Goal: Task Accomplishment & Management: Complete application form

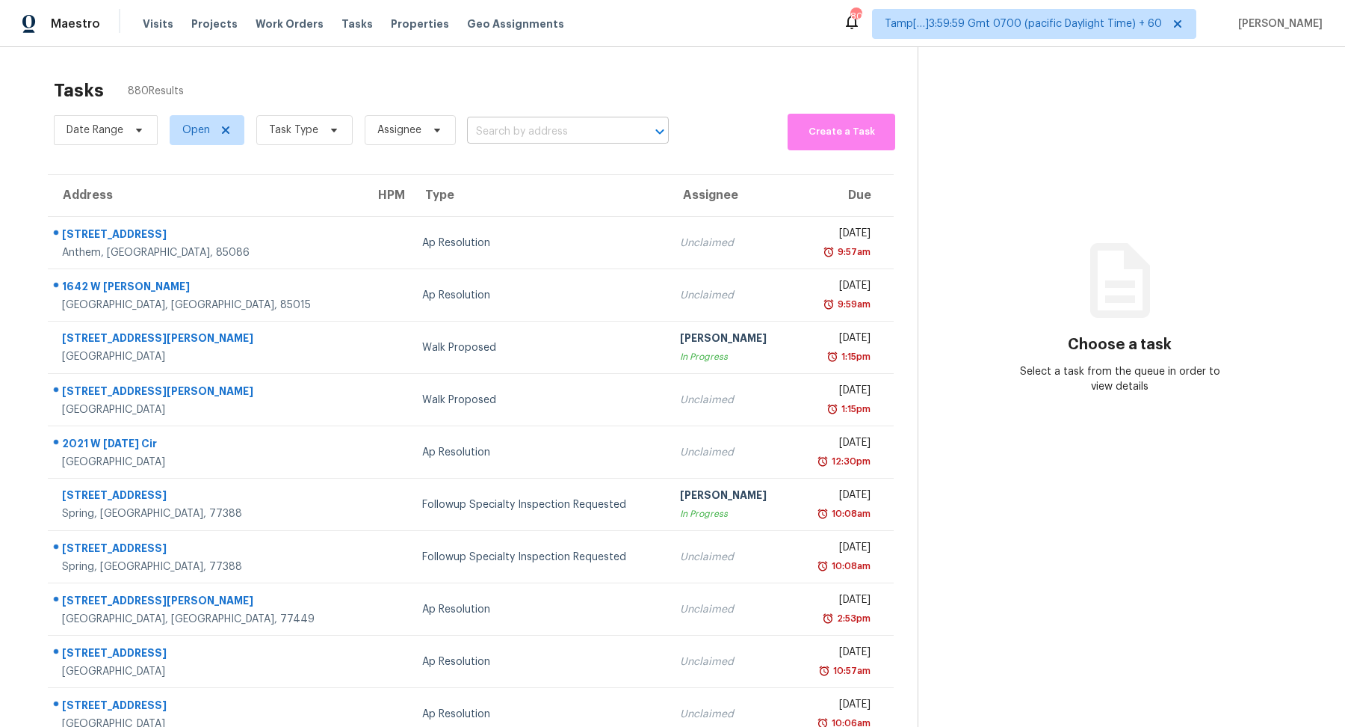
click at [535, 122] on input "text" at bounding box center [547, 131] width 160 height 23
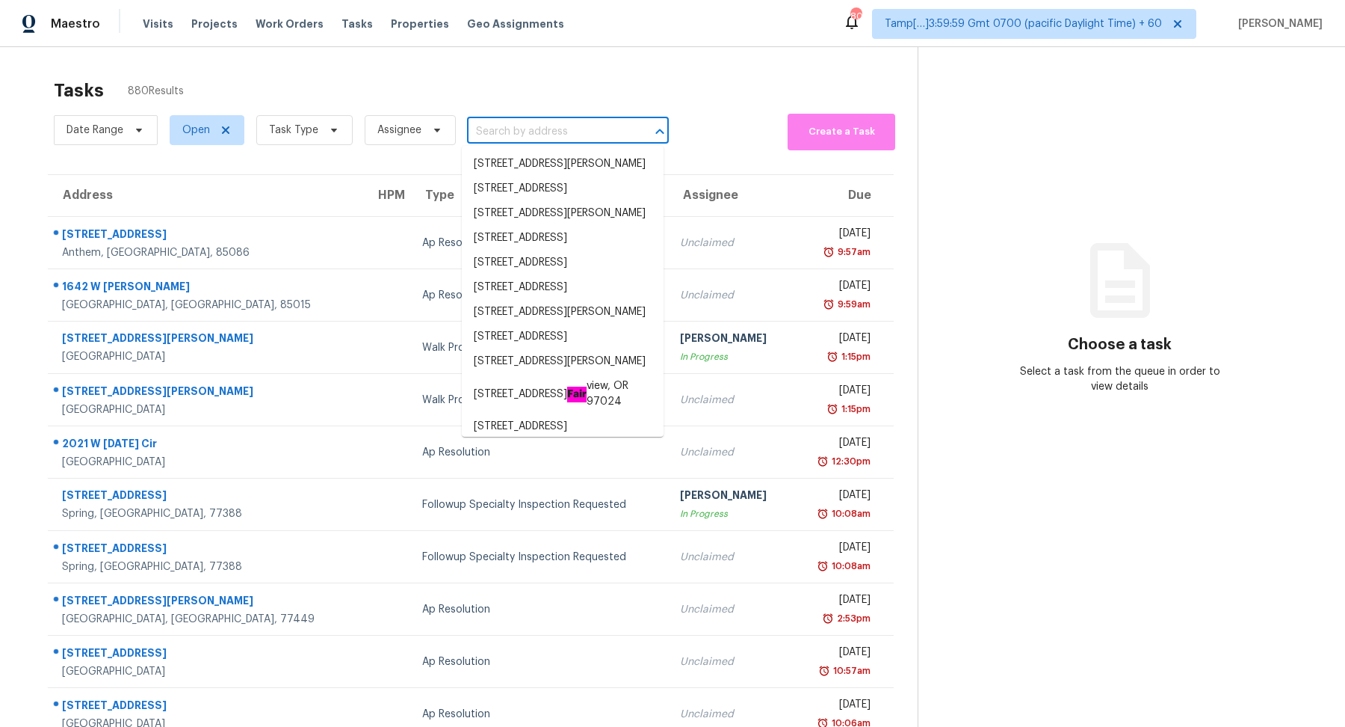
paste input "[STREET_ADDRESS][PERSON_NAME]"
type input "1071 Jasmine Cir El Dorado Hills, CA, 95762"
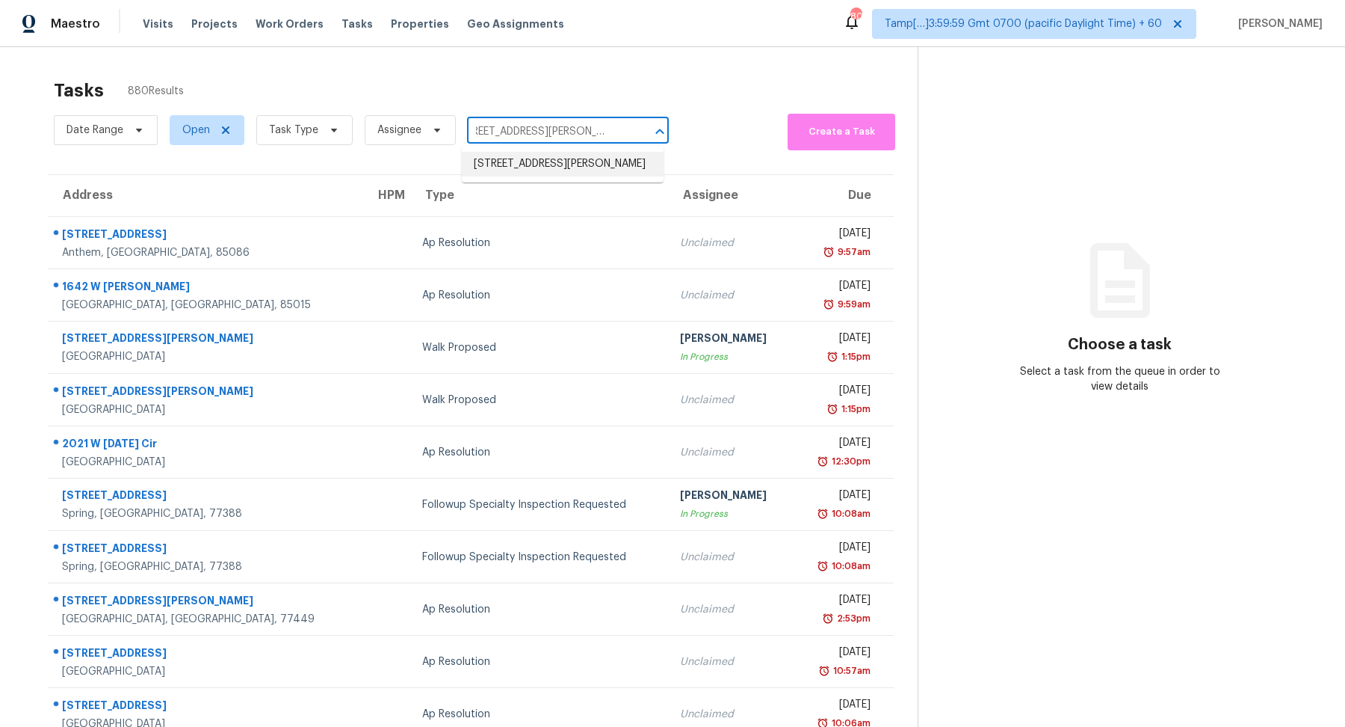
click at [546, 170] on li "1071 Jasmine Cir, El Dorado Hills, CA 95762" at bounding box center [563, 164] width 202 height 25
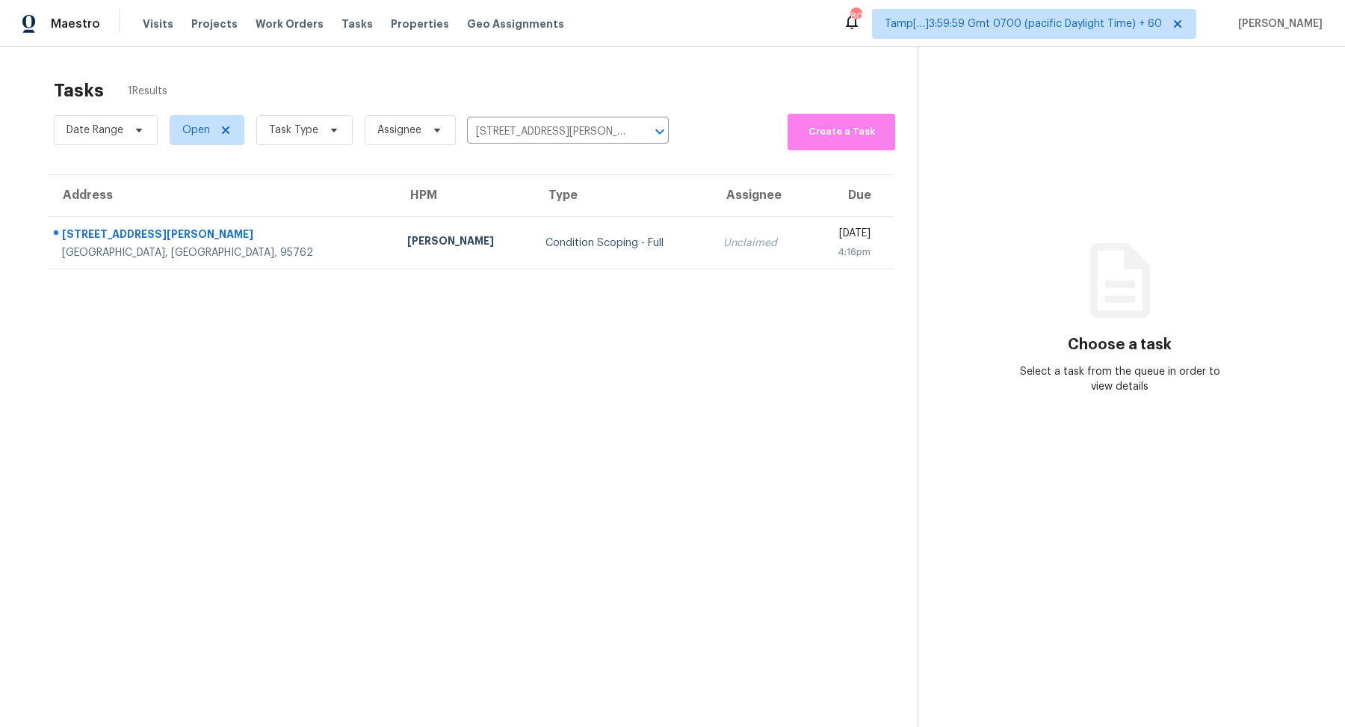
click at [534, 217] on td "Condition Scoping - Full" at bounding box center [623, 243] width 178 height 52
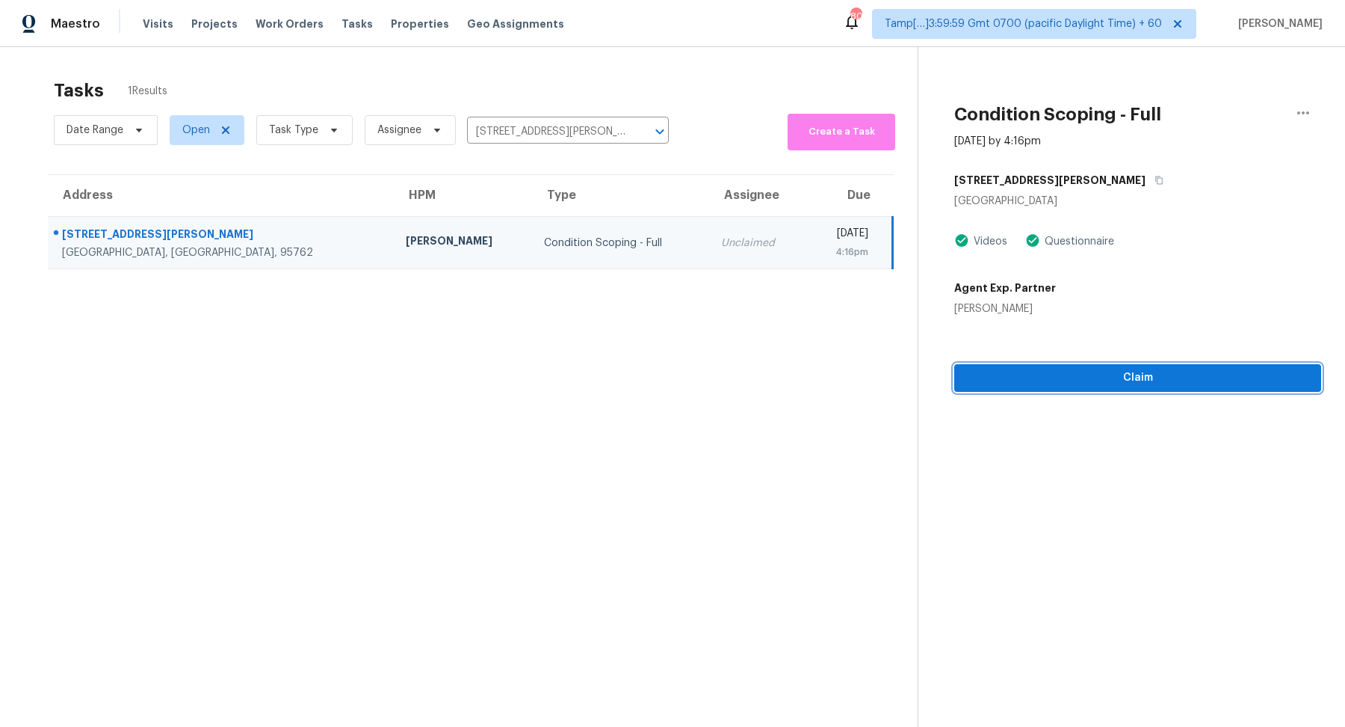
click at [661, 383] on span "Claim" at bounding box center [1137, 377] width 343 height 19
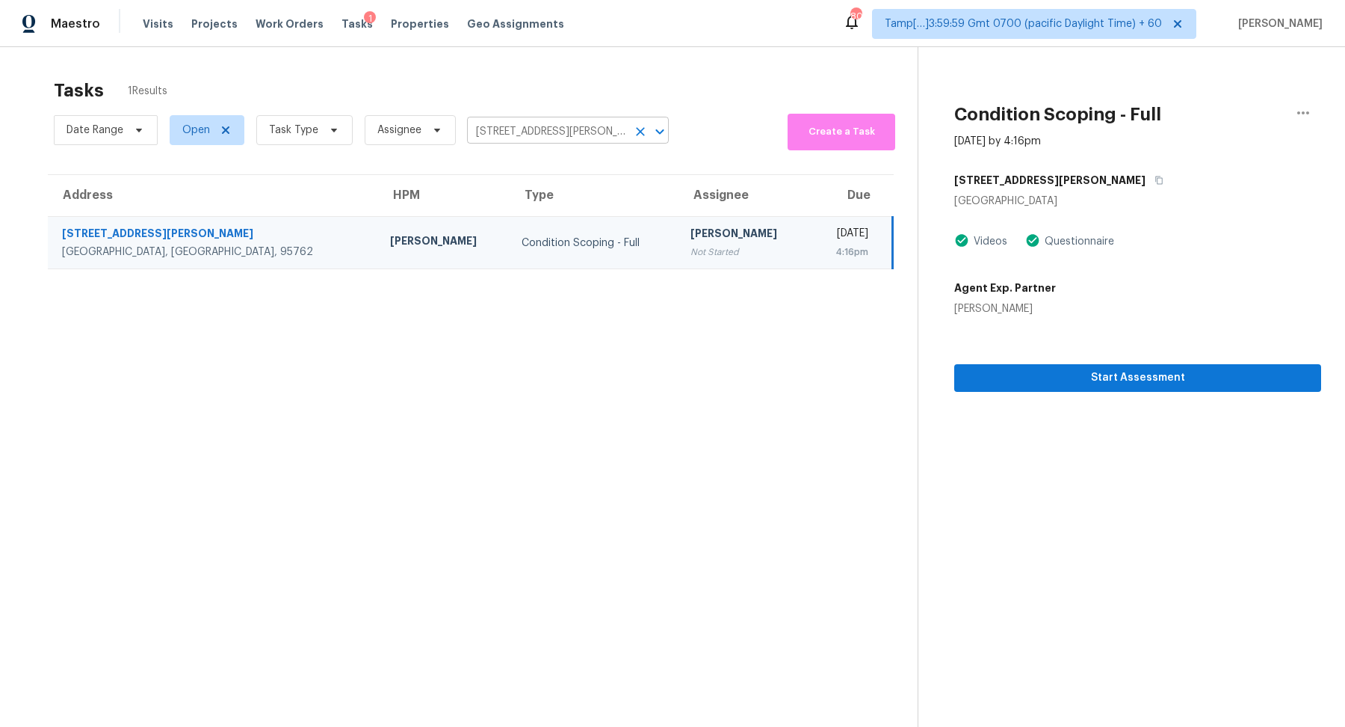
click at [505, 138] on input "1071 Jasmine Cir, El Dorado Hills, CA 95762" at bounding box center [547, 131] width 160 height 23
paste input "319 N Main St Lowell, NC, 28098"
type input "1319 N Main St Lowell, NC, 28098"
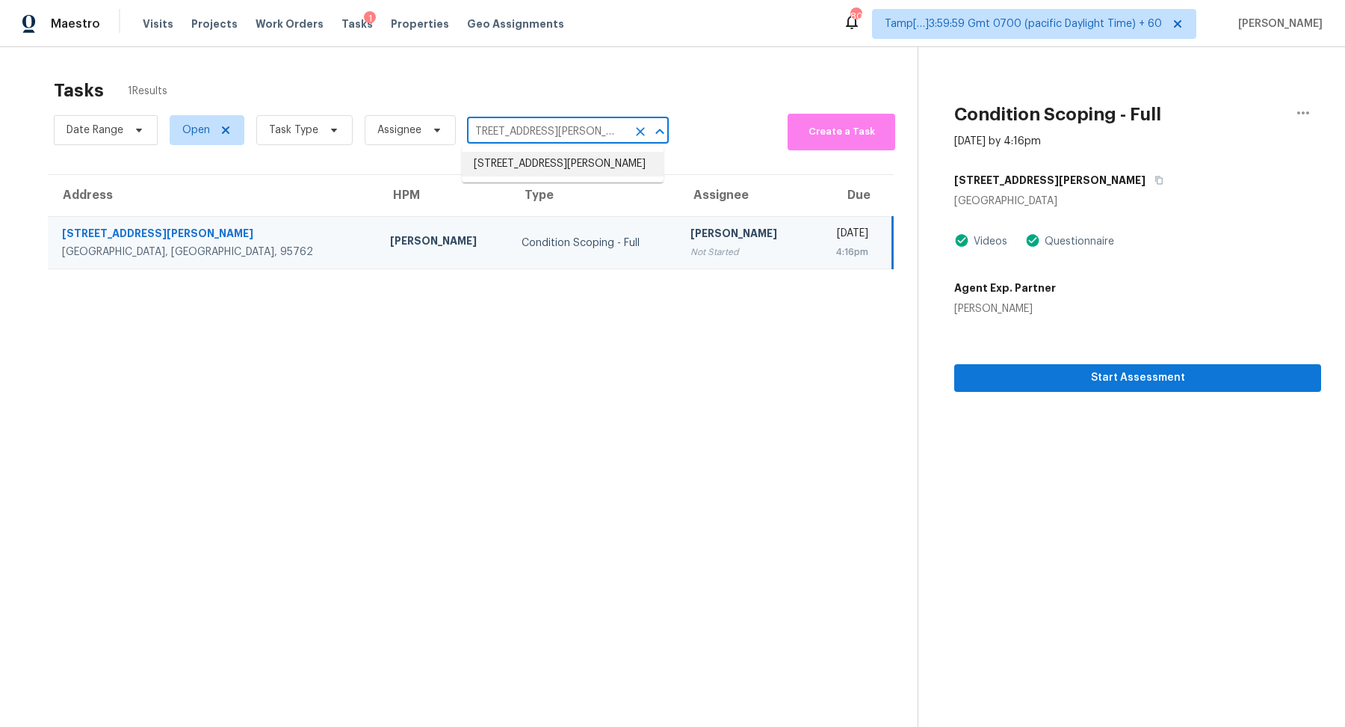
click at [531, 169] on li "1319 N Main St, Lowell, NC 28098" at bounding box center [563, 164] width 202 height 25
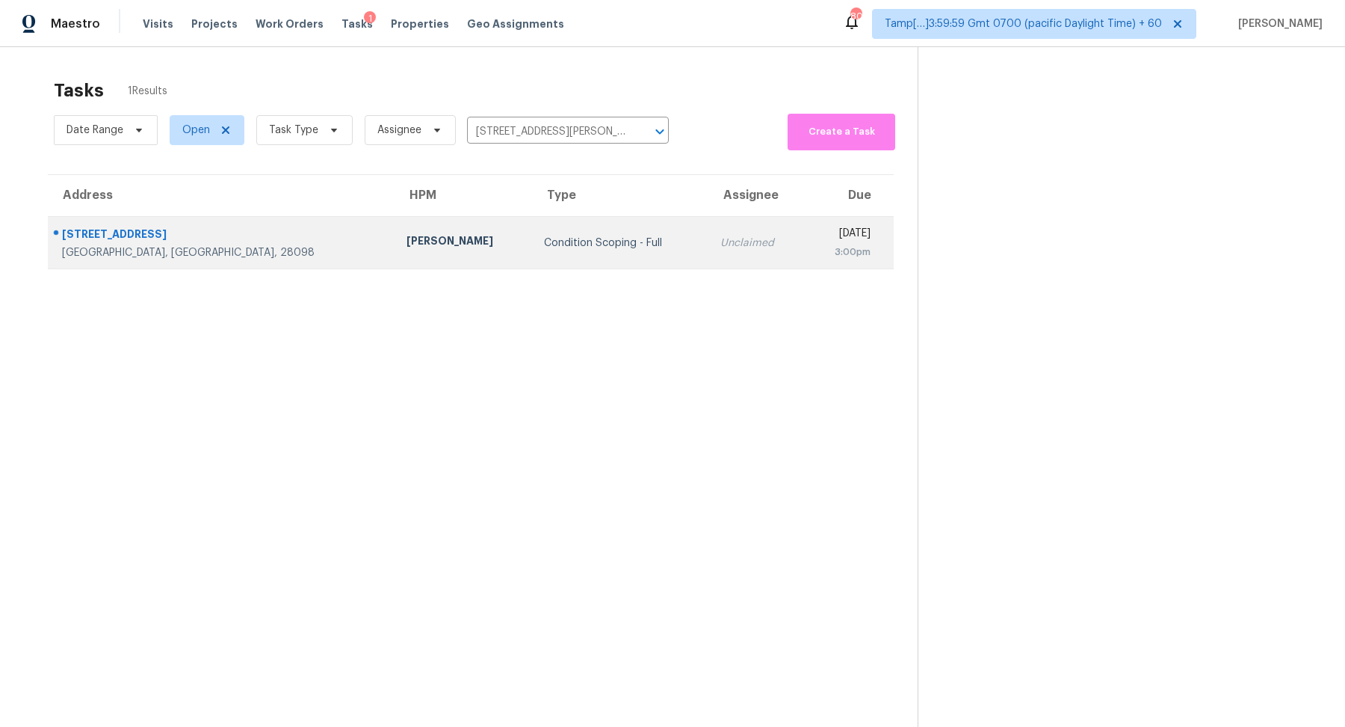
click at [545, 231] on td "Condition Scoping - Full" at bounding box center [620, 243] width 176 height 52
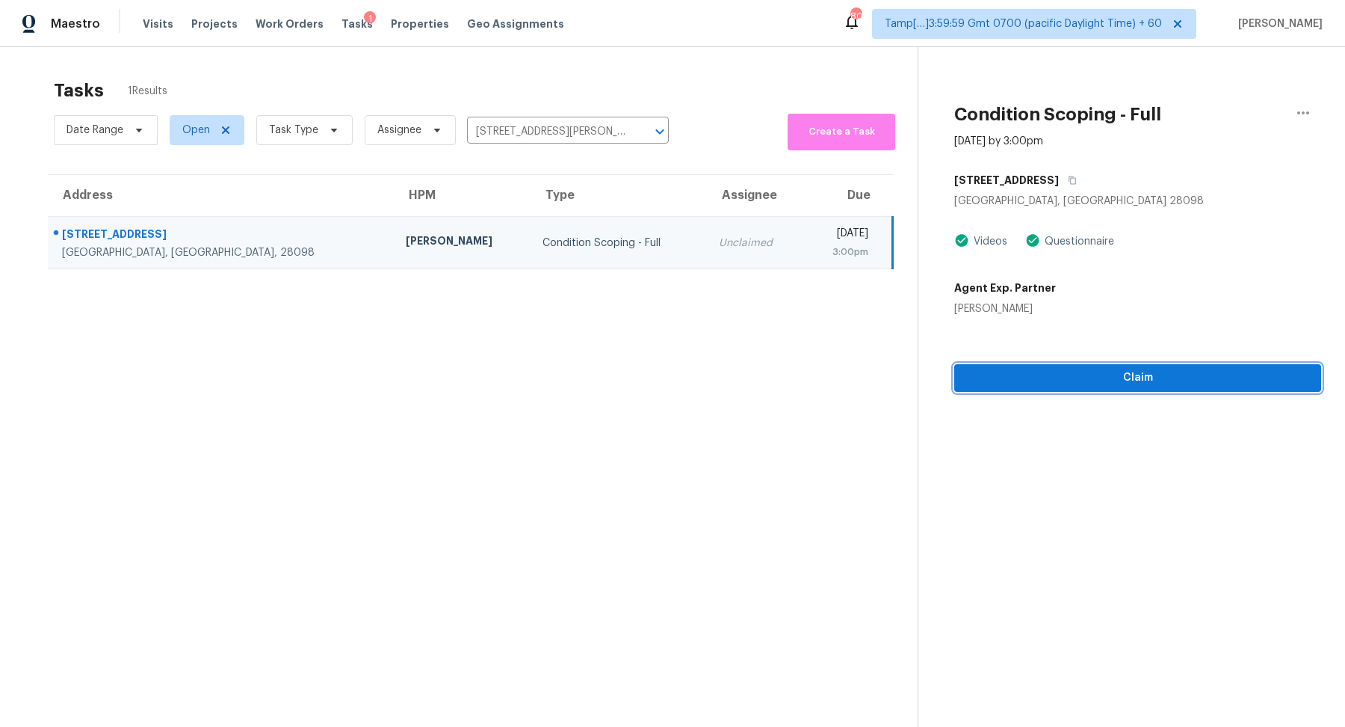
click at [661, 377] on span "Claim" at bounding box center [1137, 377] width 343 height 19
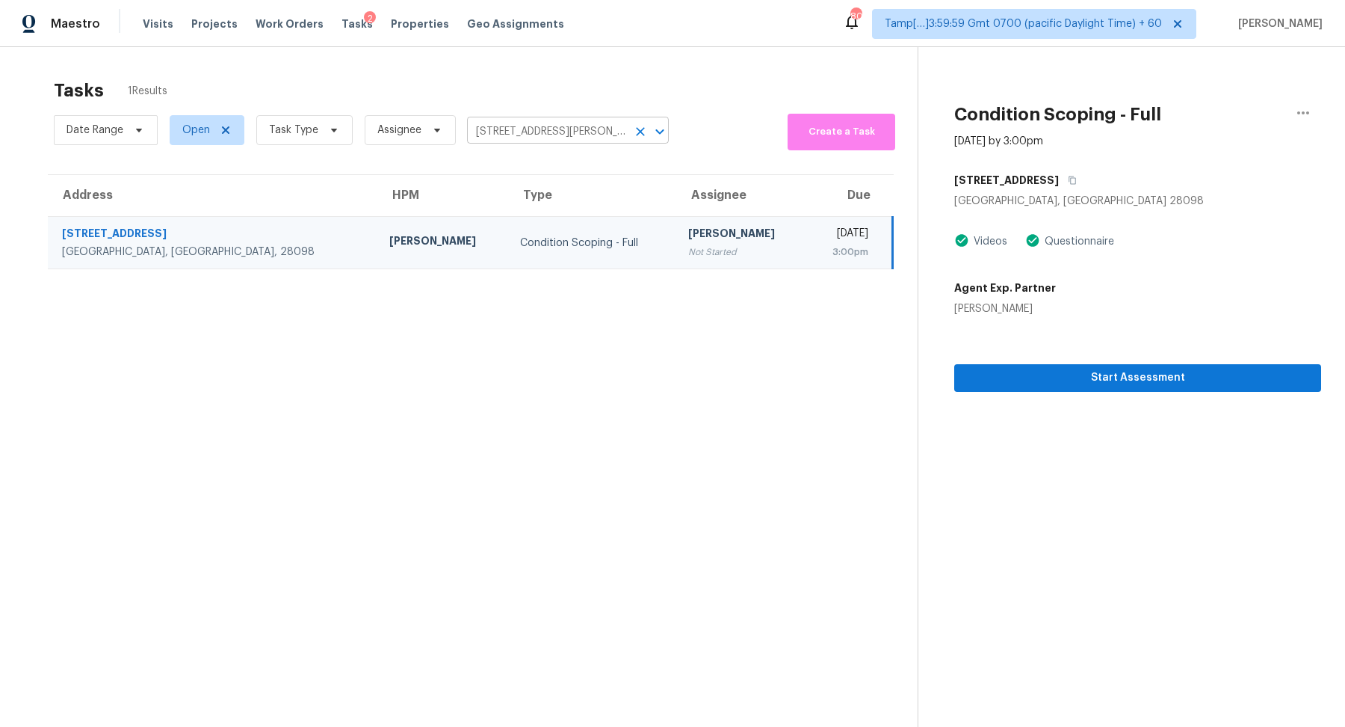
click at [491, 126] on input "1319 N Main St, Lowell, NC 28098" at bounding box center [547, 131] width 160 height 23
paste input "2115 Woodbend Dr, Matthews, NC 28105"
type input "12115 Woodbend Dr, Matthews, NC 28105"
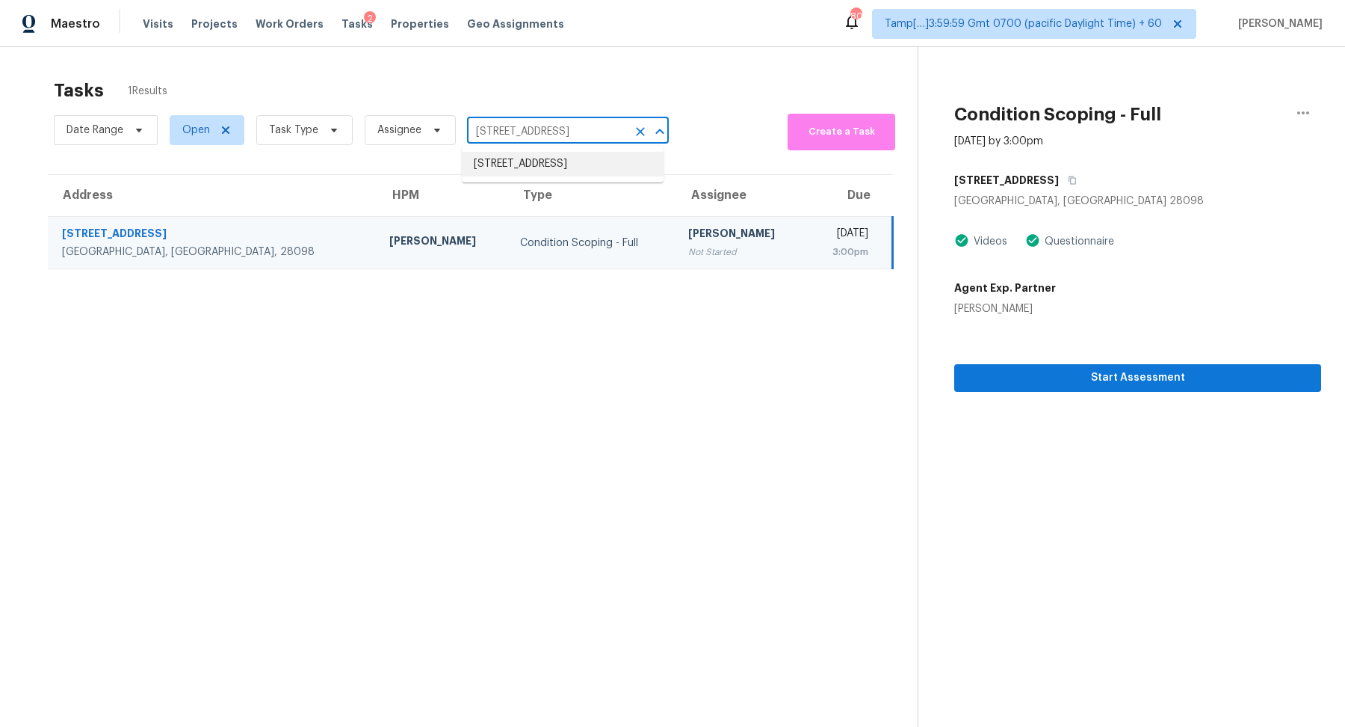
click at [564, 176] on li "12115 Woodbend Dr, Matthews, NC 28105" at bounding box center [563, 164] width 202 height 25
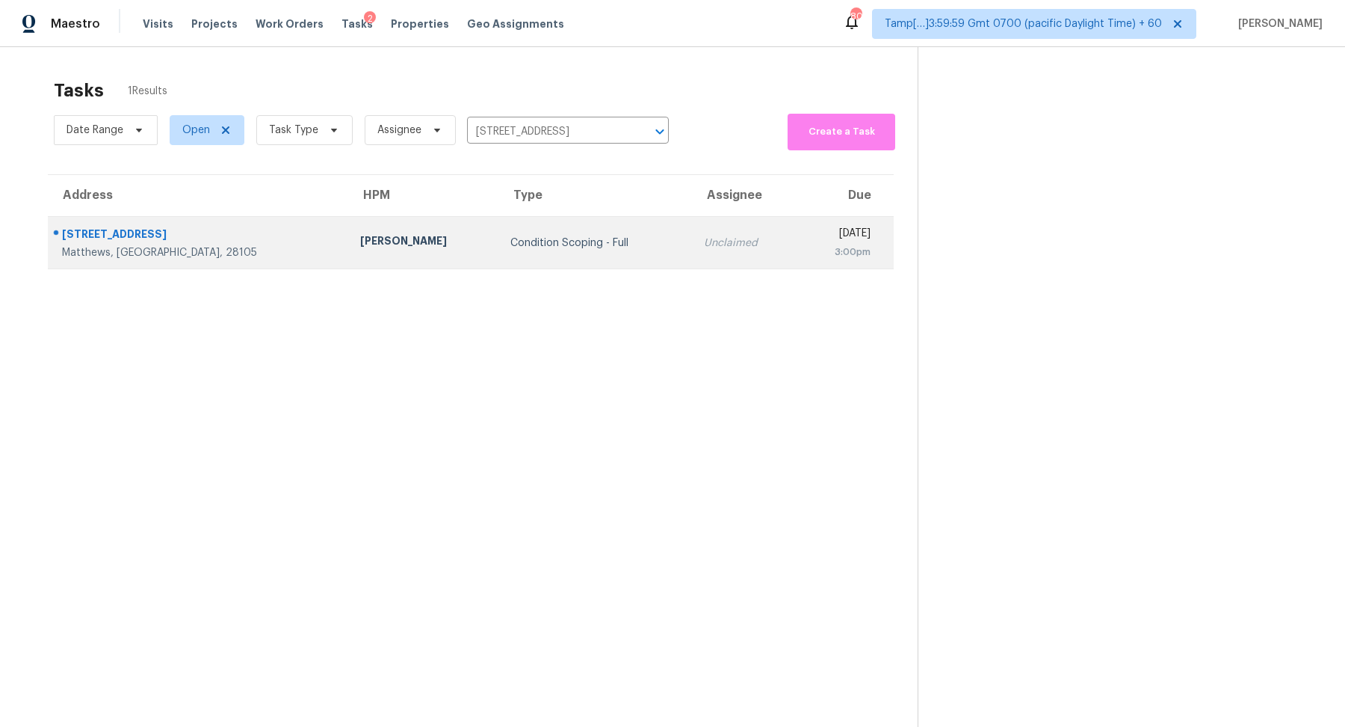
click at [568, 258] on td "Condition Scoping - Full" at bounding box center [595, 243] width 193 height 52
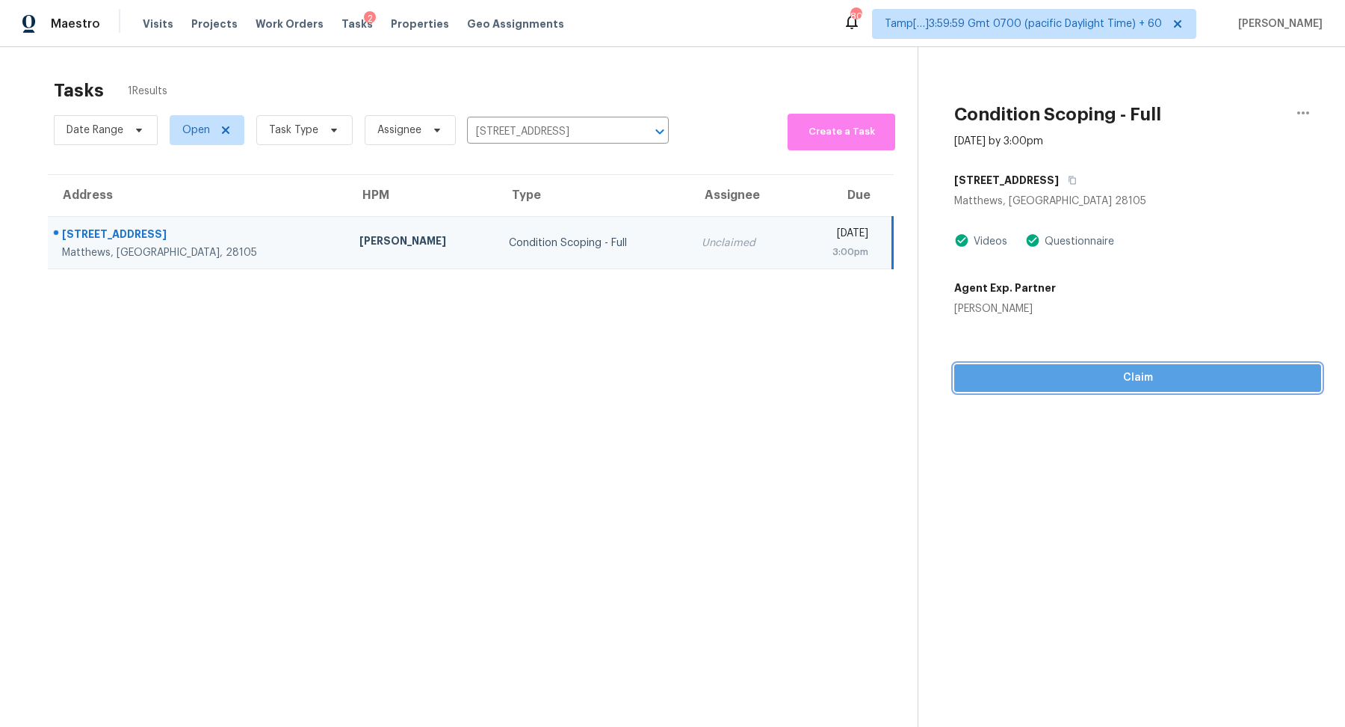
click at [661, 377] on span "Claim" at bounding box center [1137, 377] width 343 height 19
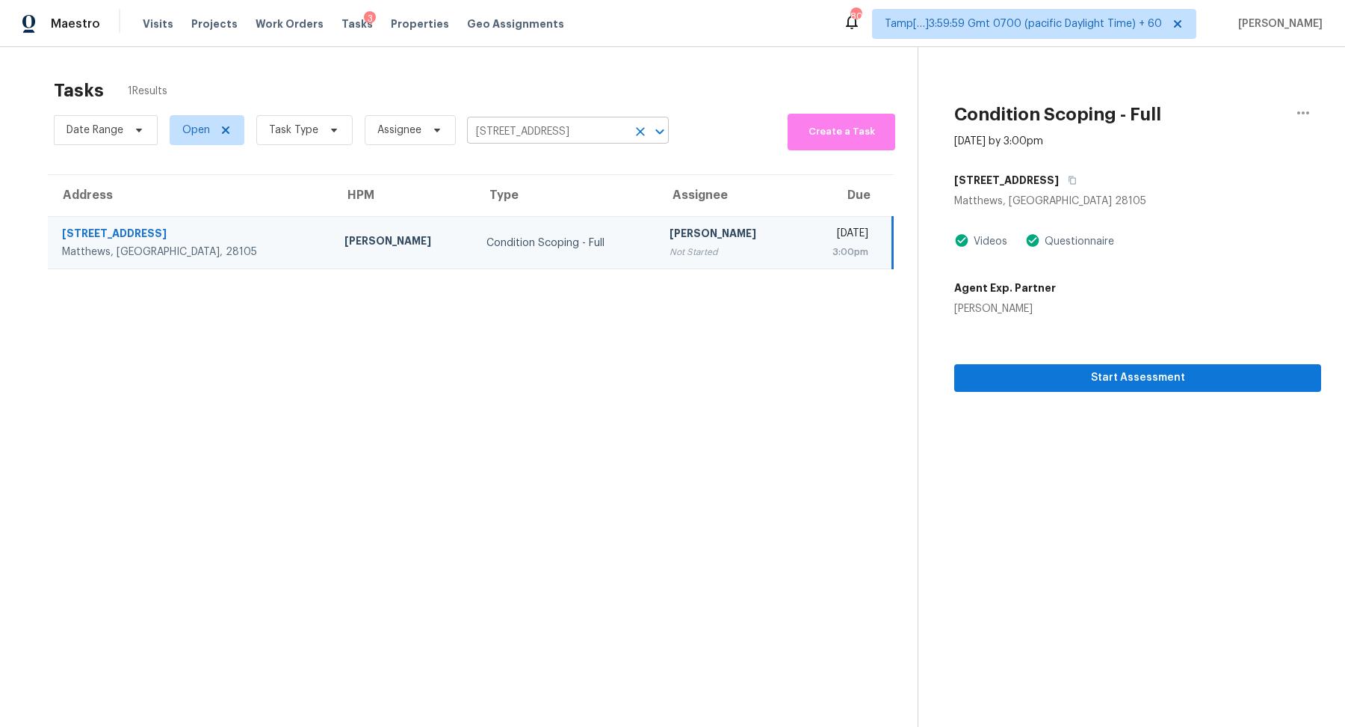
click at [515, 127] on input "12115 Woodbend Dr, Matthews, NC 28105" at bounding box center [547, 131] width 160 height 23
paste input "692 Paces Vale Ct, Lawrenceville, GA 30043"
type input "1692 Paces Vale Ct, Lawrenceville, GA 30043"
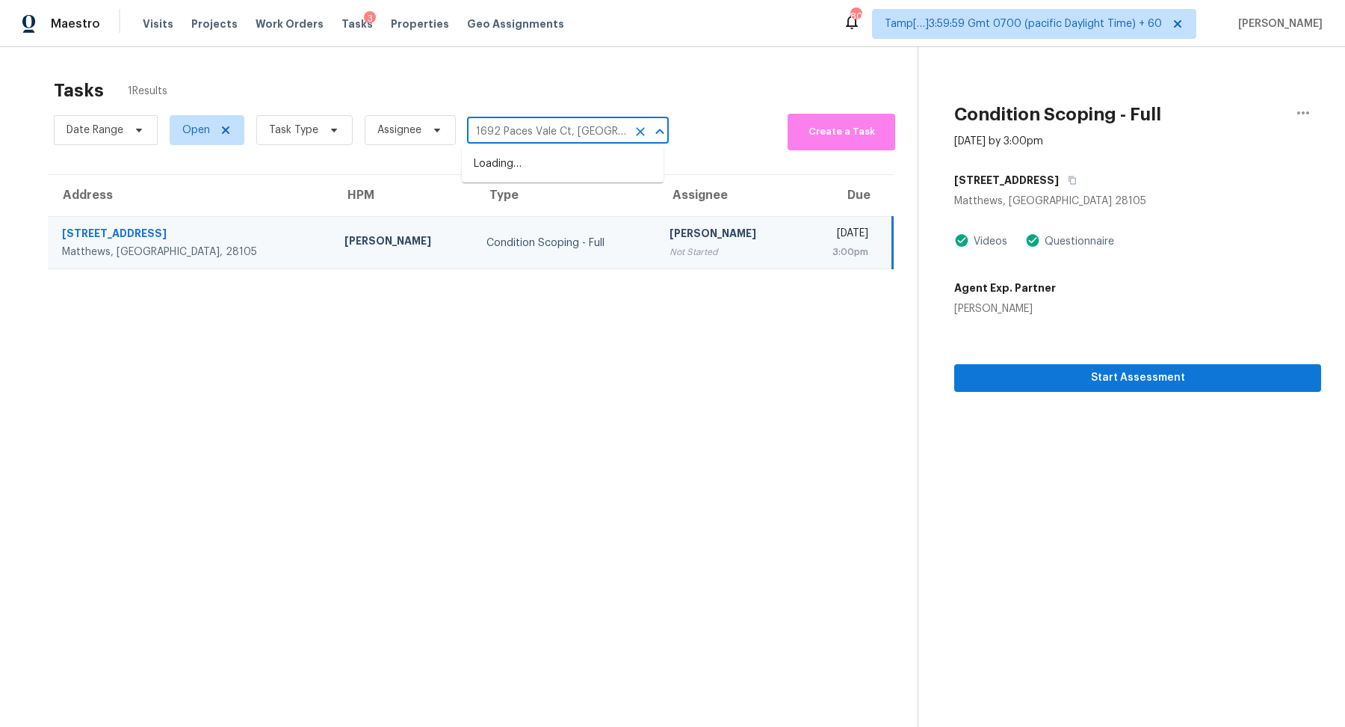
scroll to position [0, 70]
click at [546, 161] on li "1692 Paces Vale Ct, Lawrenceville, GA 30043" at bounding box center [563, 172] width 202 height 40
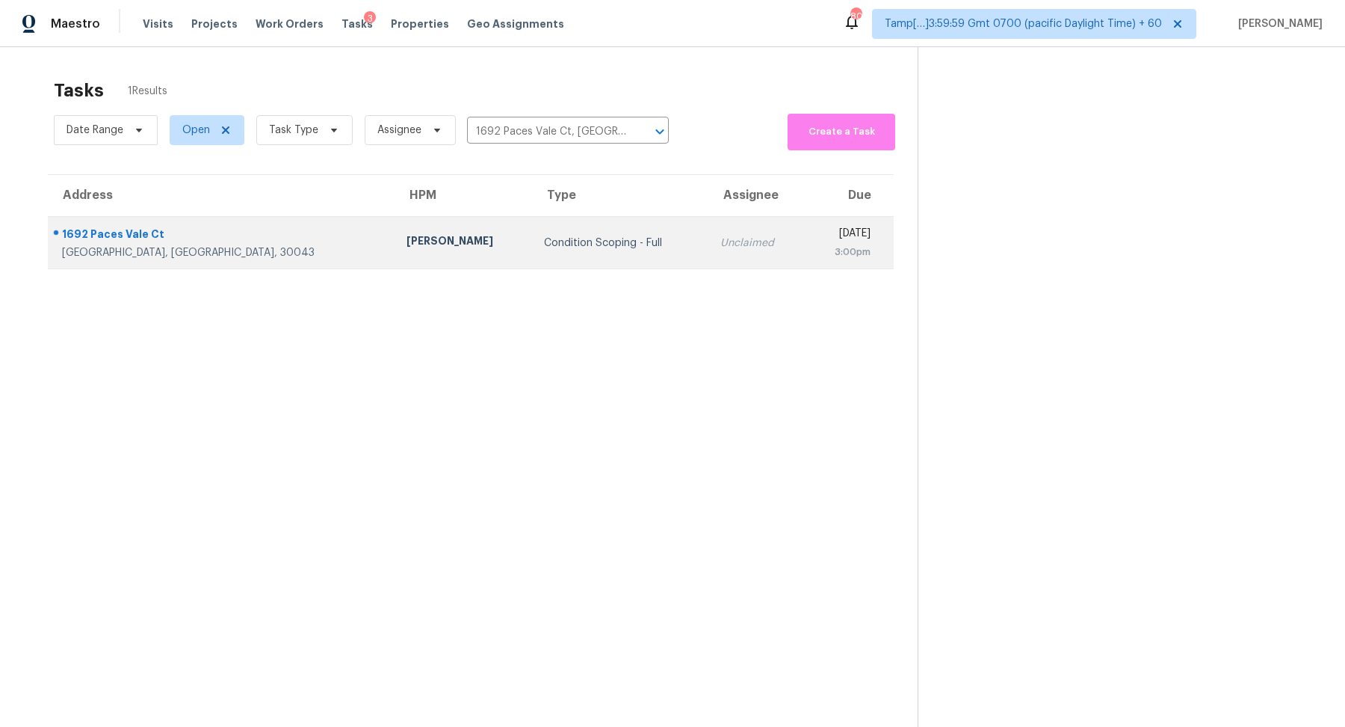
click at [554, 244] on div "Condition Scoping - Full" at bounding box center [620, 242] width 152 height 15
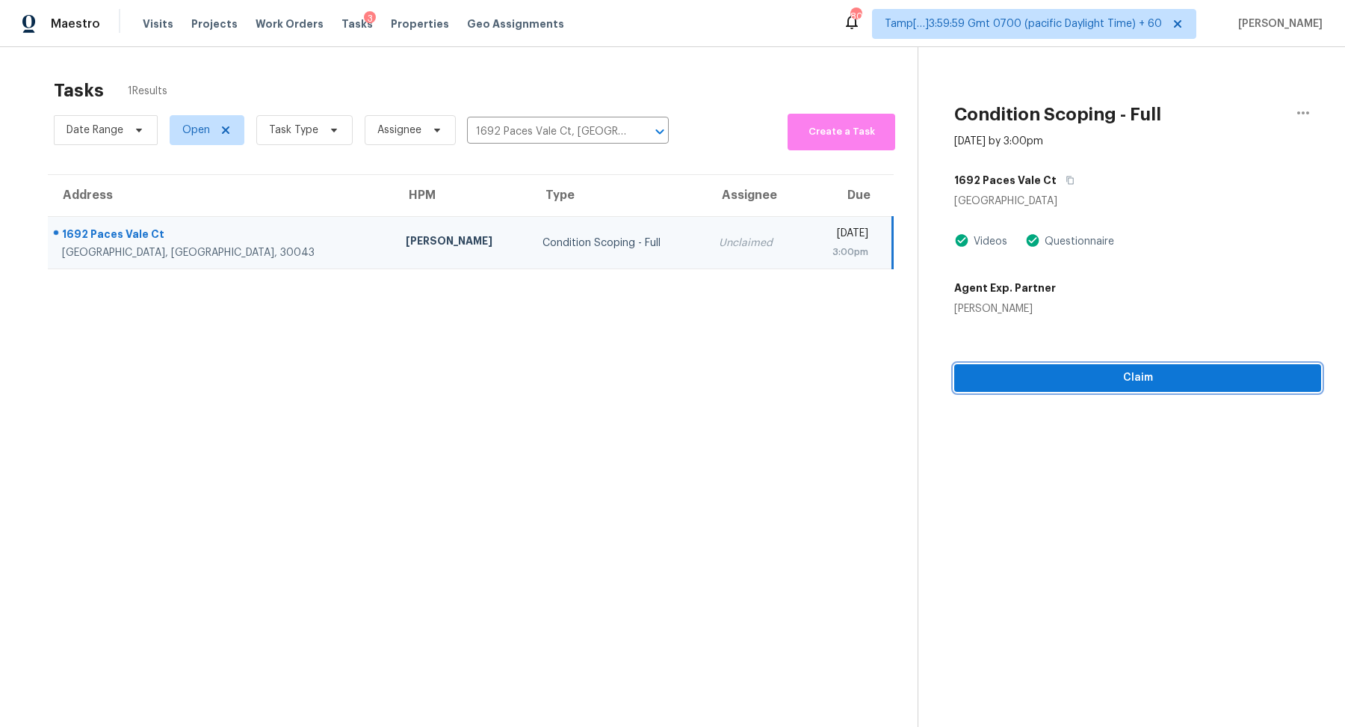
click at [661, 373] on span "Claim" at bounding box center [1137, 377] width 343 height 19
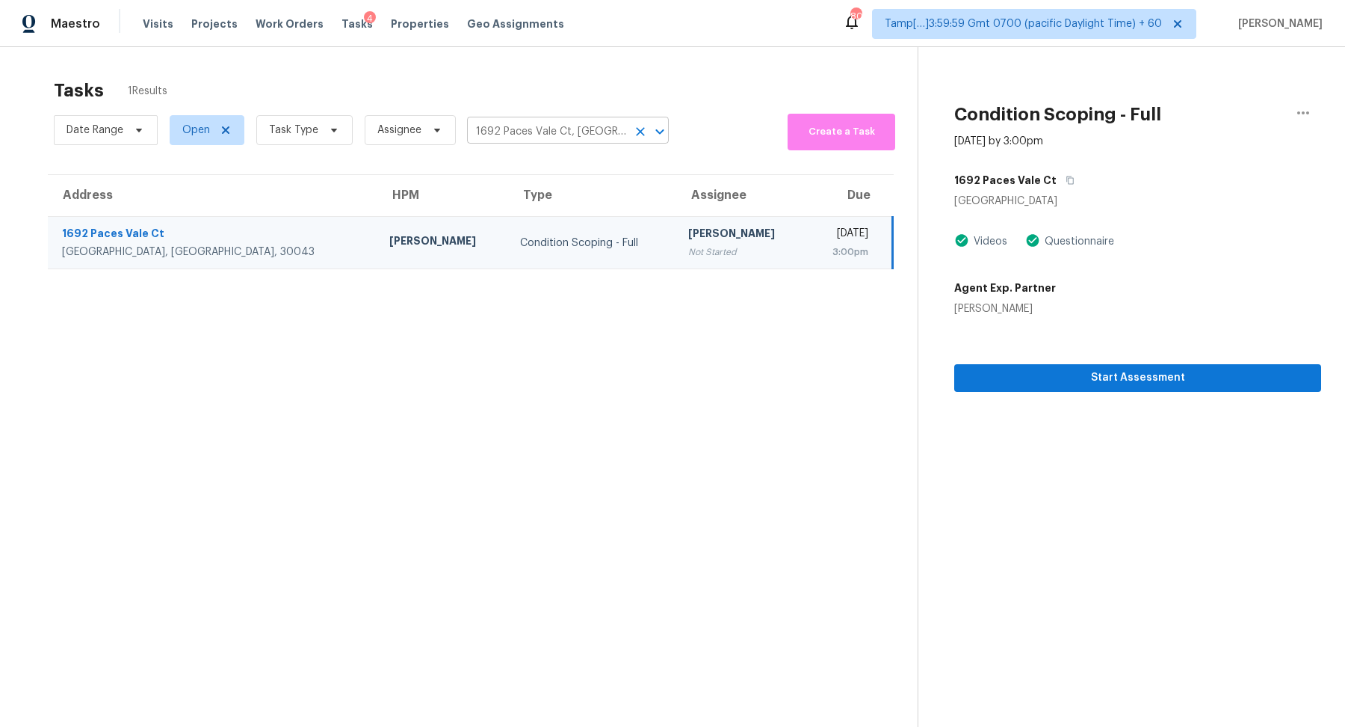
click at [485, 131] on input "1692 Paces Vale Ct, Lawrenceville, GA 30043" at bounding box center [547, 131] width 160 height 23
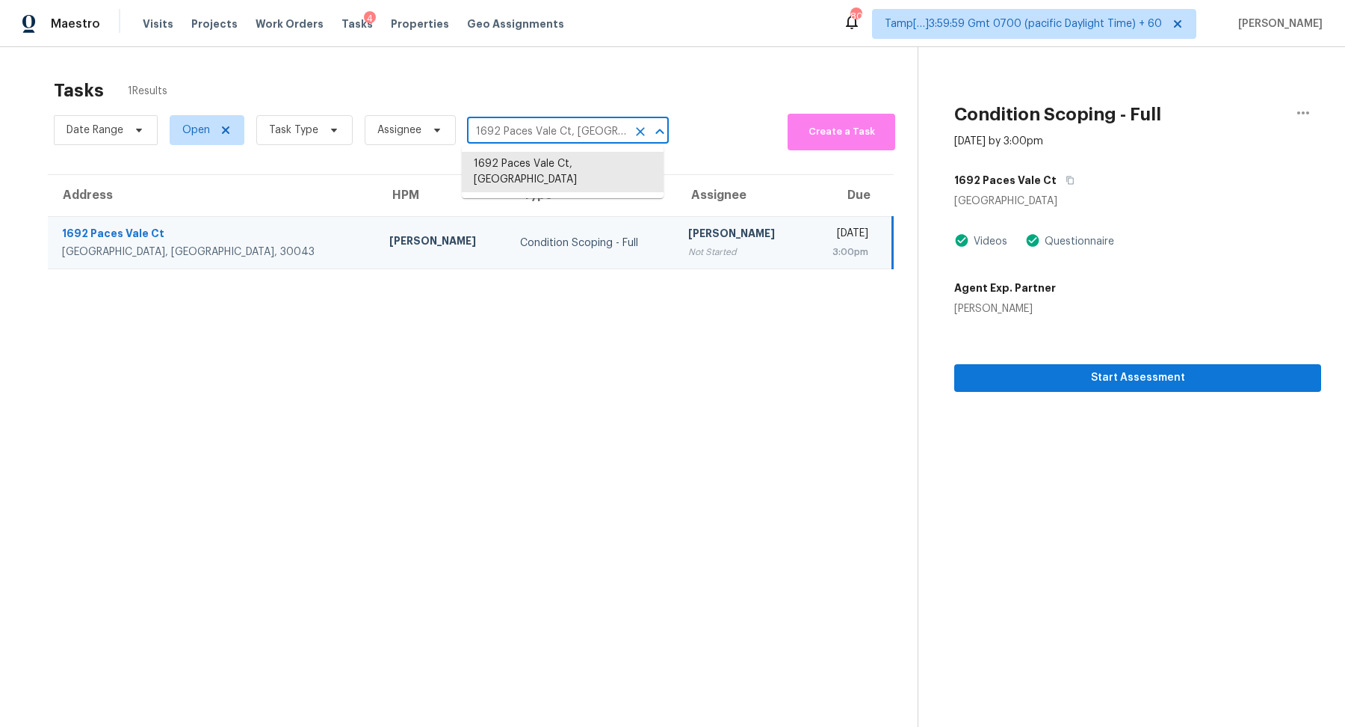
click at [485, 131] on input "1692 Paces Vale Ct, Lawrenceville, GA 30043" at bounding box center [547, 131] width 160 height 23
paste input "609 Green Apple Dr, Garland, TX 75044"
type input "609 Green Apple Dr, Garland, TX 75044"
click at [513, 160] on li "609 Green Apple Dr, Garland, TX 75044" at bounding box center [563, 164] width 202 height 25
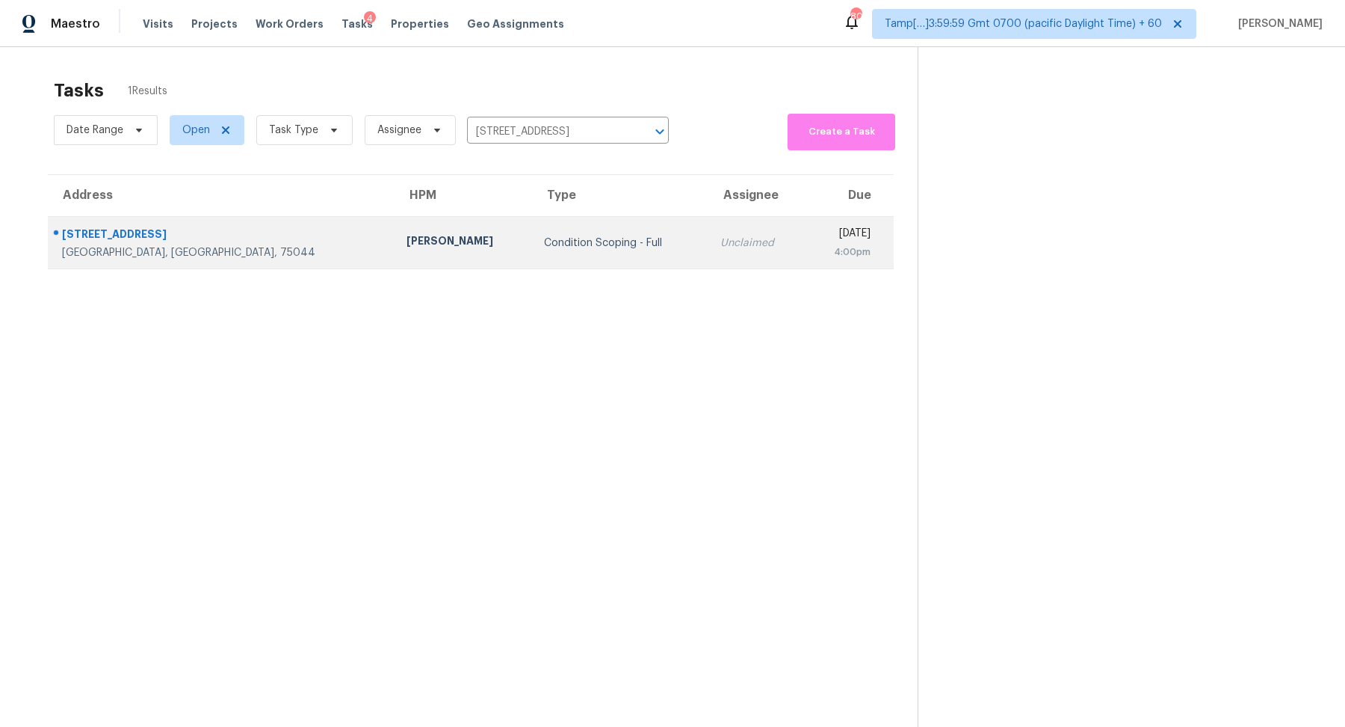
click at [661, 228] on td "Unclaimed" at bounding box center [757, 243] width 96 height 52
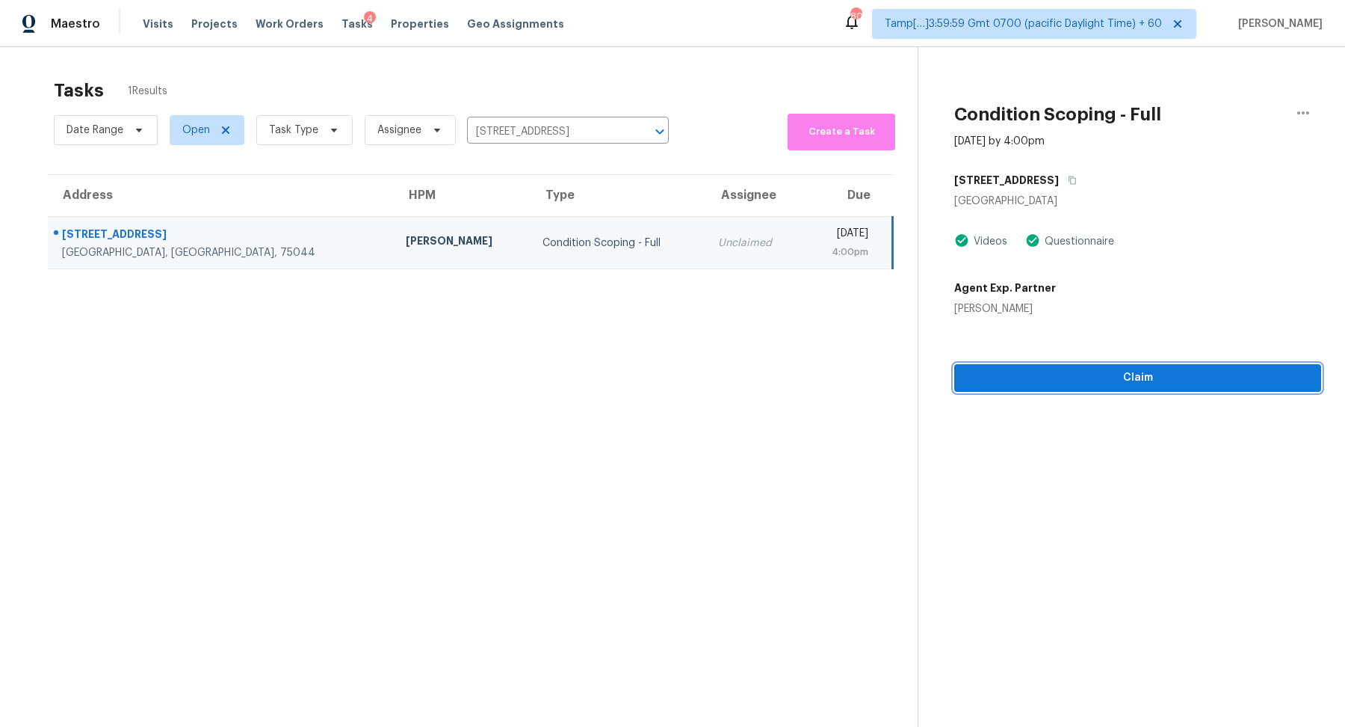
click at [661, 374] on span "Claim" at bounding box center [1137, 377] width 343 height 19
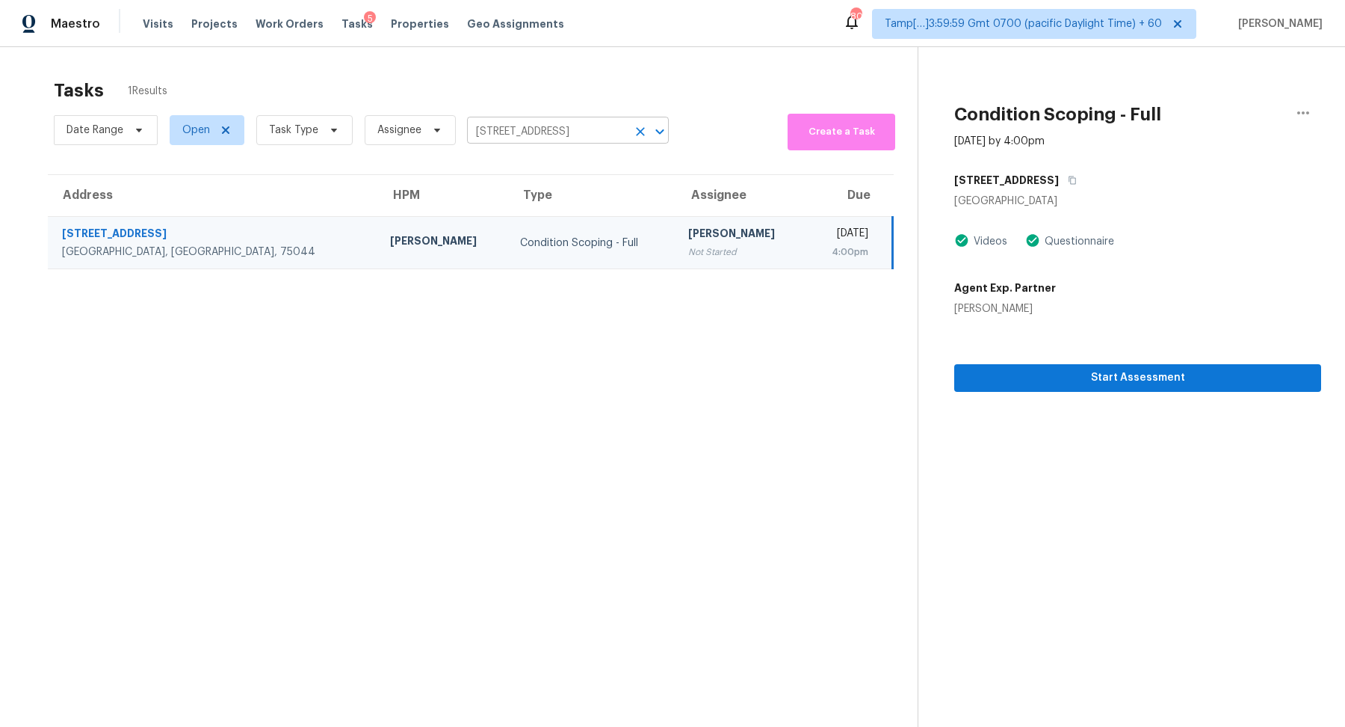
click at [531, 137] on input "609 Green Apple Dr, Garland, TX 75044" at bounding box center [547, 131] width 160 height 23
paste input "154 May Ave, Northfield, OH 44067"
type input "154 May Ave, Northfield, OH 44067"
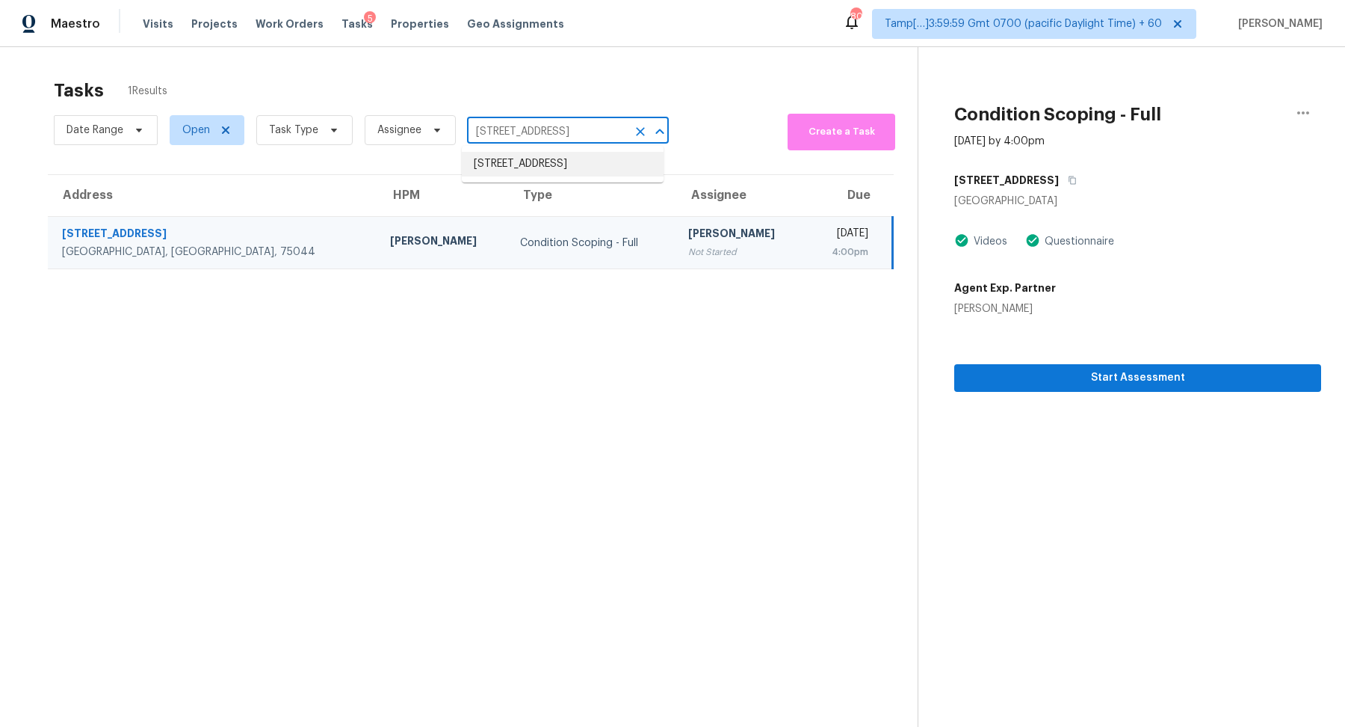
click at [542, 171] on li "154 May Ave, Northfield, OH 44067" at bounding box center [563, 164] width 202 height 25
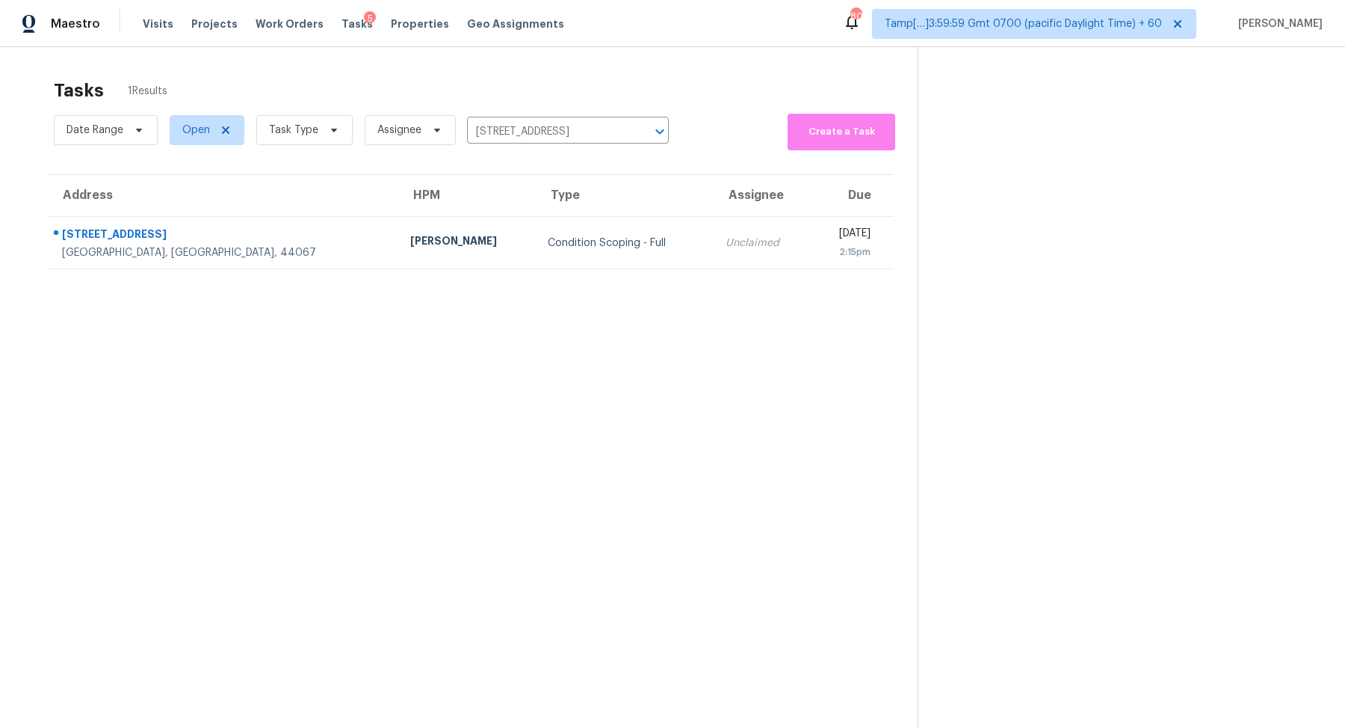
click at [536, 265] on td "Condition Scoping - Full" at bounding box center [624, 243] width 177 height 52
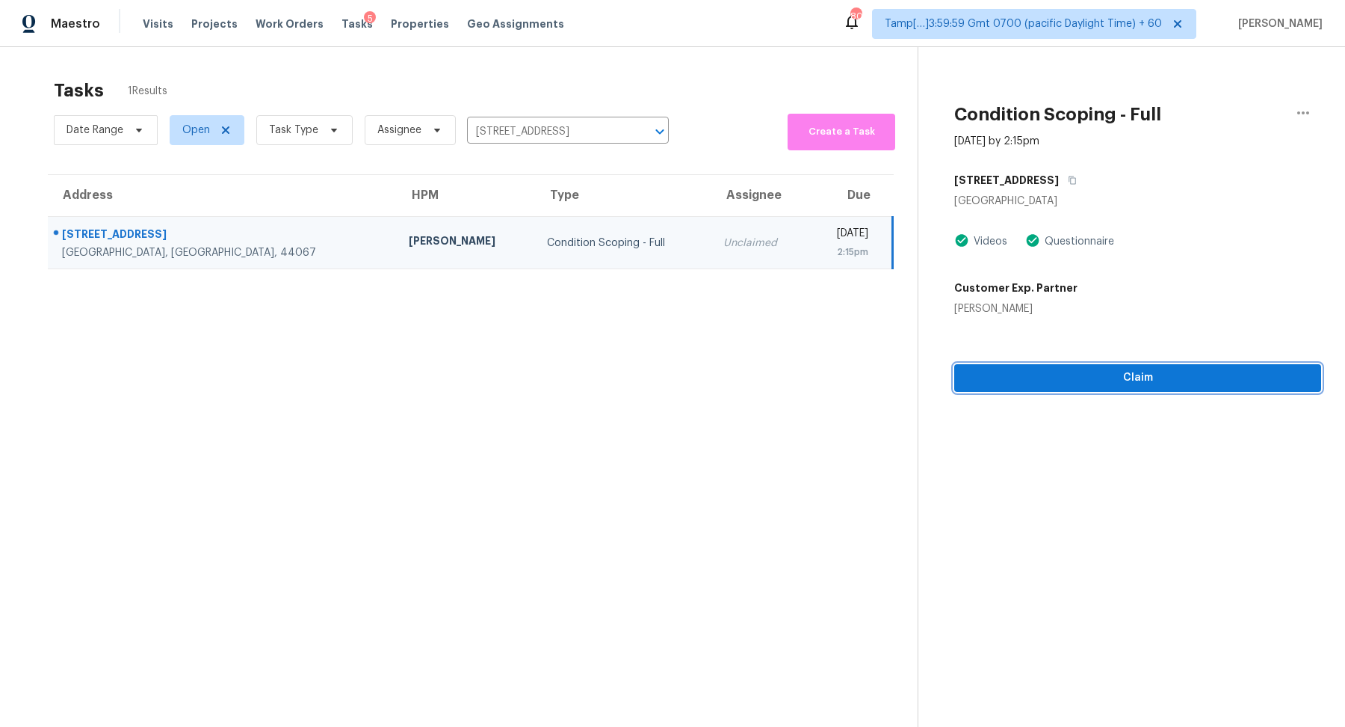
click at [661, 370] on span "Claim" at bounding box center [1137, 377] width 343 height 19
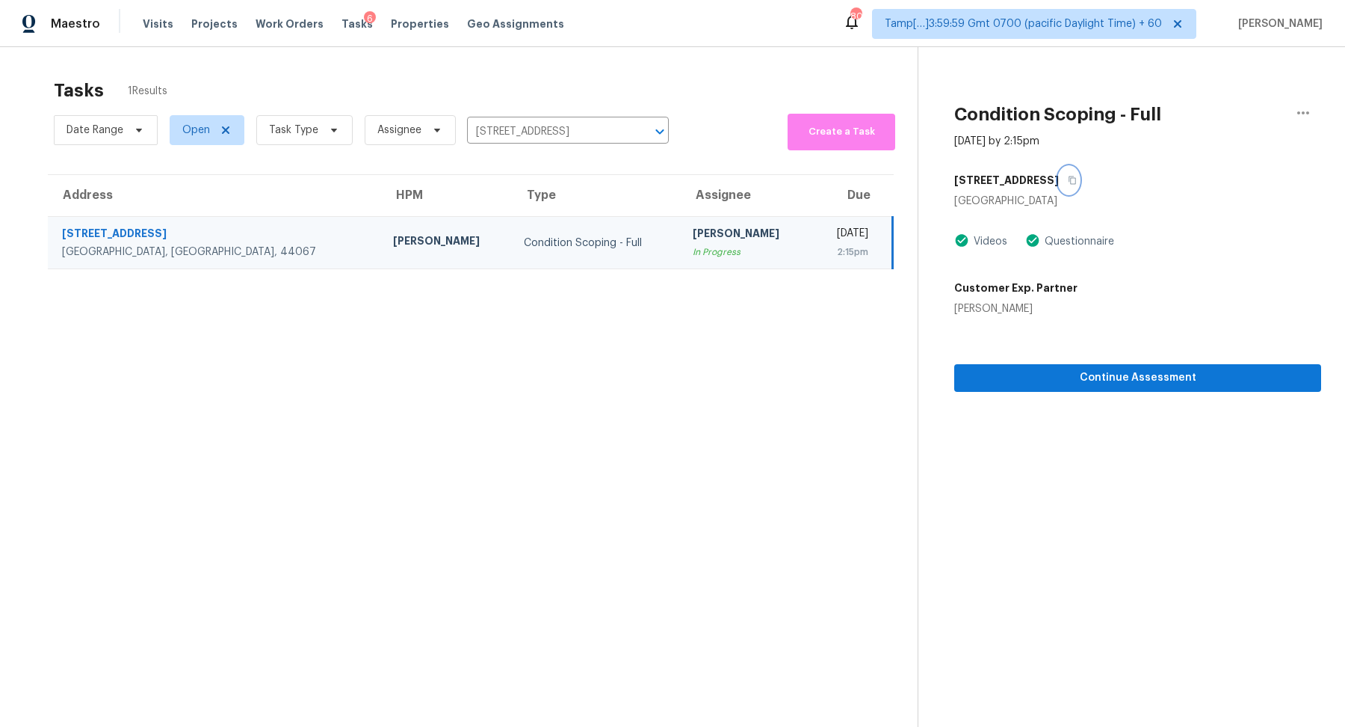
click at [661, 177] on icon "button" at bounding box center [1072, 180] width 7 height 8
click at [505, 138] on input "154 May Ave, Northfield, OH 44067" at bounding box center [547, 131] width 160 height 23
paste input "071 Jasmine Cir El Dorado Hills, CA, 95762"
type input "1071 Jasmine Cir El Dorado Hills, CA, 95762"
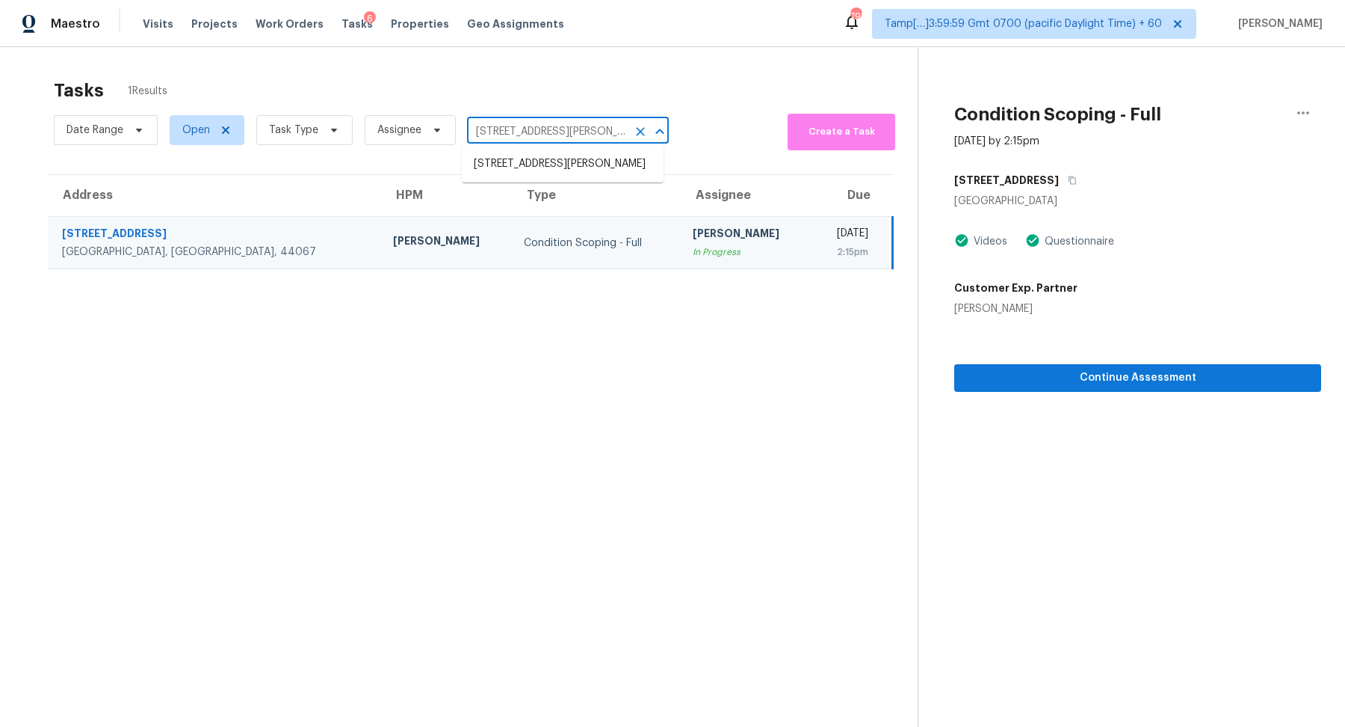
scroll to position [0, 58]
click at [546, 176] on li "1071 Jasmine Cir, El Dorado Hills, CA 95762" at bounding box center [563, 164] width 202 height 25
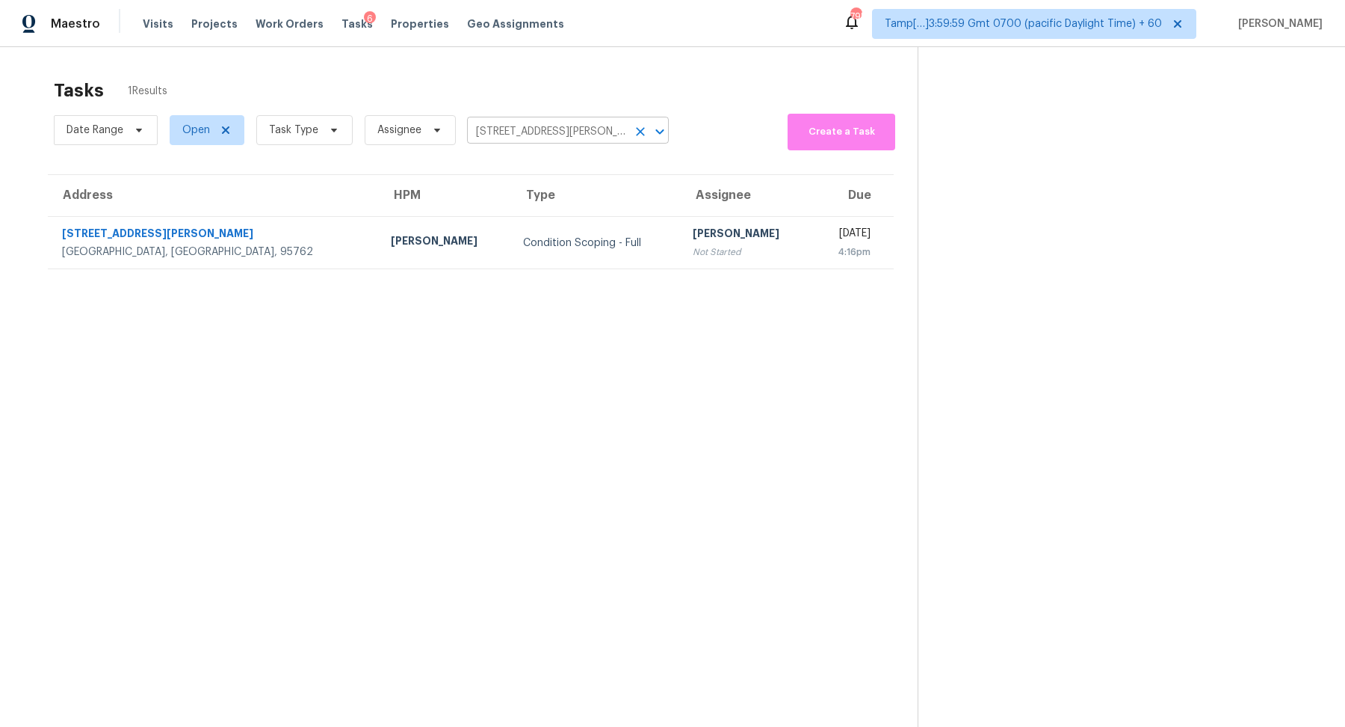
click at [505, 132] on input "1071 Jasmine Cir, El Dorado Hills, CA 95762" at bounding box center [547, 131] width 160 height 23
paste input "54 May Ave, Northfield, OH 44067"
type input "154 May Ave, Northfield, OH 44067"
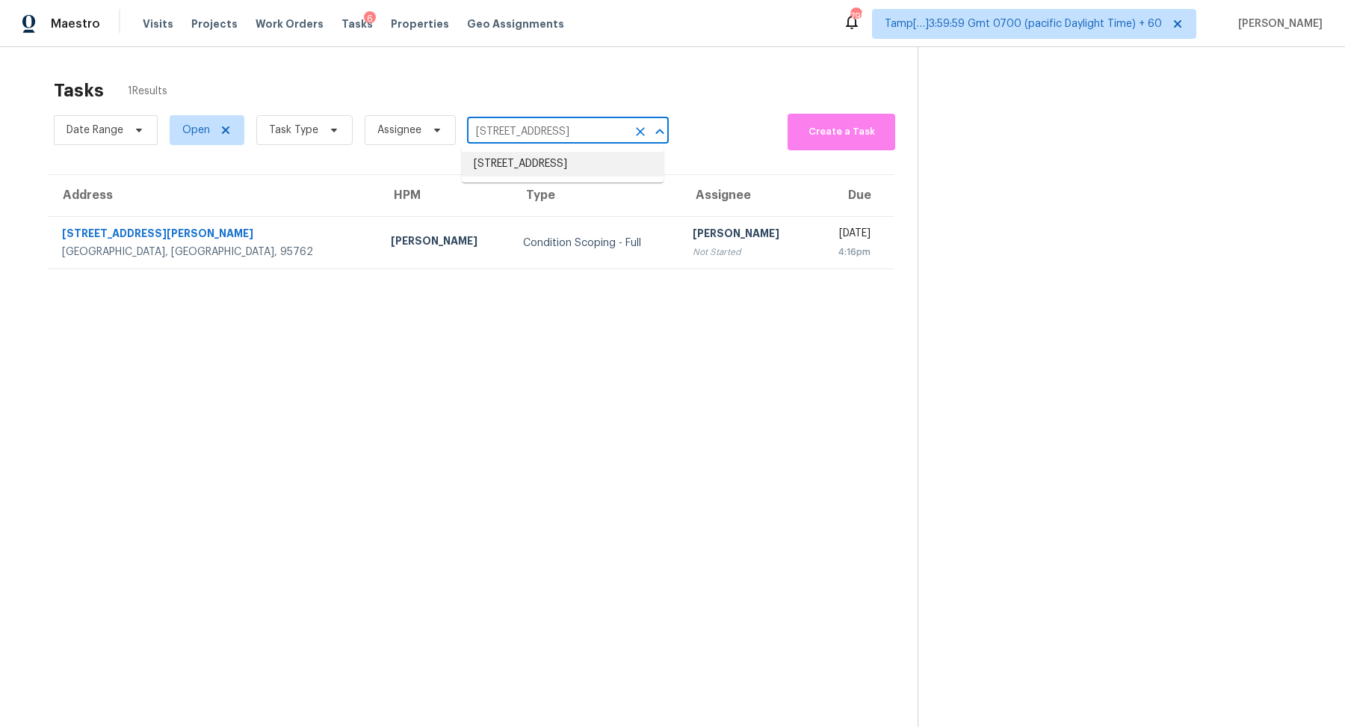
click at [570, 167] on li "154 May Ave, Northfield, OH 44067" at bounding box center [563, 164] width 202 height 25
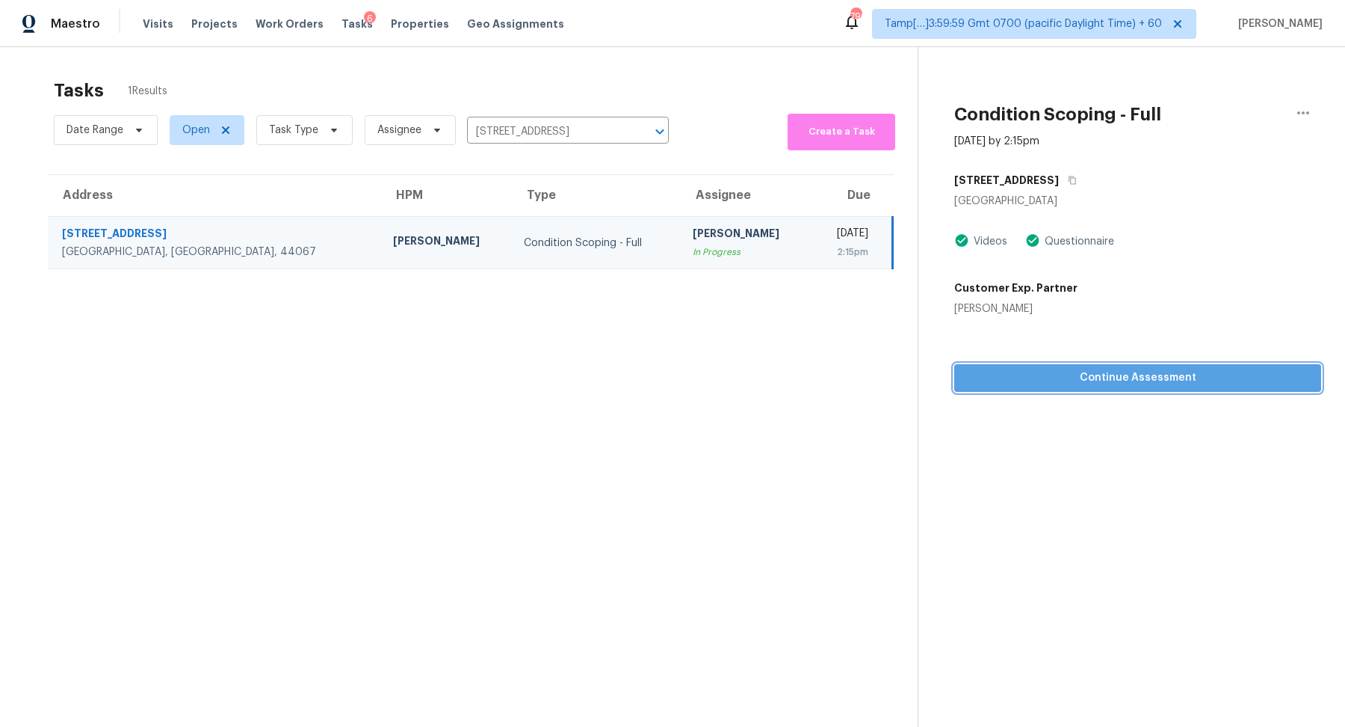
click at [661, 379] on span "Continue Assessment" at bounding box center [1137, 377] width 343 height 19
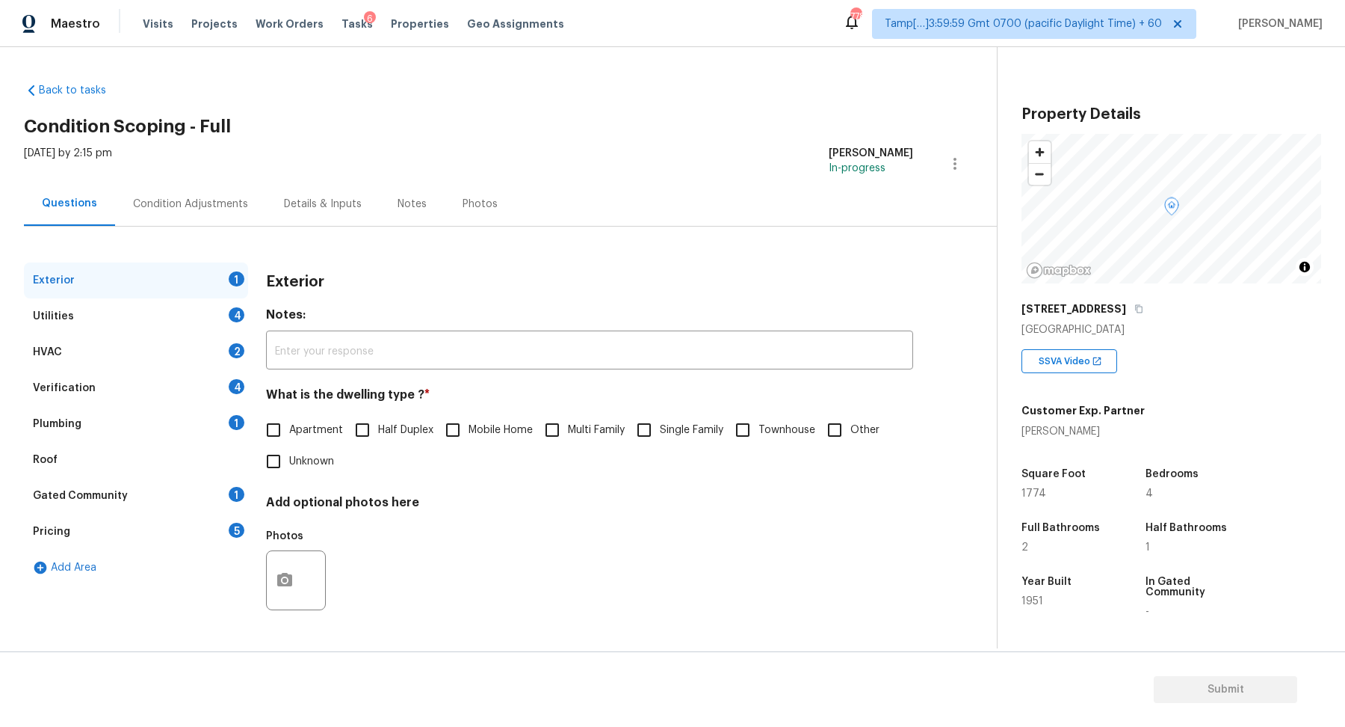
click at [661, 434] on span "Single Family" at bounding box center [692, 430] width 64 height 16
click at [660, 434] on input "Single Family" at bounding box center [644, 429] width 31 height 31
checkbox input "true"
click at [212, 321] on div "Utilities 4" at bounding box center [136, 316] width 224 height 36
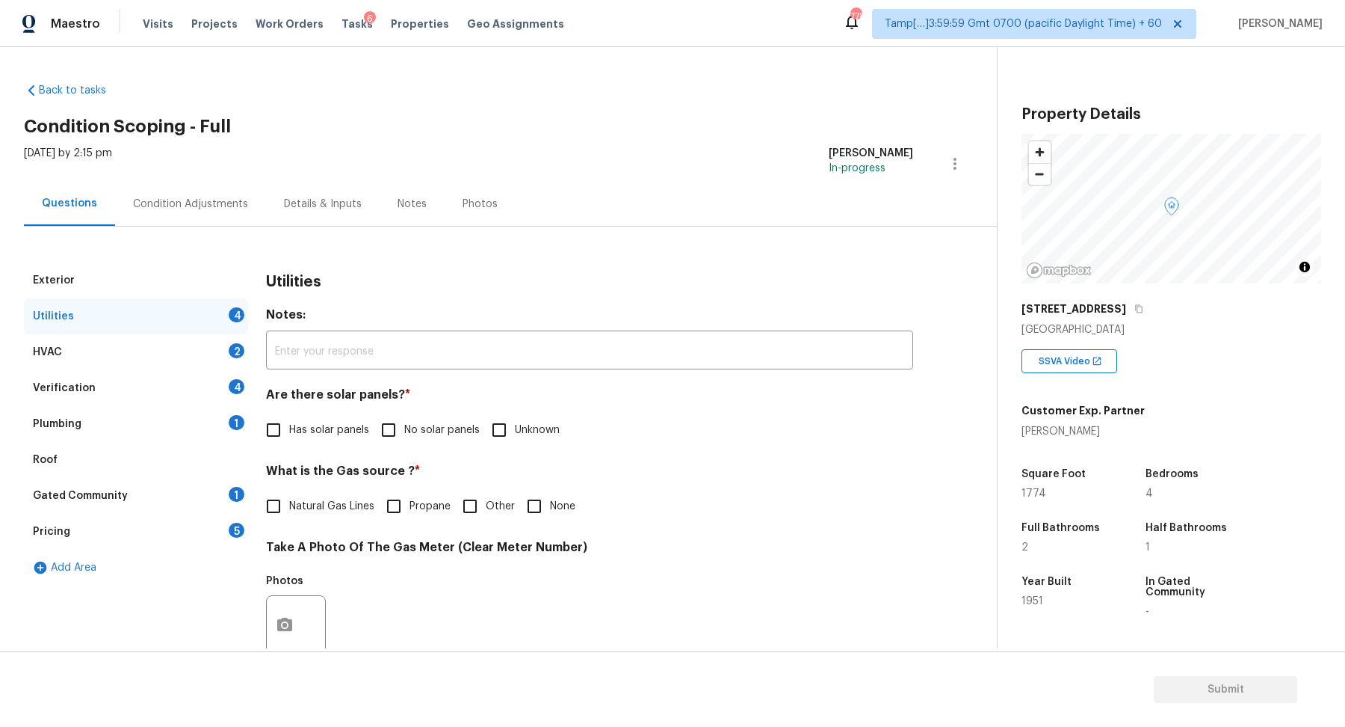
click at [442, 435] on span "No solar panels" at bounding box center [441, 430] width 75 height 16
click at [404, 435] on input "No solar panels" at bounding box center [388, 429] width 31 height 31
checkbox input "true"
click at [317, 516] on label "Natural Gas Lines" at bounding box center [316, 507] width 117 height 31
click at [289, 516] on input "Natural Gas Lines" at bounding box center [273, 507] width 31 height 31
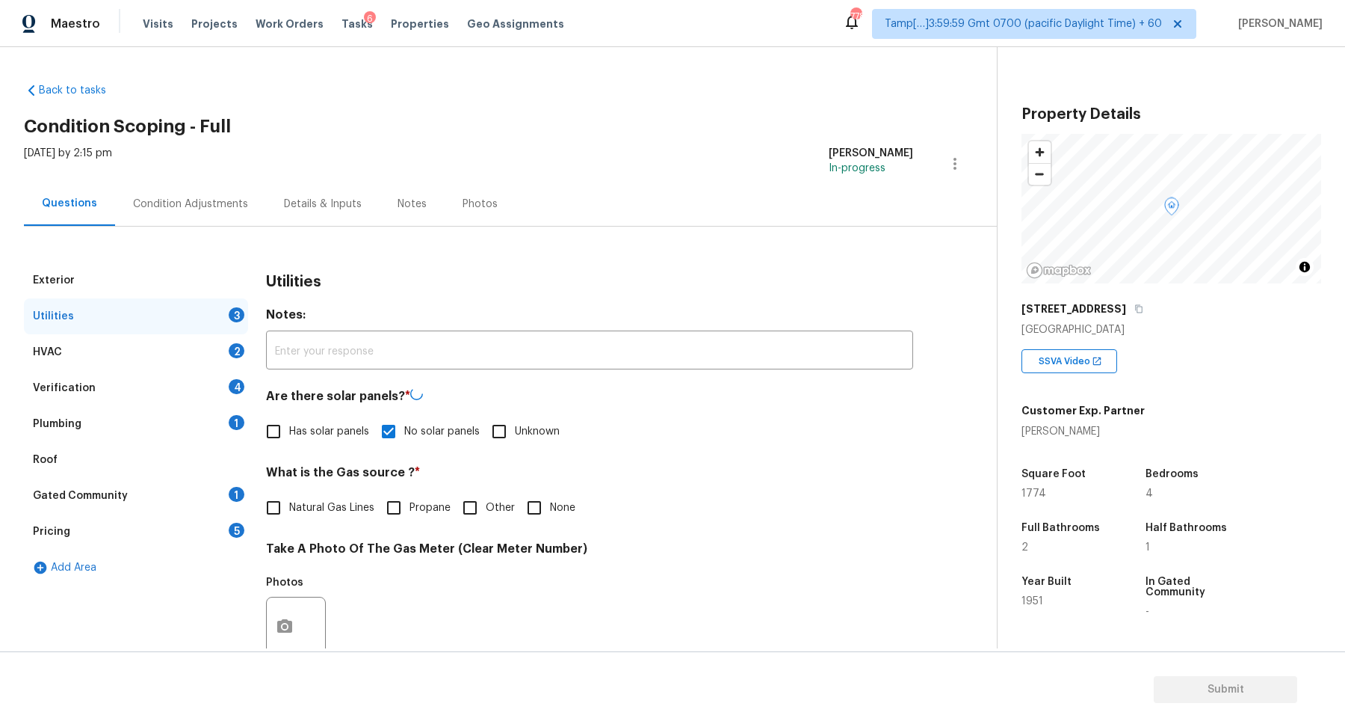
checkbox input "true"
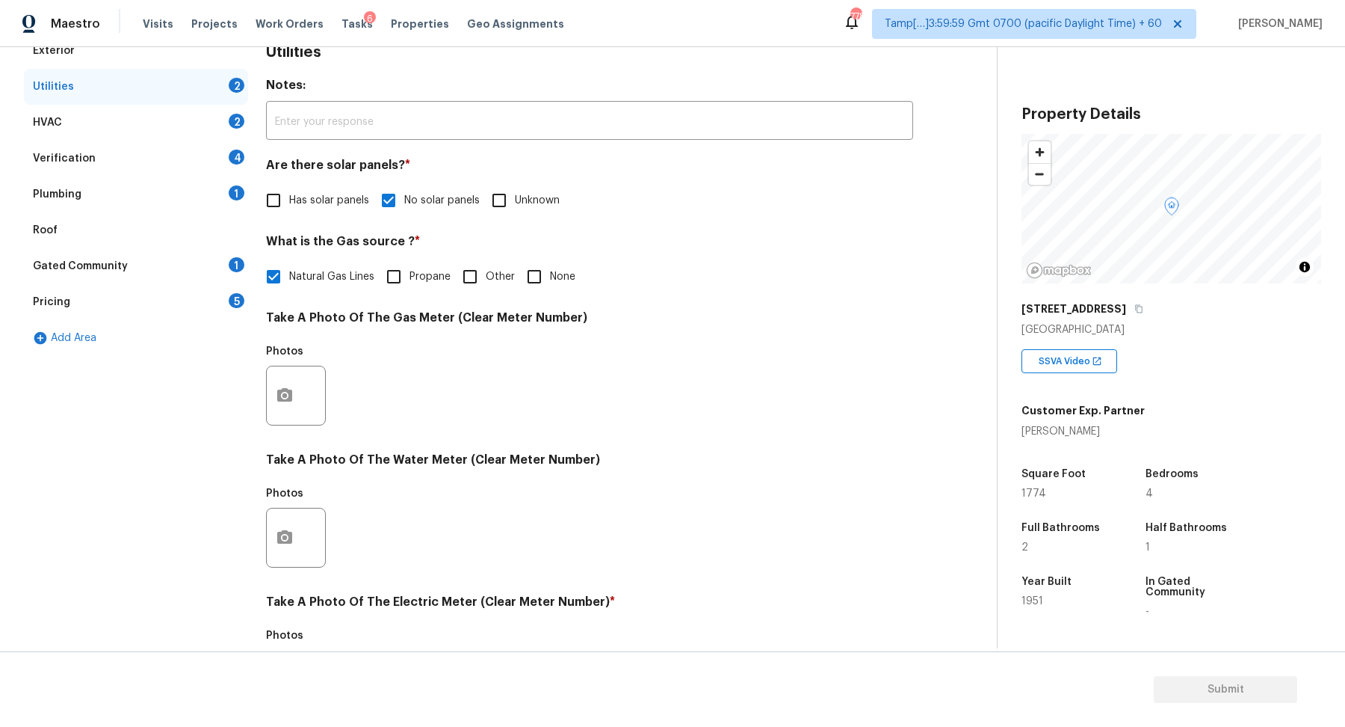
scroll to position [398, 0]
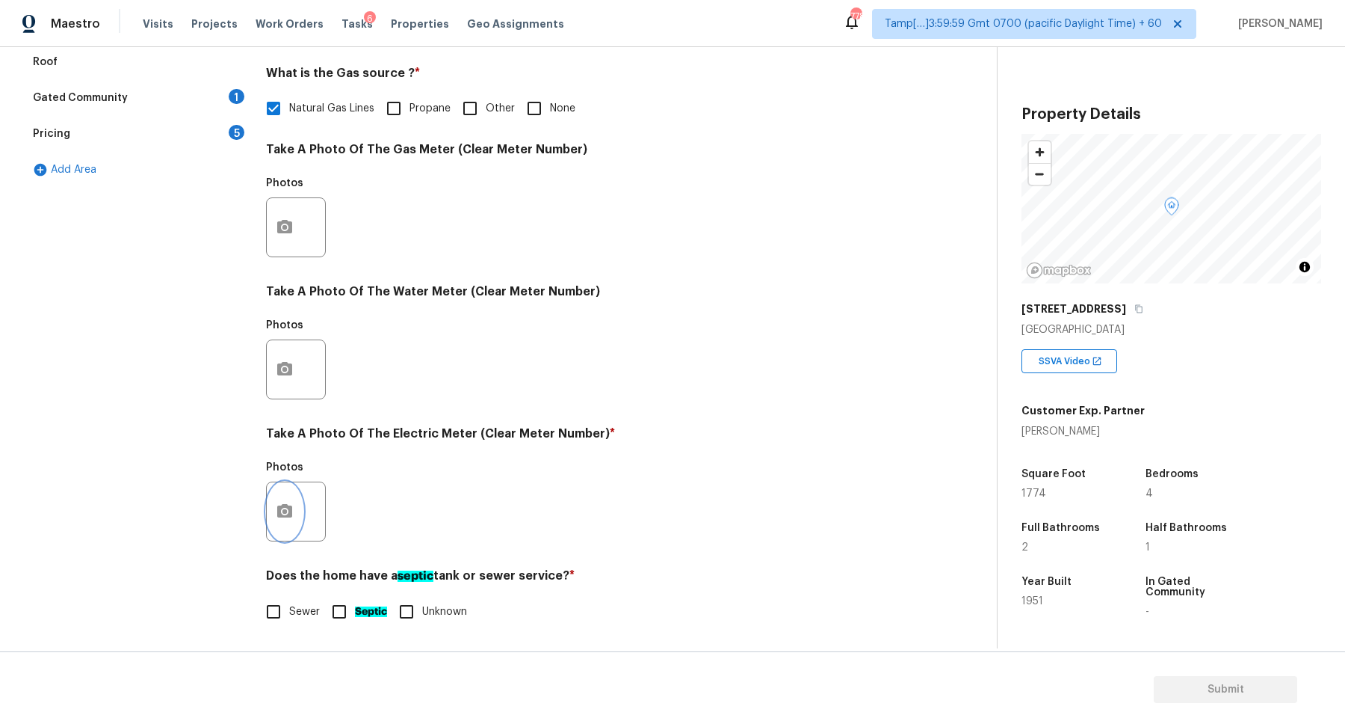
click at [294, 509] on button "button" at bounding box center [285, 511] width 36 height 58
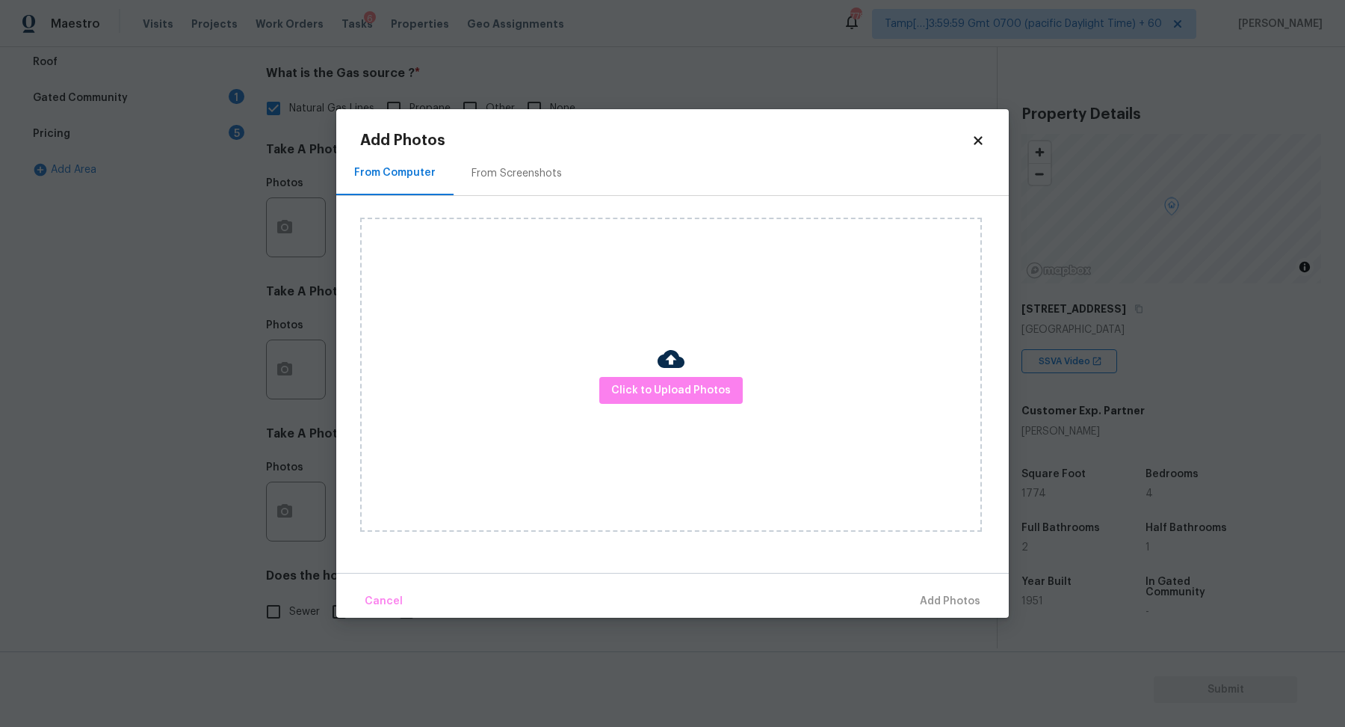
click at [596, 403] on div "Click to Upload Photos" at bounding box center [671, 375] width 622 height 314
click at [647, 396] on span "Click to Upload Photos" at bounding box center [671, 390] width 120 height 19
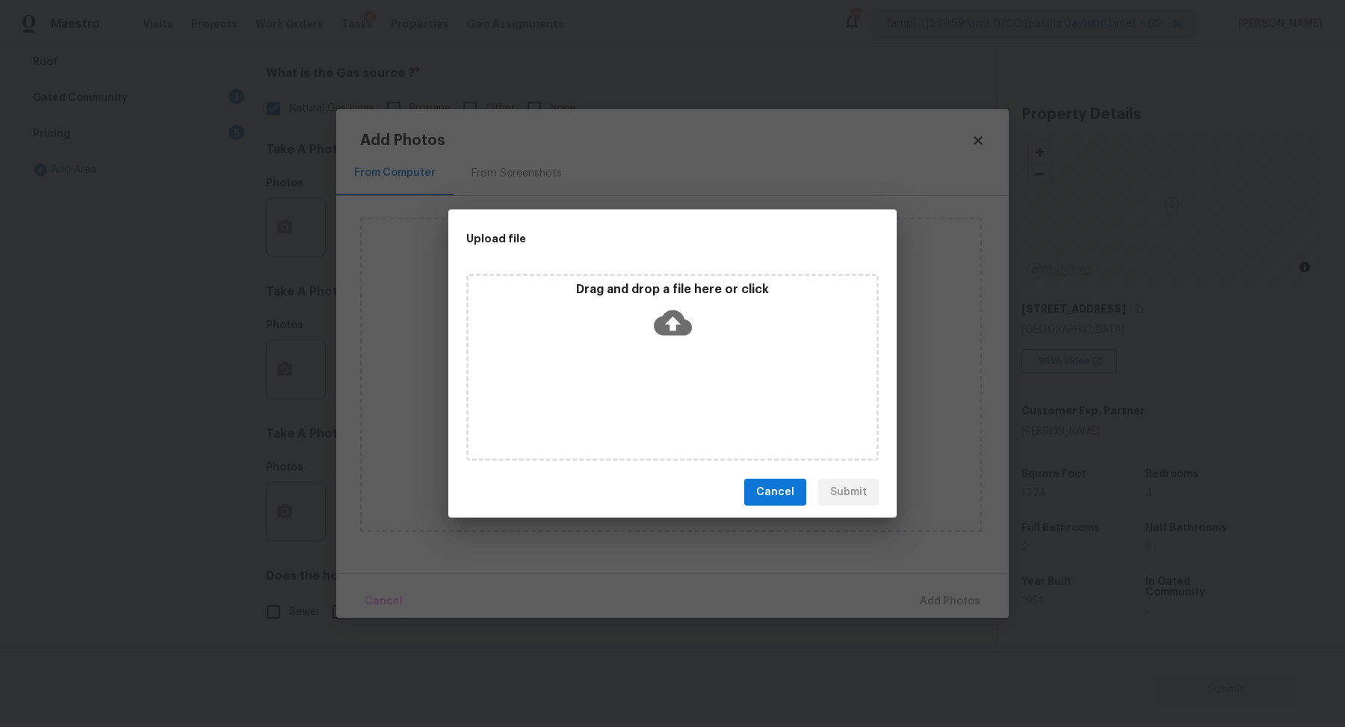
click at [661, 347] on div "Drag and drop a file here or click" at bounding box center [672, 367] width 413 height 187
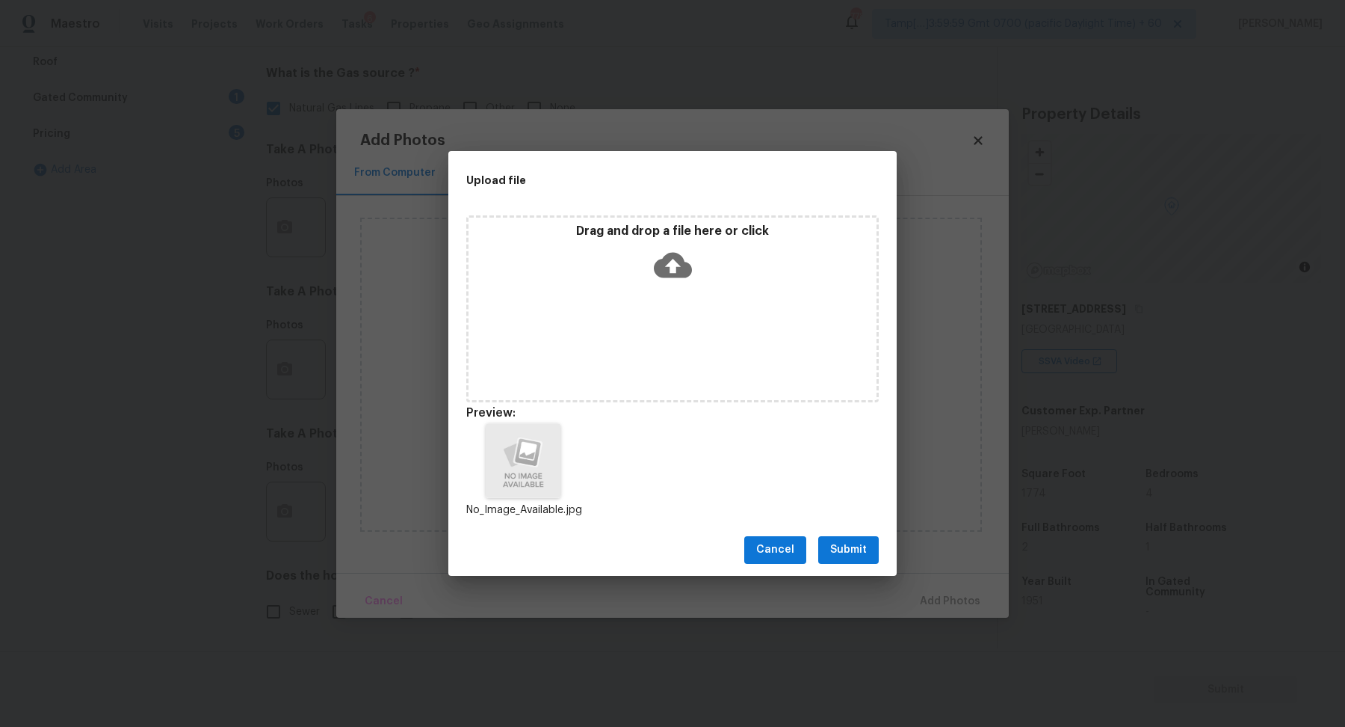
click at [661, 565] on div "Cancel Submit" at bounding box center [672, 550] width 448 height 52
click at [661, 555] on span "Submit" at bounding box center [848, 549] width 37 height 19
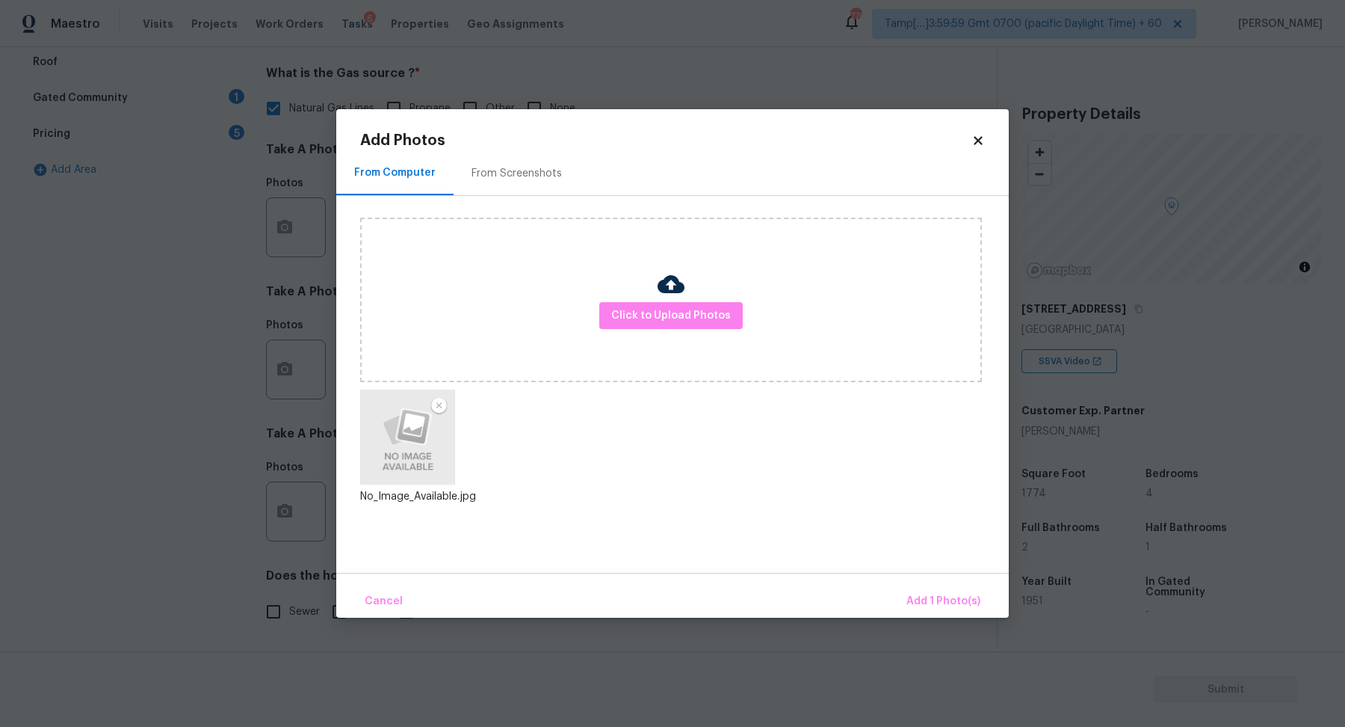
click at [661, 571] on div "From Computer From Screenshots Click to Upload Photos No_Image_Available.jpg" at bounding box center [672, 362] width 673 height 422
click at [661, 588] on button "Add 1 Photo(s)" at bounding box center [944, 601] width 86 height 32
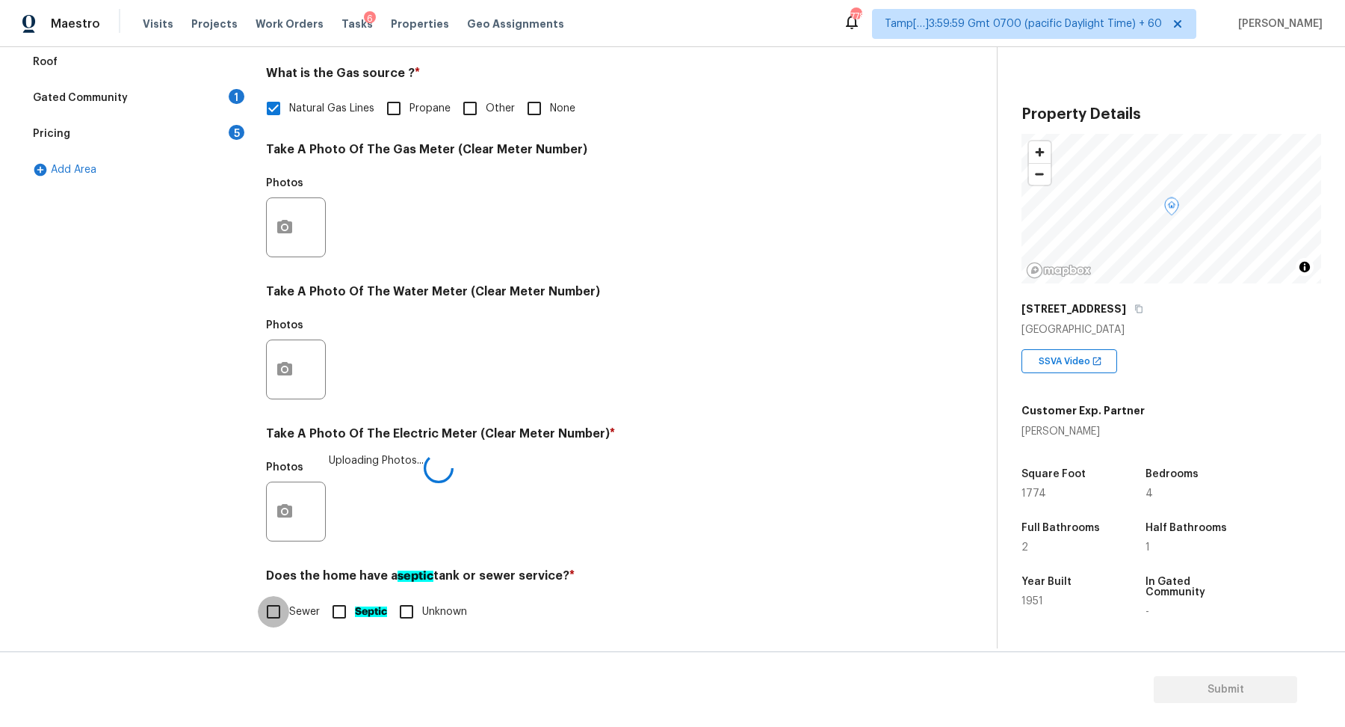
click at [273, 619] on input "Sewer" at bounding box center [273, 611] width 31 height 31
checkbox input "true"
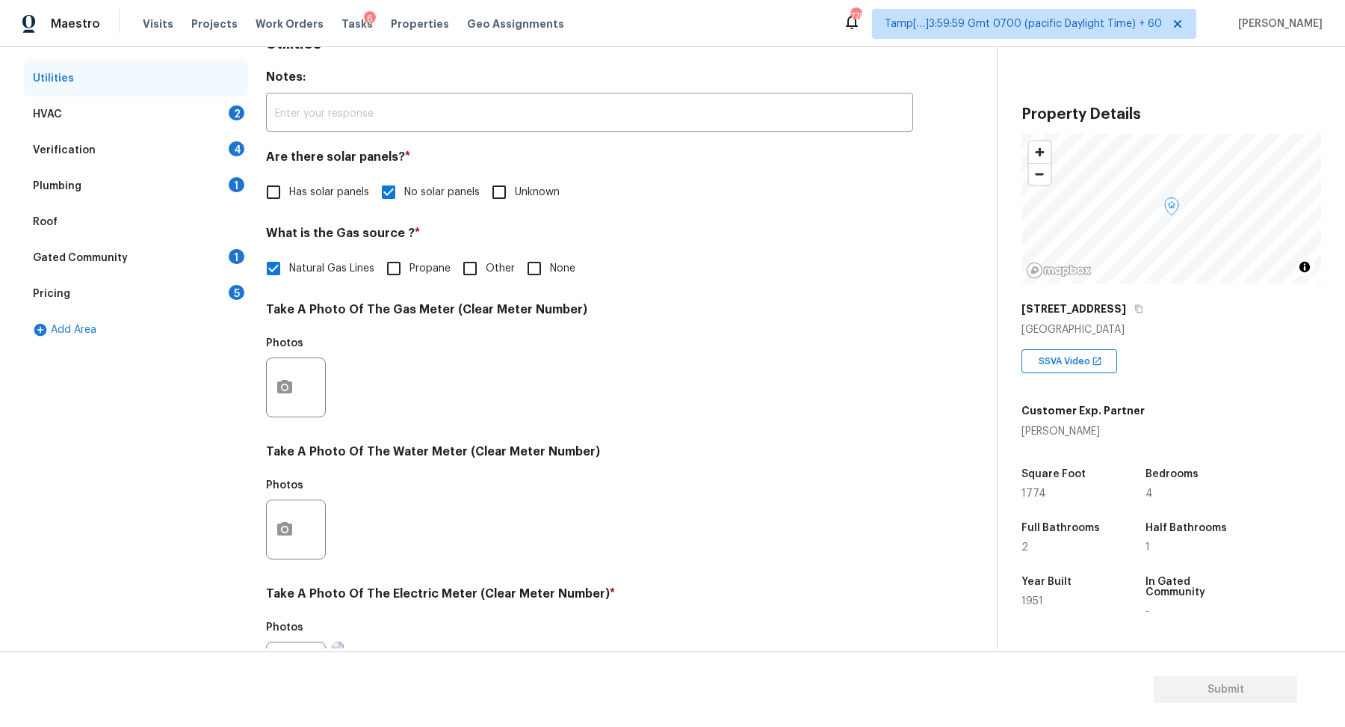
click at [233, 133] on div "Verification 4" at bounding box center [136, 150] width 224 height 36
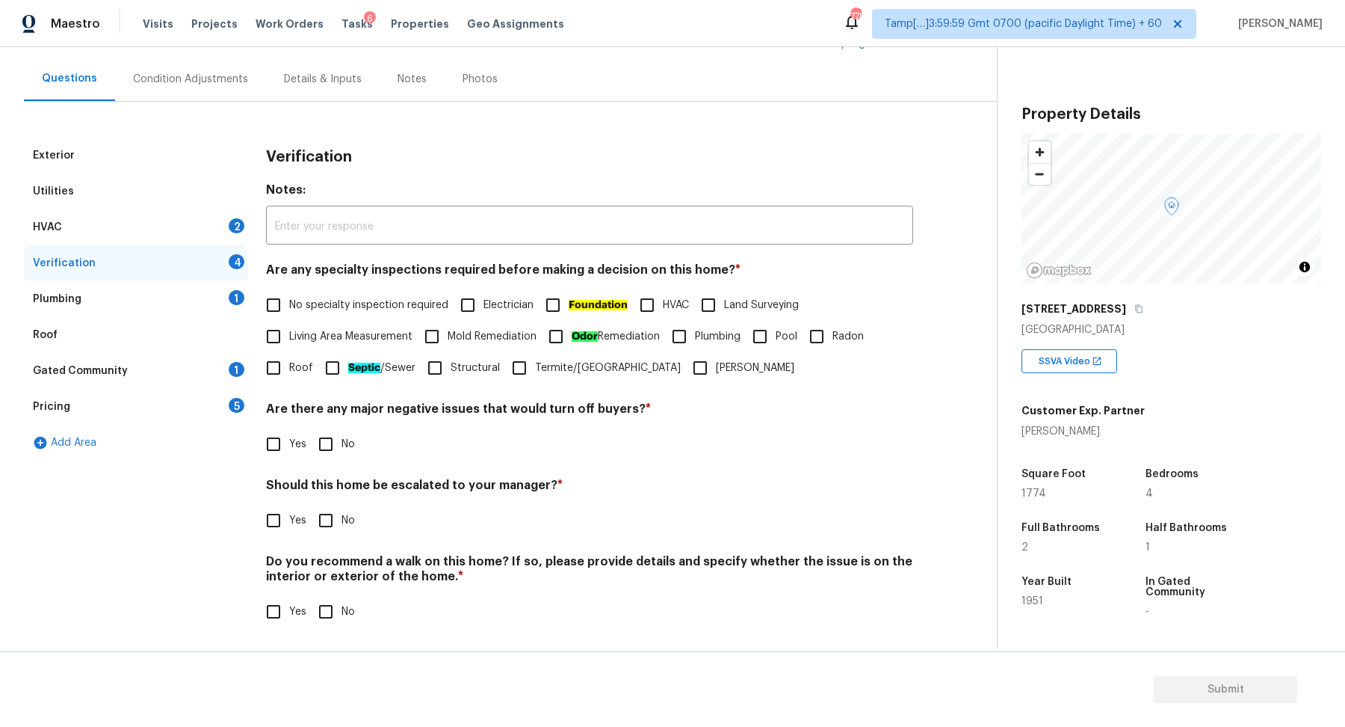
click at [218, 237] on div "HVAC 2" at bounding box center [136, 227] width 224 height 36
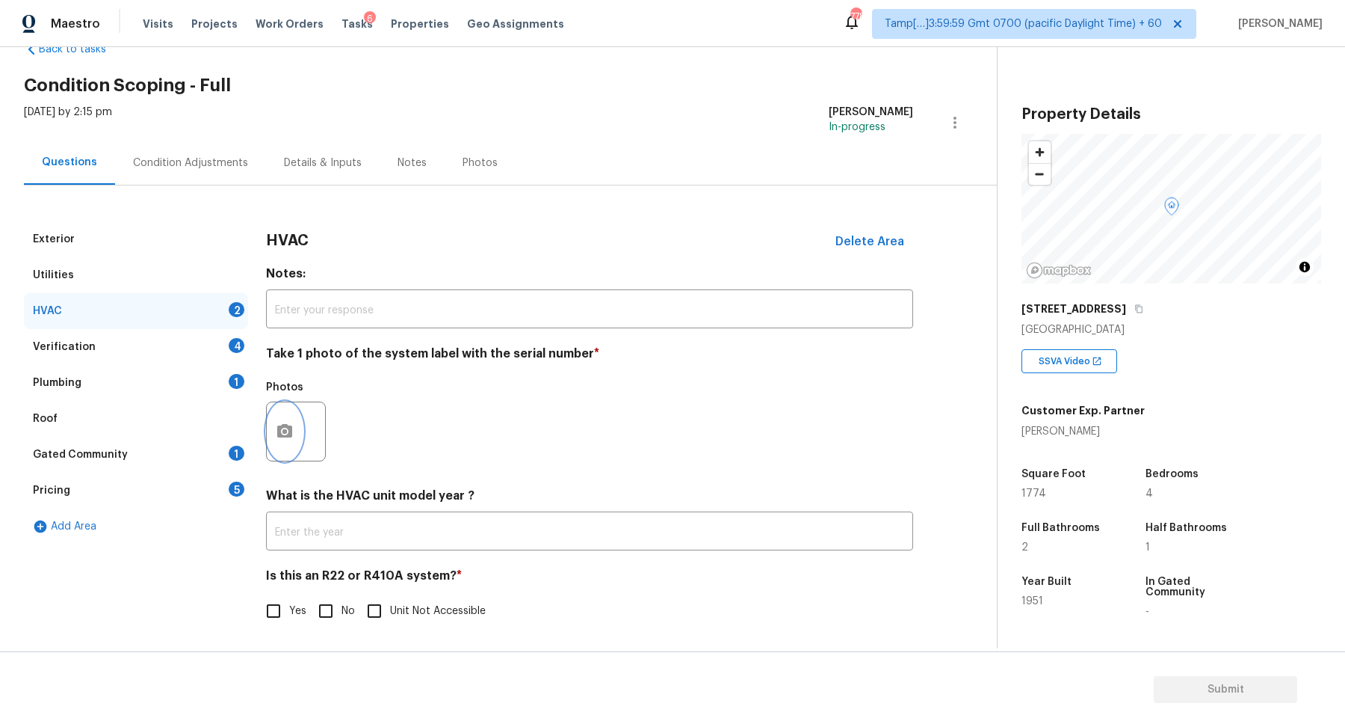
click at [289, 440] on button "button" at bounding box center [285, 431] width 36 height 58
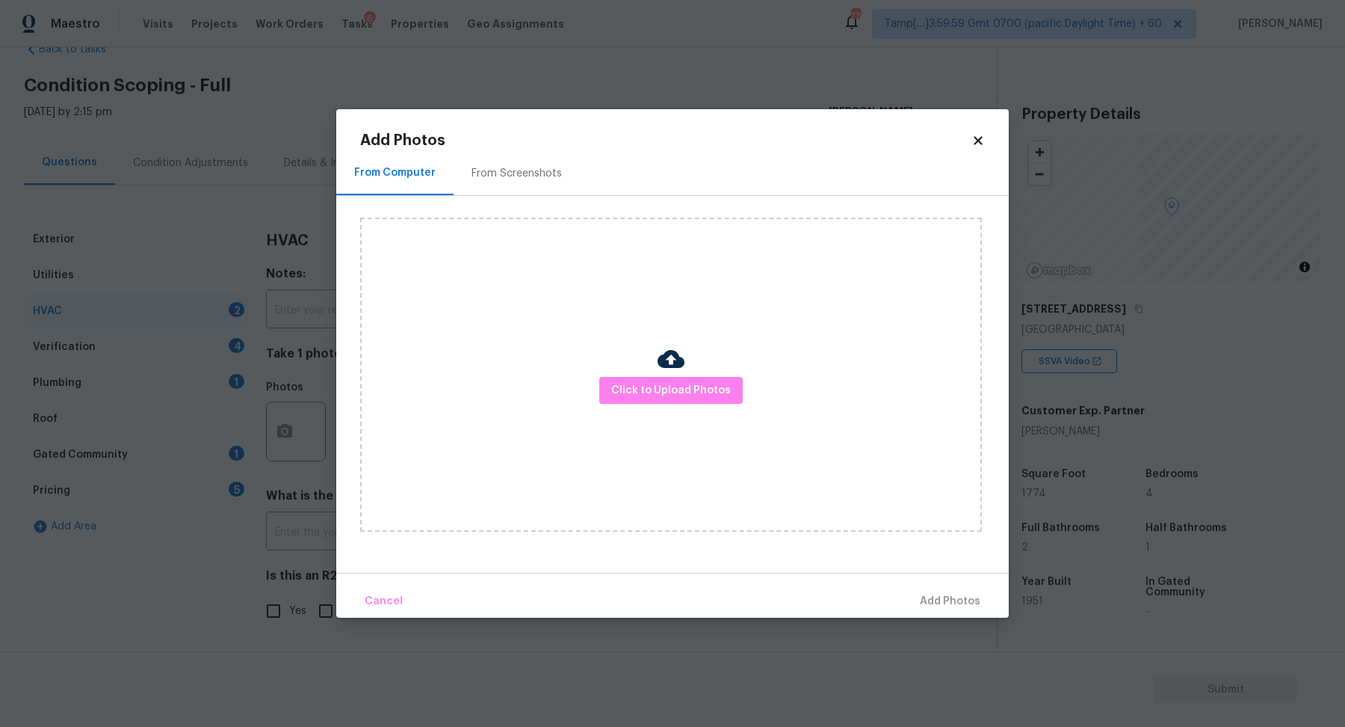
click at [605, 405] on div "Click to Upload Photos" at bounding box center [671, 375] width 622 height 314
click at [608, 403] on button "Click to Upload Photos" at bounding box center [671, 391] width 144 height 28
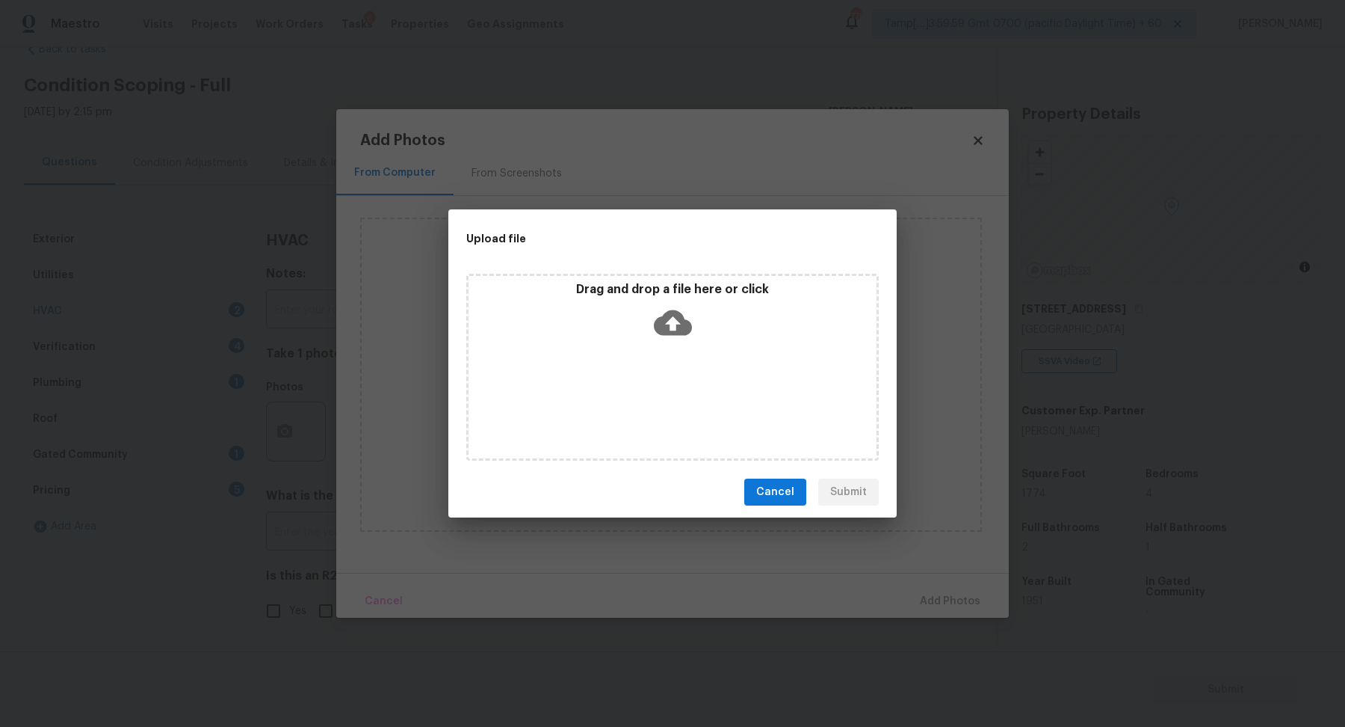
click at [661, 354] on div "Drag and drop a file here or click" at bounding box center [672, 367] width 413 height 187
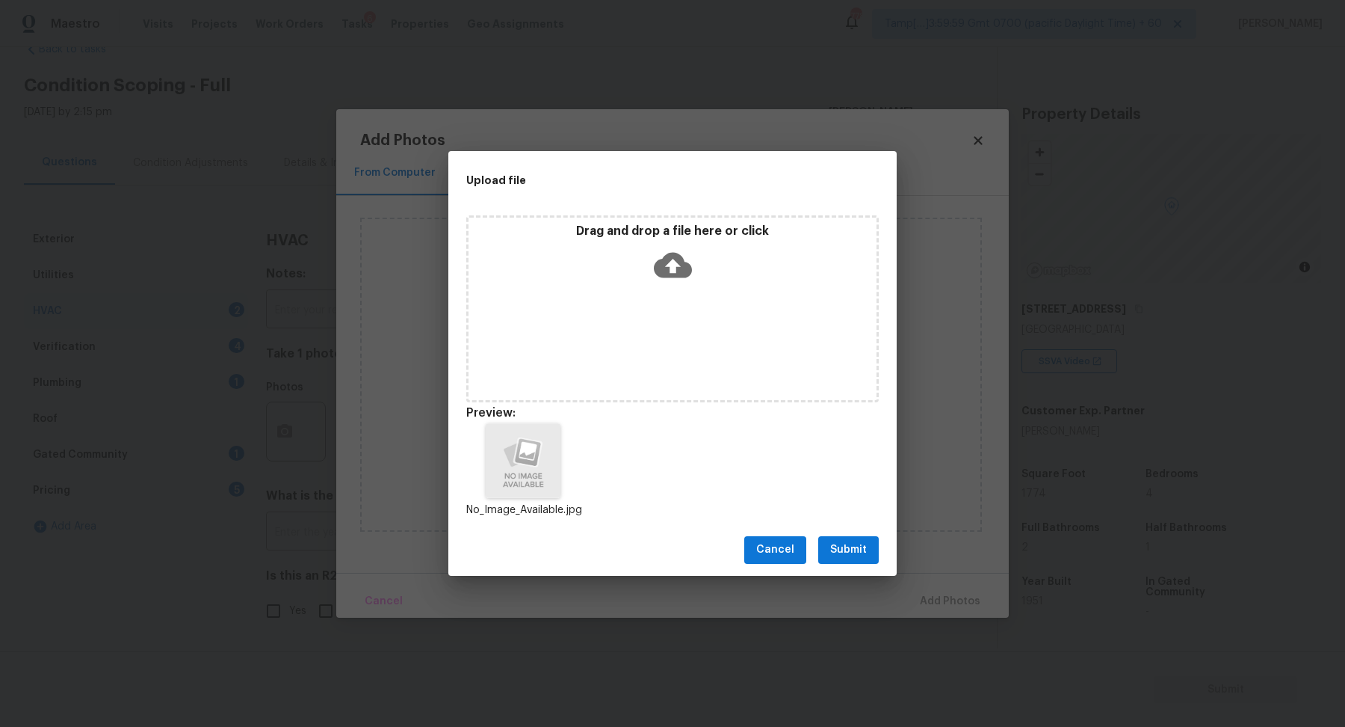
click at [661, 562] on button "Submit" at bounding box center [848, 550] width 61 height 28
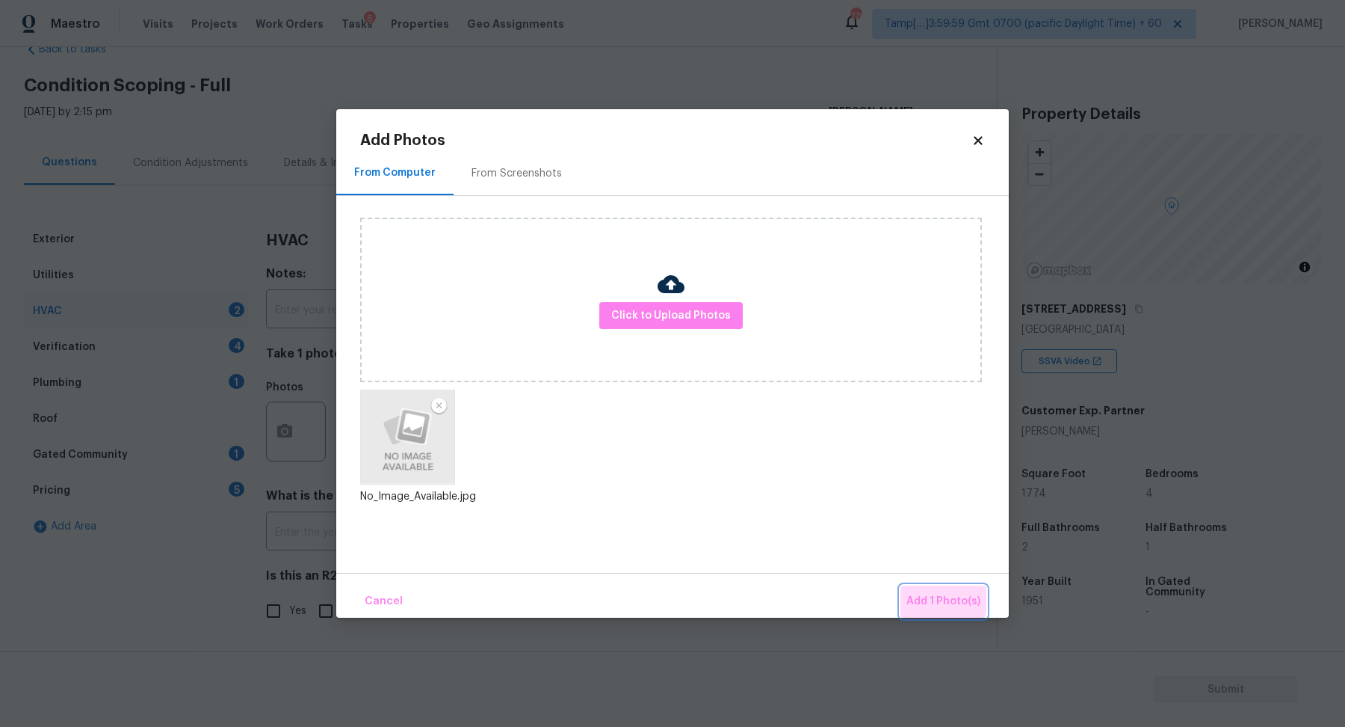
click at [661, 592] on span "Add 1 Photo(s)" at bounding box center [944, 601] width 74 height 19
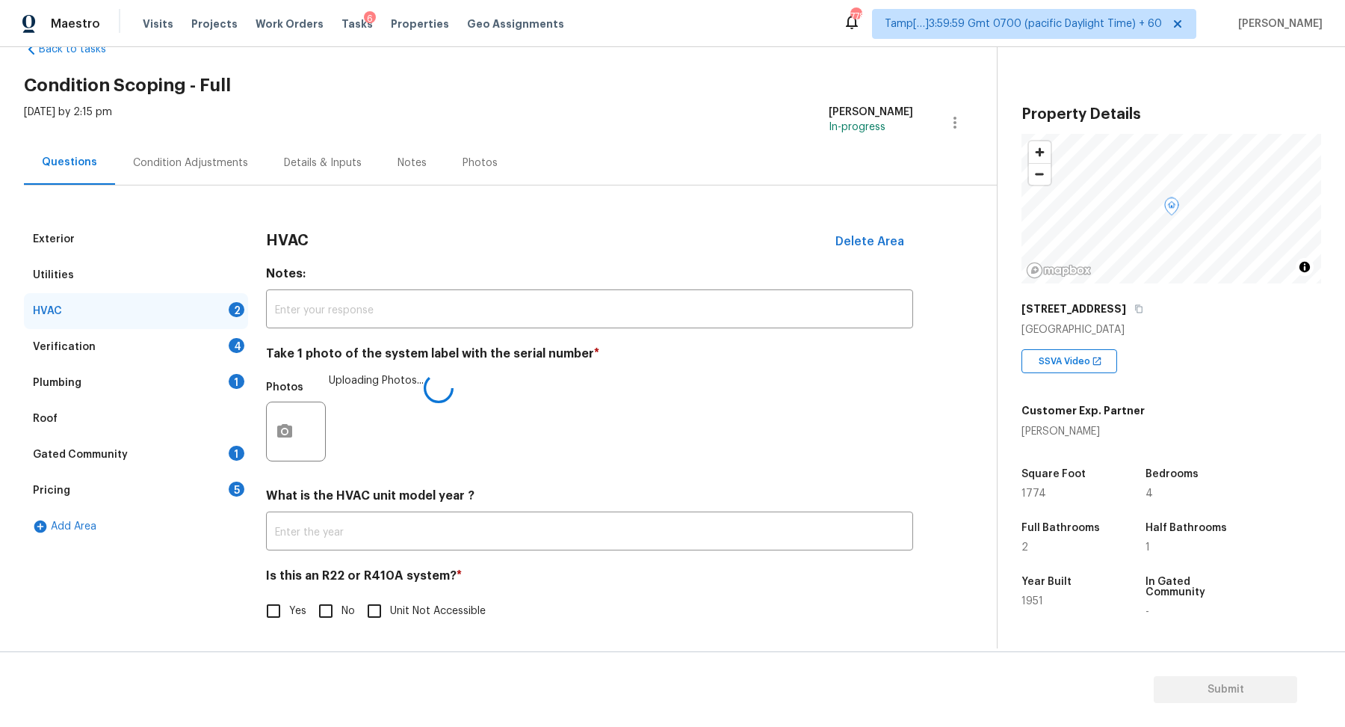
click at [327, 602] on input "No" at bounding box center [325, 610] width 31 height 31
checkbox input "true"
click at [219, 338] on div "Verification 4" at bounding box center [136, 347] width 224 height 36
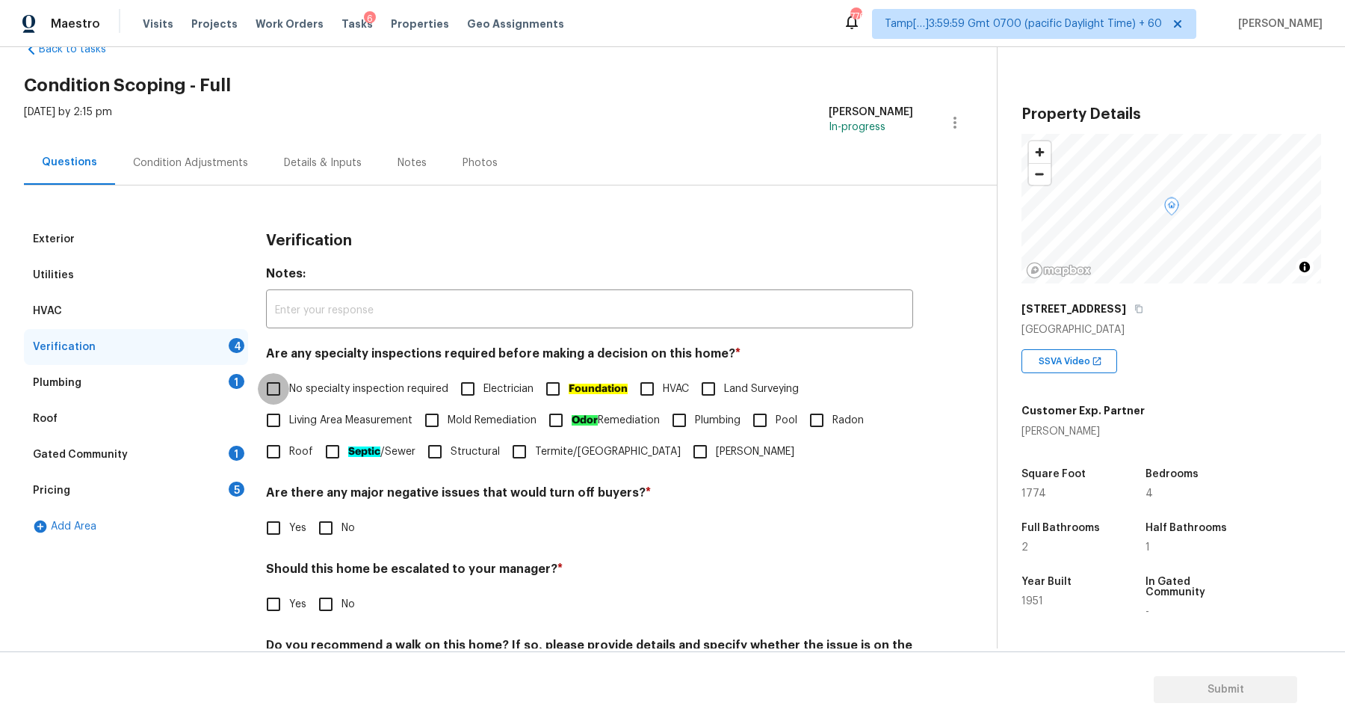
click at [263, 385] on input "No specialty inspection required" at bounding box center [273, 388] width 31 height 31
checkbox input "true"
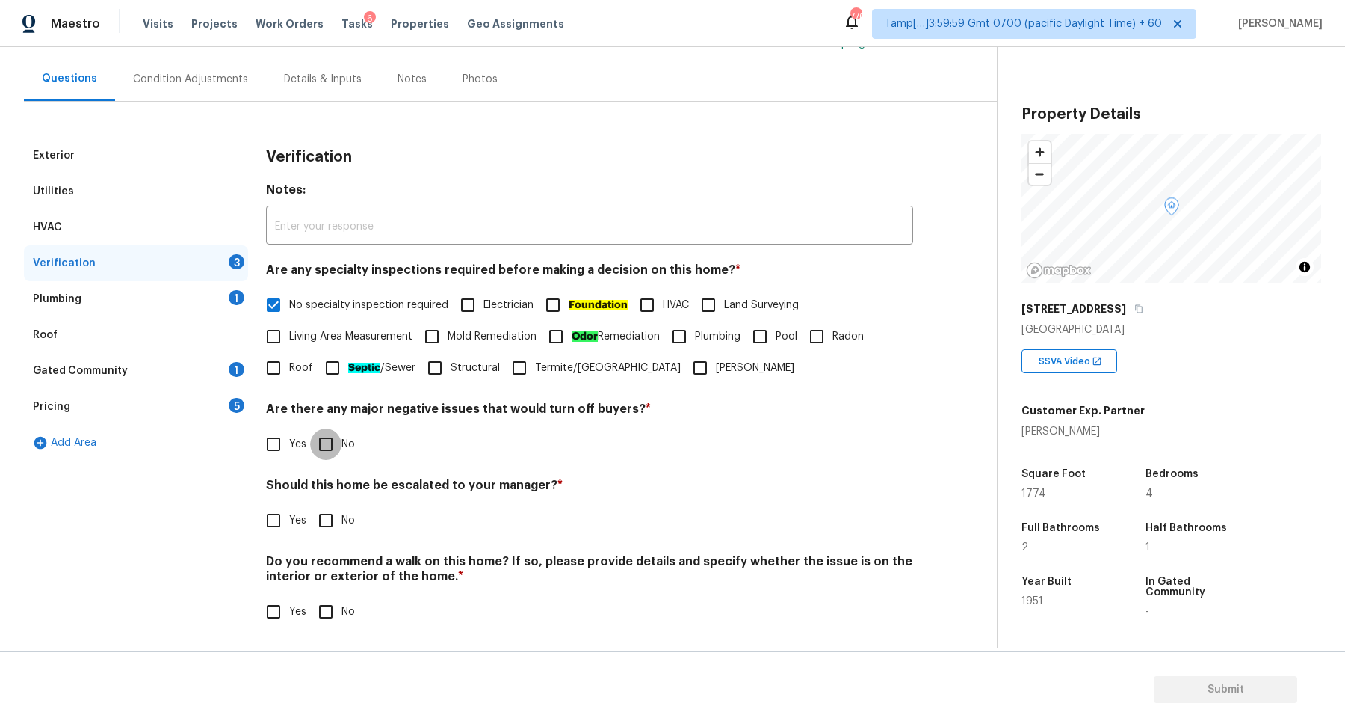
click at [335, 438] on input "No" at bounding box center [325, 443] width 31 height 31
checkbox input "true"
click at [252, 511] on div "Exterior Utilities HVAC Verification 2 Plumbing 1 Roof Gated Community 1 Pricin…" at bounding box center [492, 392] width 937 height 508
click at [268, 511] on input "Yes" at bounding box center [273, 520] width 31 height 31
checkbox input "true"
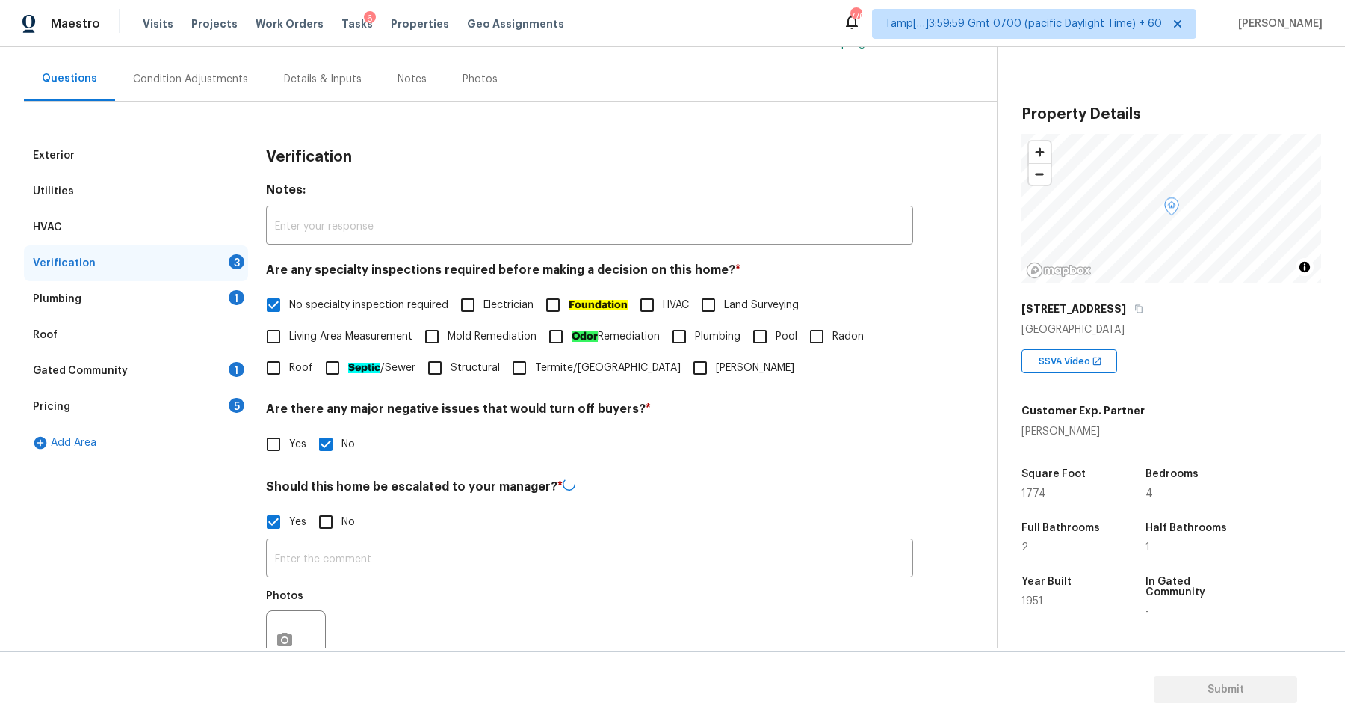
scroll to position [226, 0]
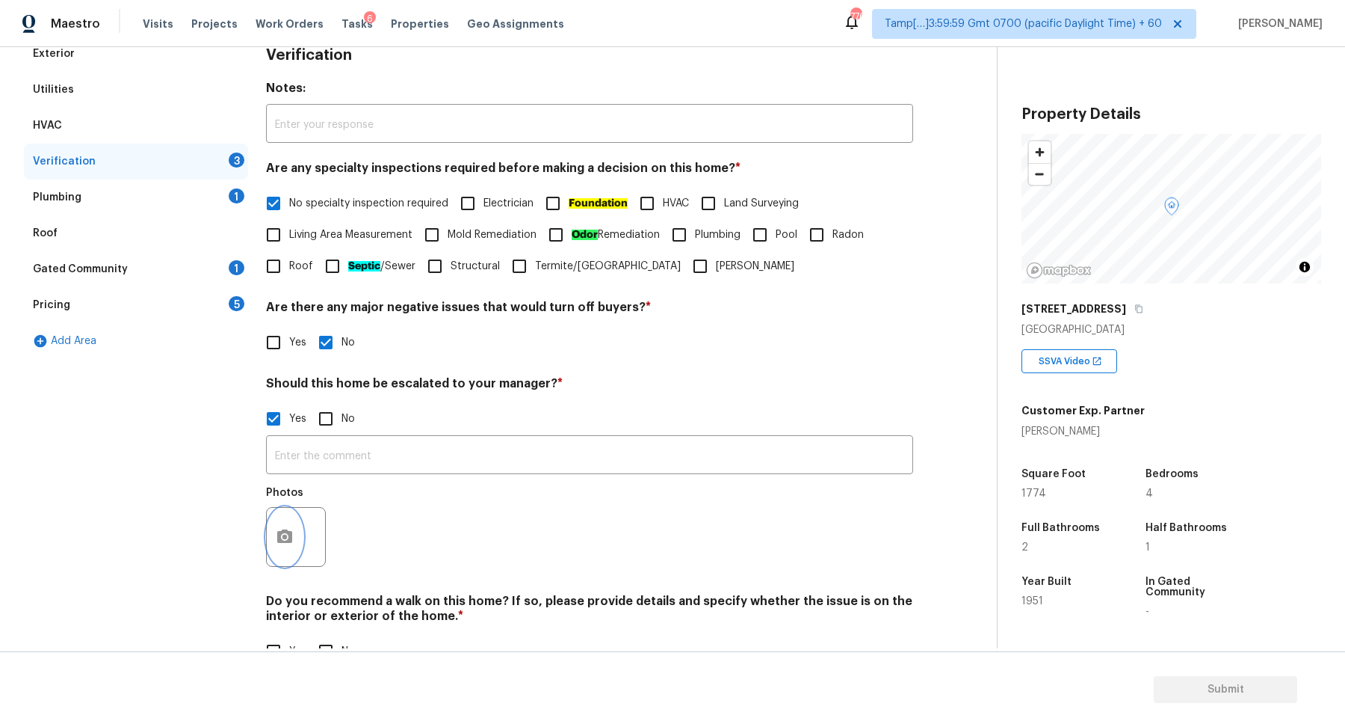
click at [286, 528] on icon "button" at bounding box center [285, 537] width 18 height 18
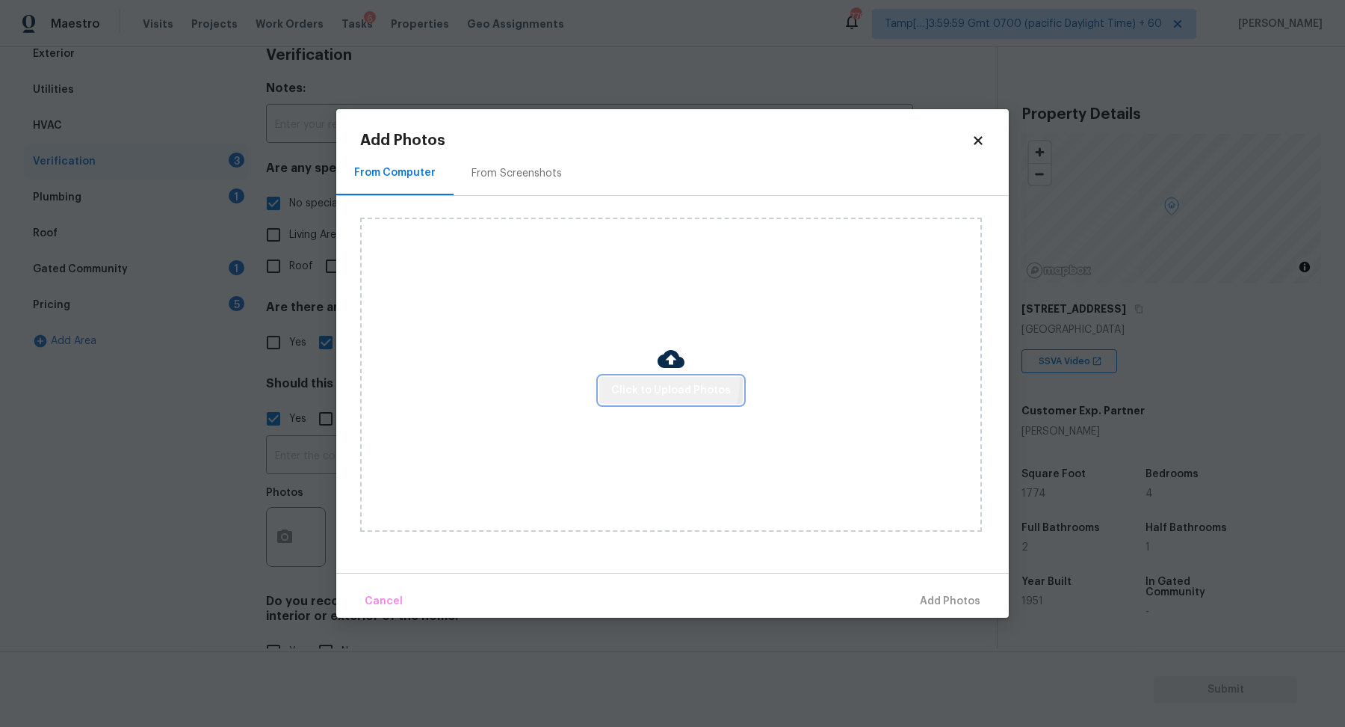
click at [637, 380] on button "Click to Upload Photos" at bounding box center [671, 391] width 144 height 28
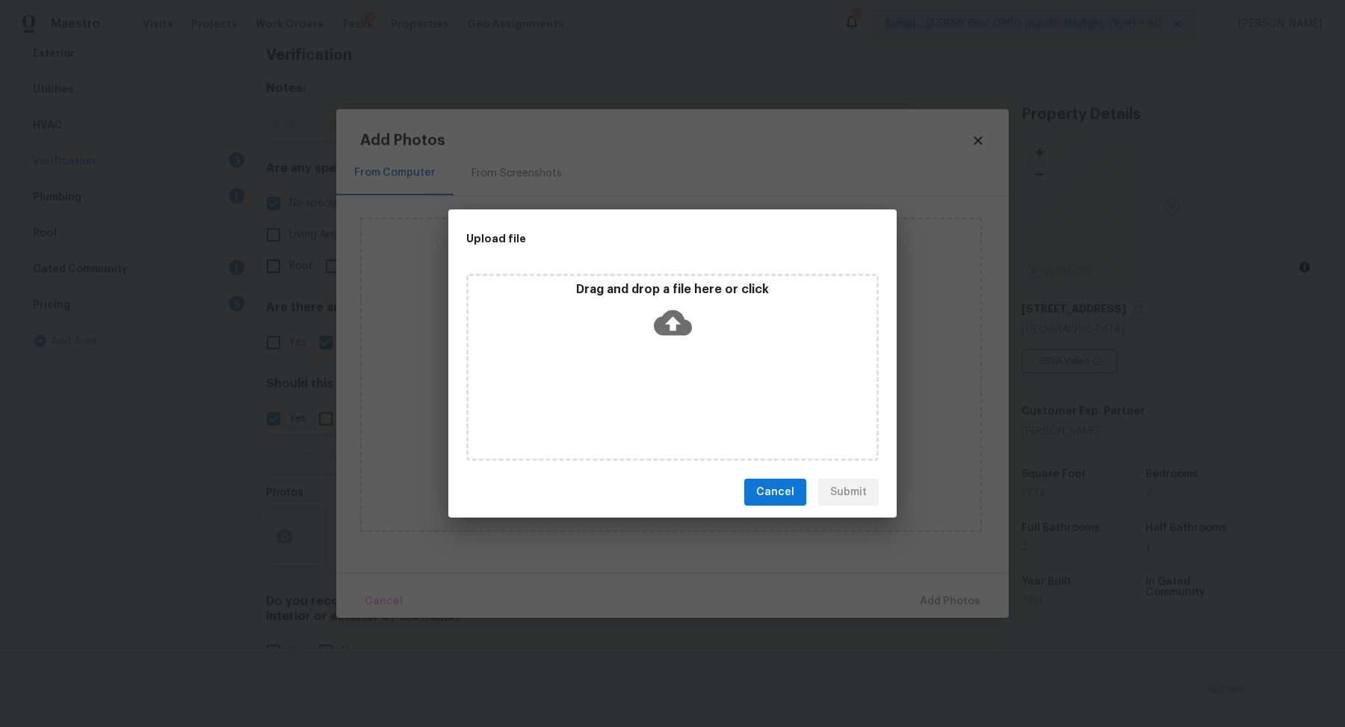
click at [661, 333] on icon at bounding box center [673, 322] width 38 height 25
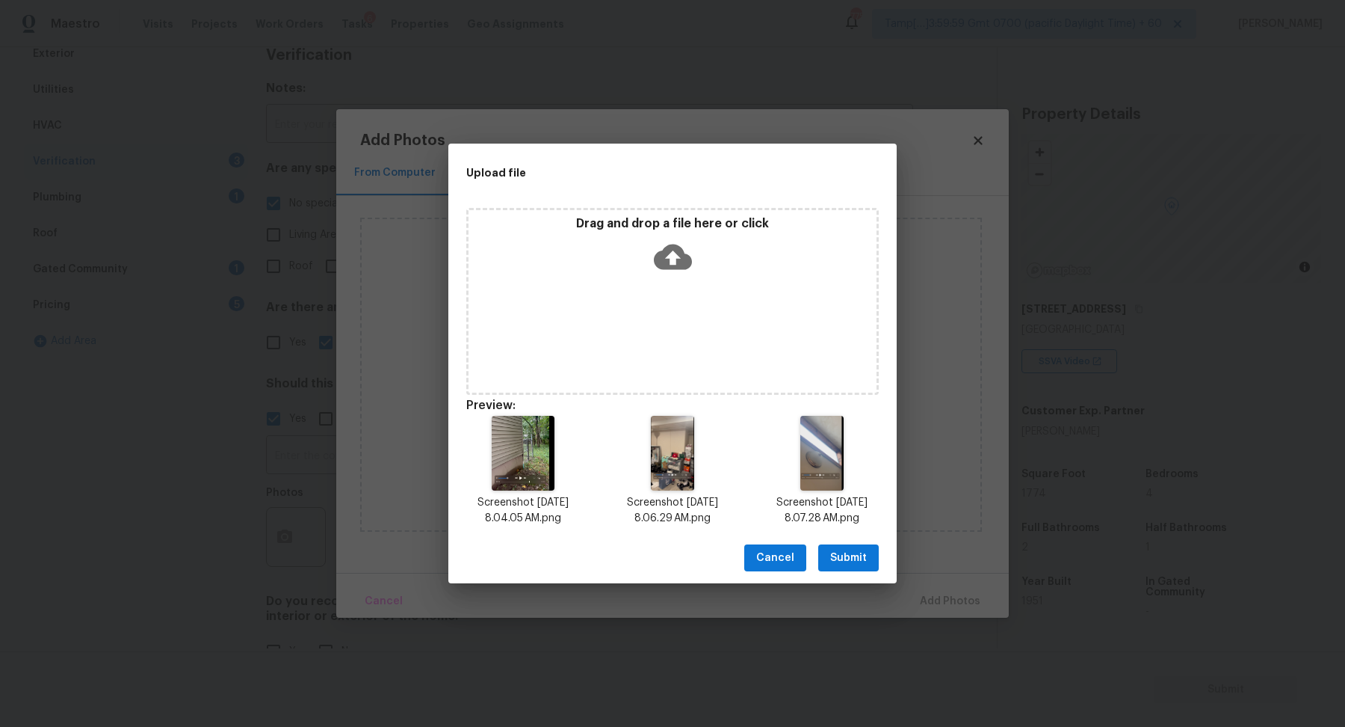
click at [661, 556] on span "Submit" at bounding box center [848, 558] width 37 height 19
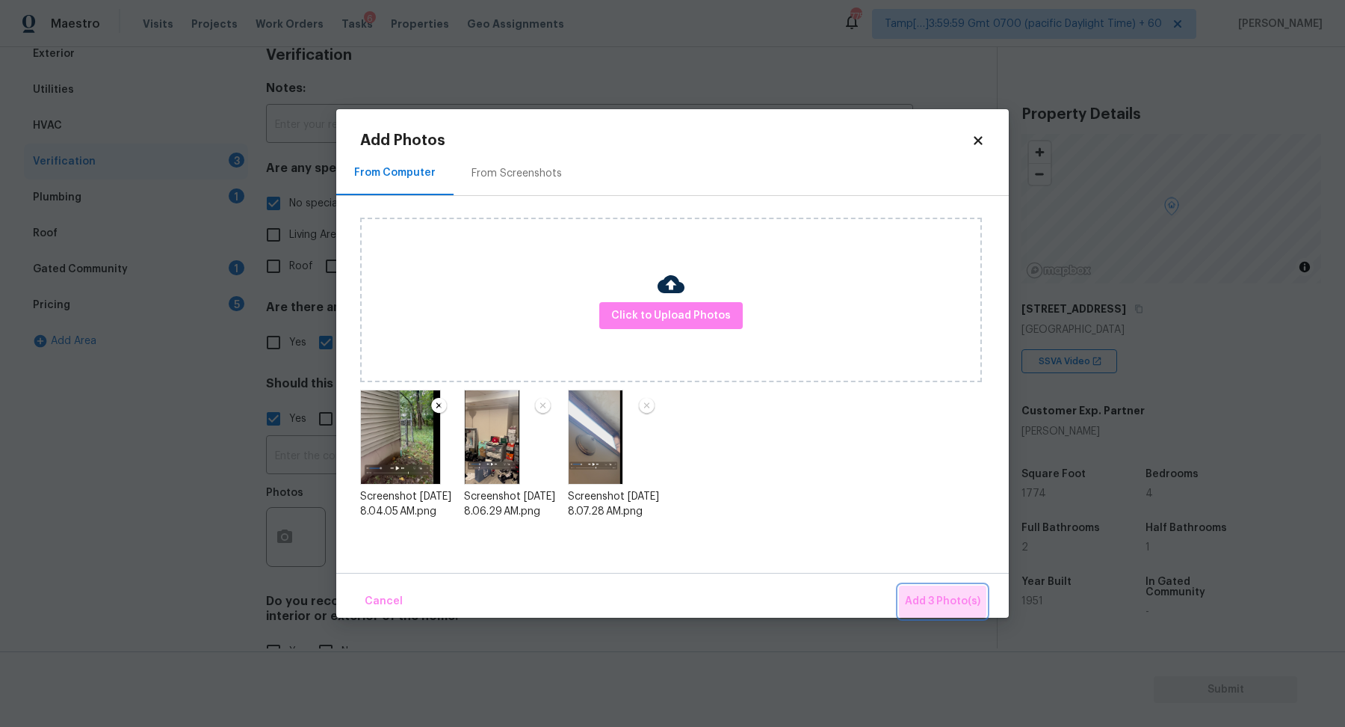
click at [661, 590] on button "Add 3 Photo(s)" at bounding box center [942, 601] width 87 height 32
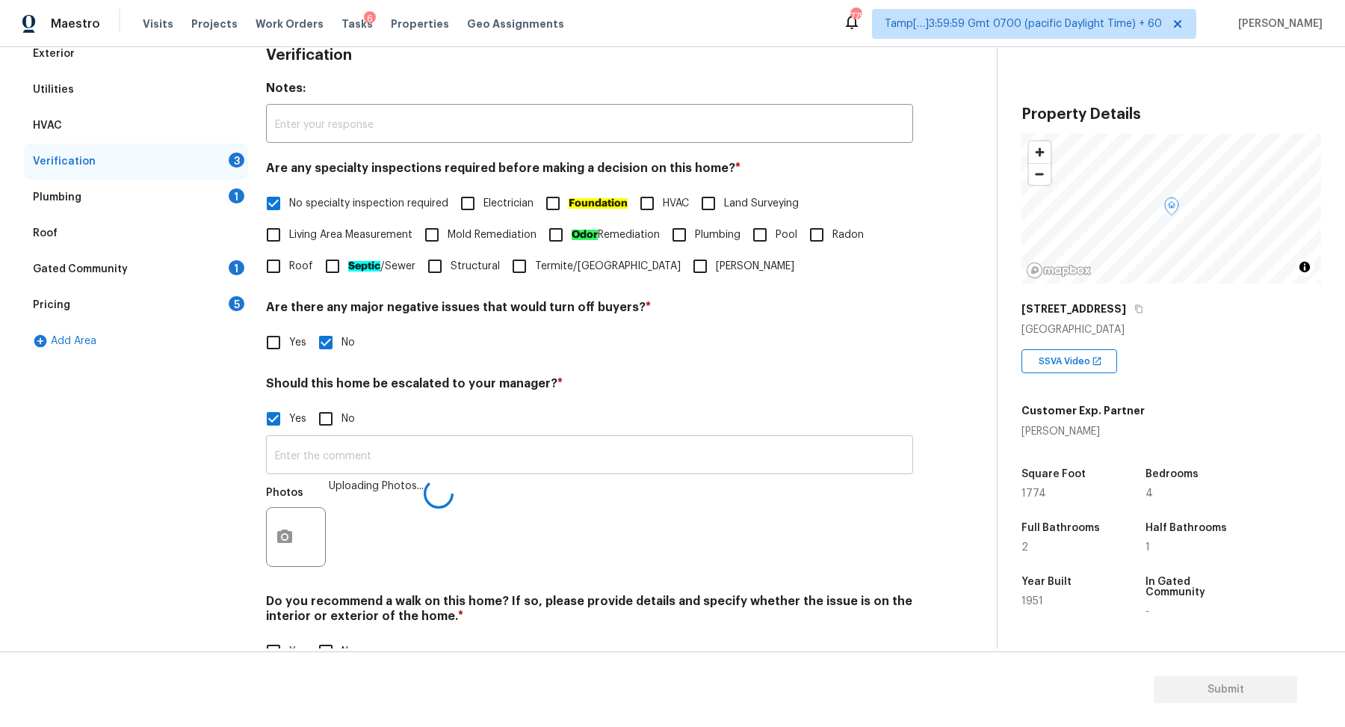
click at [631, 454] on input "text" at bounding box center [589, 456] width 647 height 35
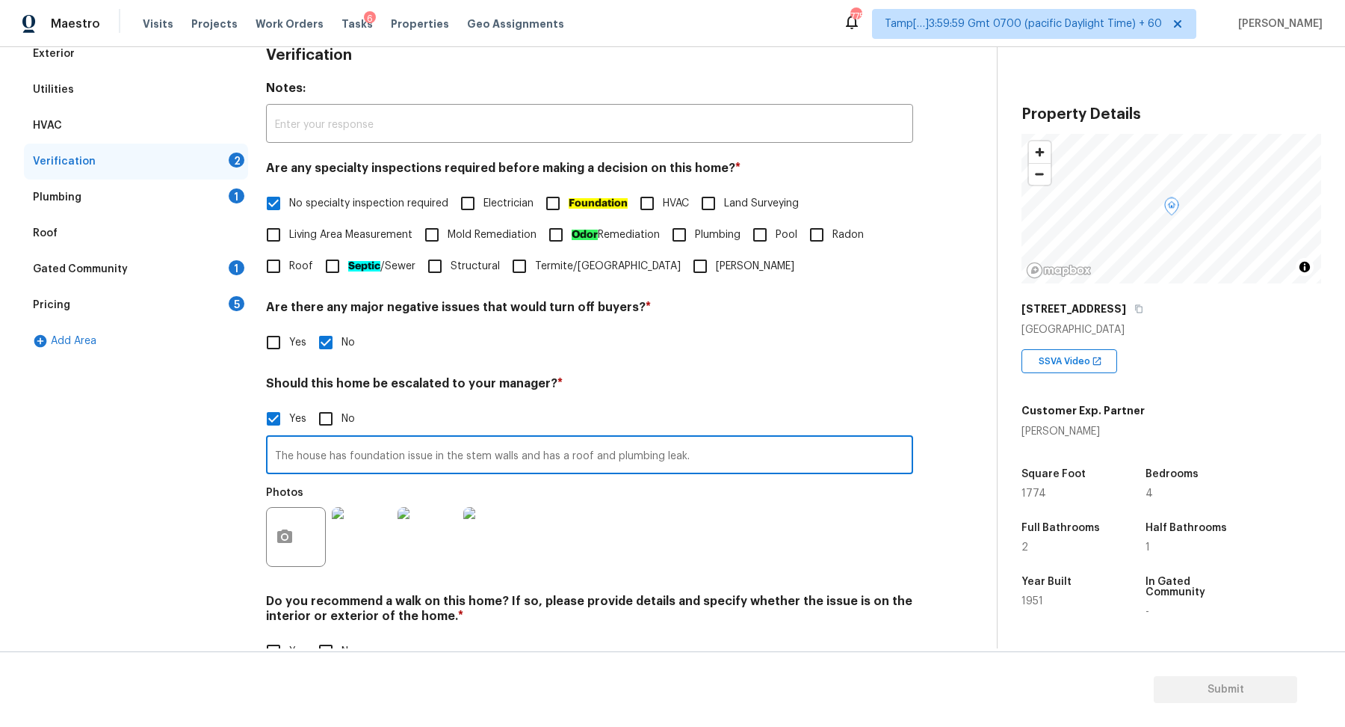
type input "The house has foundation issue in the stem walls and has a roof and plumbing le…"
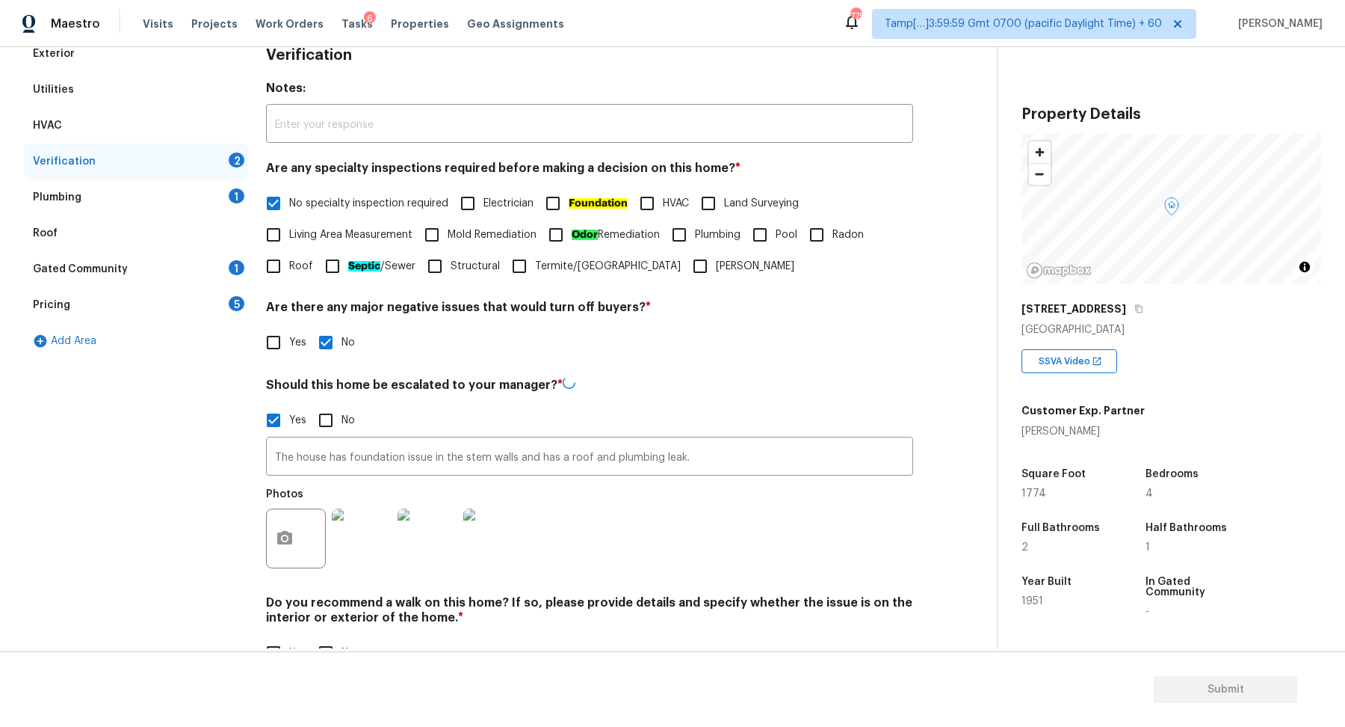
click at [661, 557] on div "Photos" at bounding box center [589, 528] width 647 height 97
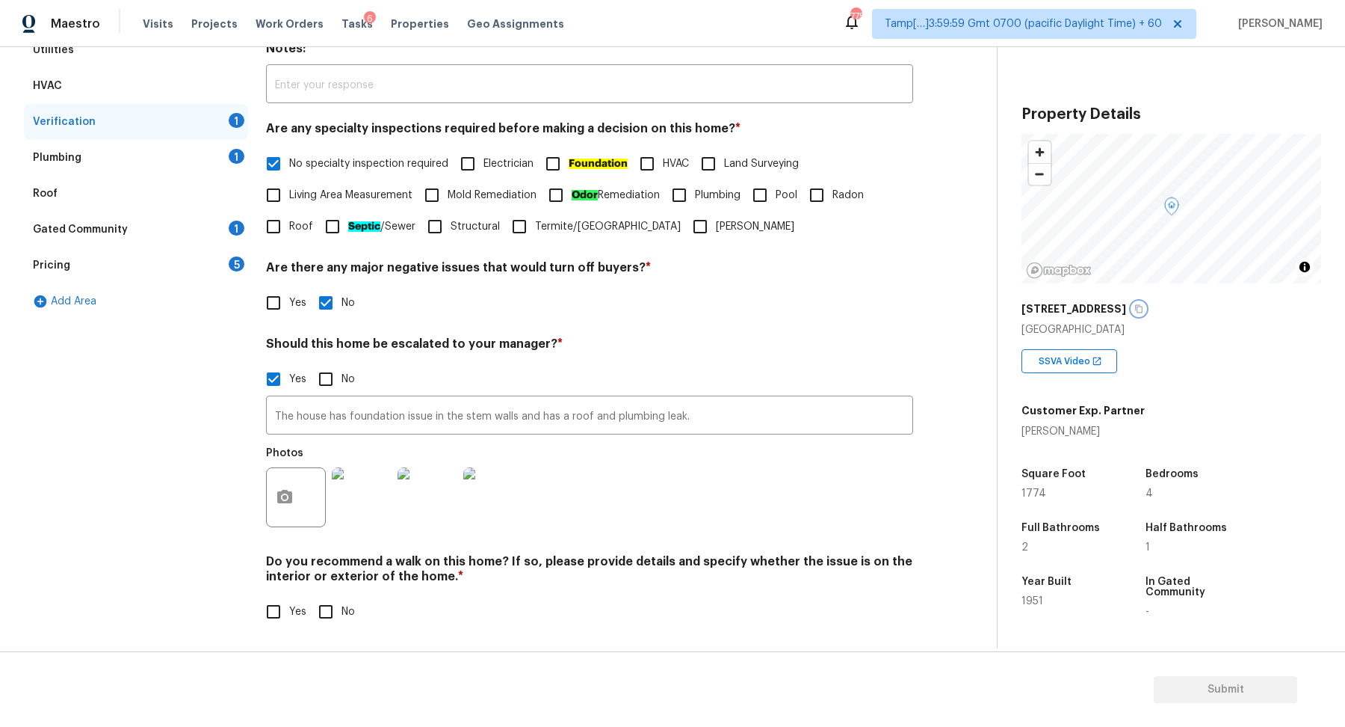
click at [661, 302] on button "button" at bounding box center [1138, 308] width 13 height 13
click at [605, 368] on div "Yes No" at bounding box center [589, 378] width 647 height 31
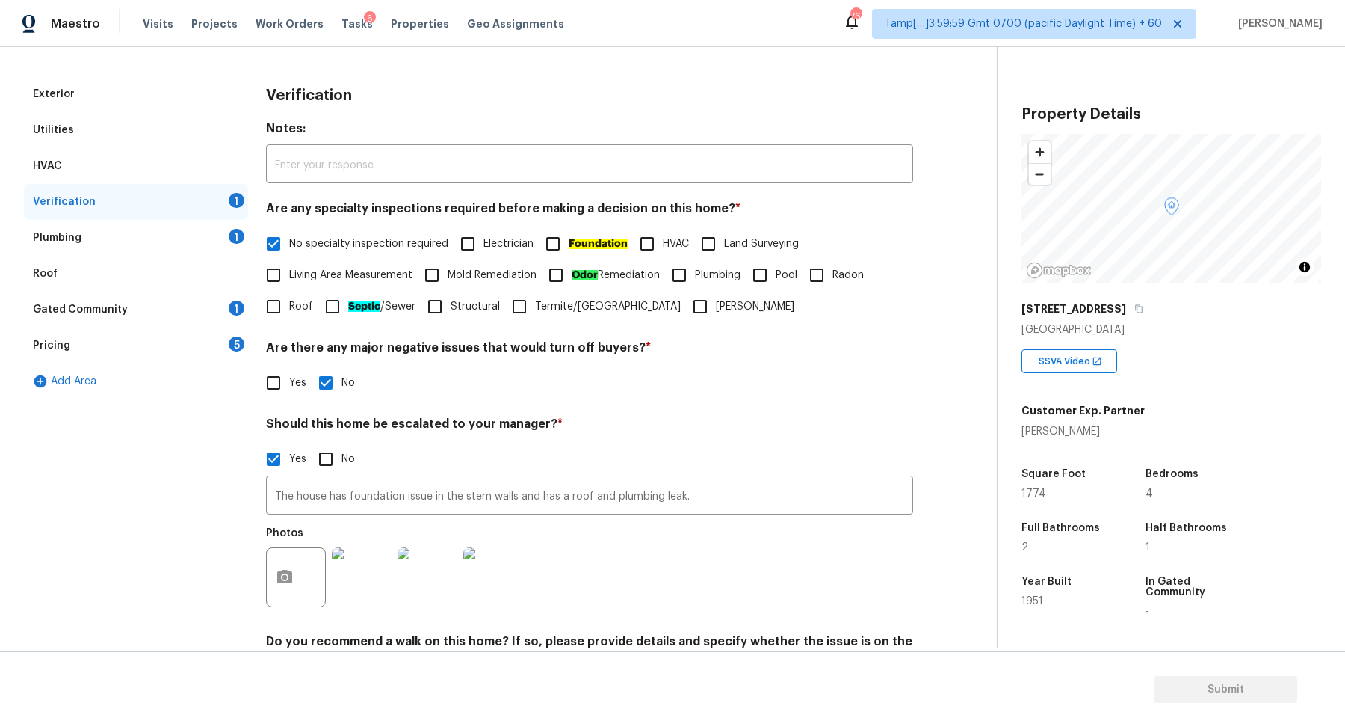
click at [221, 234] on div "Plumbing 1" at bounding box center [136, 238] width 224 height 36
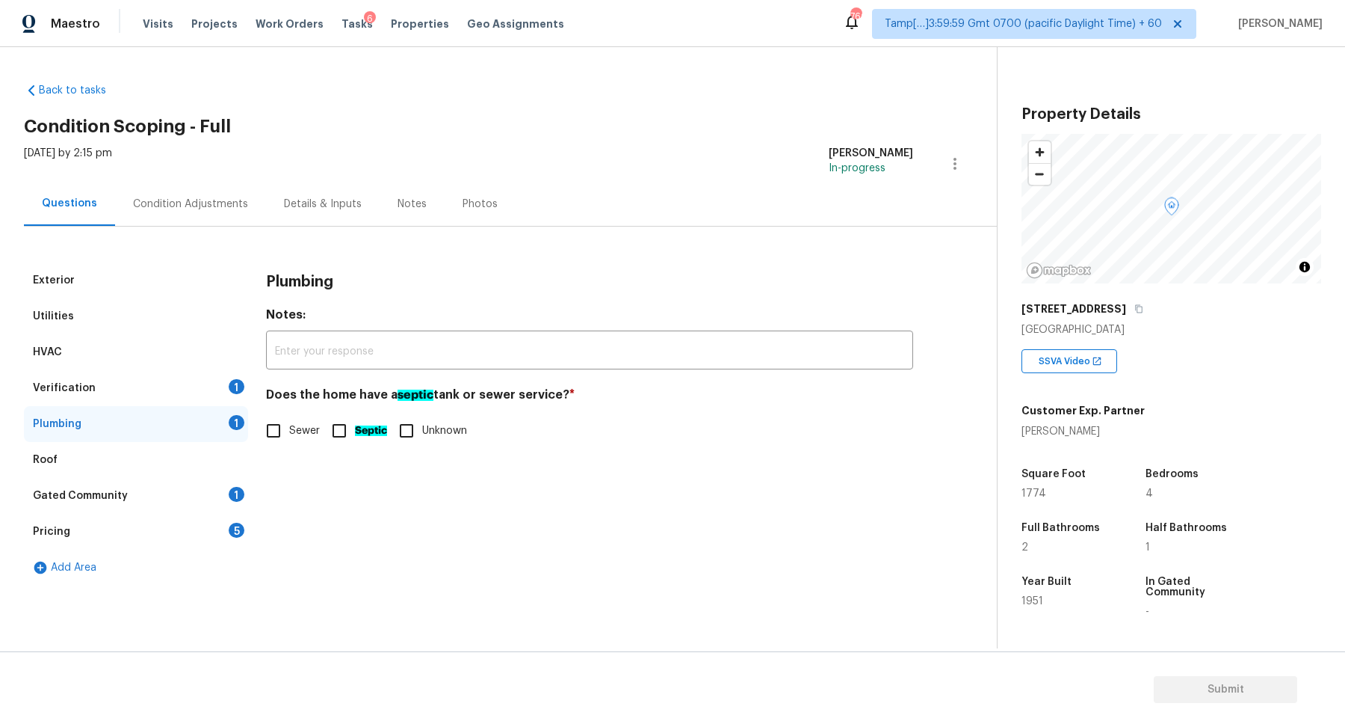
scroll to position [0, 0]
click at [288, 432] on input "Sewer" at bounding box center [273, 430] width 31 height 31
checkbox input "true"
click at [208, 389] on div "Verification 1" at bounding box center [136, 388] width 224 height 36
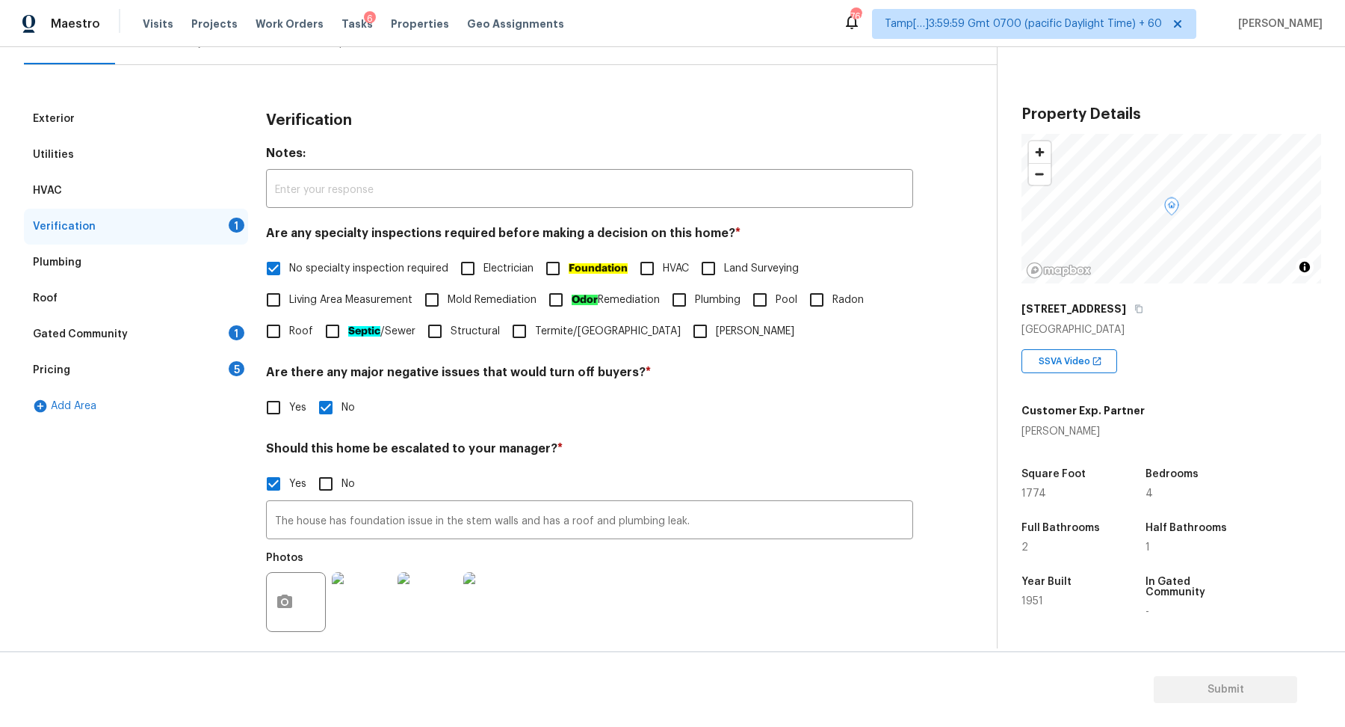
scroll to position [266, 0]
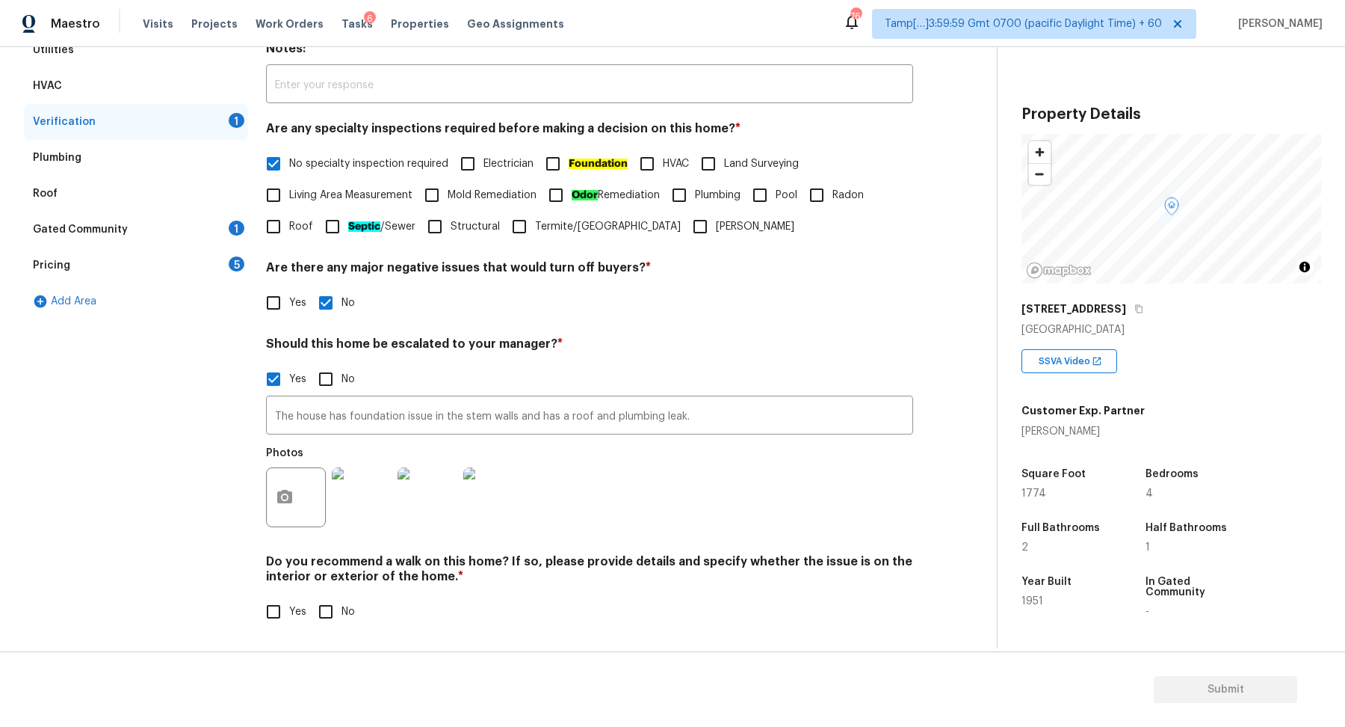
click at [315, 599] on input "No" at bounding box center [325, 611] width 31 height 31
checkbox input "true"
click at [214, 229] on div "Gated Community 1" at bounding box center [136, 230] width 224 height 36
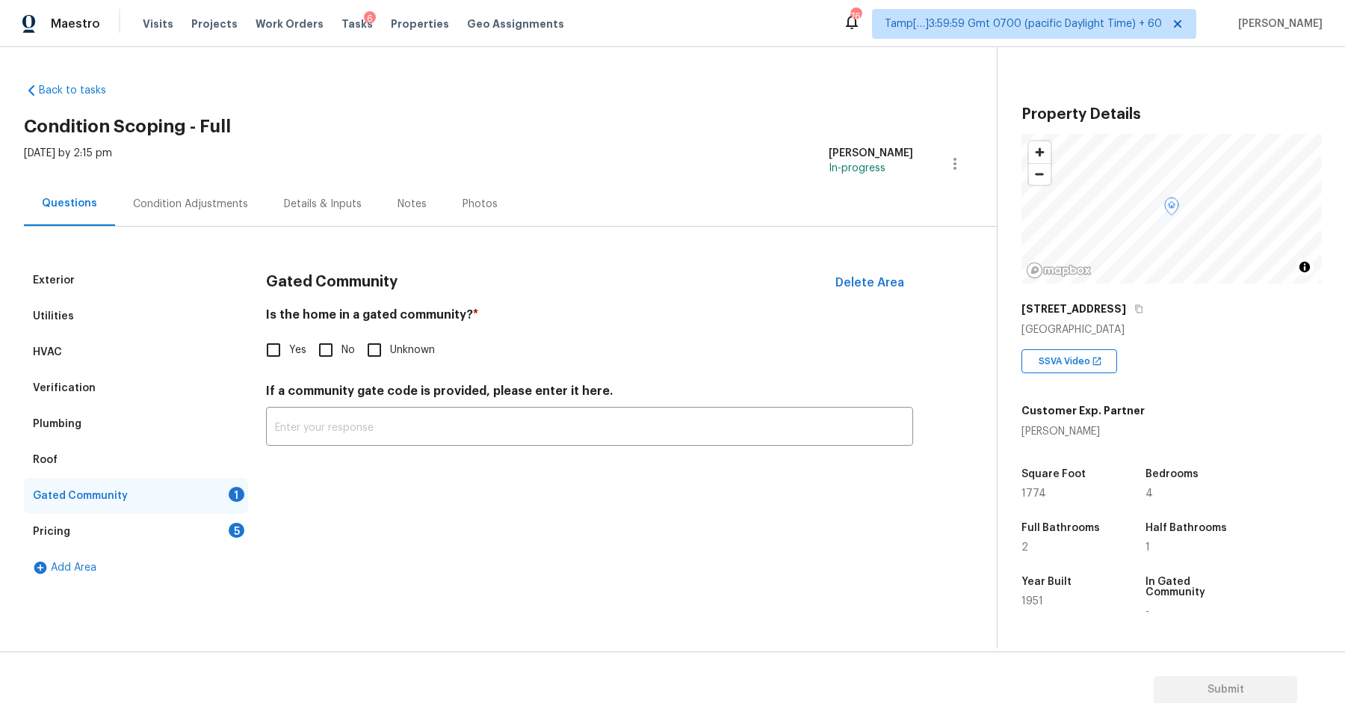
scroll to position [0, 0]
click at [330, 368] on div "Gated Community Delete Area Is the home in a gated community? * Yes No Unknown …" at bounding box center [589, 362] width 647 height 201
click at [336, 354] on input "No" at bounding box center [325, 349] width 31 height 31
checkbox input "true"
click at [231, 515] on div "Pricing 5" at bounding box center [136, 532] width 224 height 36
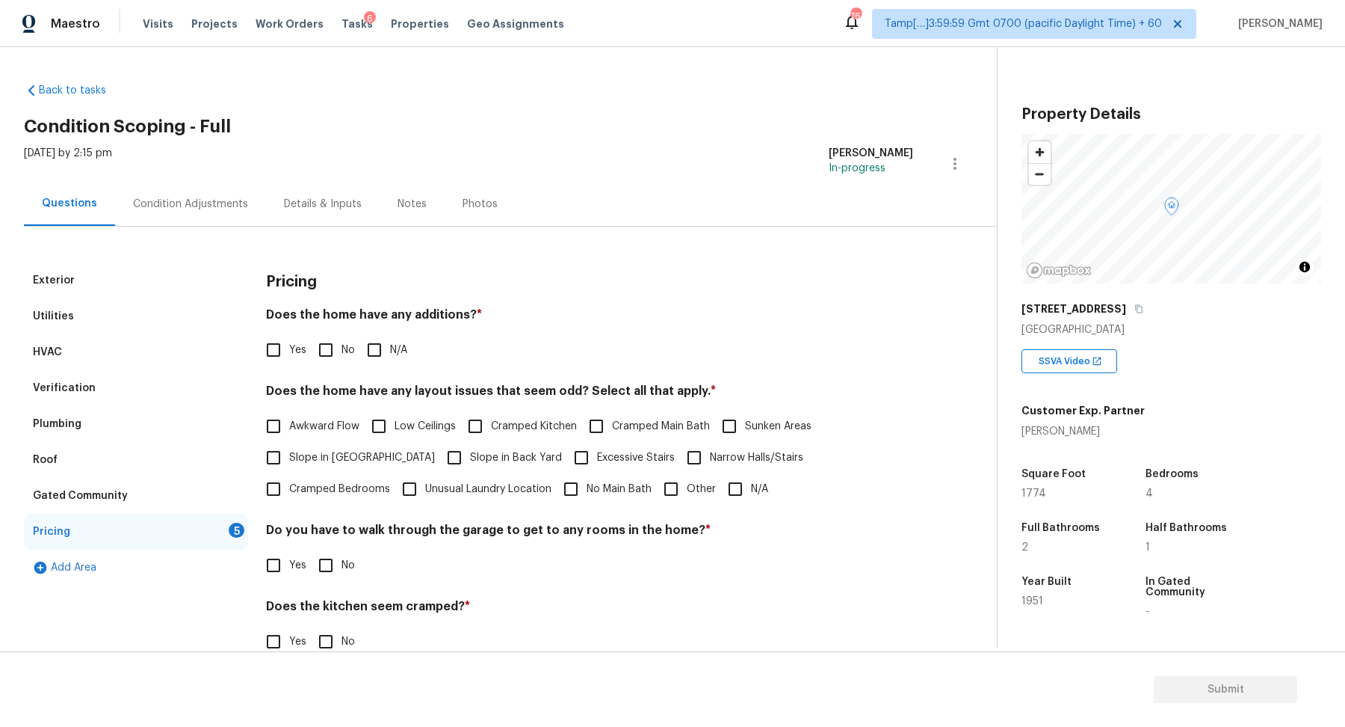
click at [322, 348] on input "No" at bounding box center [325, 349] width 31 height 31
checkbox input "true"
click at [306, 453] on span "Slope in Front Yard" at bounding box center [362, 458] width 146 height 16
click at [289, 453] on input "Slope in Front Yard" at bounding box center [273, 457] width 31 height 31
checkbox input "true"
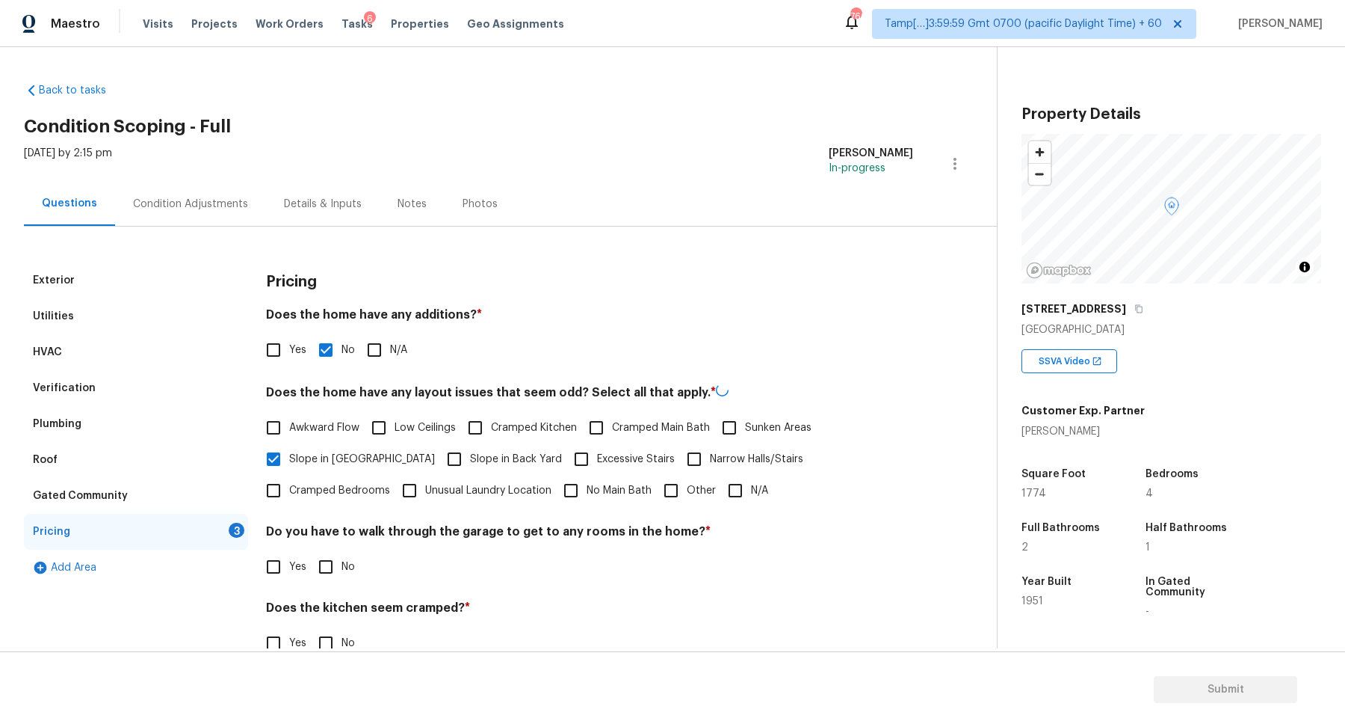
click at [470, 454] on span "Slope in Back Yard" at bounding box center [516, 459] width 92 height 16
click at [439, 454] on input "Slope in Back Yard" at bounding box center [454, 458] width 31 height 31
checkbox input "true"
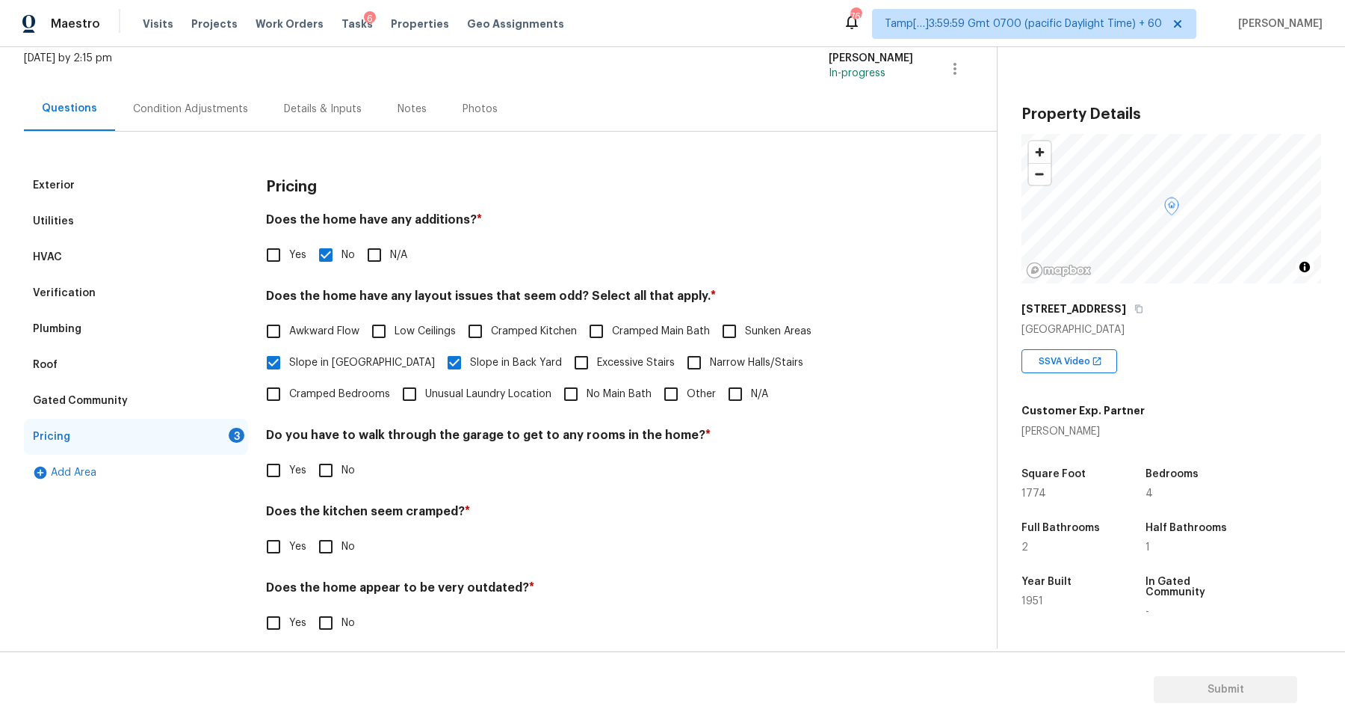
scroll to position [106, 0]
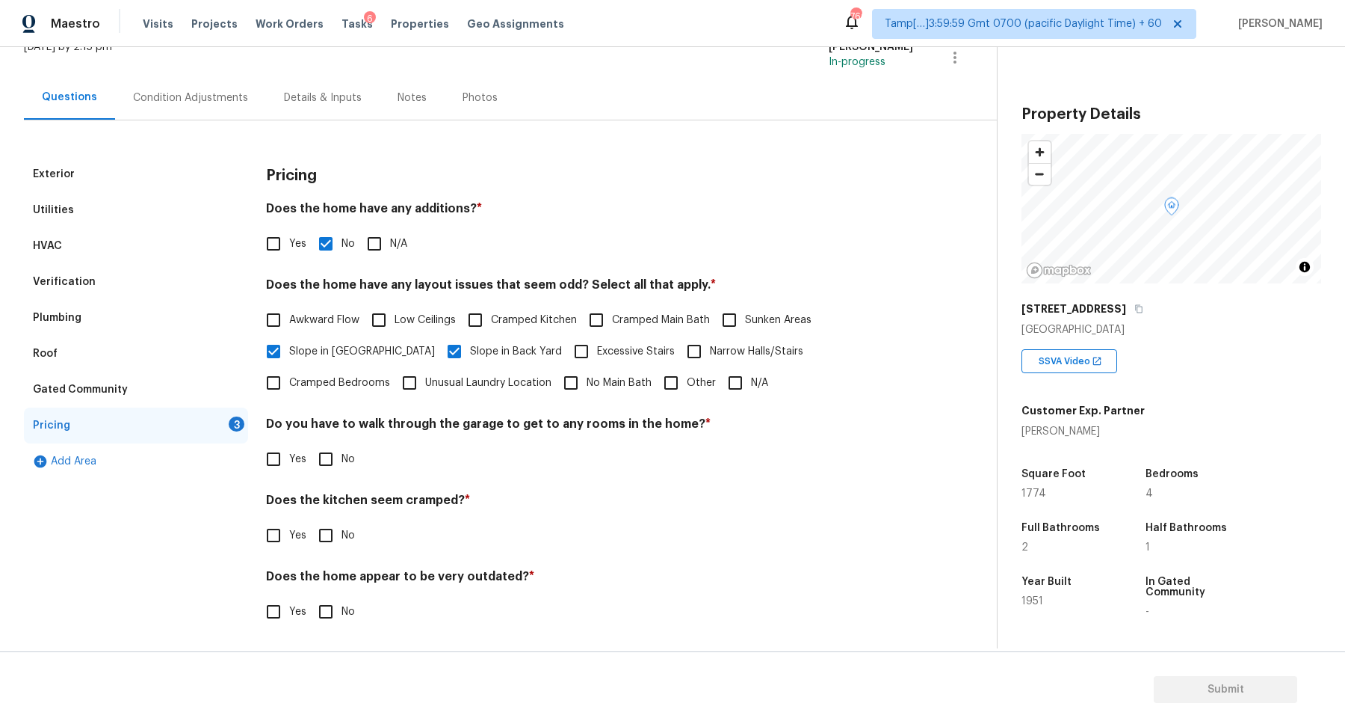
click at [332, 457] on input "No" at bounding box center [325, 458] width 31 height 31
checkbox input "true"
click at [310, 519] on input "No" at bounding box center [325, 534] width 31 height 31
checkbox input "true"
click at [310, 597] on input "No" at bounding box center [325, 612] width 31 height 31
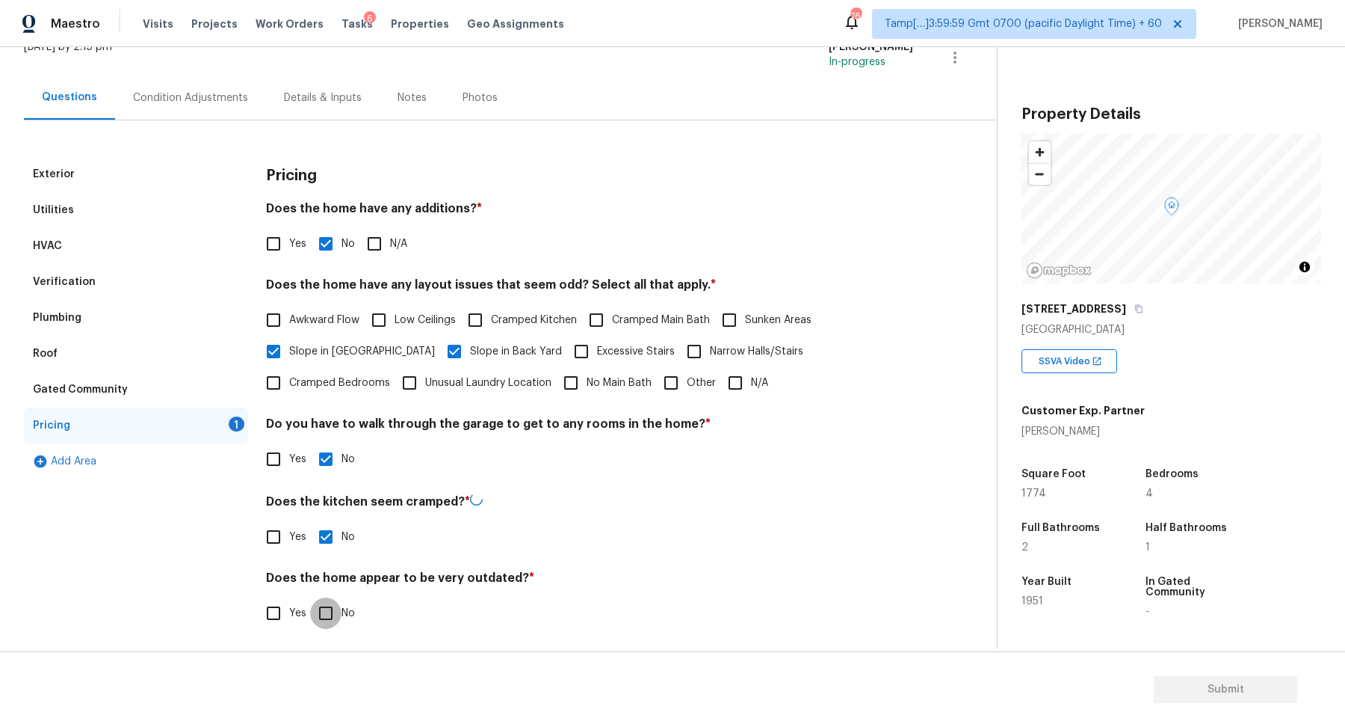
checkbox input "true"
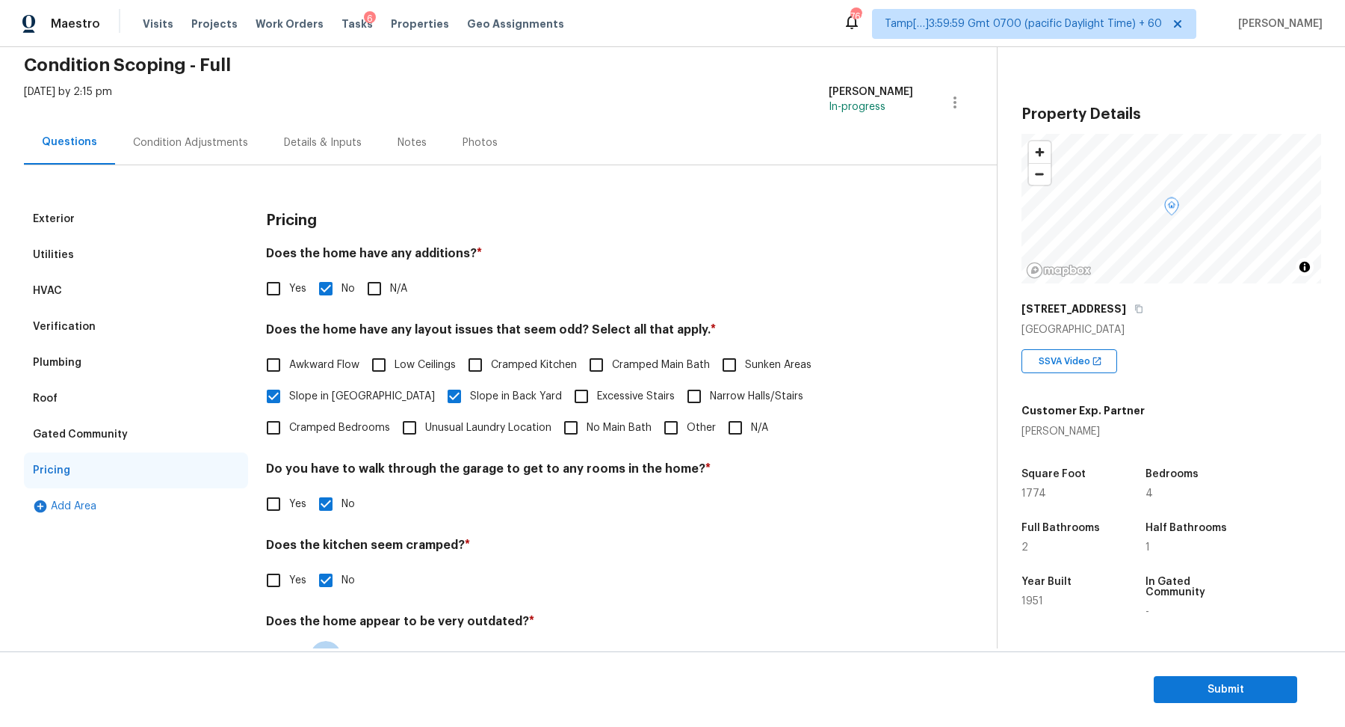
scroll to position [0, 0]
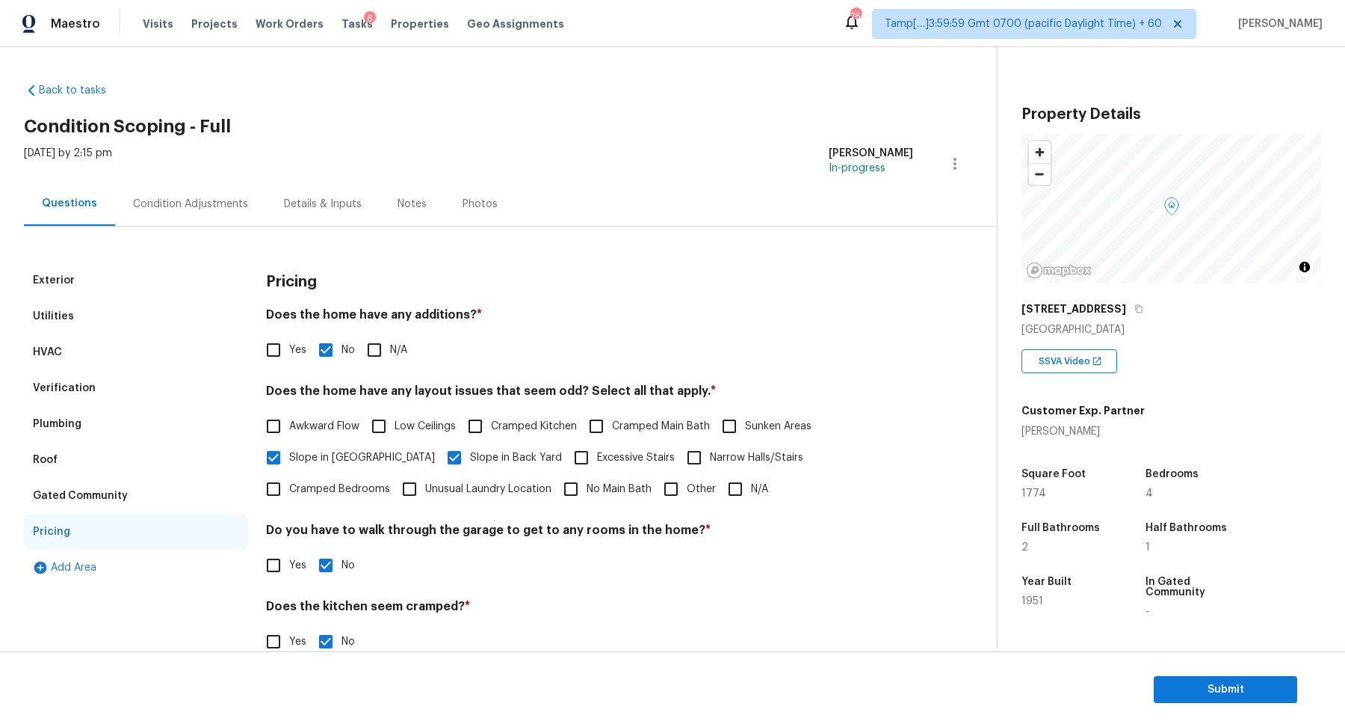
click at [237, 190] on div "Condition Adjustments" at bounding box center [190, 204] width 151 height 44
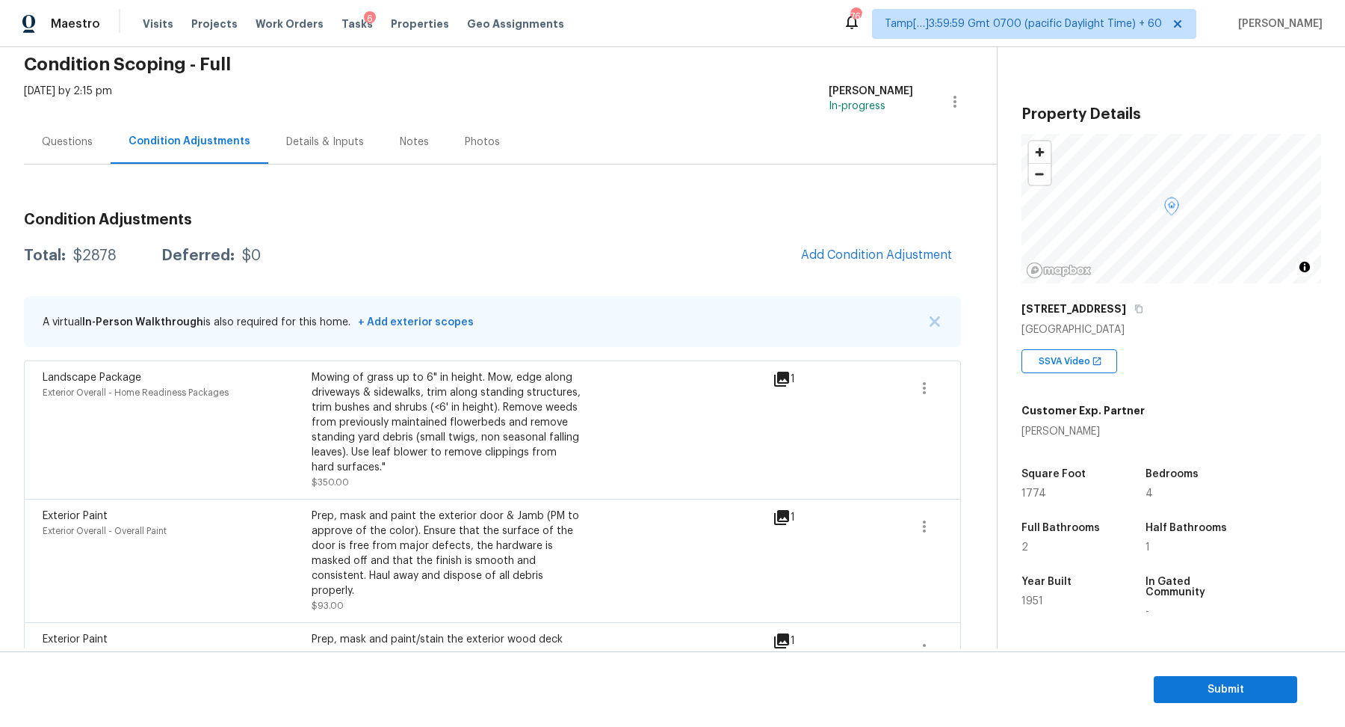
scroll to position [356, 0]
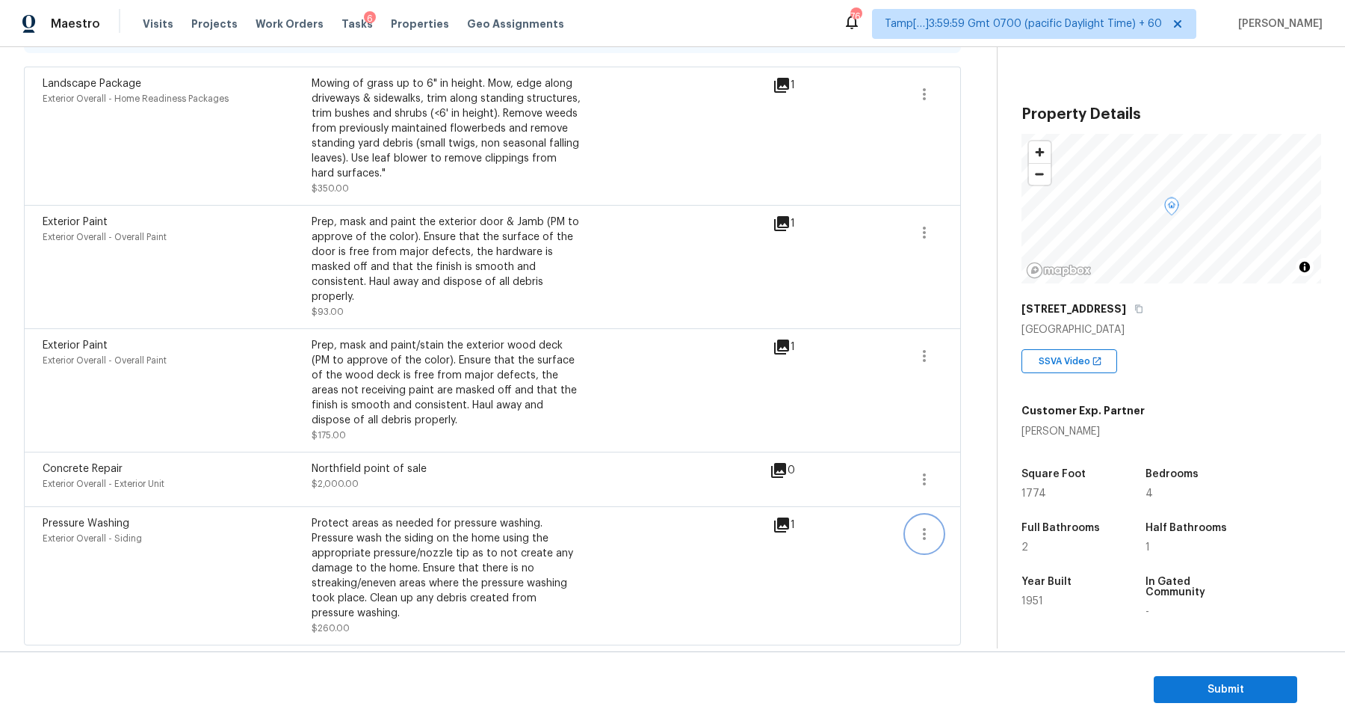
click at [661, 530] on icon "button" at bounding box center [925, 534] width 18 height 18
click at [661, 531] on div "Edit" at bounding box center [1010, 529] width 117 height 15
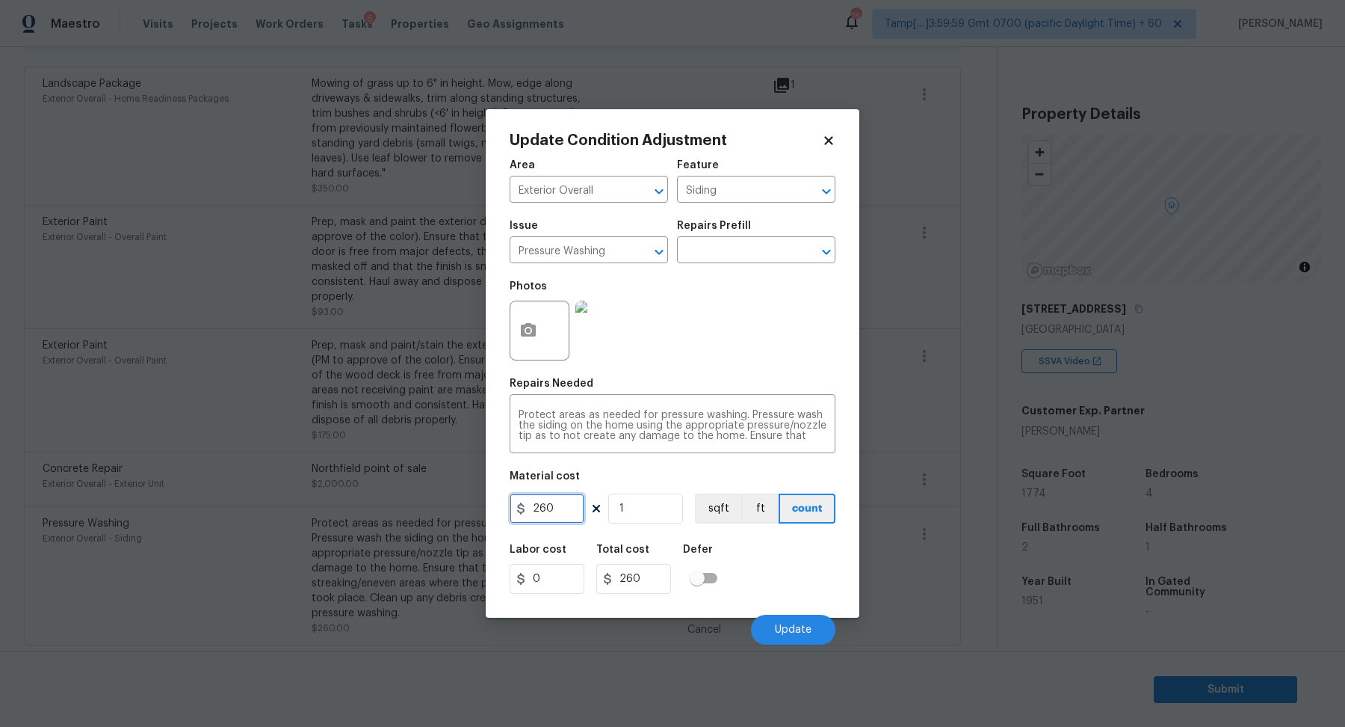
click at [572, 508] on input "260" at bounding box center [547, 508] width 75 height 30
type input "0"
click at [661, 608] on div "Cancel Update" at bounding box center [673, 623] width 326 height 42
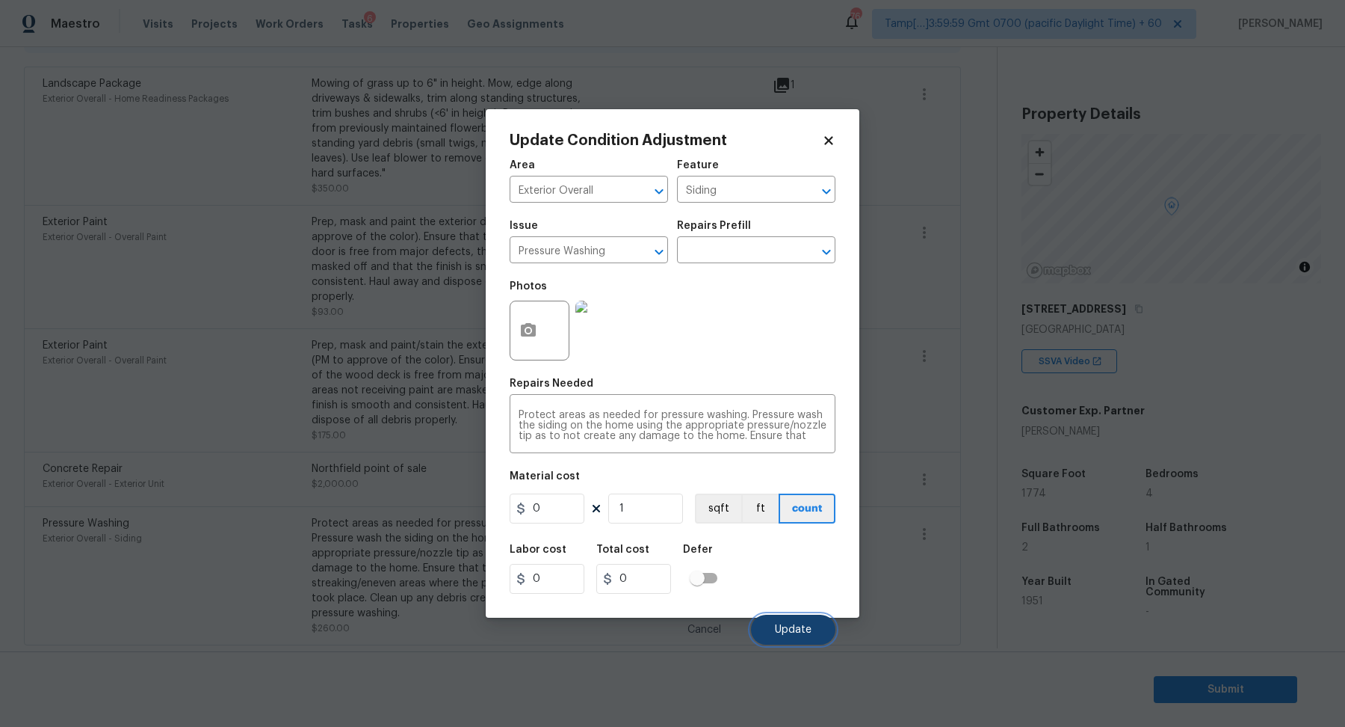
click at [661, 619] on span "Update" at bounding box center [793, 629] width 37 height 11
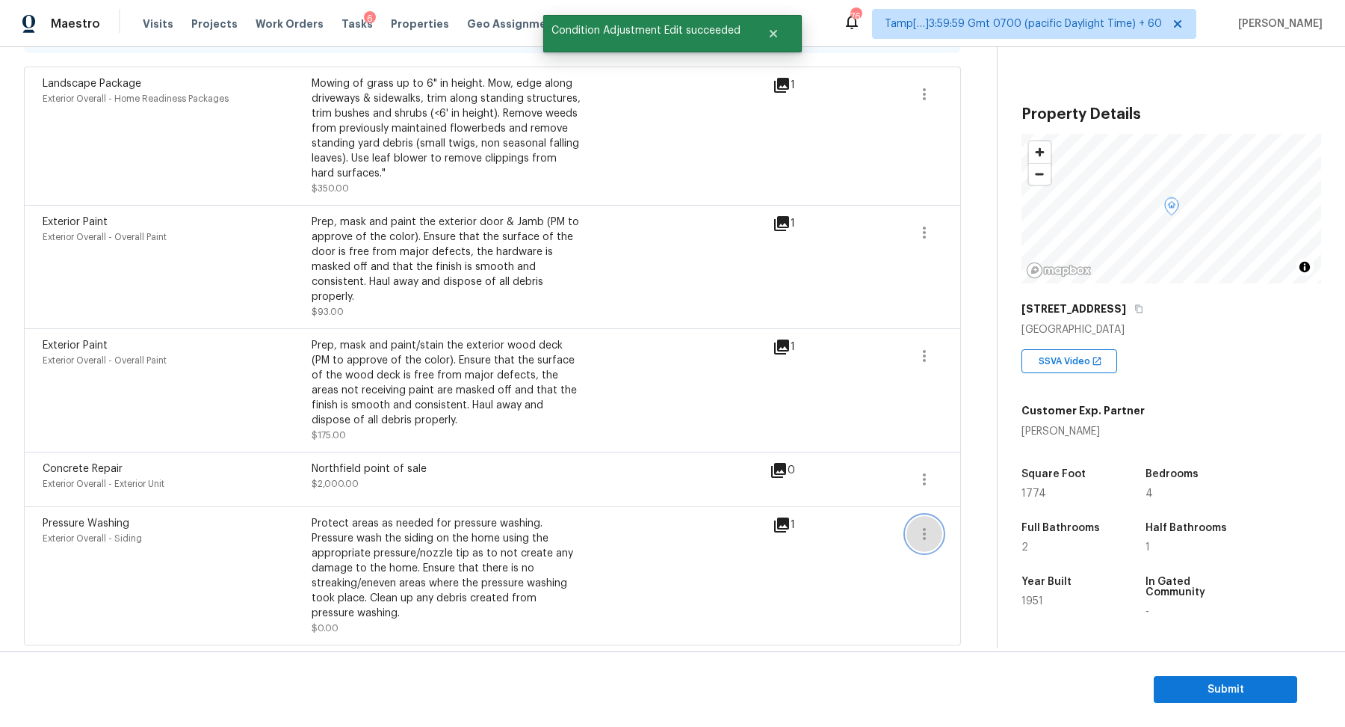
click at [661, 534] on icon "button" at bounding box center [925, 534] width 18 height 18
click at [661, 470] on icon "button" at bounding box center [925, 479] width 18 height 18
click at [661, 469] on div "Edit" at bounding box center [1010, 475] width 117 height 15
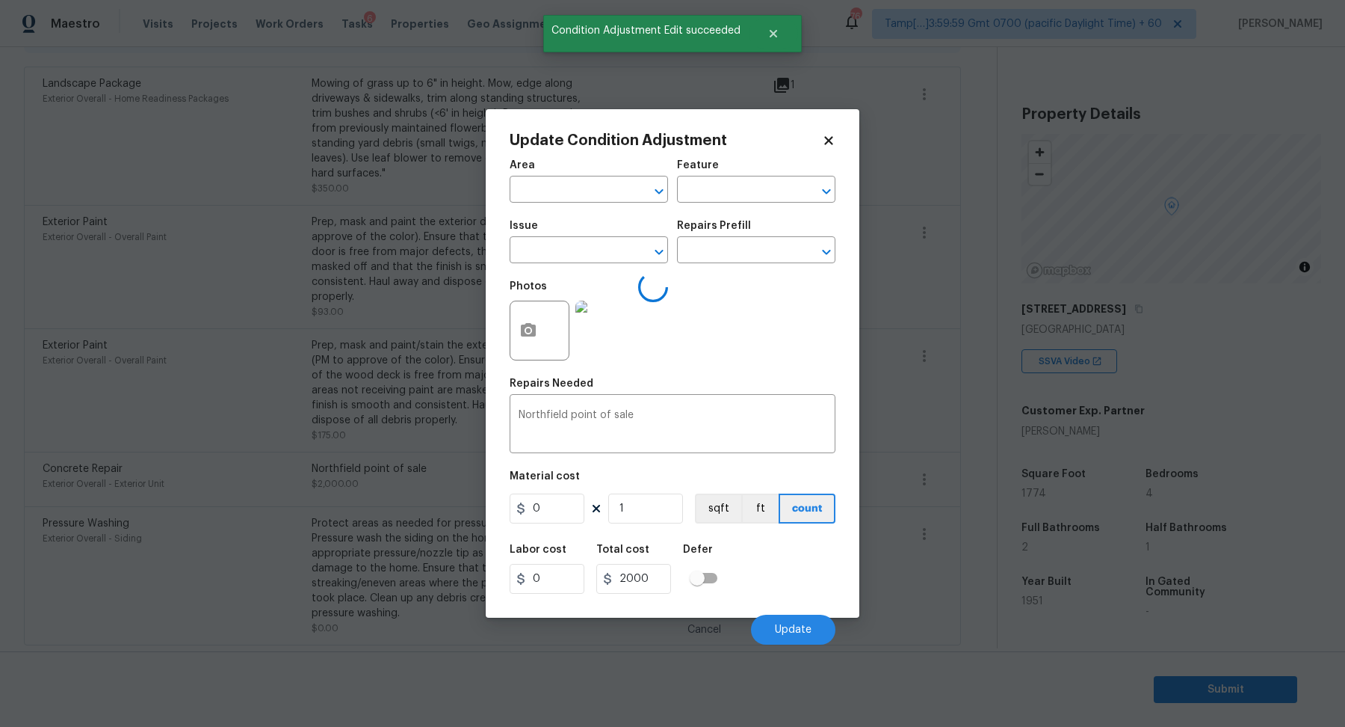
type input "Exterior Overall"
type input "Exterior Unit"
type input "Concrete Repair"
click at [568, 508] on input "2000" at bounding box center [547, 508] width 75 height 30
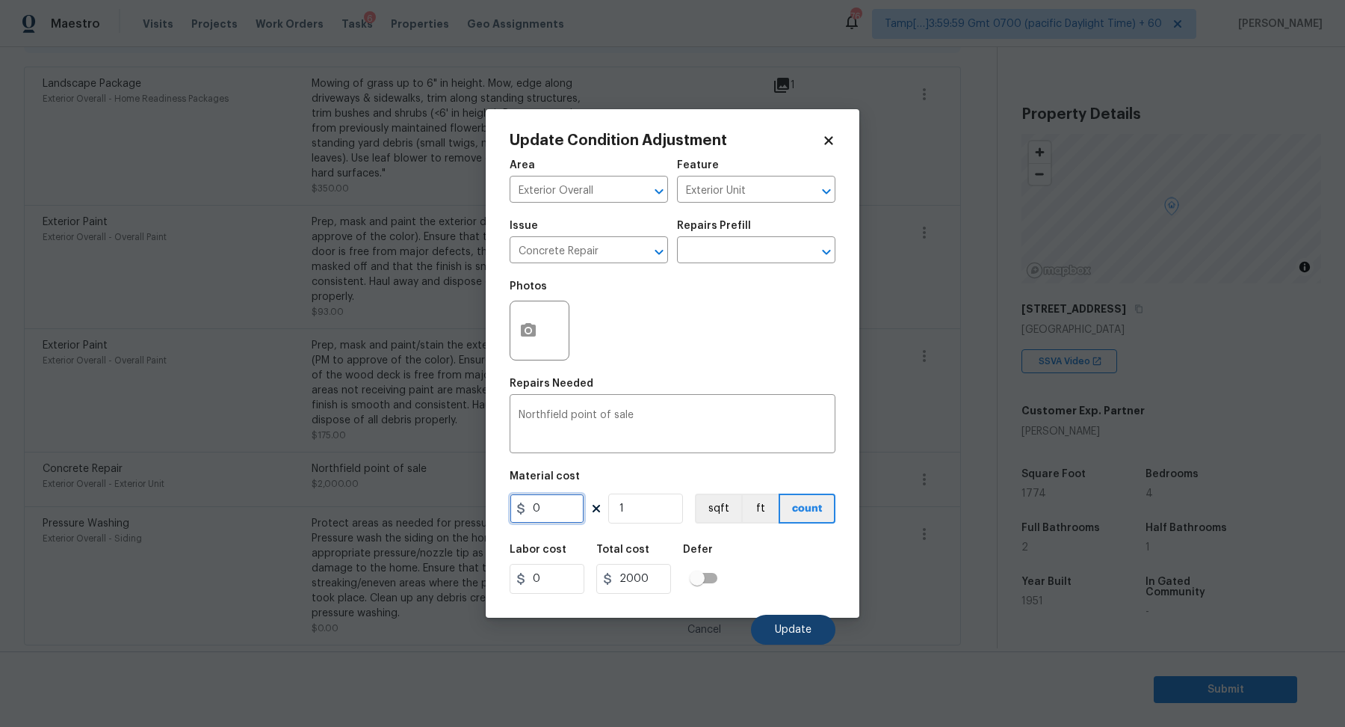
type input "0"
click at [661, 619] on span "Update" at bounding box center [793, 629] width 37 height 11
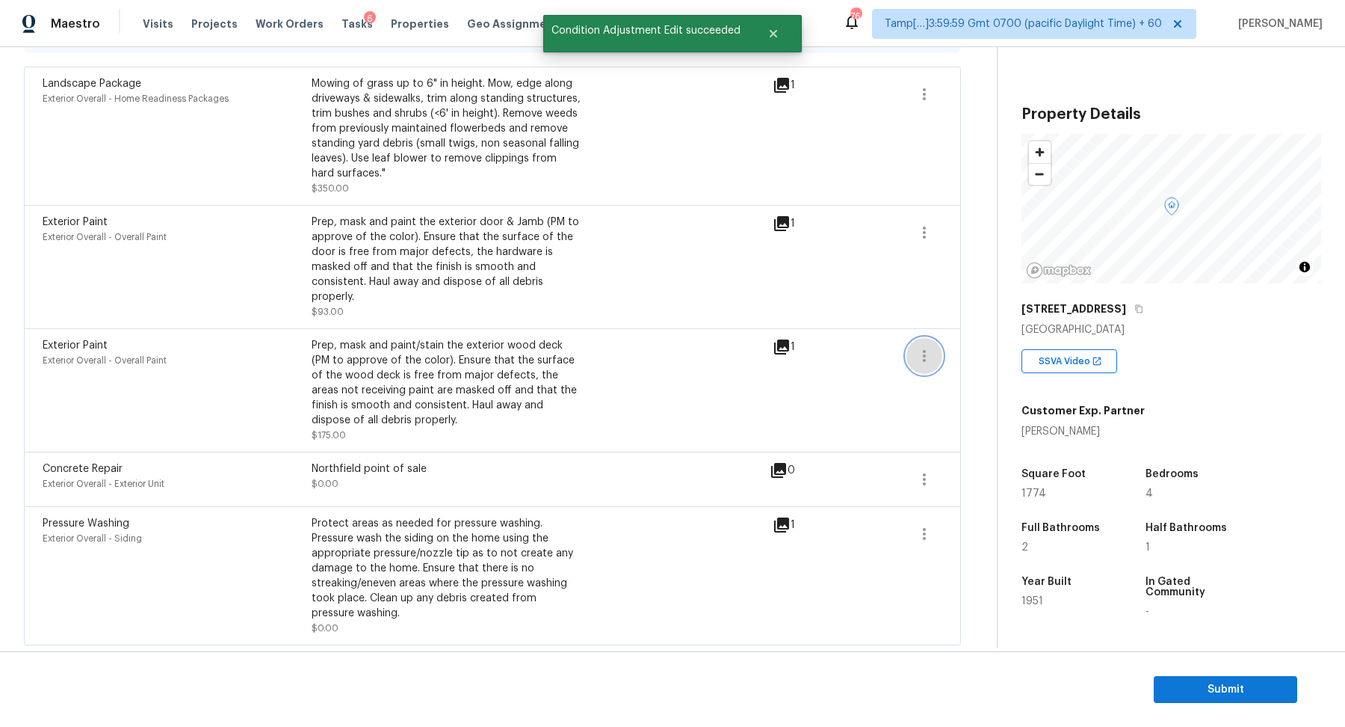
click at [661, 357] on button "button" at bounding box center [925, 356] width 36 height 36
click at [661, 354] on div "Edit" at bounding box center [1010, 352] width 117 height 15
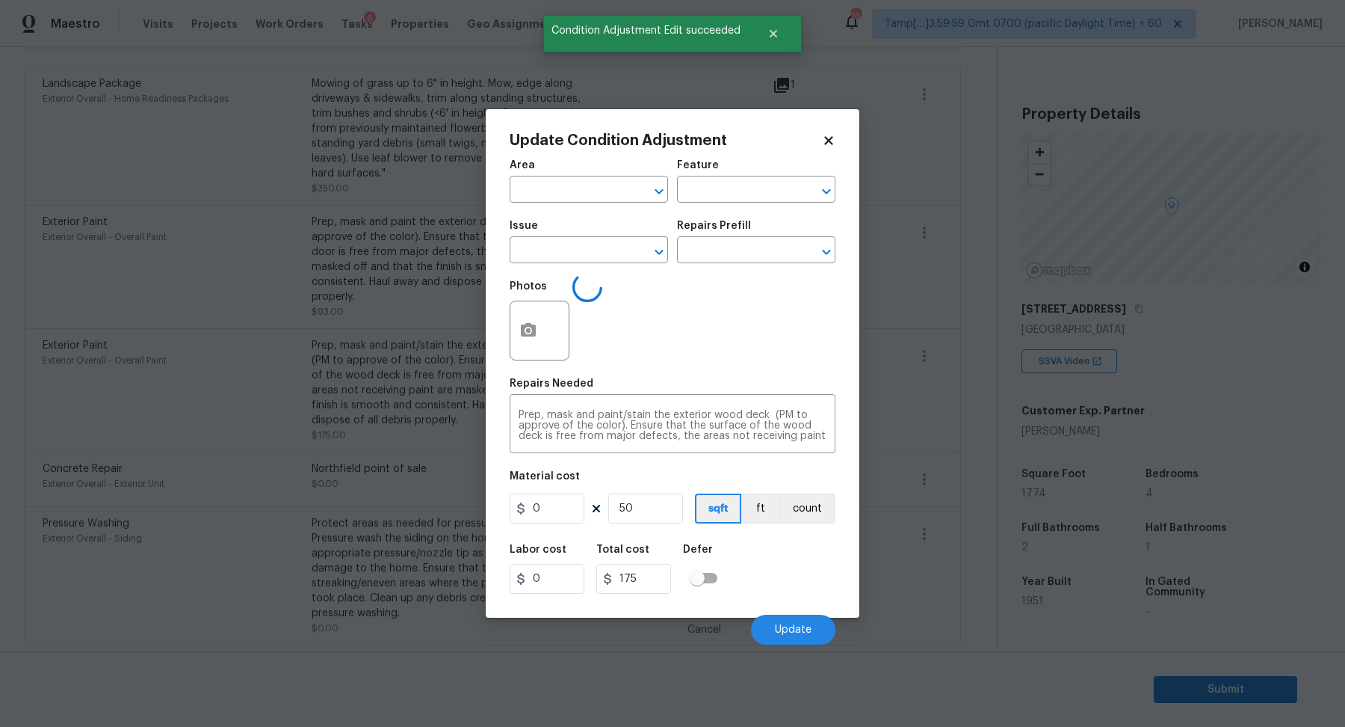
type input "Exterior Overall"
type input "Overall Paint"
type input "Exterior Paint"
click at [569, 498] on input "3.5" at bounding box center [547, 508] width 75 height 30
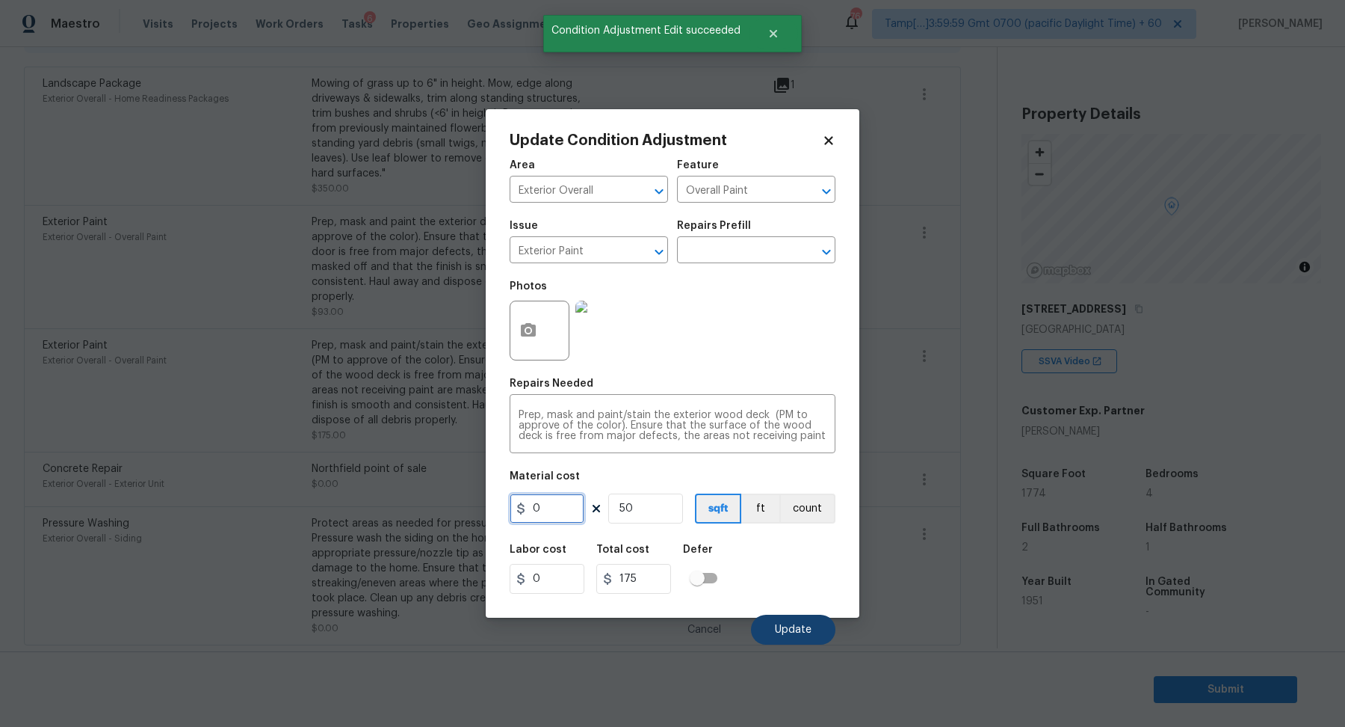
type input "0"
click at [661, 618] on button "Update" at bounding box center [793, 629] width 84 height 30
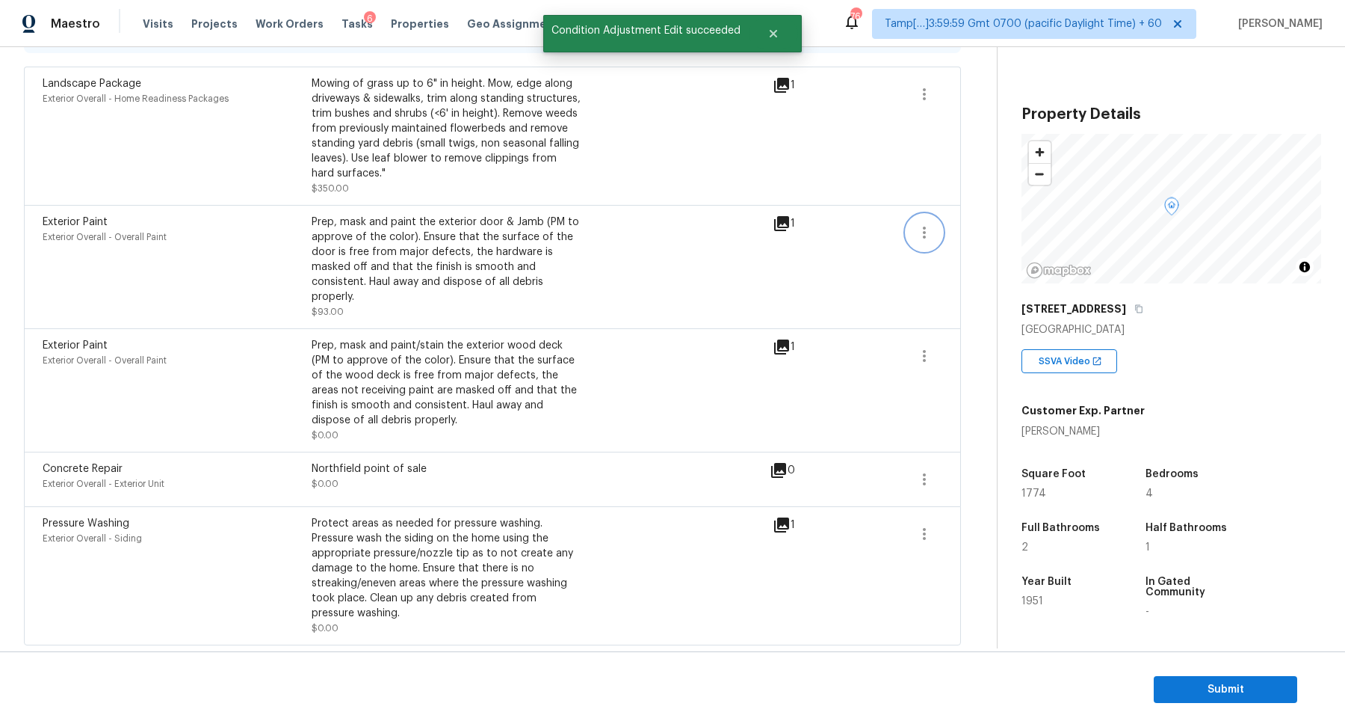
click at [661, 231] on button "button" at bounding box center [925, 233] width 36 height 36
click at [661, 238] on link "Edit" at bounding box center [1009, 229] width 127 height 22
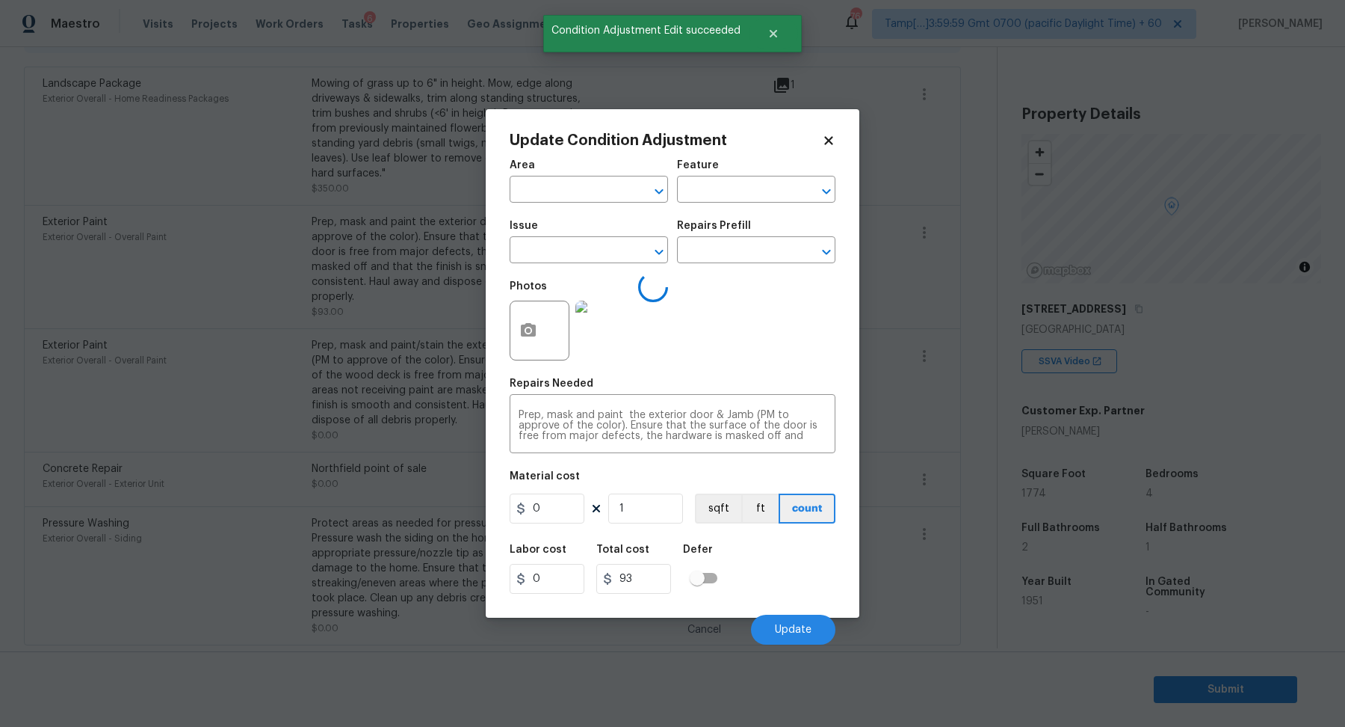
type input "Exterior Overall"
type input "Overall Paint"
type input "Exterior Paint"
click at [544, 493] on input "93" at bounding box center [547, 508] width 75 height 30
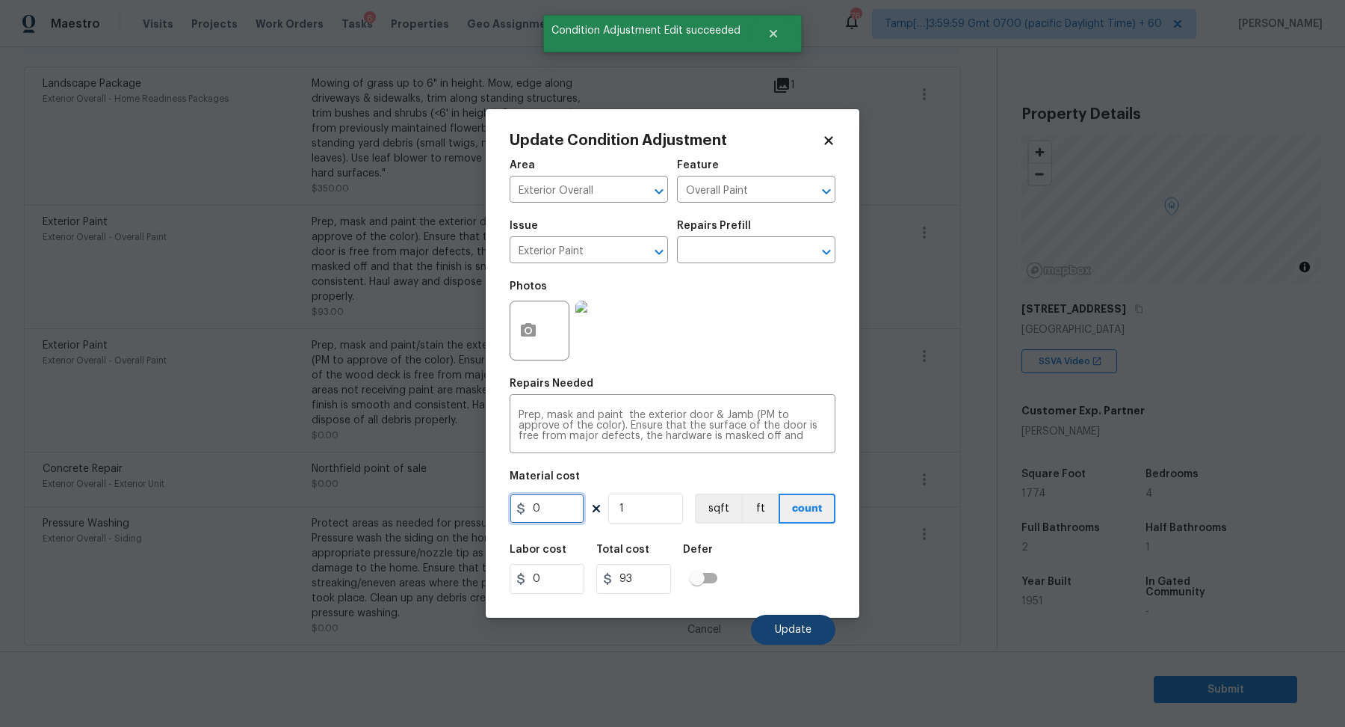
type input "0"
click at [661, 614] on button "Update" at bounding box center [793, 629] width 84 height 30
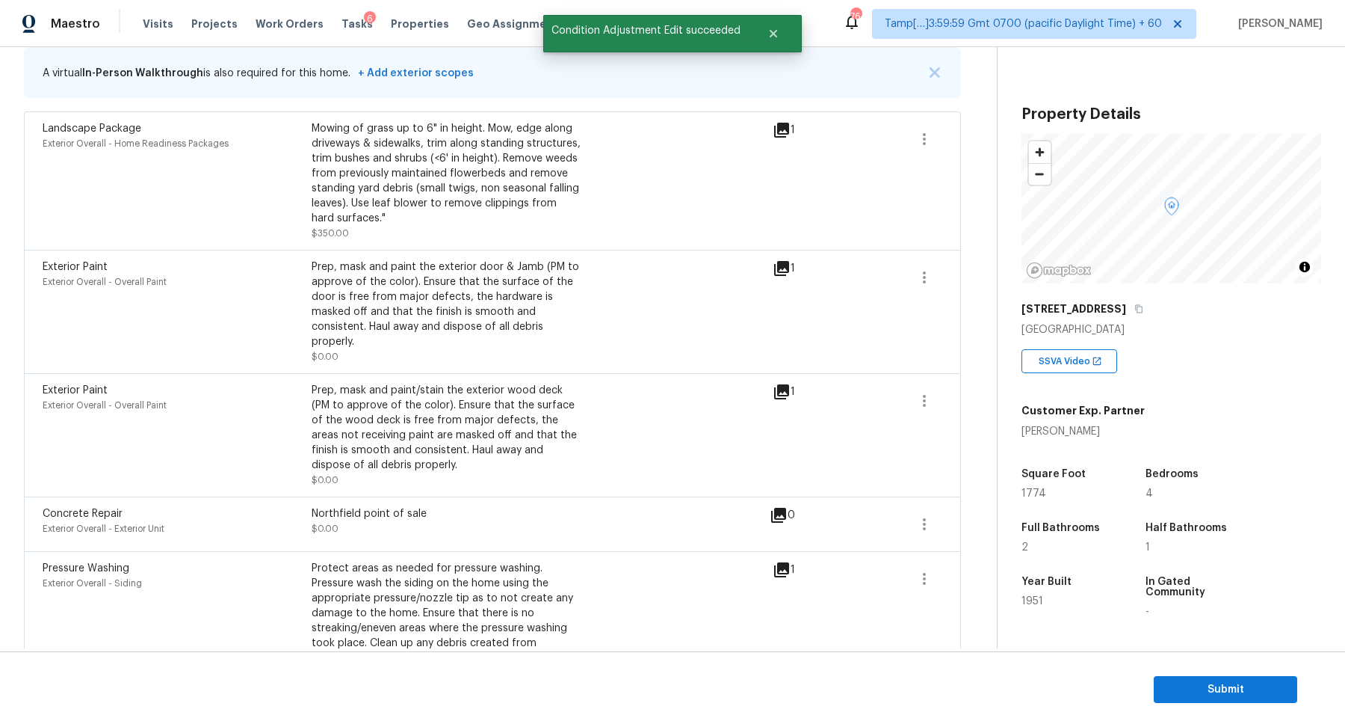
scroll to position [255, 0]
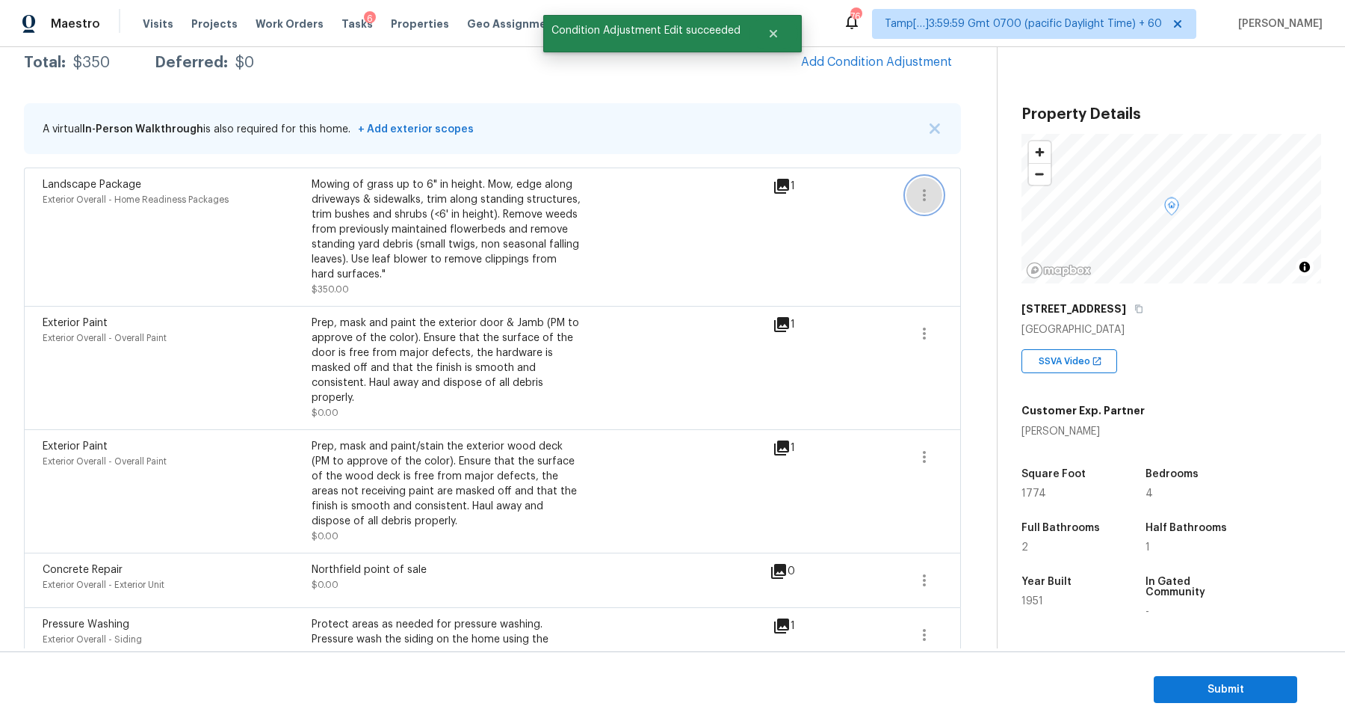
click at [661, 187] on icon "button" at bounding box center [925, 195] width 18 height 18
click at [661, 188] on ul "Edit" at bounding box center [1010, 191] width 135 height 30
click at [661, 179] on ul "Edit" at bounding box center [1010, 191] width 135 height 30
click at [661, 180] on link "Edit" at bounding box center [1009, 190] width 127 height 22
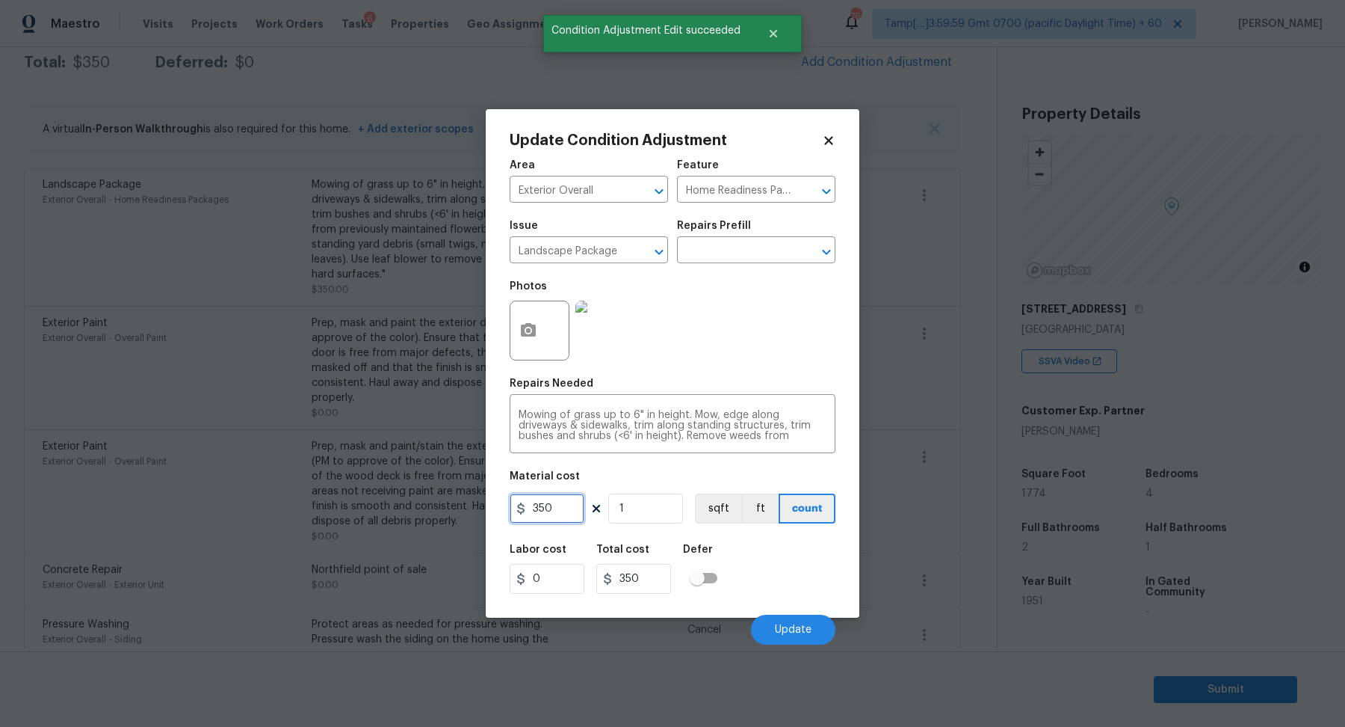
click at [552, 517] on input "350" at bounding box center [547, 508] width 75 height 30
type input "0"
click at [661, 619] on span "Update" at bounding box center [793, 629] width 37 height 11
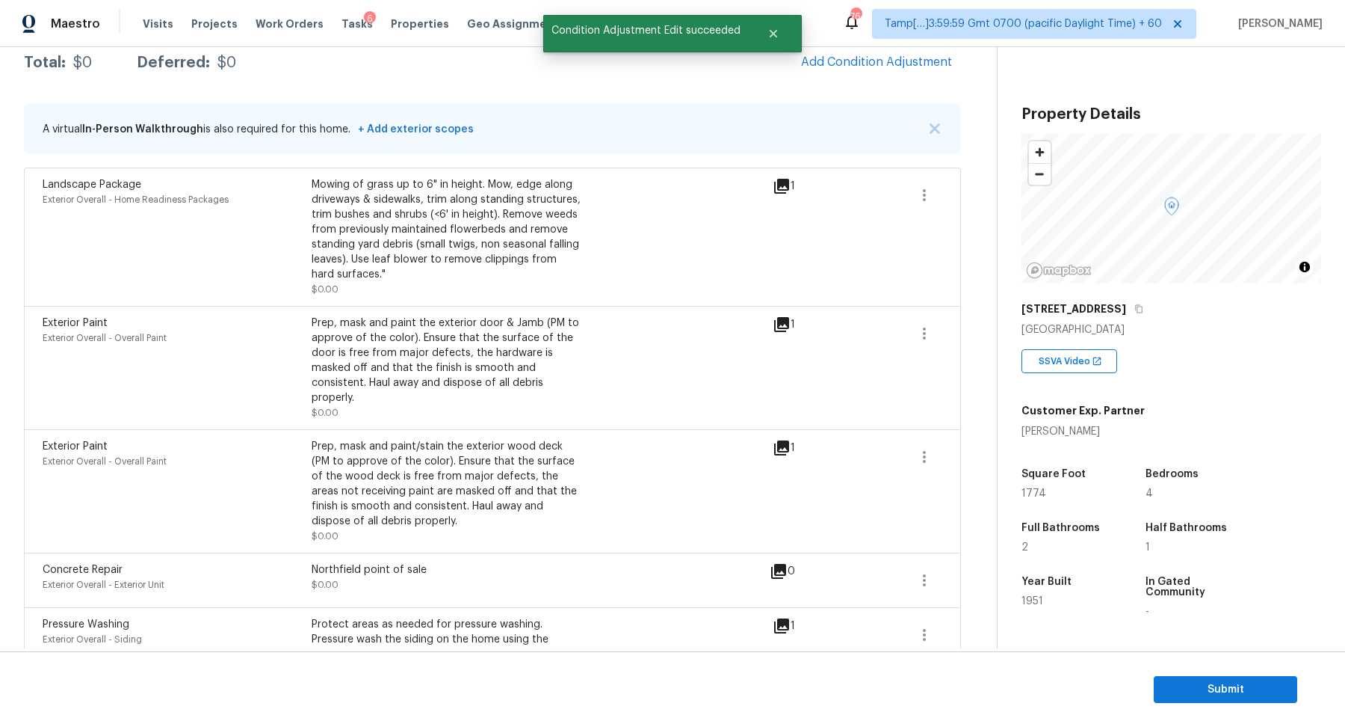
scroll to position [81, 0]
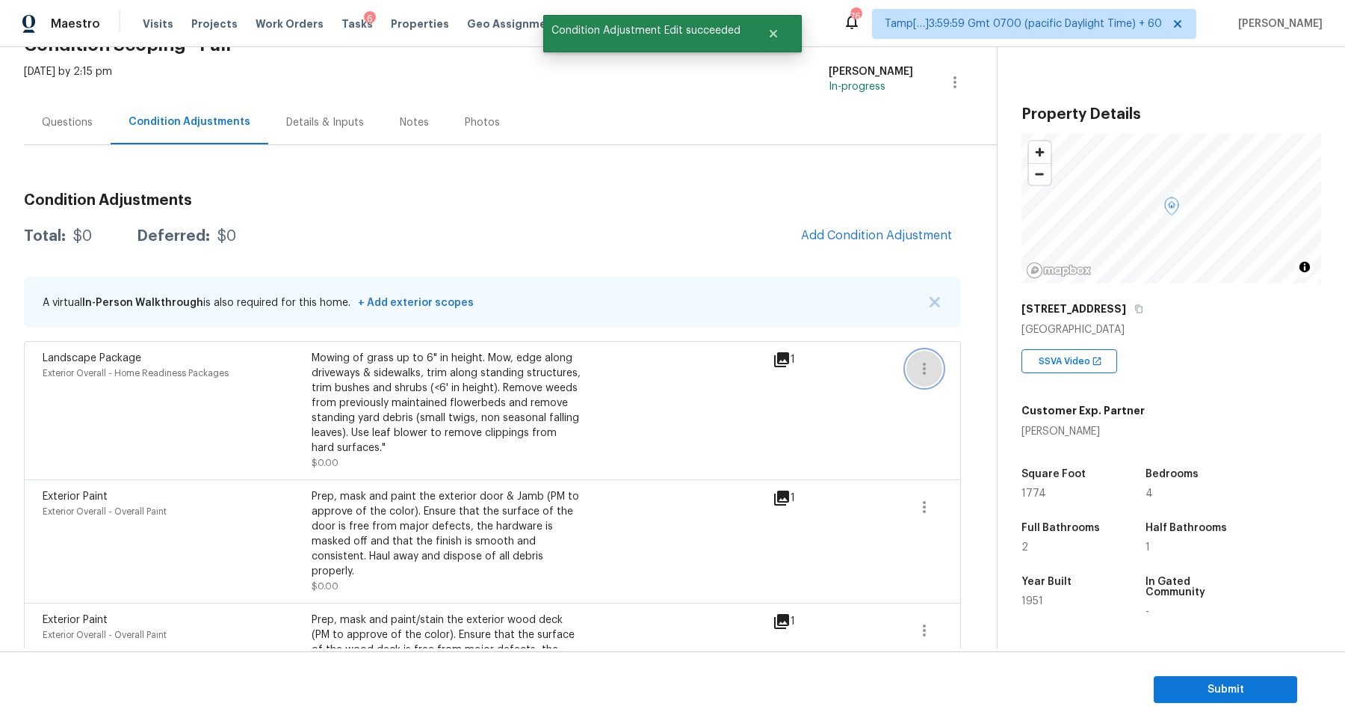
click at [661, 363] on button "button" at bounding box center [925, 369] width 36 height 36
click at [661, 374] on div "Landscape Package Exterior Overall - Home Readiness Packages Mowing of grass up…" at bounding box center [408, 411] width 730 height 120
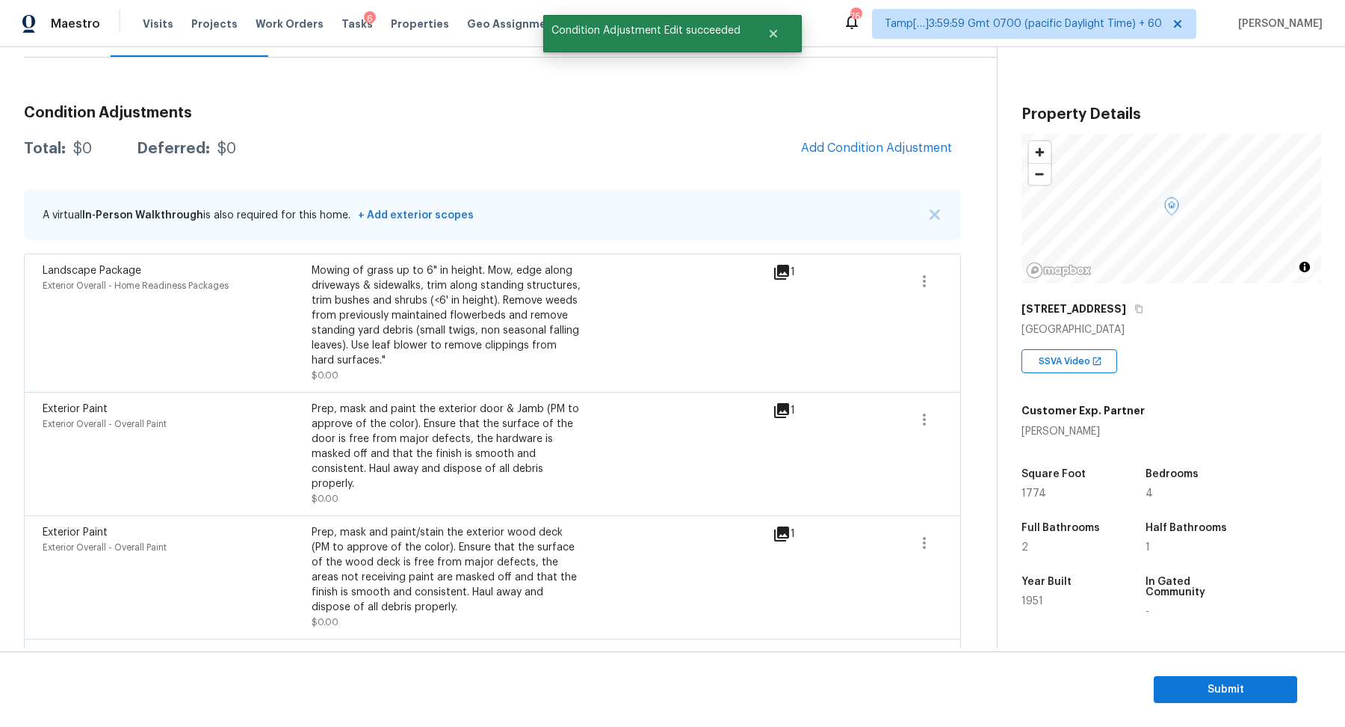
scroll to position [0, 0]
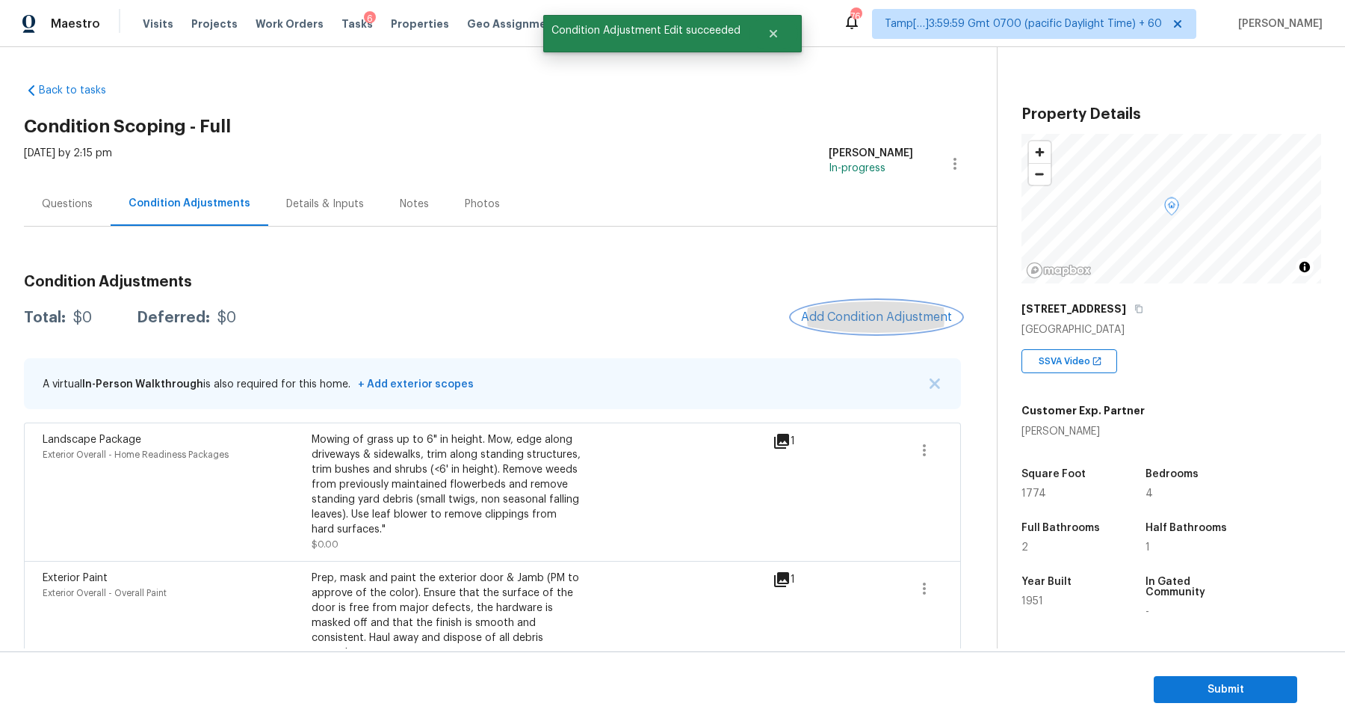
click at [661, 317] on span "Add Condition Adjustment" at bounding box center [876, 316] width 151 height 13
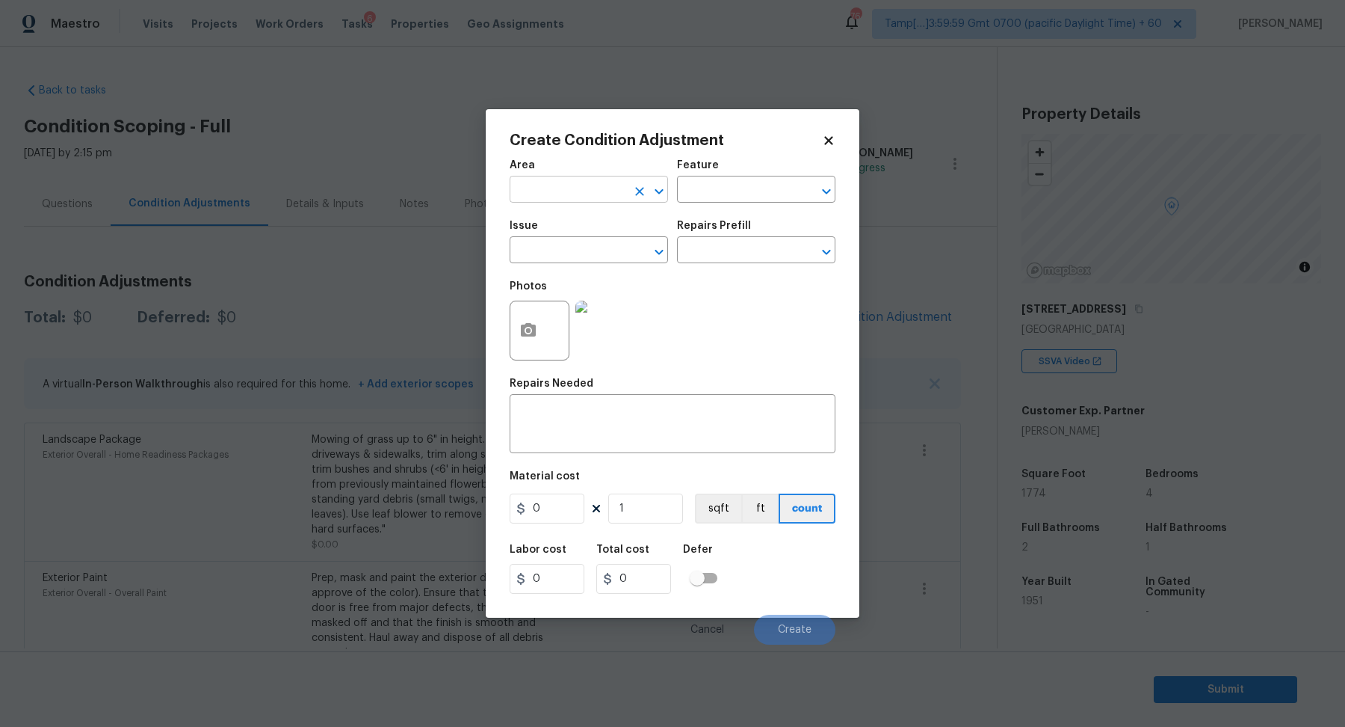
click at [534, 193] on input "text" at bounding box center [568, 190] width 117 height 23
click at [583, 239] on li "Interior Overall" at bounding box center [589, 248] width 158 height 25
type input "Interior Overall"
click at [583, 239] on div "Issue" at bounding box center [589, 229] width 158 height 19
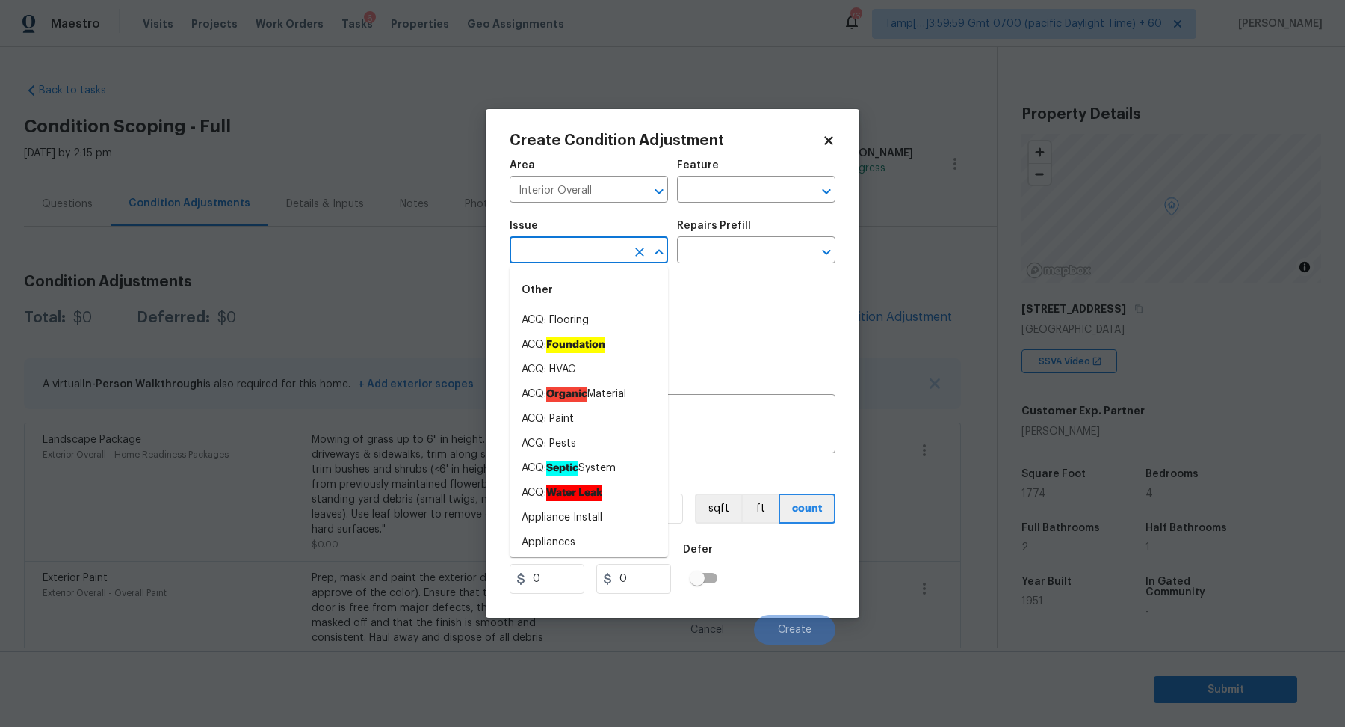
click at [572, 256] on input "text" at bounding box center [568, 251] width 117 height 23
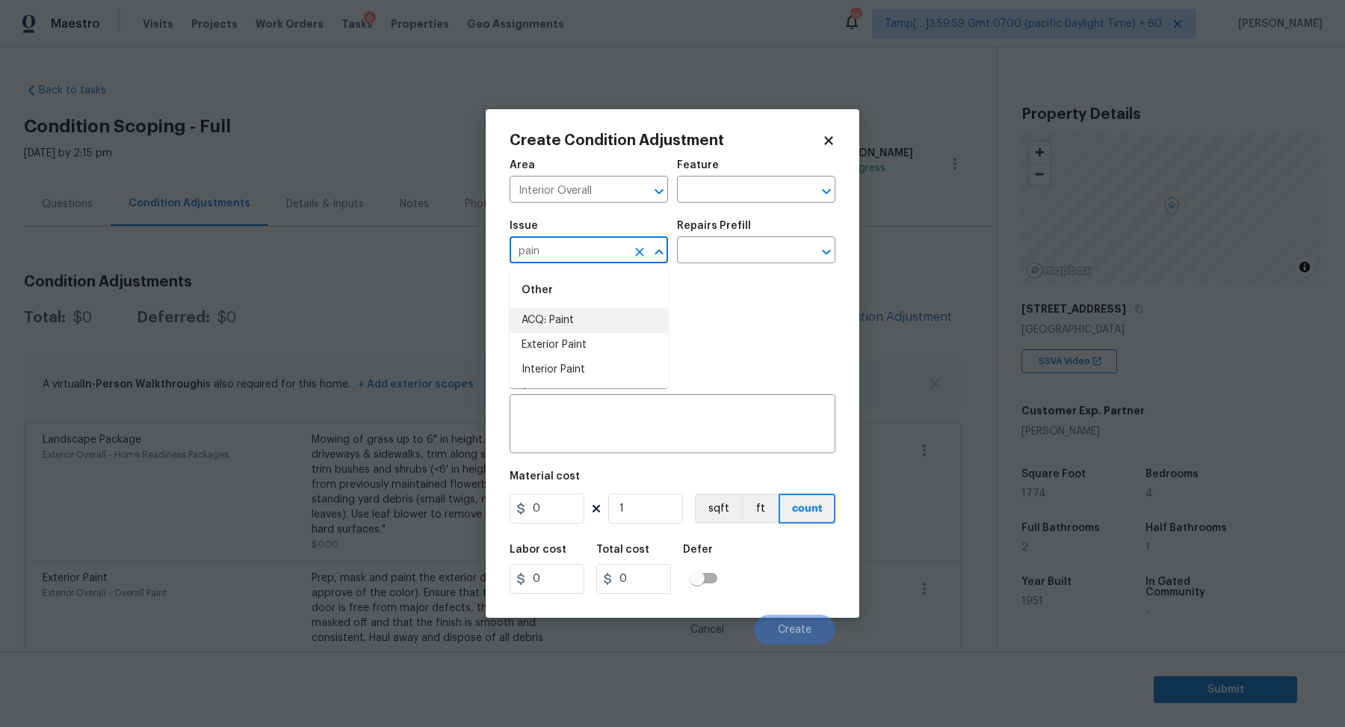
click at [643, 315] on li "ACQ: Paint" at bounding box center [589, 320] width 158 height 25
type input "ACQ: Paint"
click at [661, 264] on div "Issue ACQ: Paint ​ Repairs Prefill ​" at bounding box center [673, 242] width 326 height 61
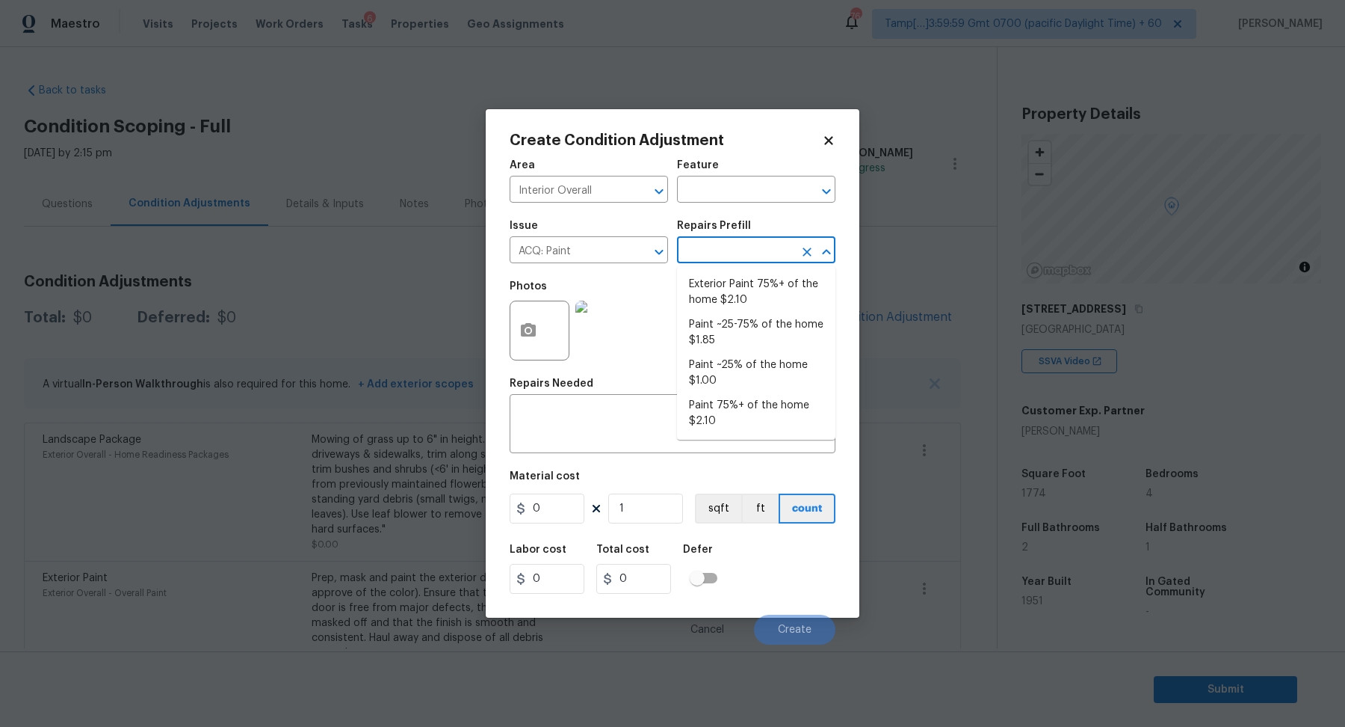
click at [661, 262] on input "text" at bounding box center [735, 251] width 117 height 23
click at [661, 405] on li "Paint 75%+ of the home $2.10" at bounding box center [756, 413] width 158 height 40
type input "Acquisition"
type textarea "Acquisition Scope: 75%+ of the home will likely require interior paint"
type input "2.1"
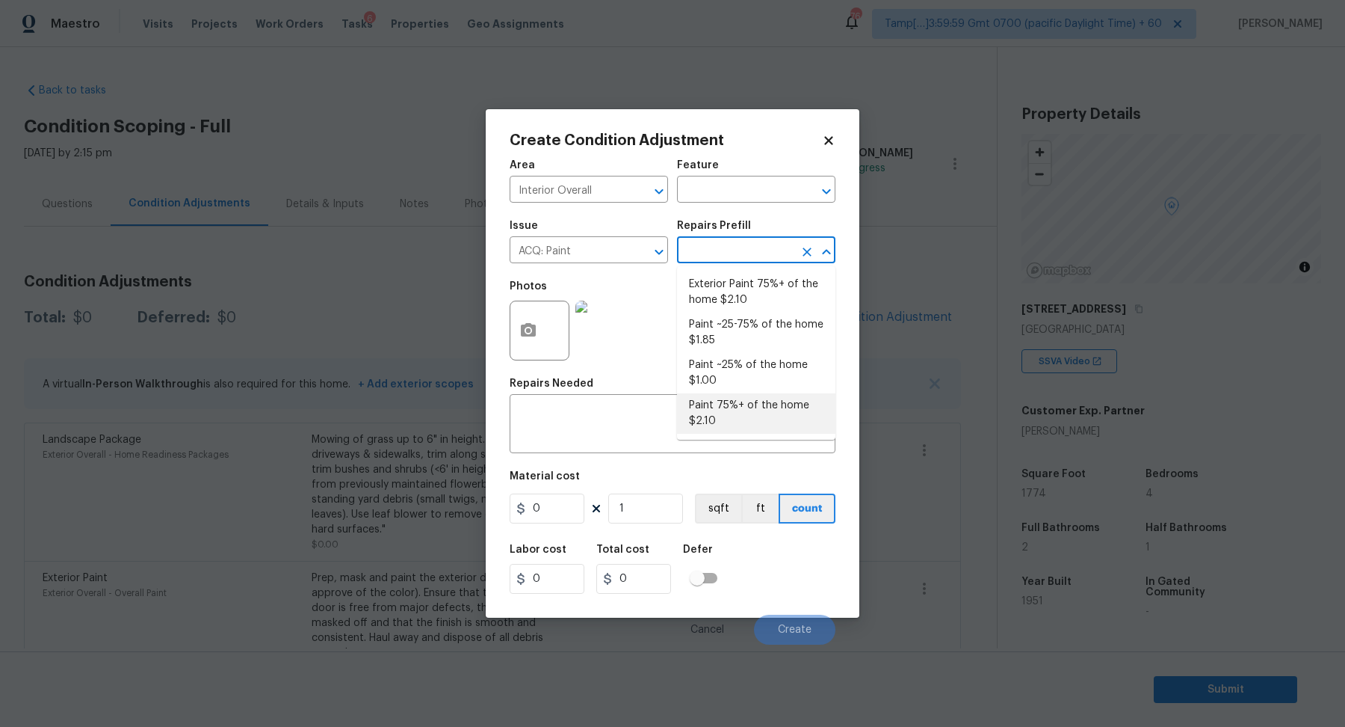
type input "2.1"
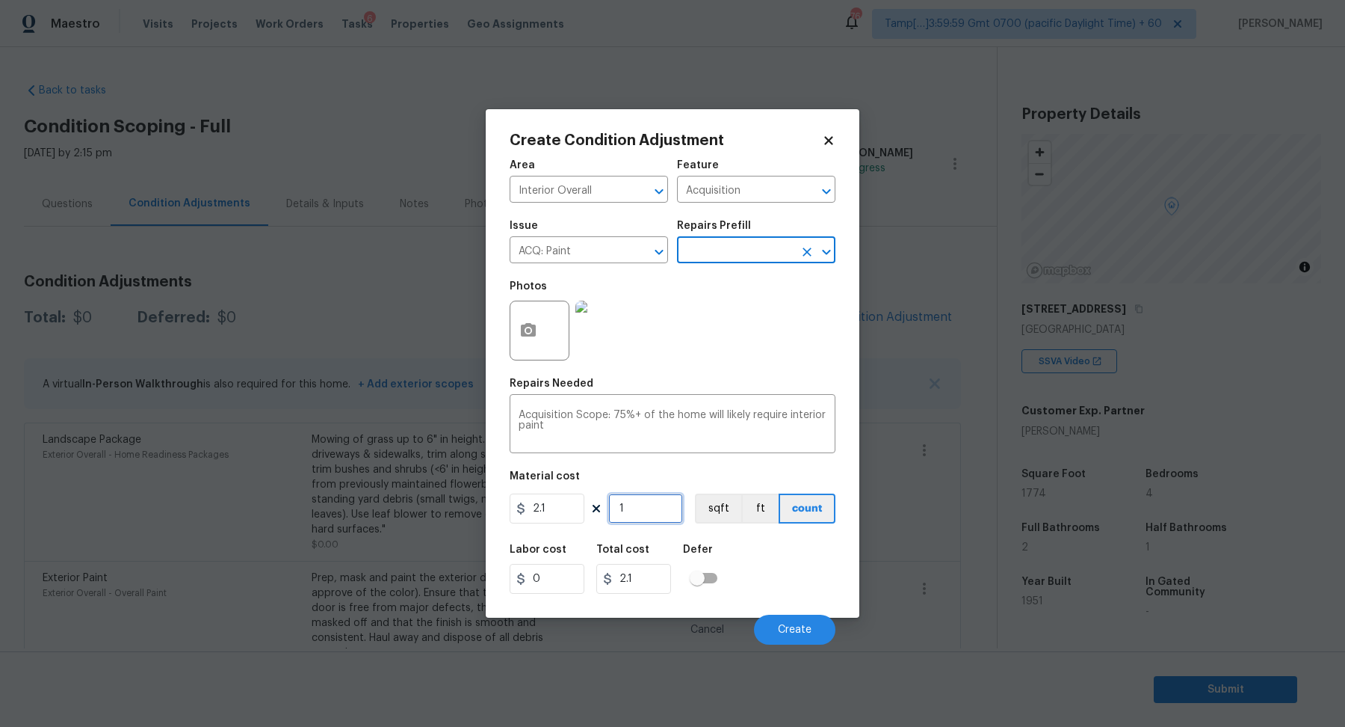
click at [653, 520] on input "1" at bounding box center [645, 508] width 75 height 30
click at [543, 354] on div at bounding box center [540, 330] width 60 height 60
click at [531, 339] on button "button" at bounding box center [529, 330] width 36 height 58
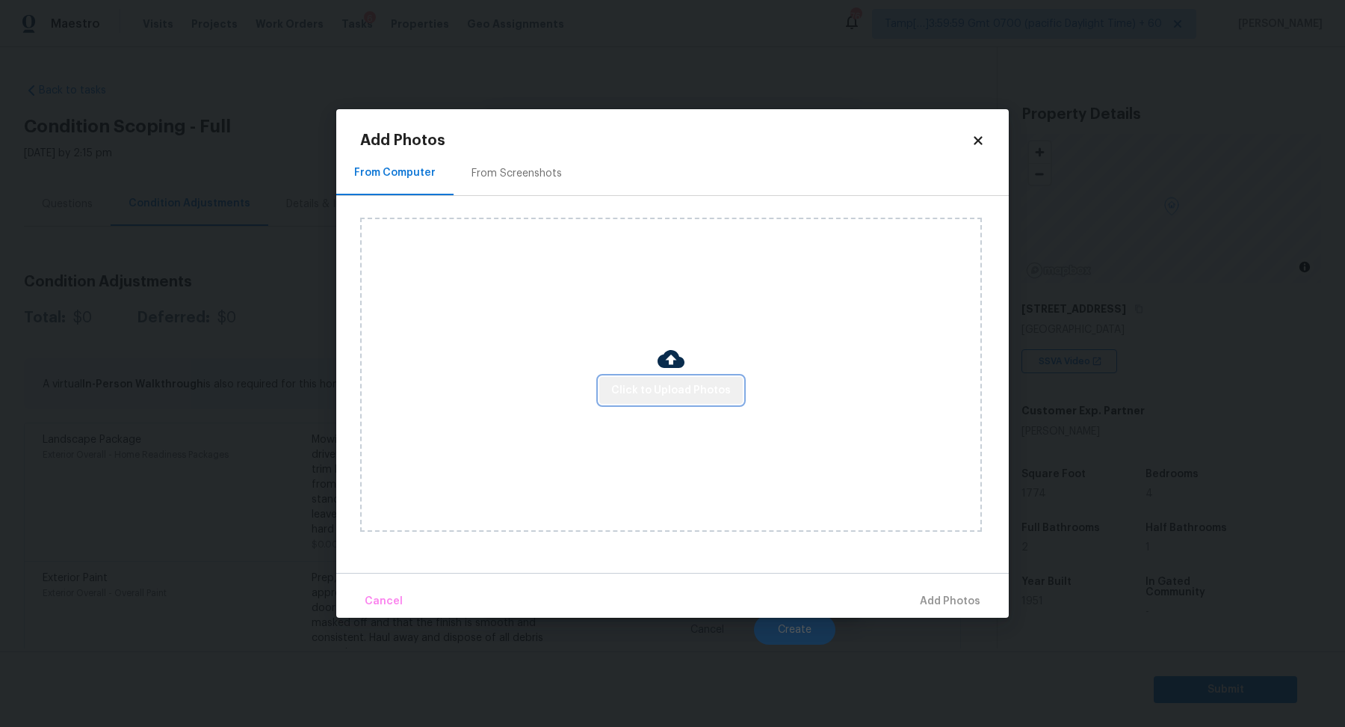
click at [661, 382] on span "Click to Upload Photos" at bounding box center [671, 390] width 120 height 19
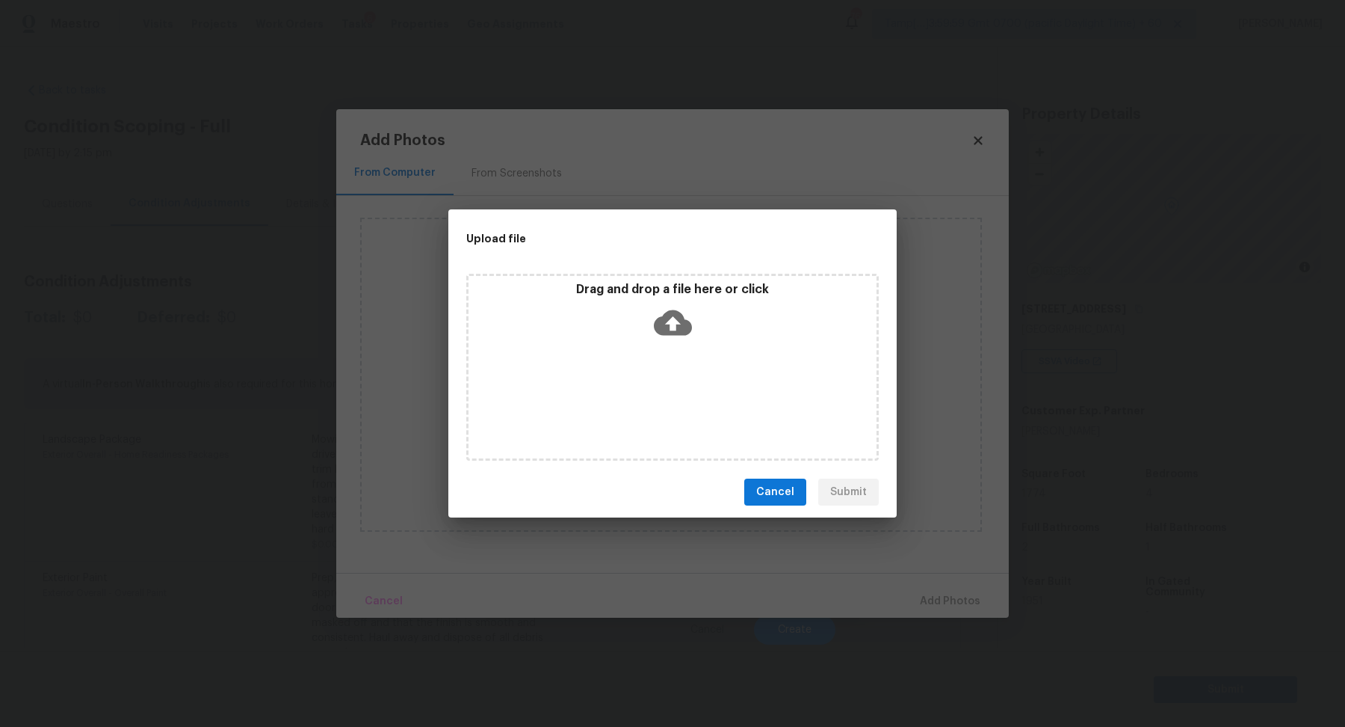
click at [661, 348] on div "Drag and drop a file here or click" at bounding box center [672, 367] width 413 height 187
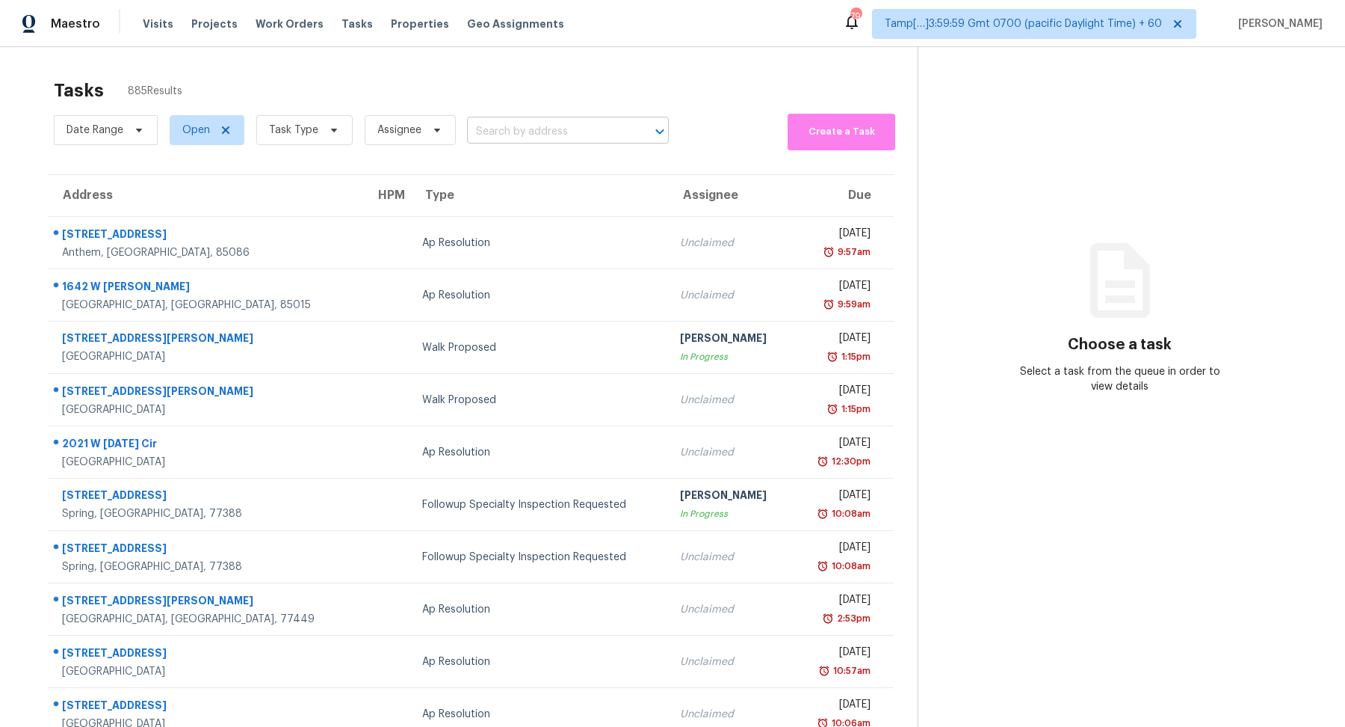
click at [552, 132] on input "text" at bounding box center [547, 131] width 160 height 23
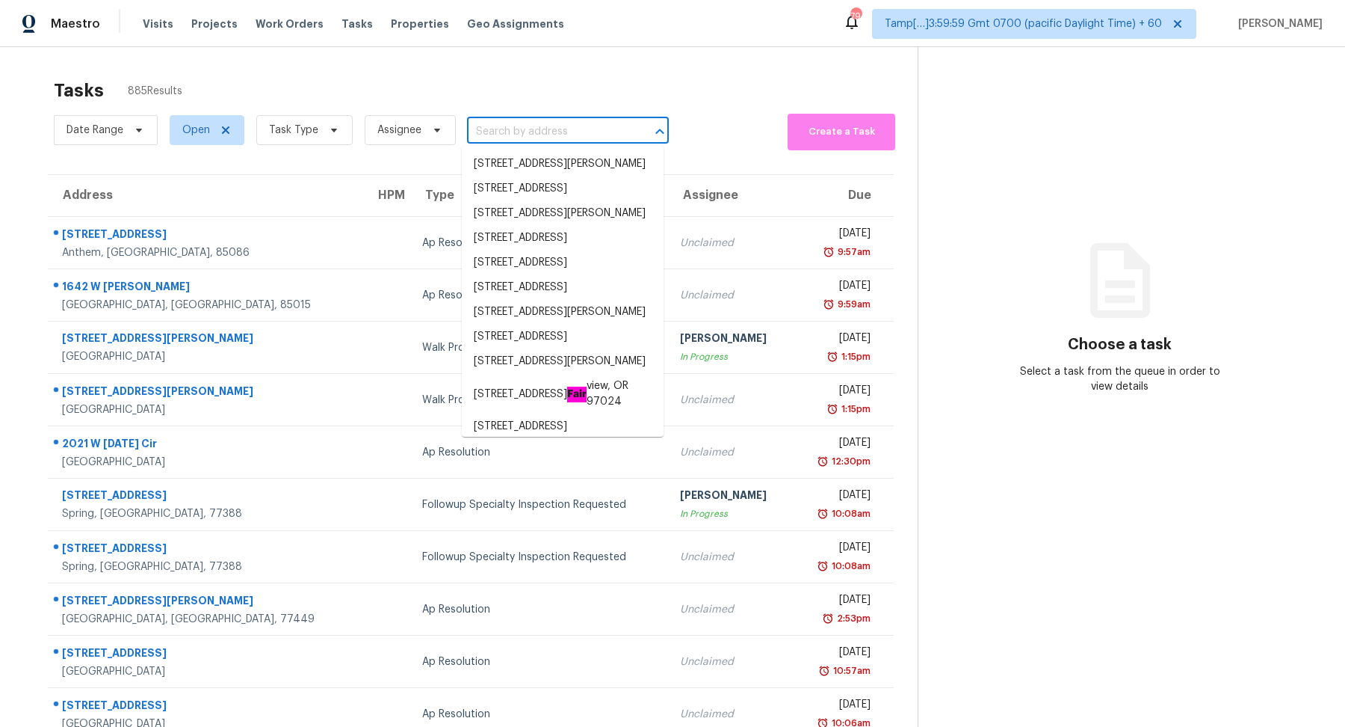
paste input "1071 Jasmine Cir El Dorado Hills, CA, 95762"
type input "1071 Jasmine Cir El Dorado Hills, CA, 95762"
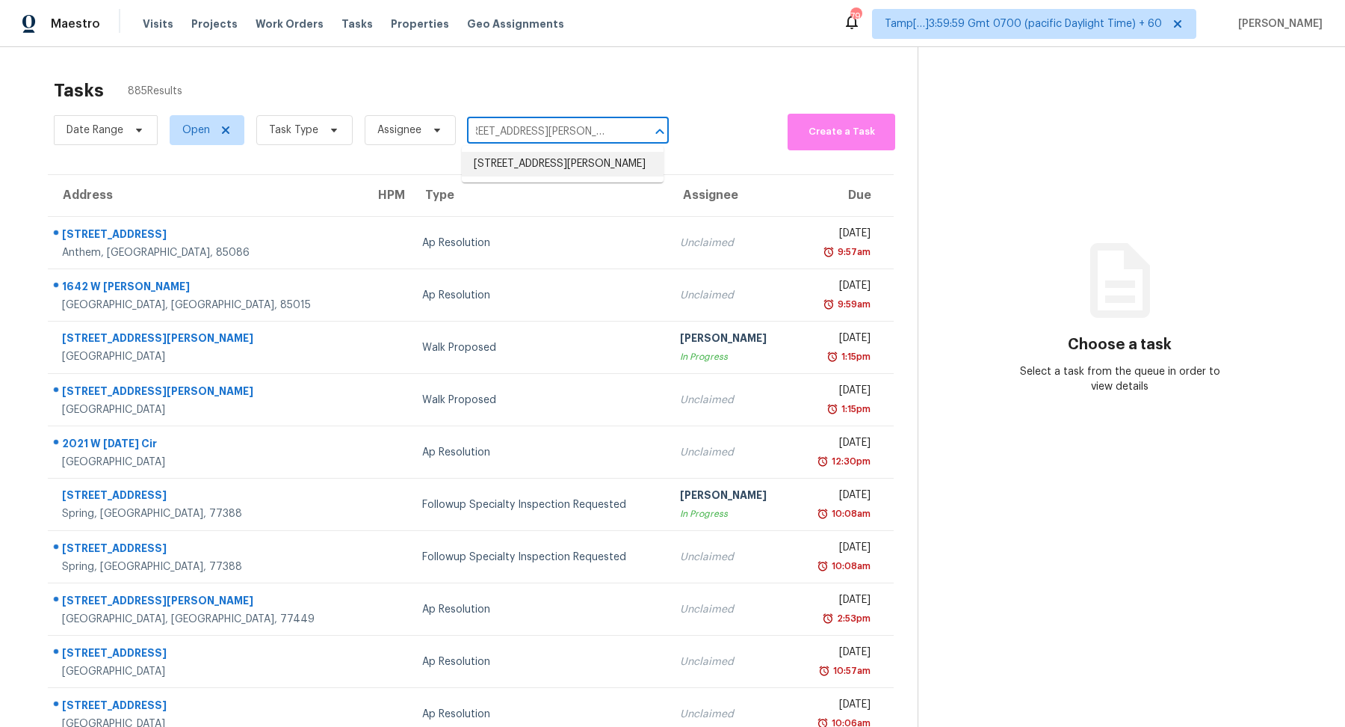
click at [521, 164] on li "1071 Jasmine Cir, El Dorado Hills, CA 95762" at bounding box center [563, 164] width 202 height 25
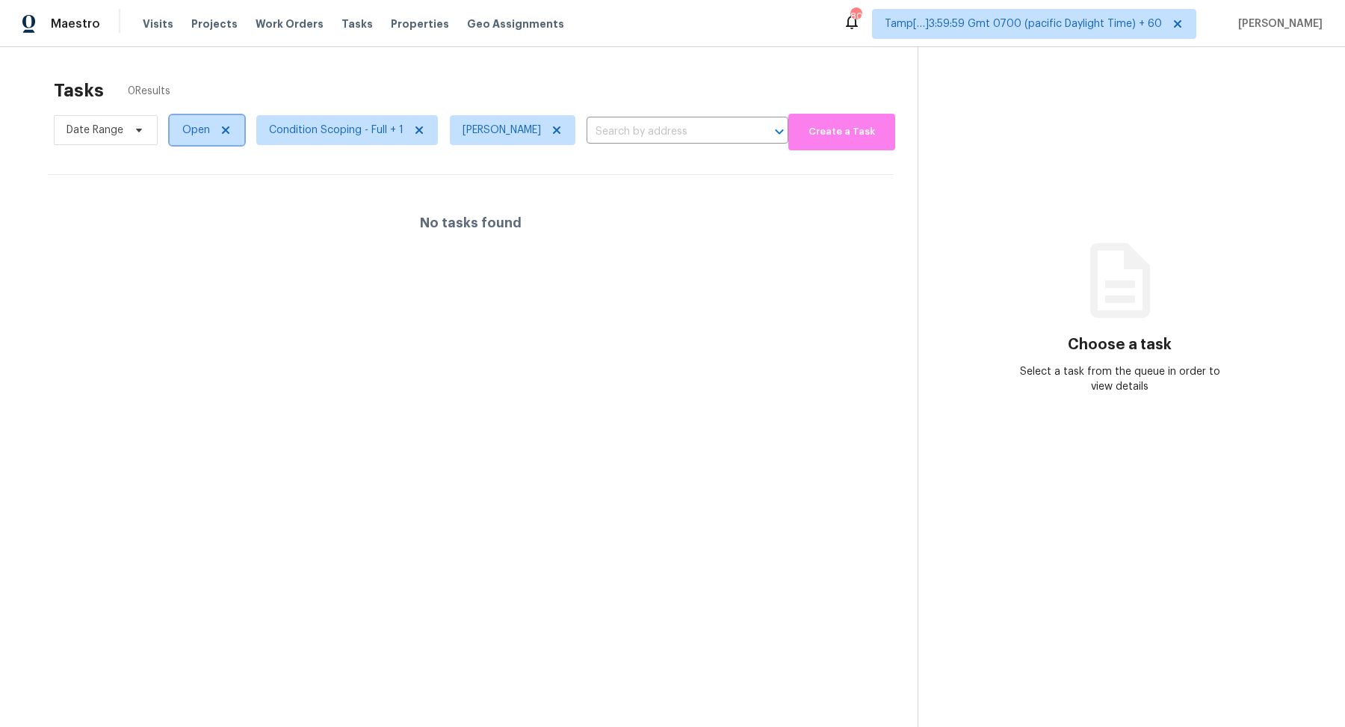
click at [183, 138] on span "Open" at bounding box center [207, 130] width 75 height 30
click at [193, 211] on label "Blocked" at bounding box center [207, 213] width 59 height 15
click at [188, 211] on input "Blocked" at bounding box center [183, 211] width 10 height 10
checkbox input "true"
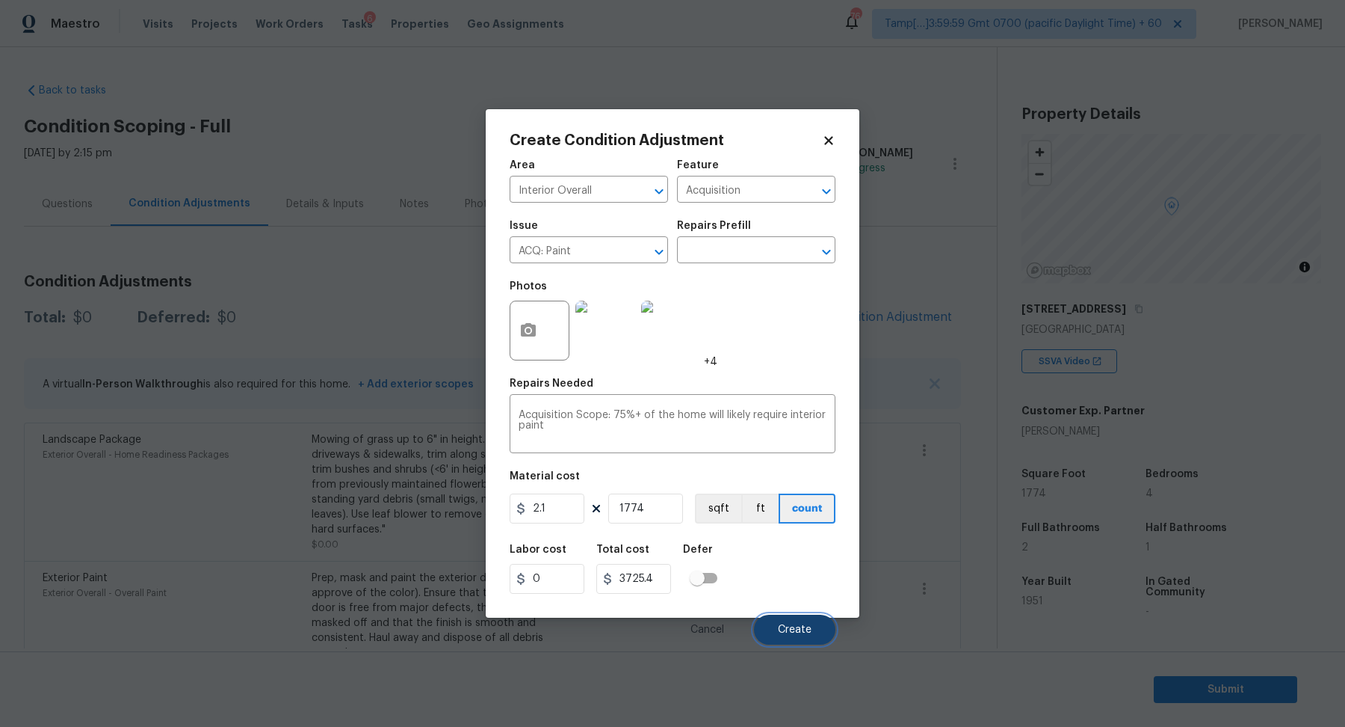
click at [793, 622] on button "Create" at bounding box center [794, 629] width 81 height 30
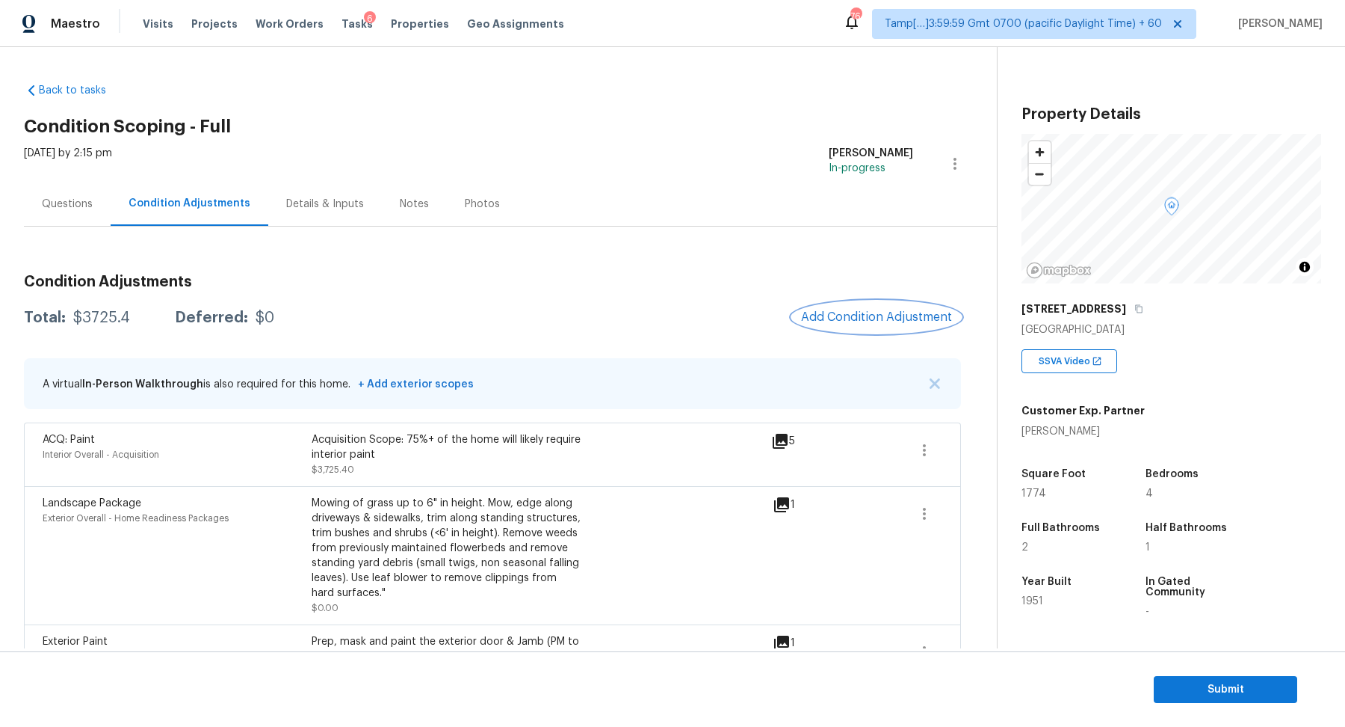
click at [906, 325] on button "Add Condition Adjustment" at bounding box center [876, 316] width 169 height 31
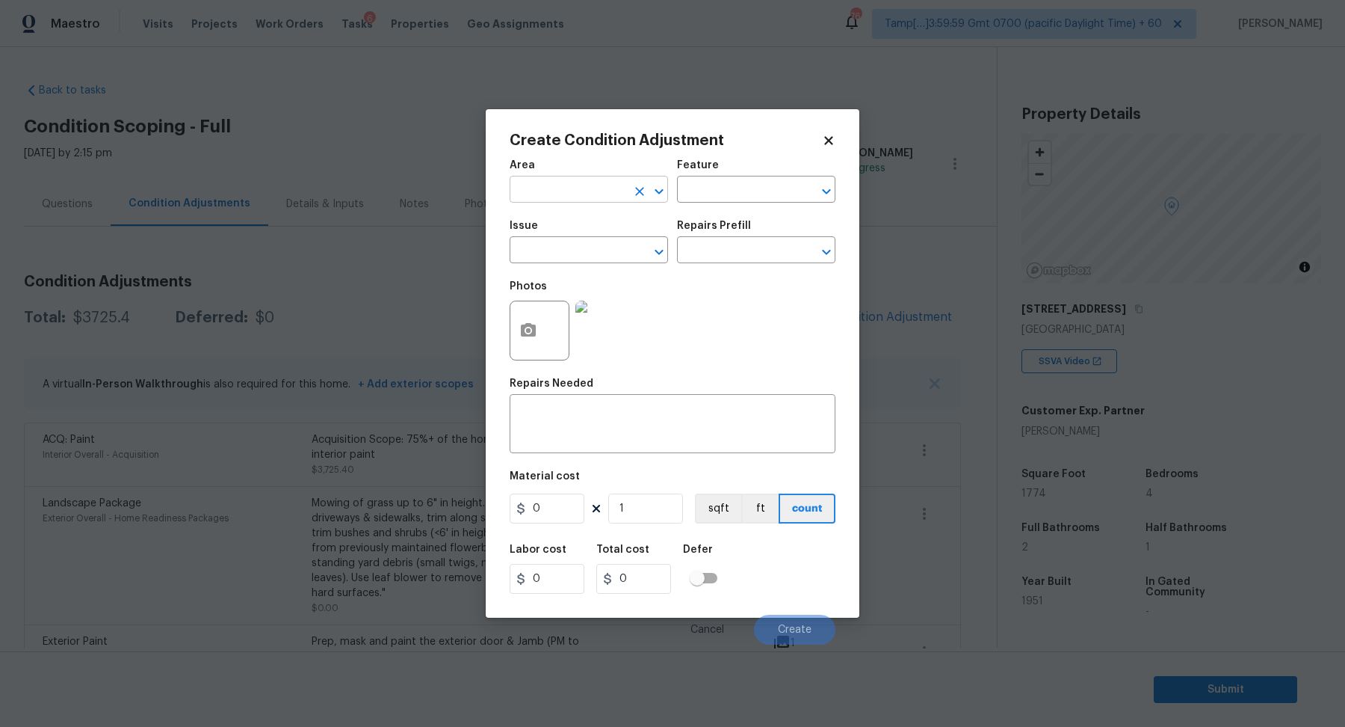
click at [577, 197] on input "text" at bounding box center [568, 190] width 117 height 23
click at [558, 248] on li "Interior Overall" at bounding box center [589, 248] width 158 height 25
type input "Interior Overall"
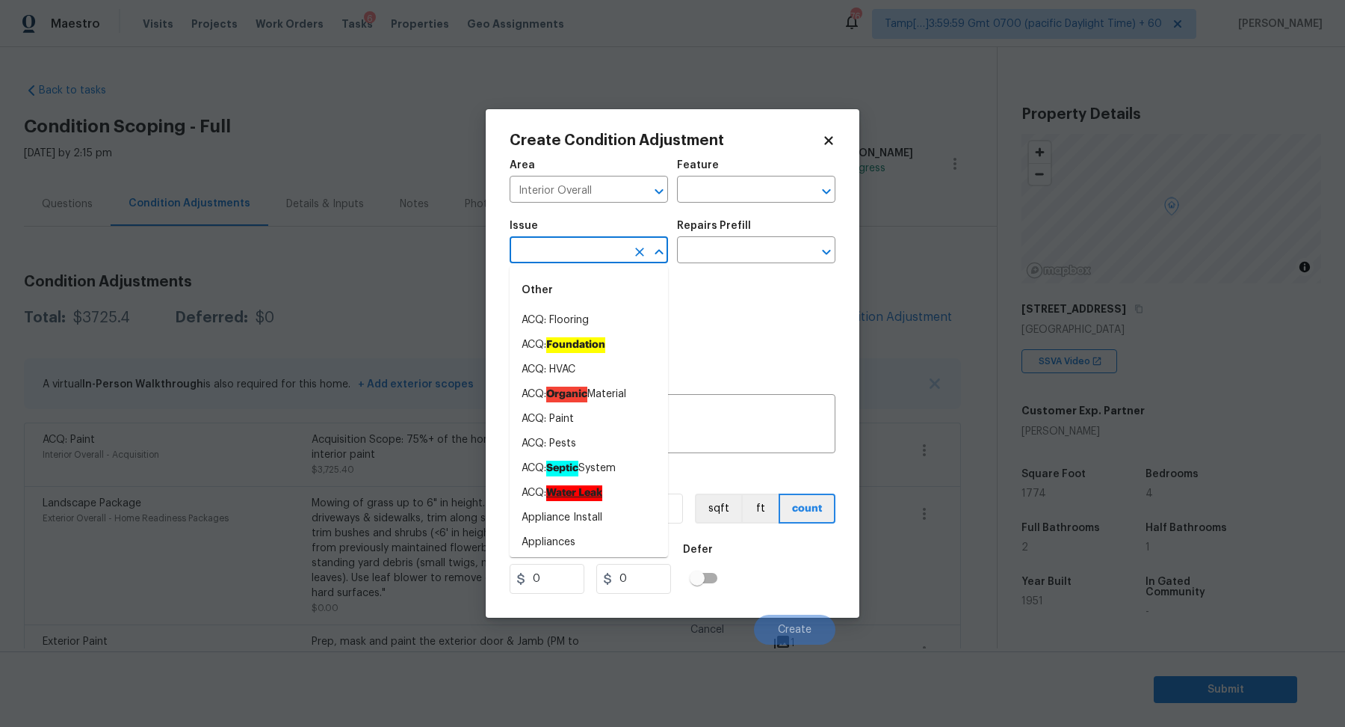
click at [558, 248] on input "text" at bounding box center [568, 251] width 117 height 23
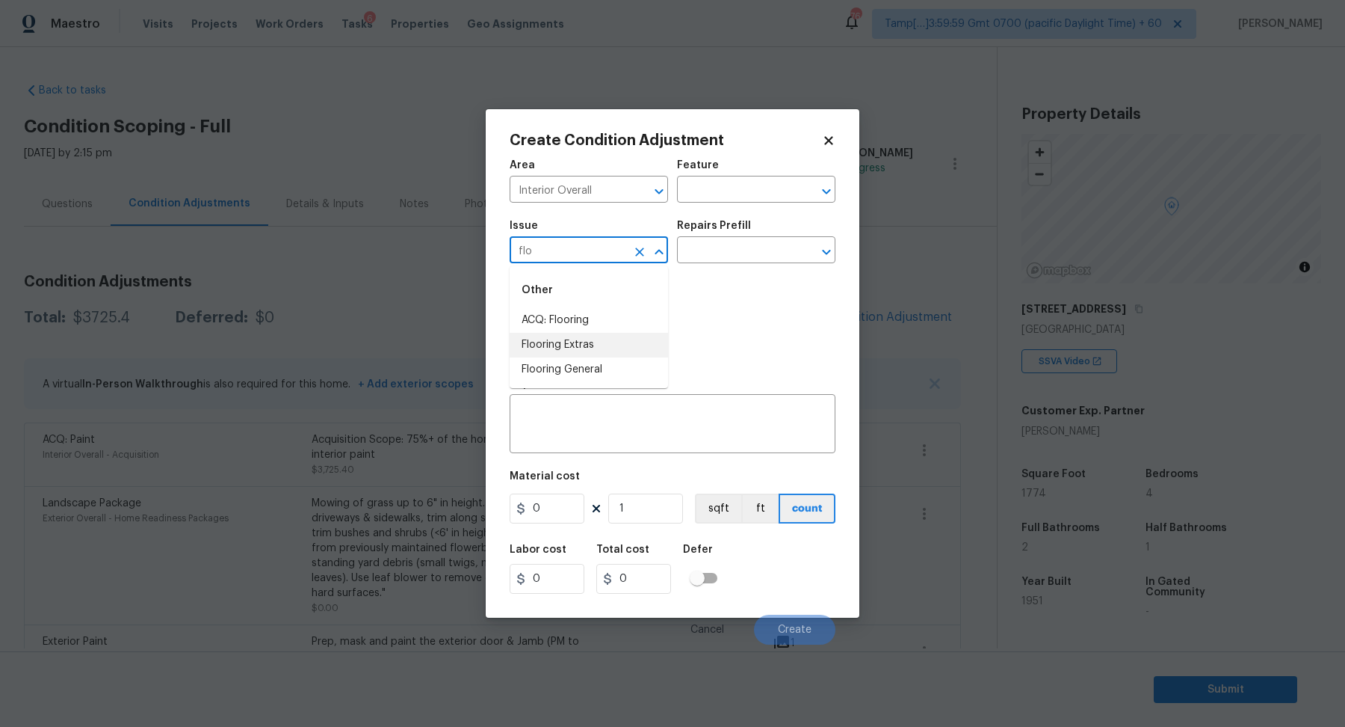
click at [570, 331] on li "ACQ: Flooring" at bounding box center [589, 320] width 158 height 25
type input "ACQ: Flooring"
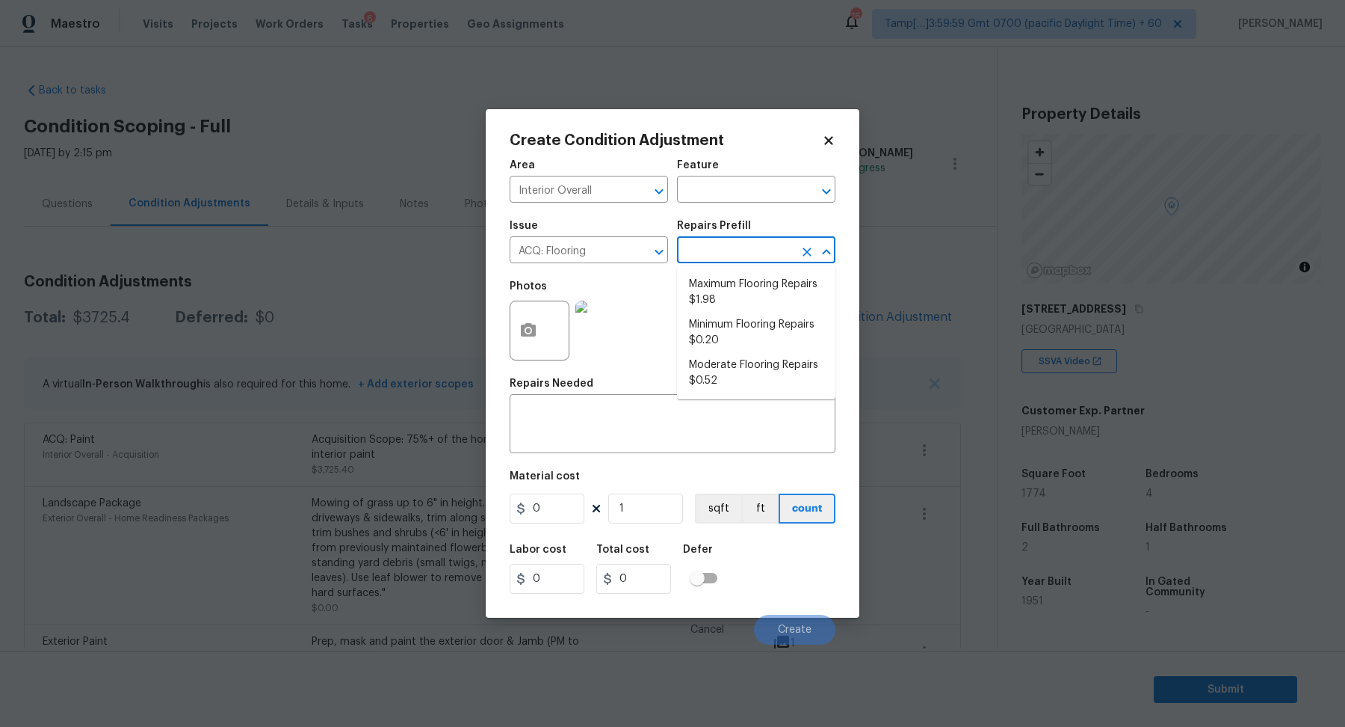
click at [775, 246] on input "text" at bounding box center [735, 251] width 117 height 23
click at [749, 309] on li "Maximum Flooring Repairs $1.98" at bounding box center [756, 292] width 158 height 40
type input "Acquisition"
type textarea "Acquisition Scope: Maximum flooring repairs"
type input "1.98"
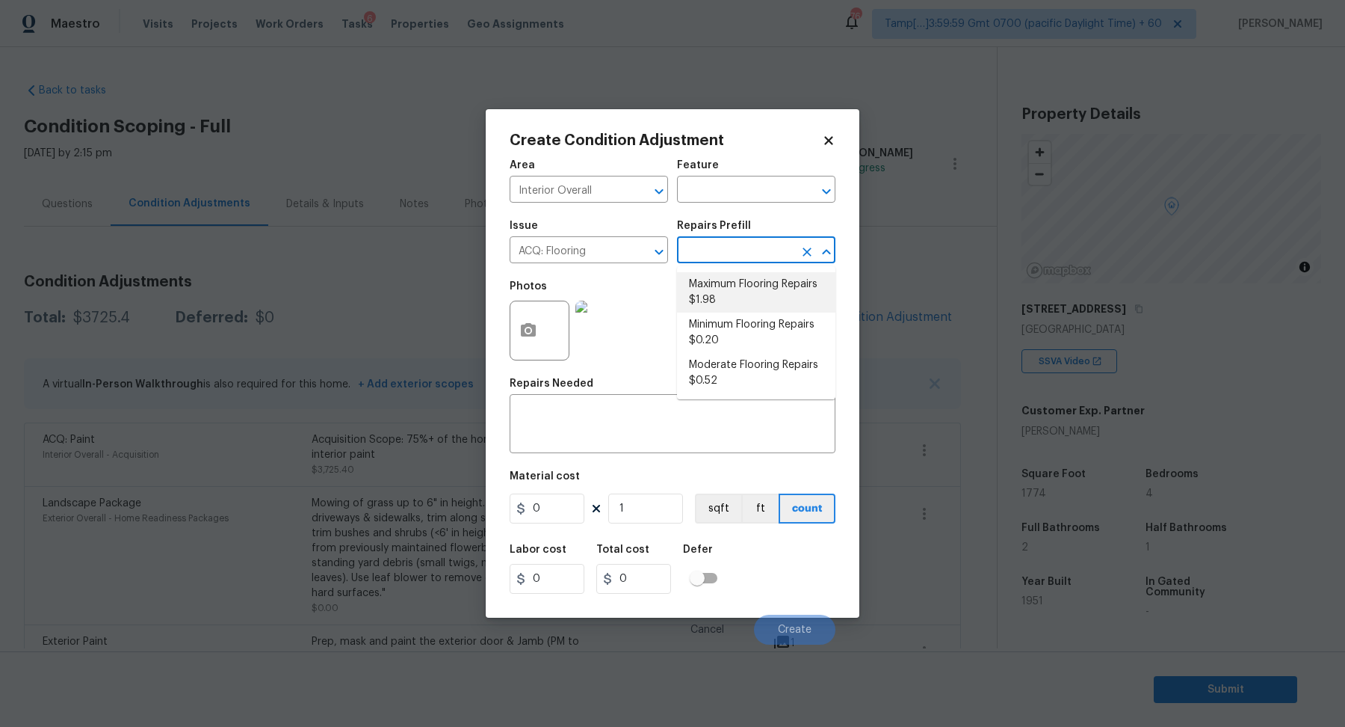
type input "1.98"
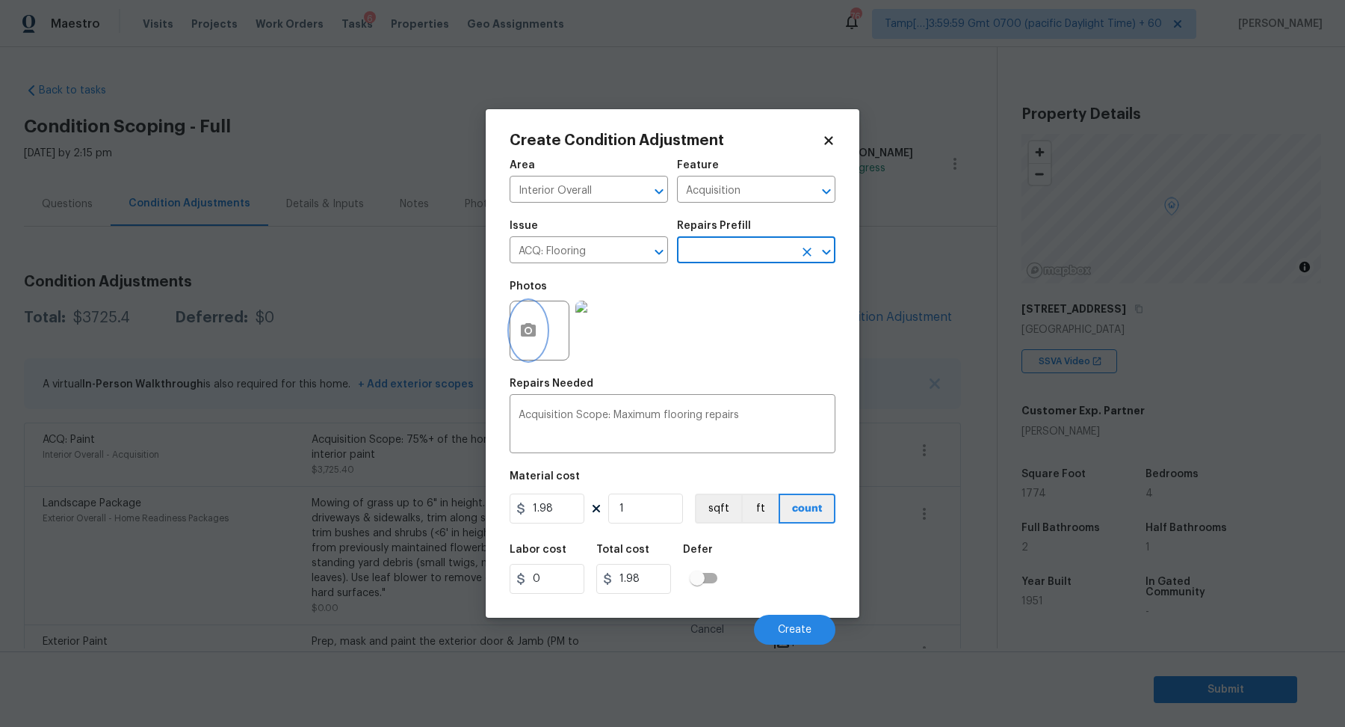
click at [532, 334] on icon "button" at bounding box center [528, 329] width 15 height 13
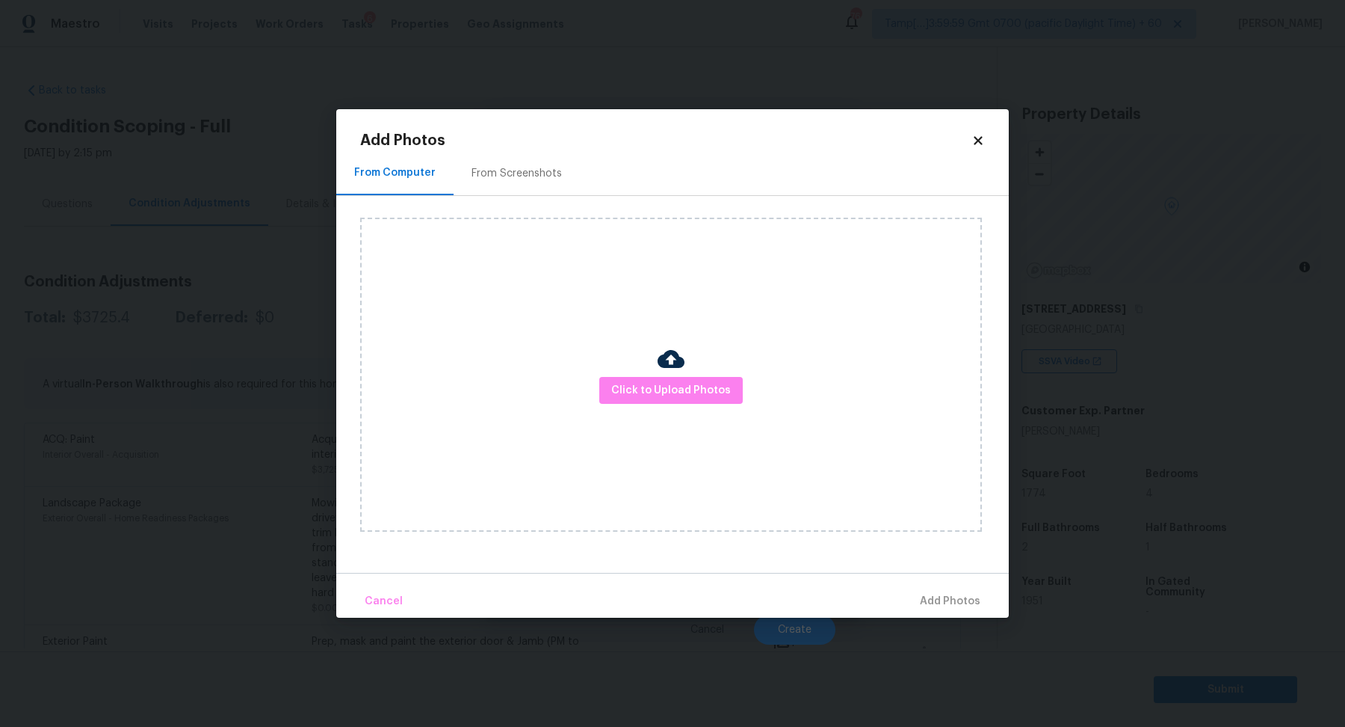
click at [526, 179] on div "From Screenshots" at bounding box center [517, 173] width 90 height 15
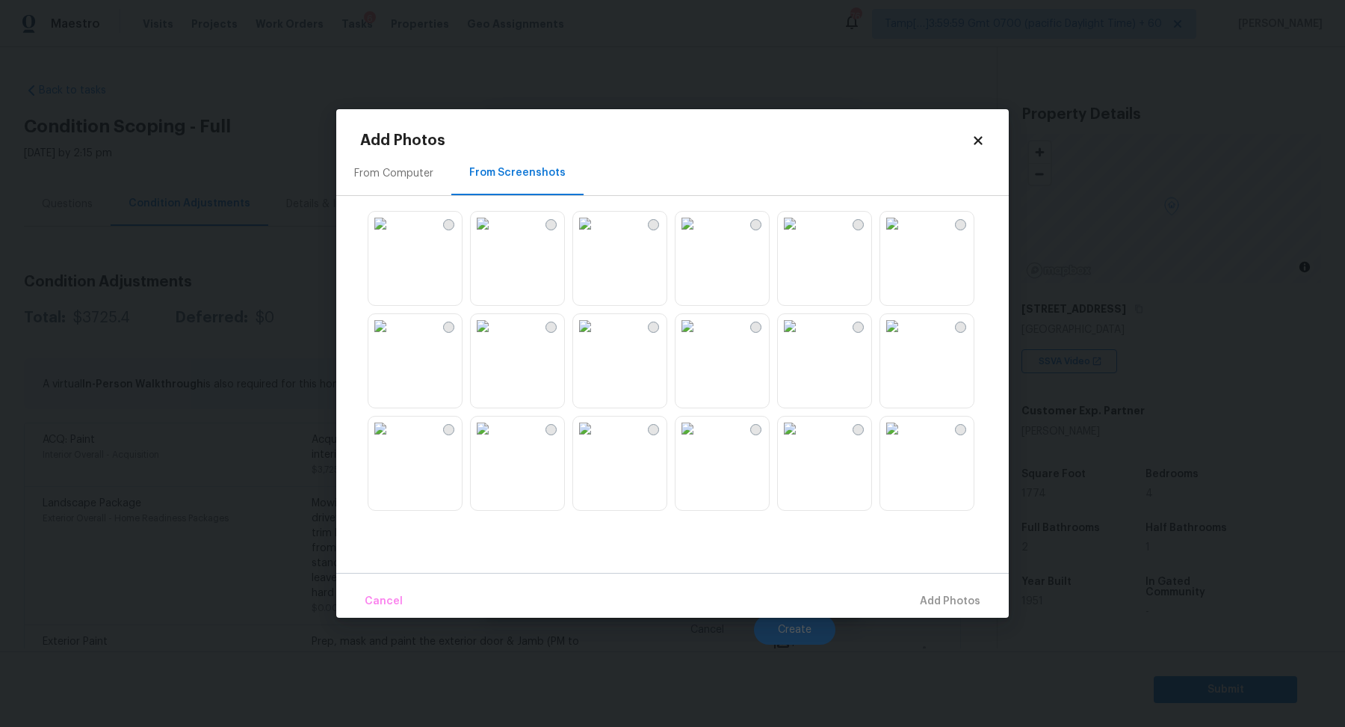
click at [416, 187] on div "From Computer" at bounding box center [393, 173] width 115 height 44
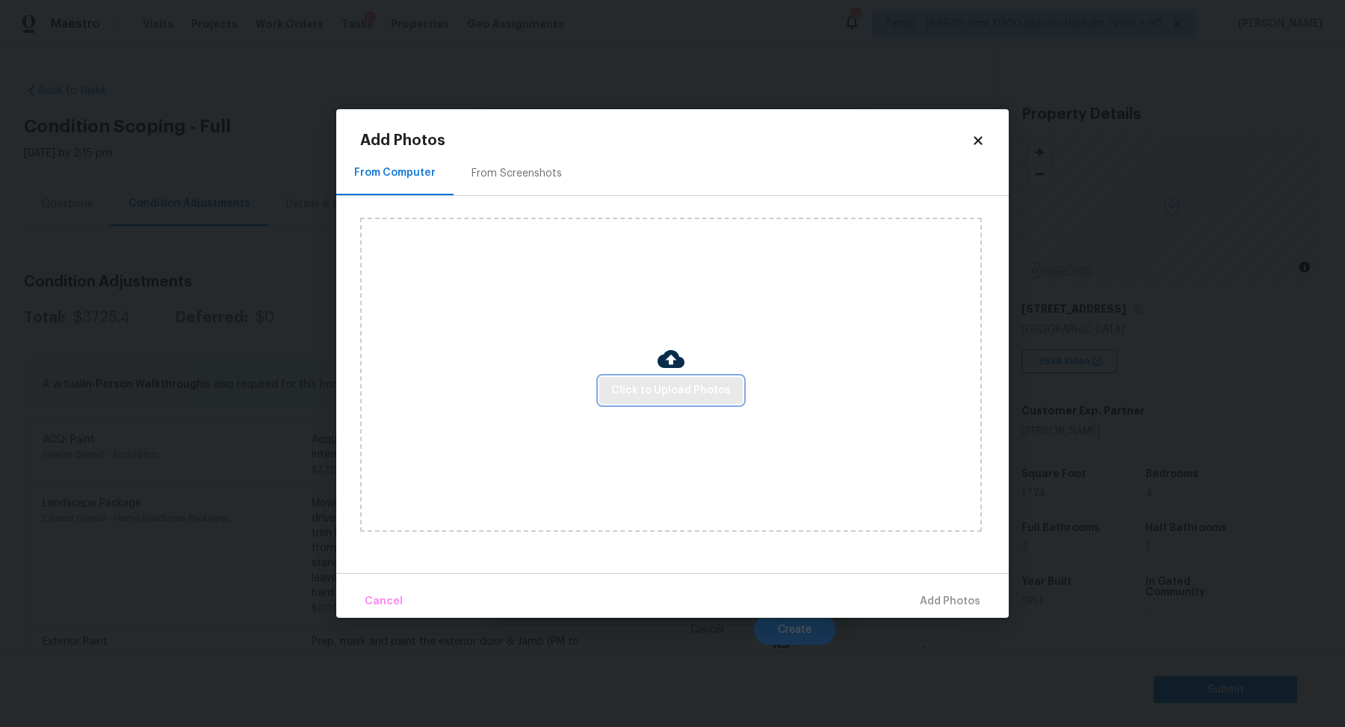
click at [642, 381] on span "Click to Upload Photos" at bounding box center [671, 390] width 120 height 19
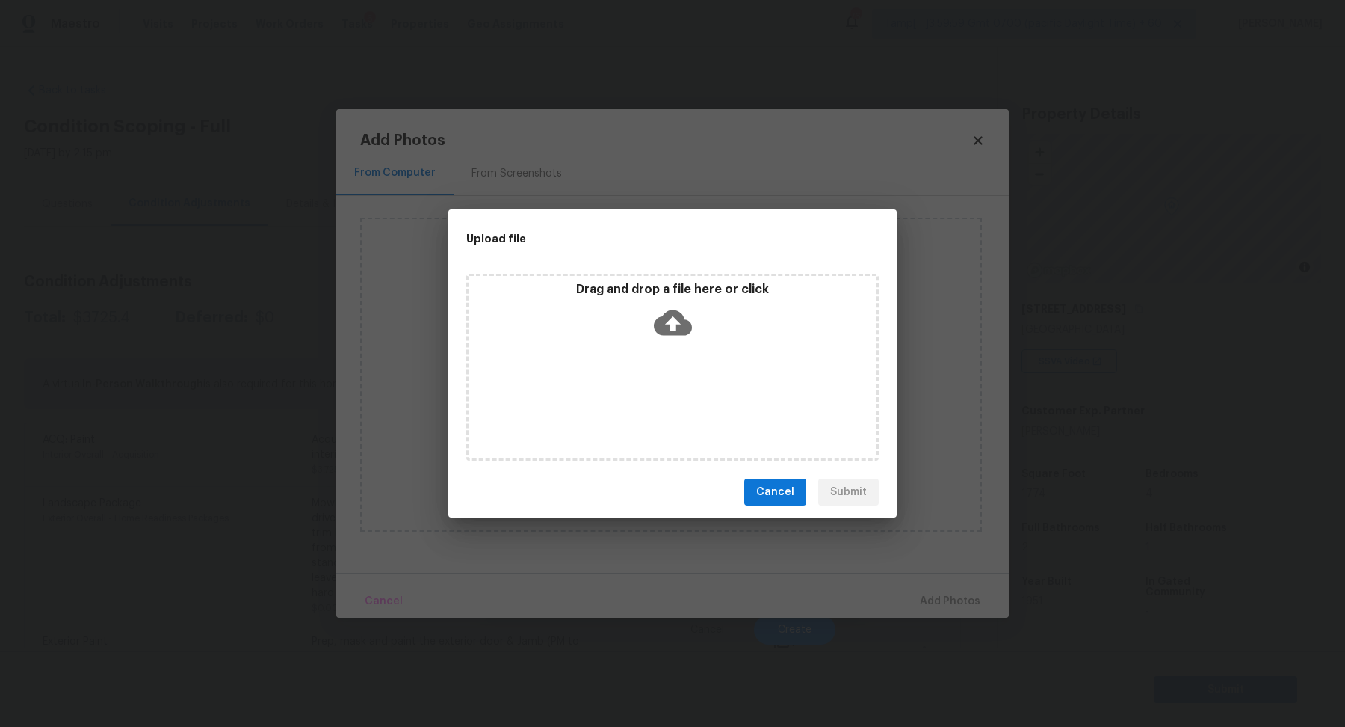
click at [697, 324] on div "Drag and drop a file here or click" at bounding box center [673, 314] width 408 height 64
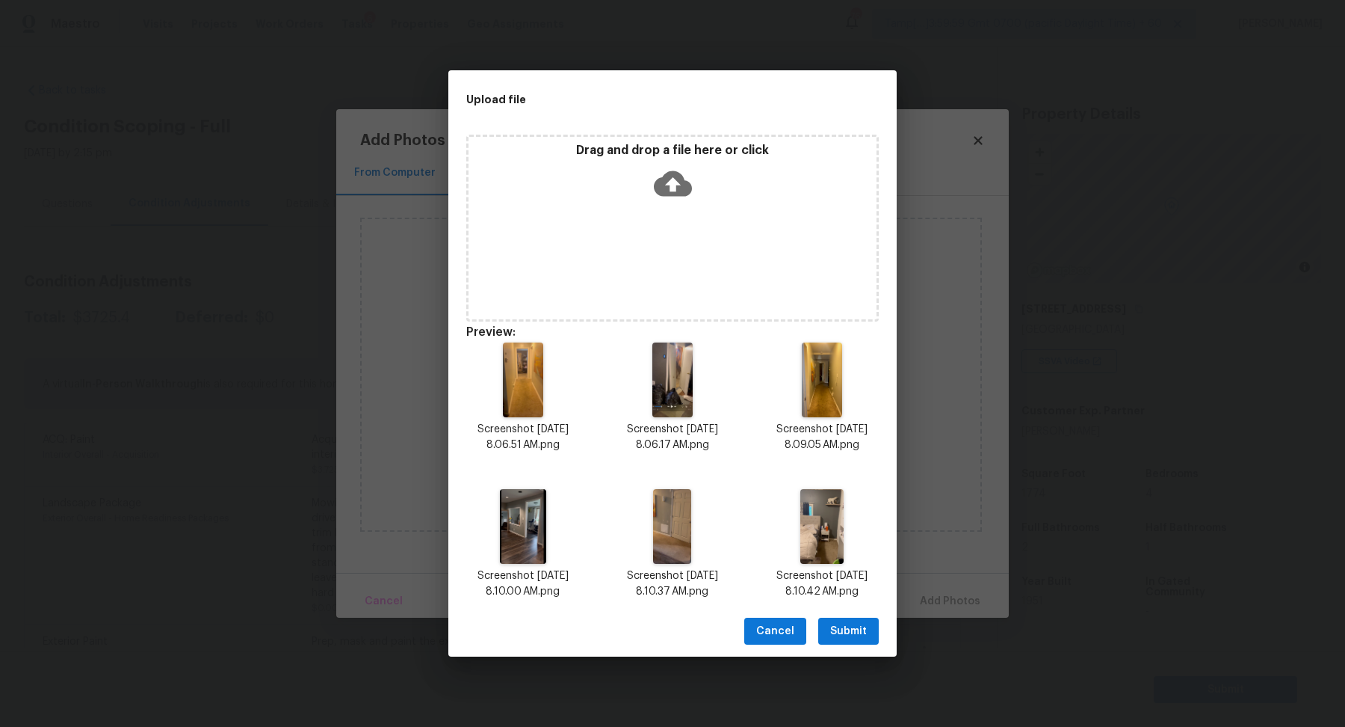
drag, startPoint x: 865, startPoint y: 628, endPoint x: 918, endPoint y: 595, distance: 62.4
click at [865, 628] on span "Submit" at bounding box center [848, 631] width 37 height 19
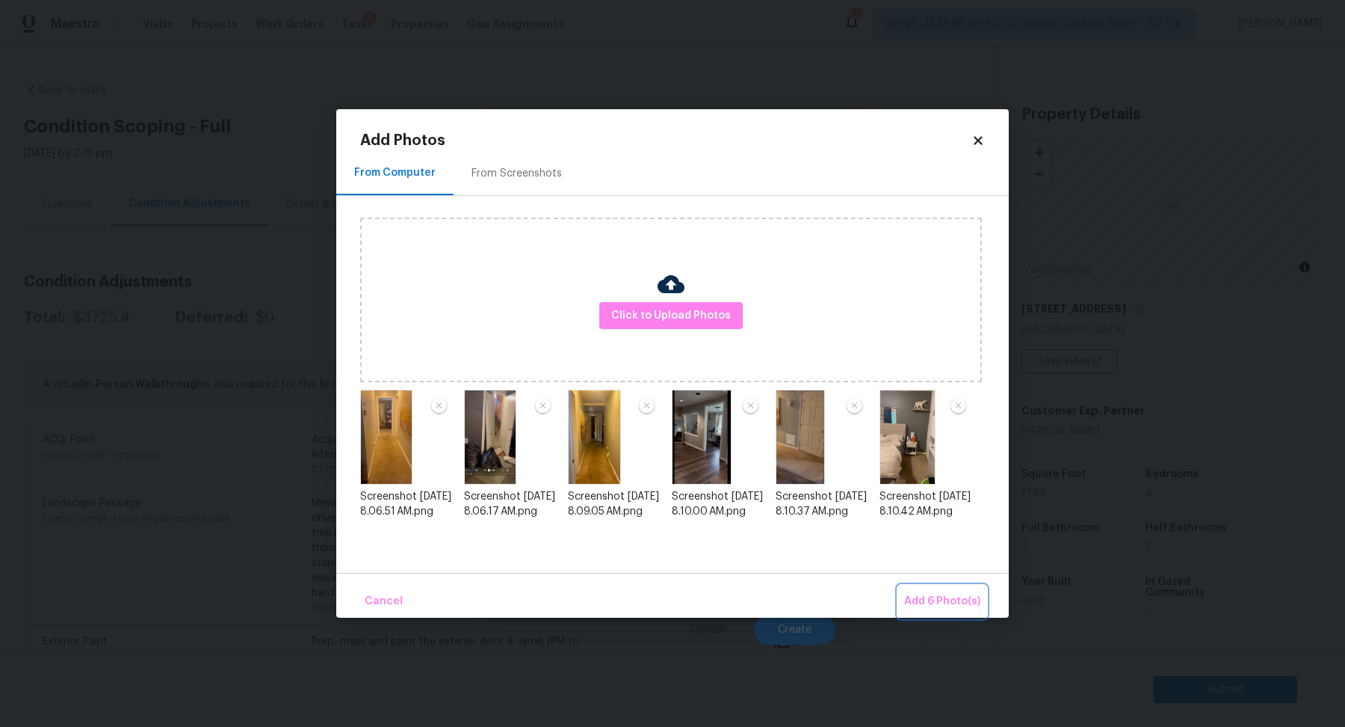
click at [941, 595] on span "Add 6 Photo(s)" at bounding box center [942, 601] width 76 height 19
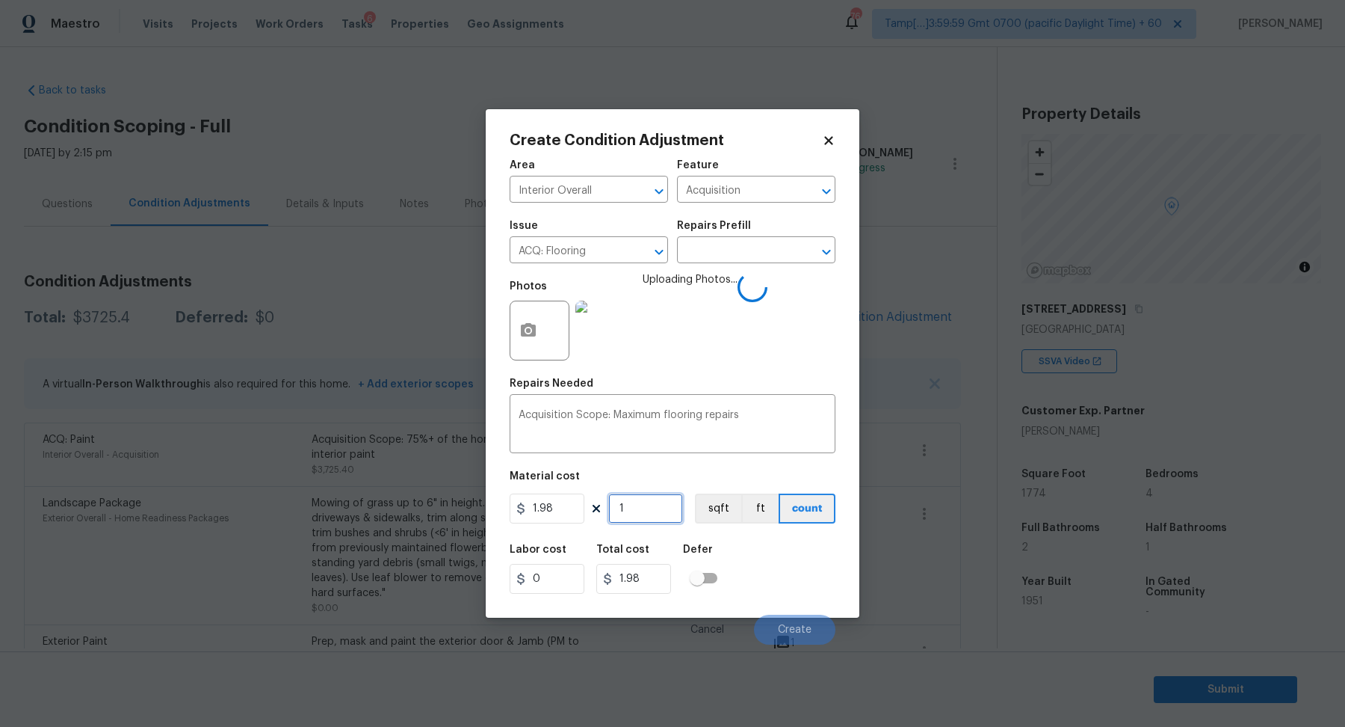
click at [666, 514] on input "1" at bounding box center [645, 508] width 75 height 30
type input "17"
type input "33.66"
type input "177"
type input "350.46"
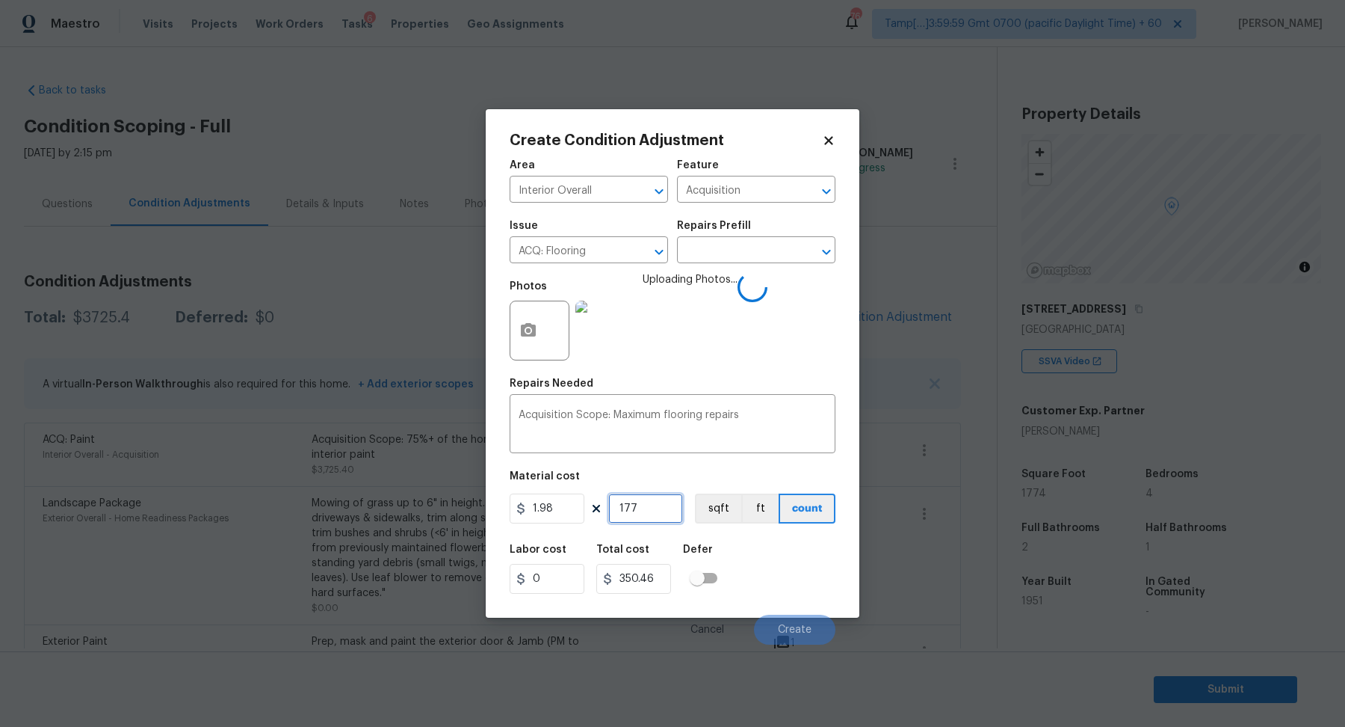
type input "1774"
type input "3512.52"
type input "1774"
click at [768, 569] on div "Labor cost 0 Total cost 3512.52 Defer" at bounding box center [673, 568] width 326 height 67
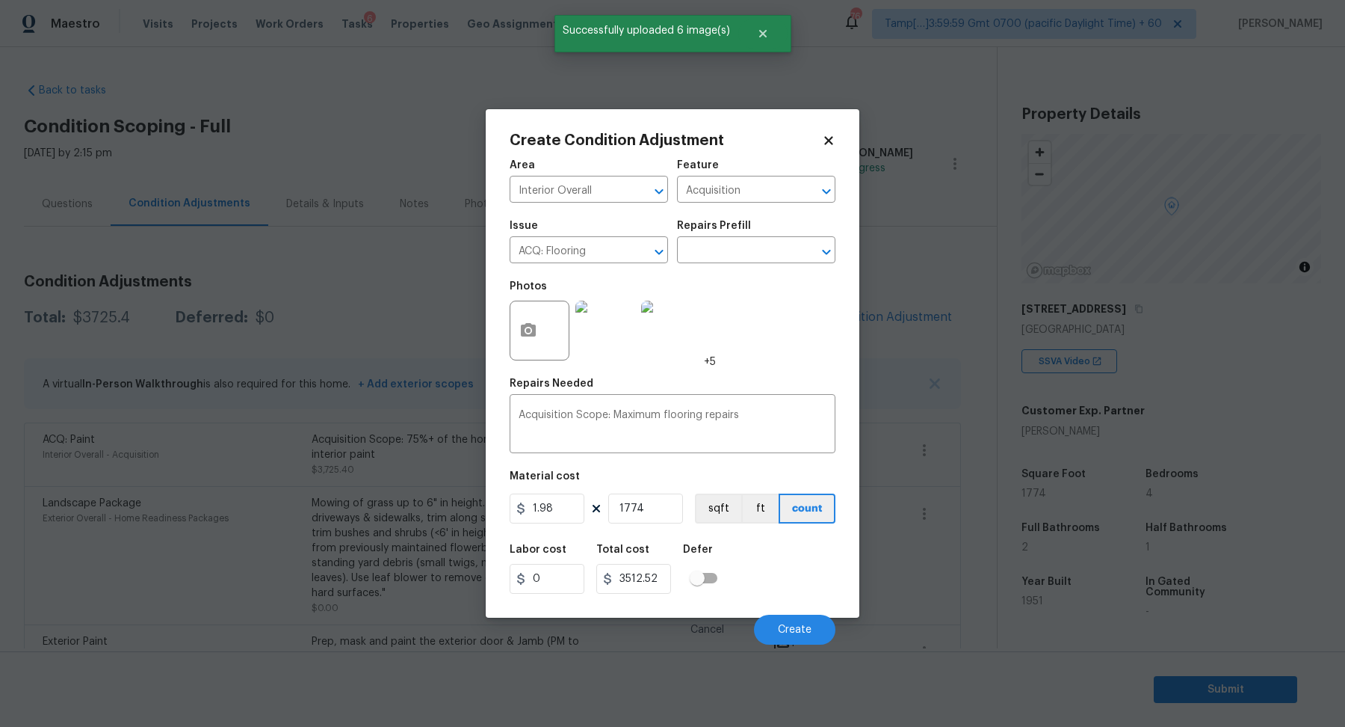
click at [759, 549] on div "Labor cost 0 Total cost 3512.52 Defer" at bounding box center [673, 568] width 326 height 67
click at [785, 619] on button "Create" at bounding box center [794, 629] width 81 height 30
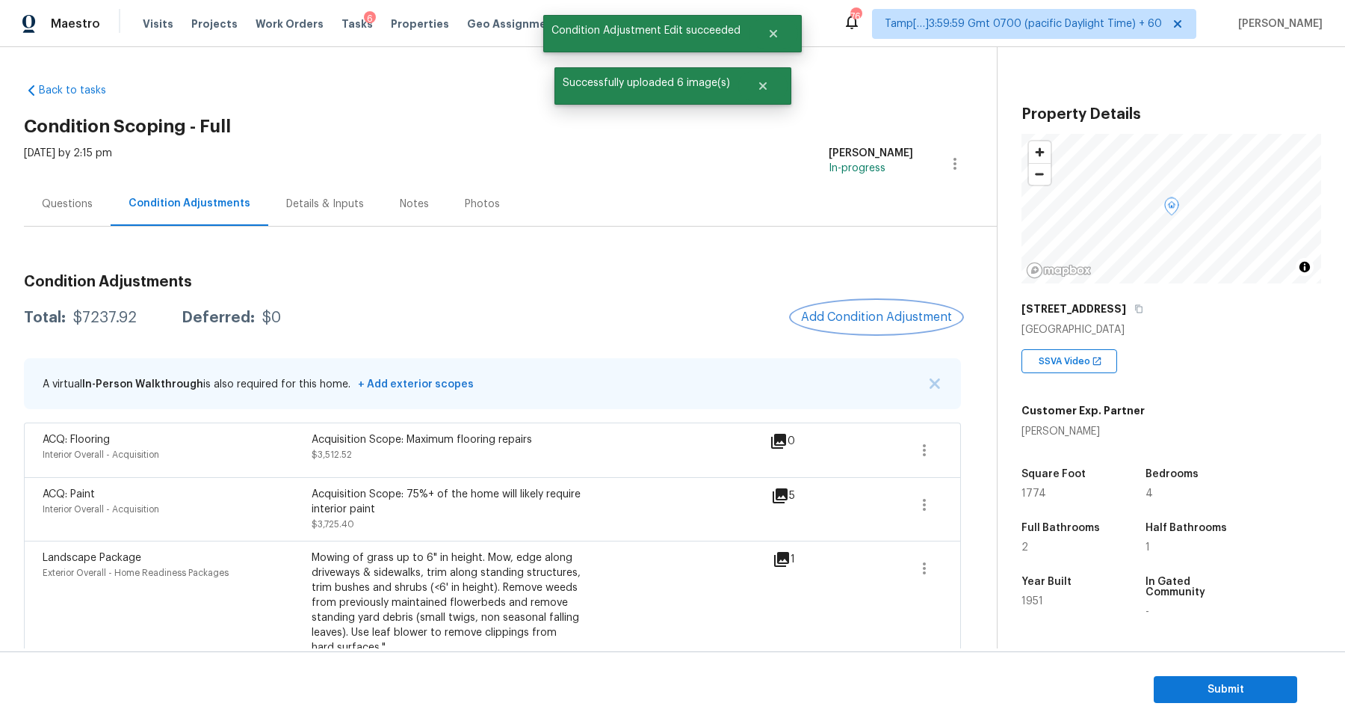
click at [874, 321] on span "Add Condition Adjustment" at bounding box center [876, 316] width 151 height 13
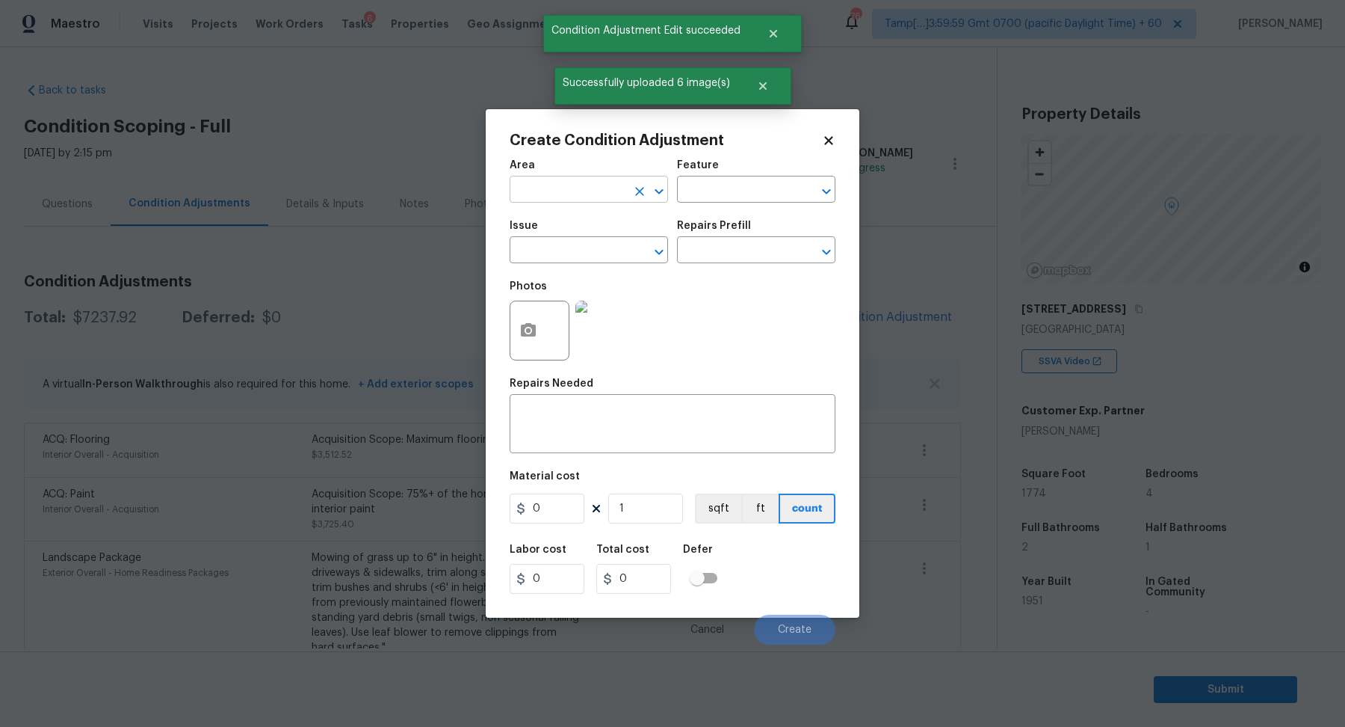
click at [601, 192] on input "text" at bounding box center [568, 190] width 117 height 23
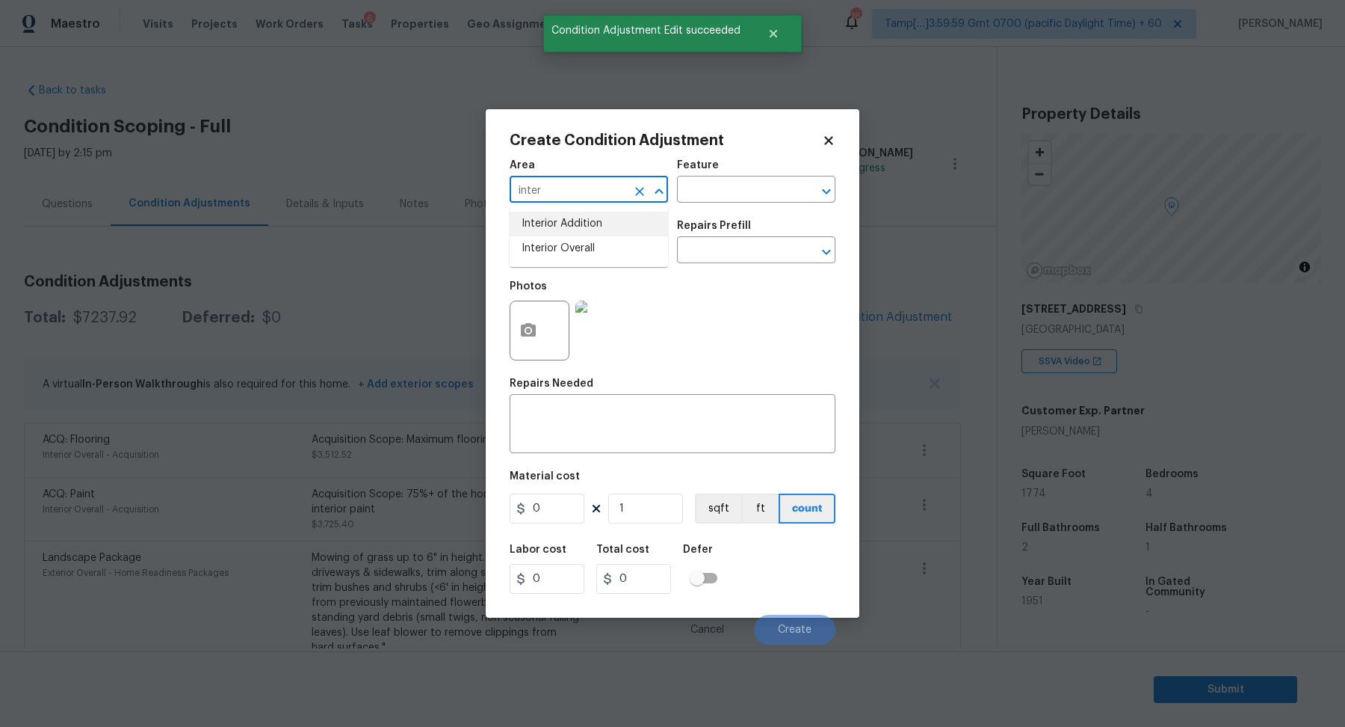
click at [562, 230] on li "Interior Addition" at bounding box center [589, 224] width 158 height 25
type input "Interior Addition"
click at [562, 230] on div "Issue" at bounding box center [589, 229] width 158 height 19
click at [598, 247] on input "text" at bounding box center [568, 251] width 117 height 23
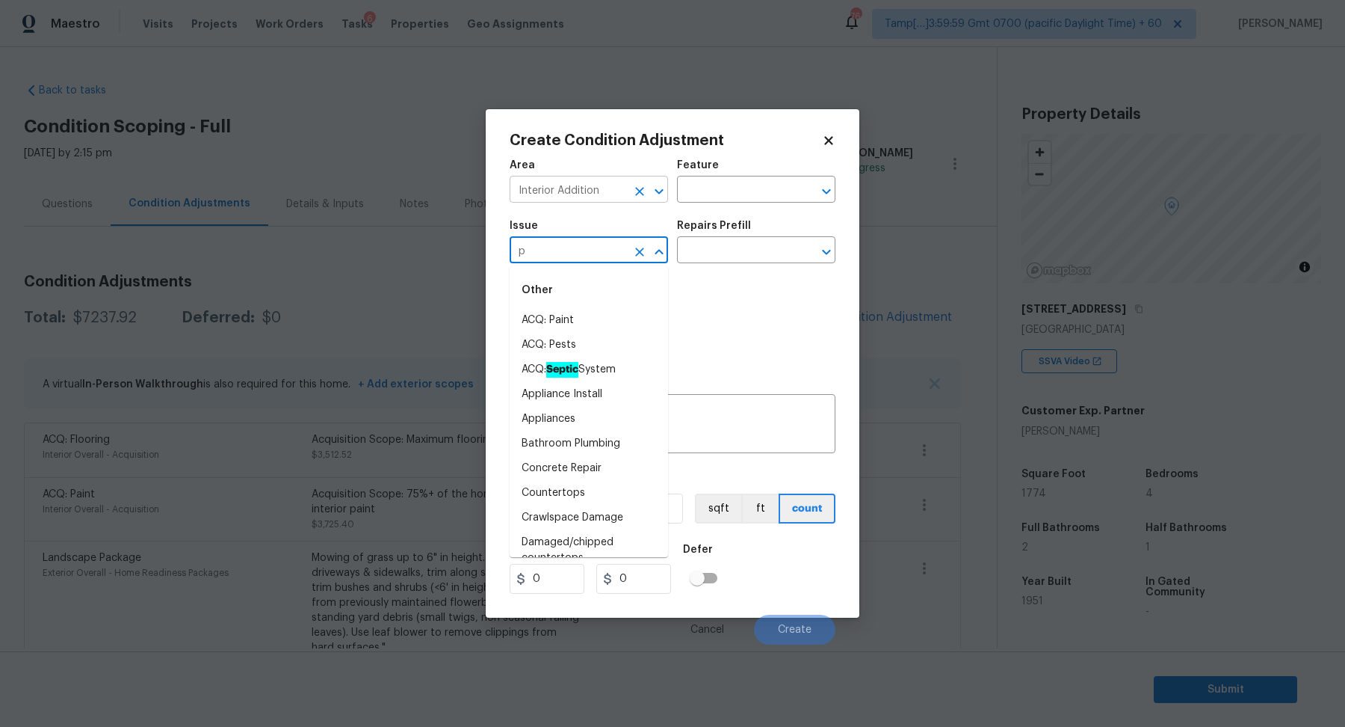
type input "p"
click at [613, 184] on input "Interior Addition" at bounding box center [568, 190] width 117 height 23
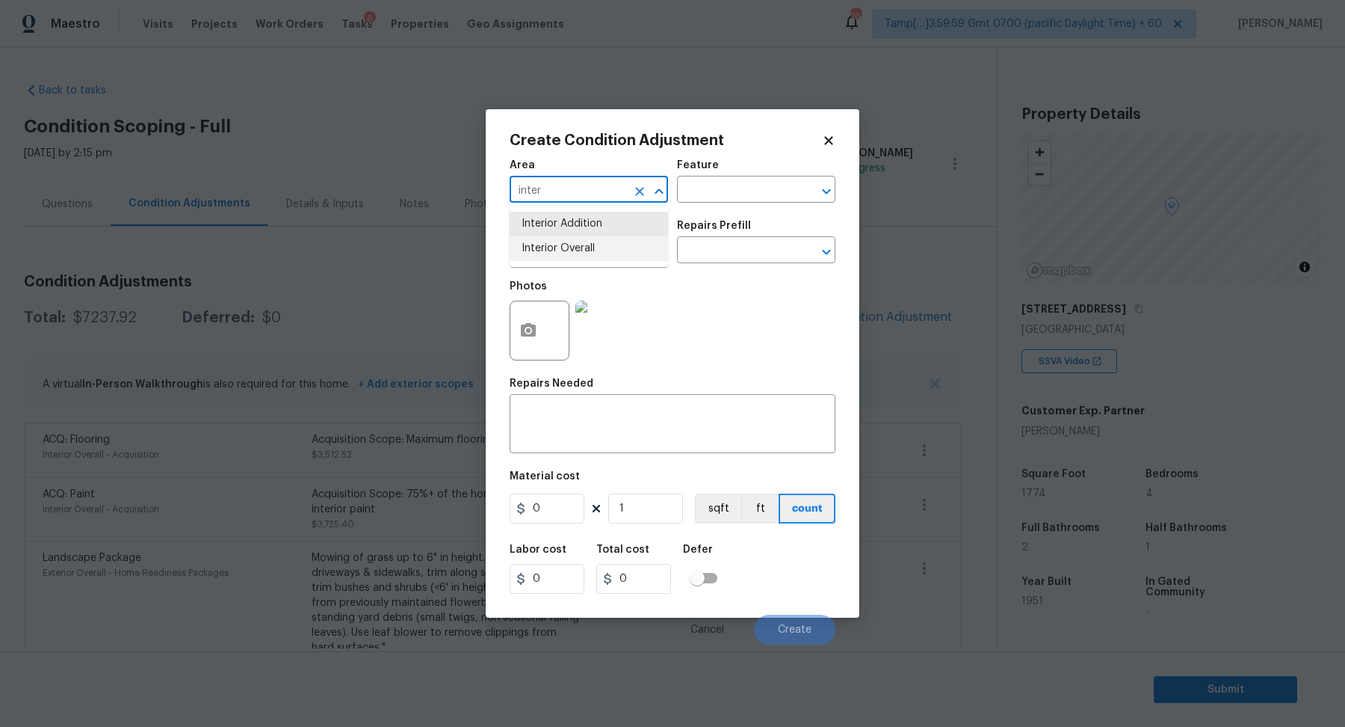
click at [578, 242] on li "Interior Overall" at bounding box center [589, 248] width 158 height 25
type input "Interior Overall"
click at [578, 242] on input "text" at bounding box center [568, 251] width 117 height 23
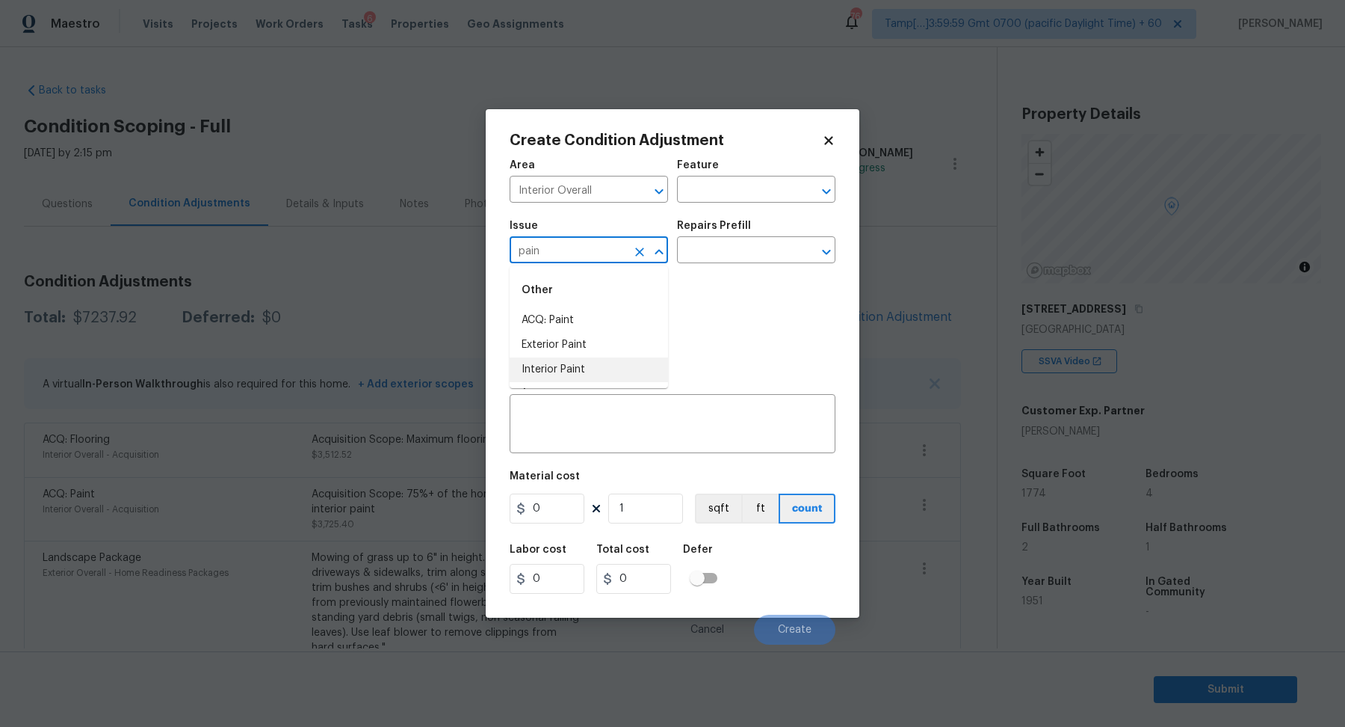
click at [612, 375] on li "Interior Paint" at bounding box center [589, 369] width 158 height 25
type input "Interior Paint"
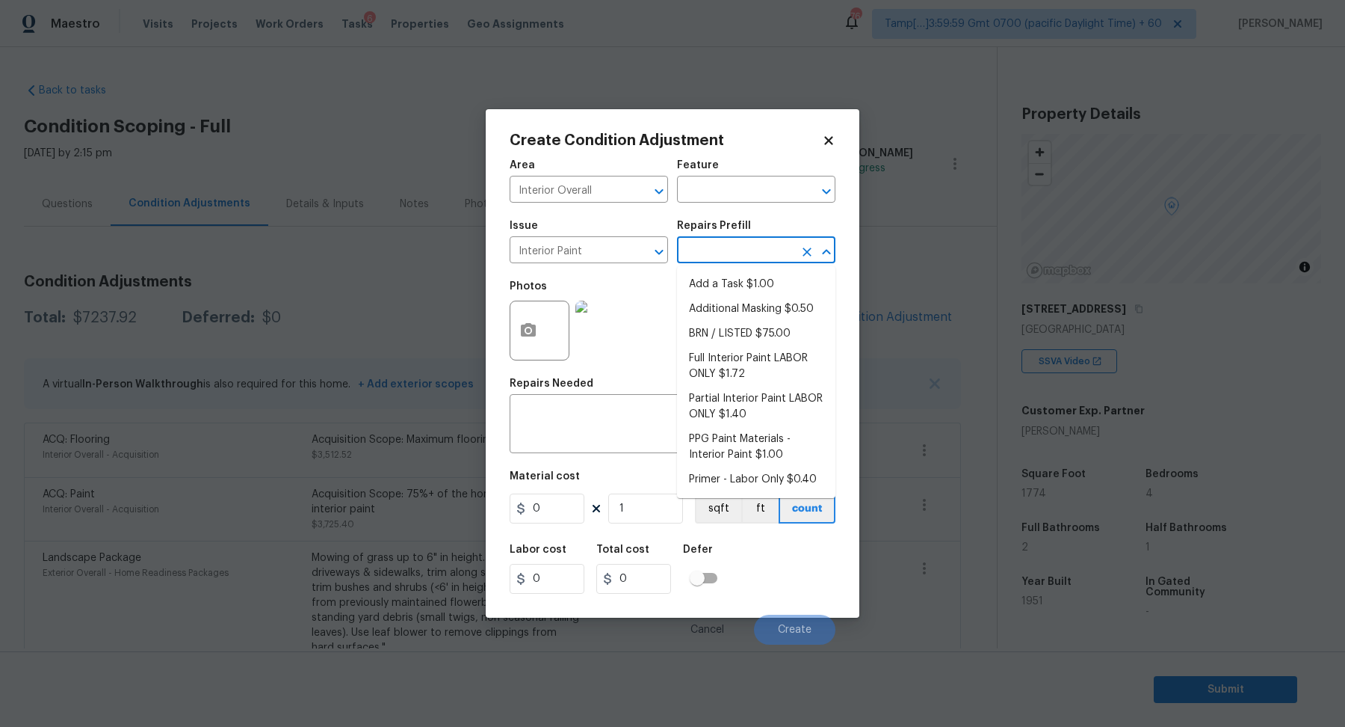
click at [726, 250] on input "text" at bounding box center [735, 251] width 117 height 23
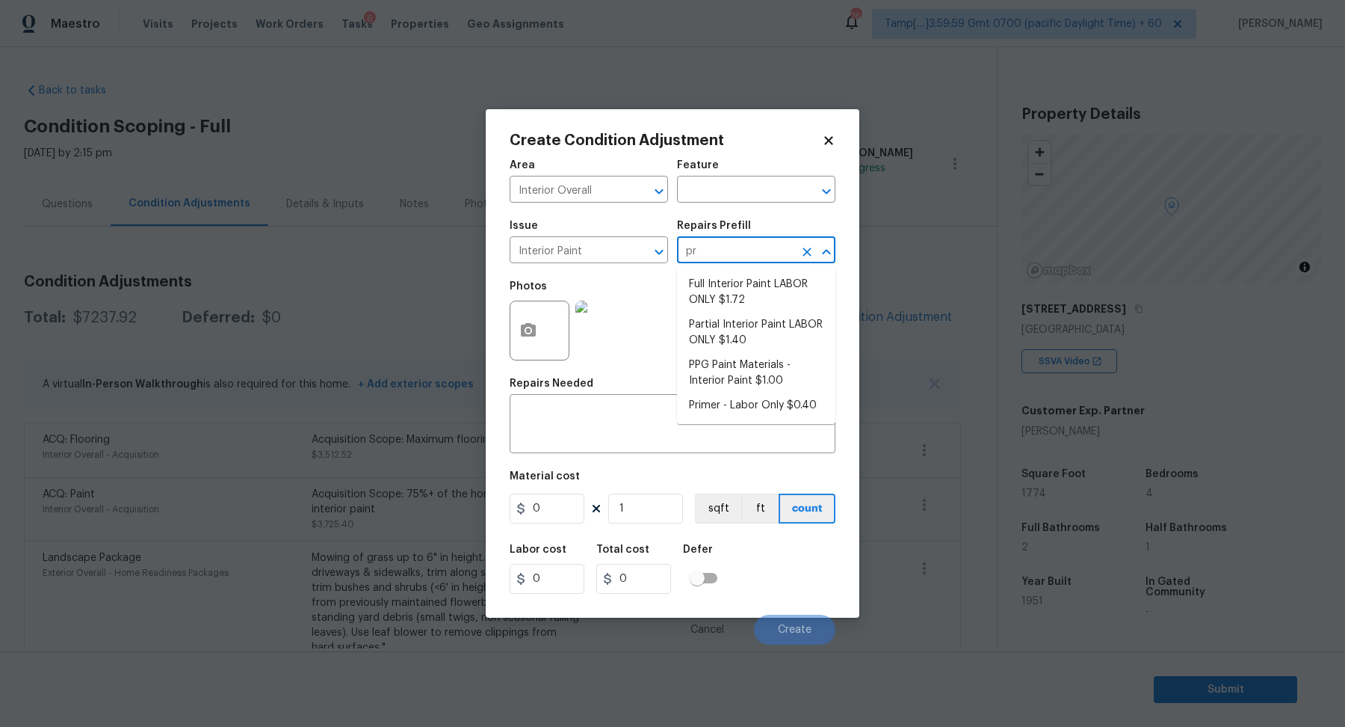
type input "pri"
click at [739, 273] on li "Primer - Labor Only $0.40" at bounding box center [756, 284] width 158 height 25
type input "Overall Paint"
type textarea "Interior primer - PRIMER PROVIDED BY OPENDOOR - All nails, screws, drywall anch…"
type input "0.4"
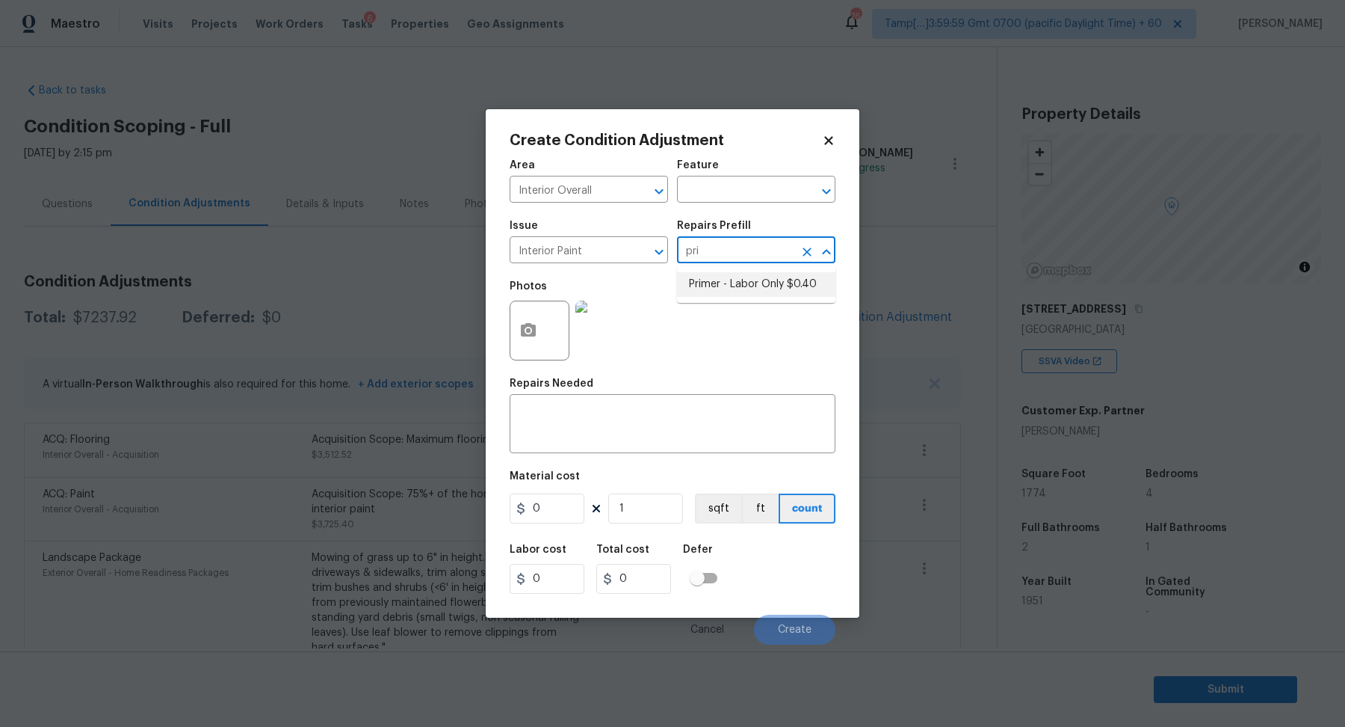
type input "0.4"
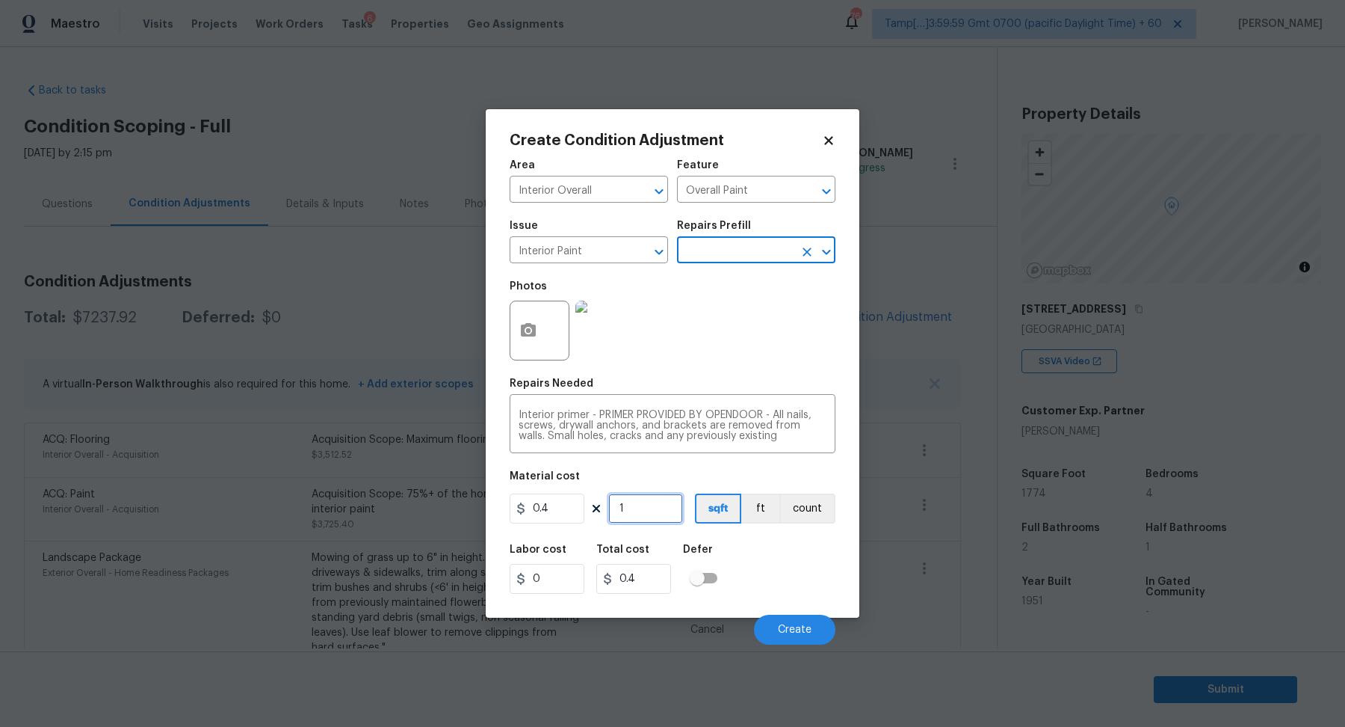
click at [658, 509] on input "1" at bounding box center [645, 508] width 75 height 30
type input "17"
type input "6.8"
type input "177"
type input "70.8"
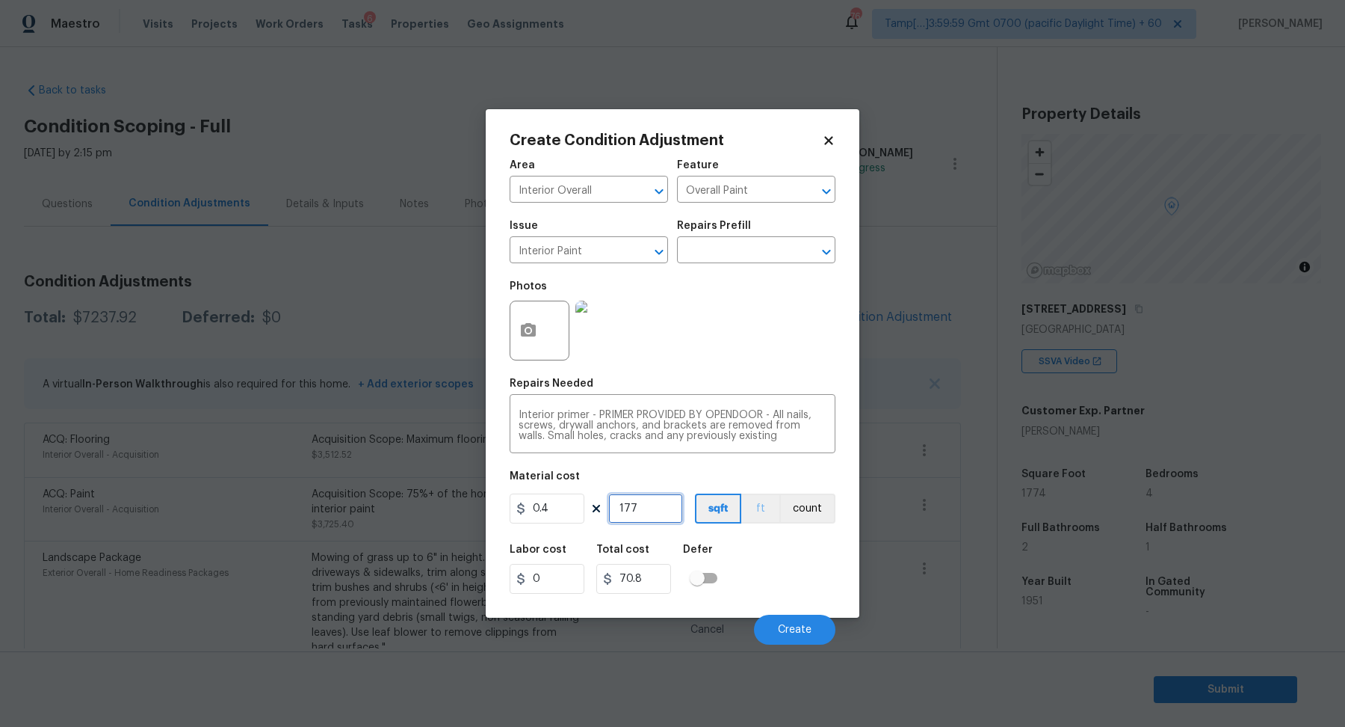
type input "1774"
type input "709.6"
type input "1774"
click at [812, 618] on button "Create" at bounding box center [794, 629] width 81 height 30
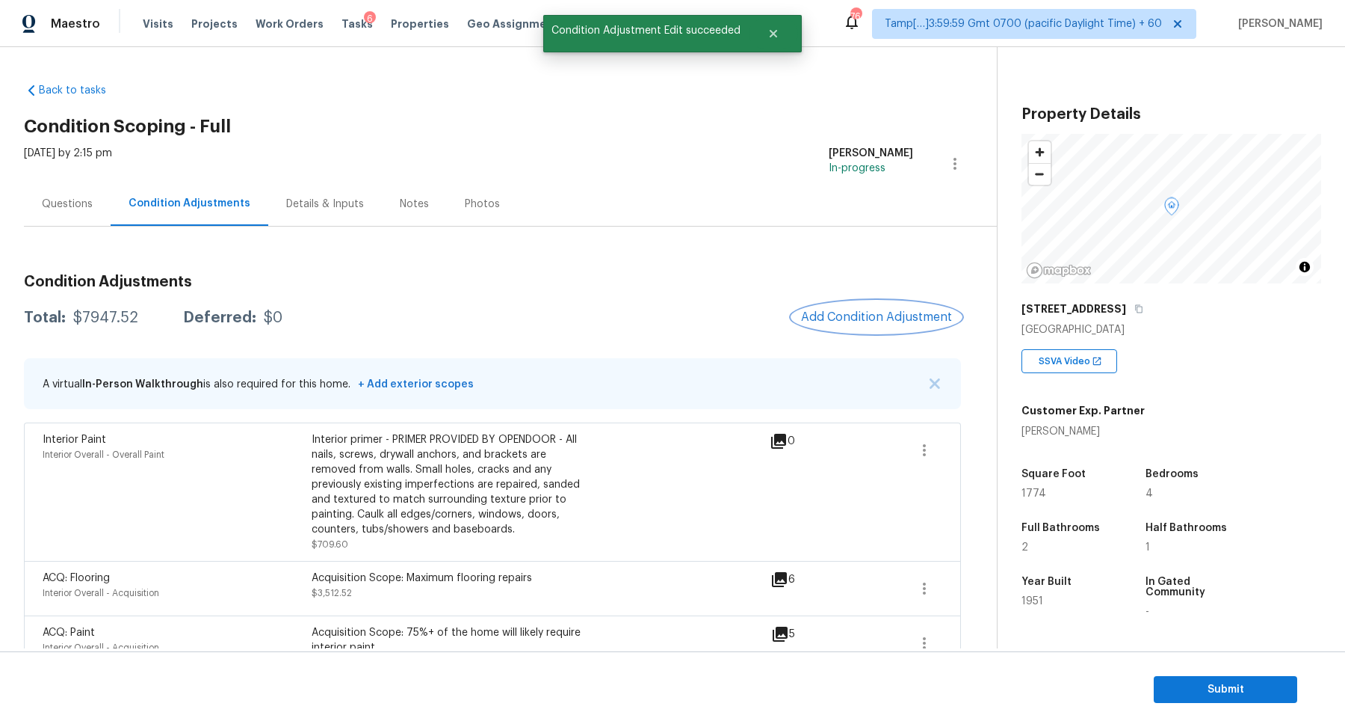
click at [888, 324] on button "Add Condition Adjustment" at bounding box center [876, 316] width 169 height 31
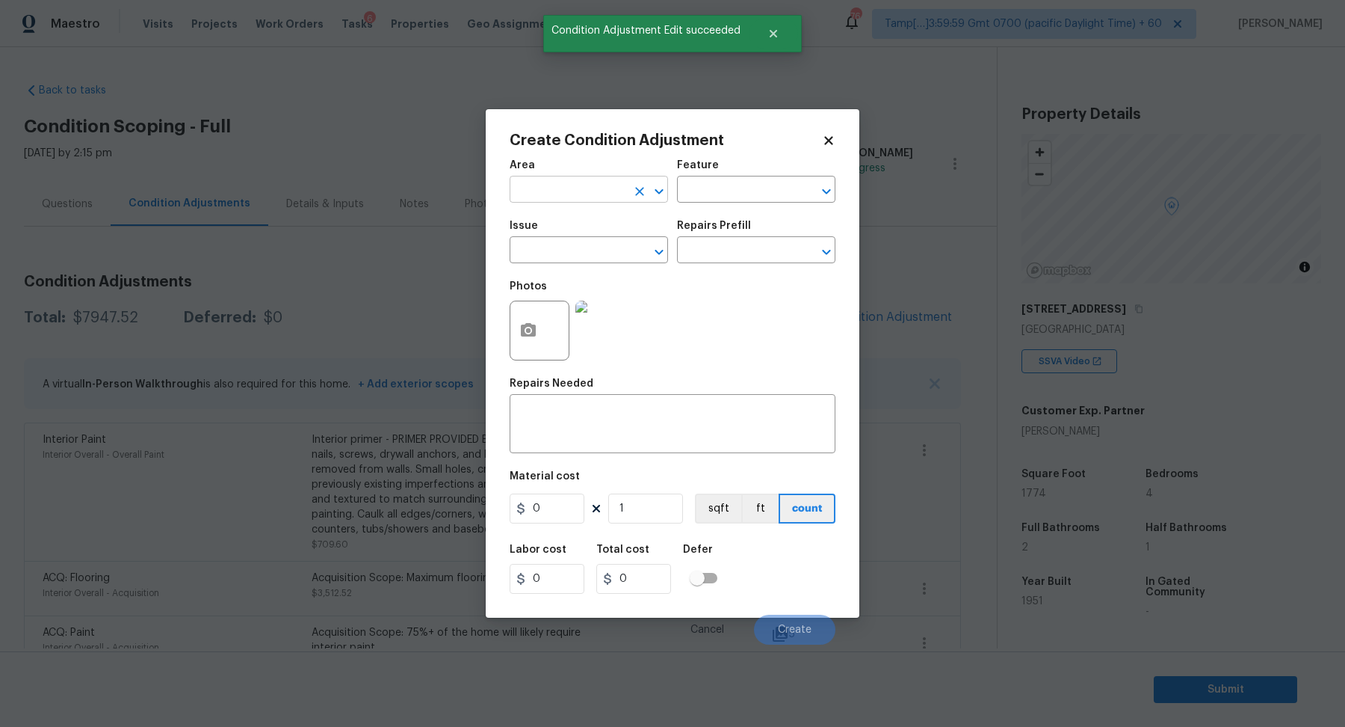
click at [608, 202] on body "Maestro Visits Projects Work Orders Tasks 6 Properties Geo Assignments 764 Tamp…" at bounding box center [672, 363] width 1345 height 727
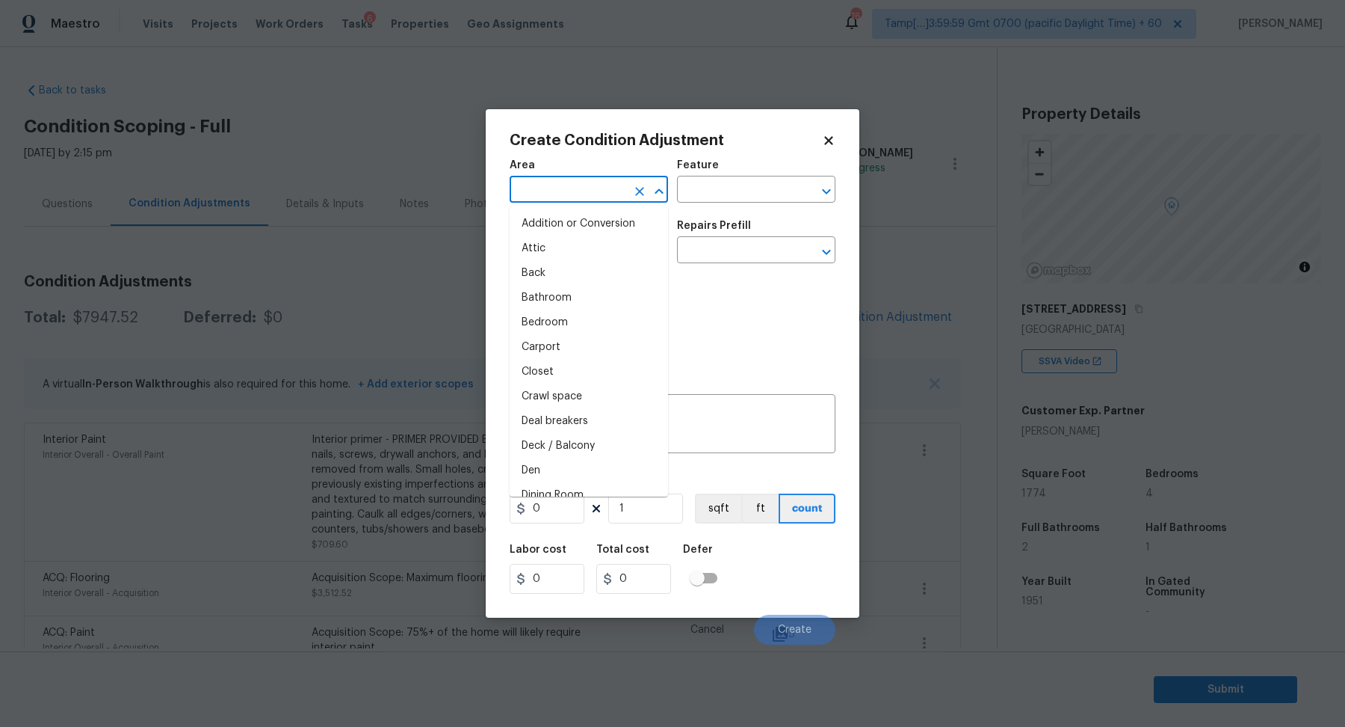
click at [532, 192] on input "text" at bounding box center [568, 190] width 117 height 23
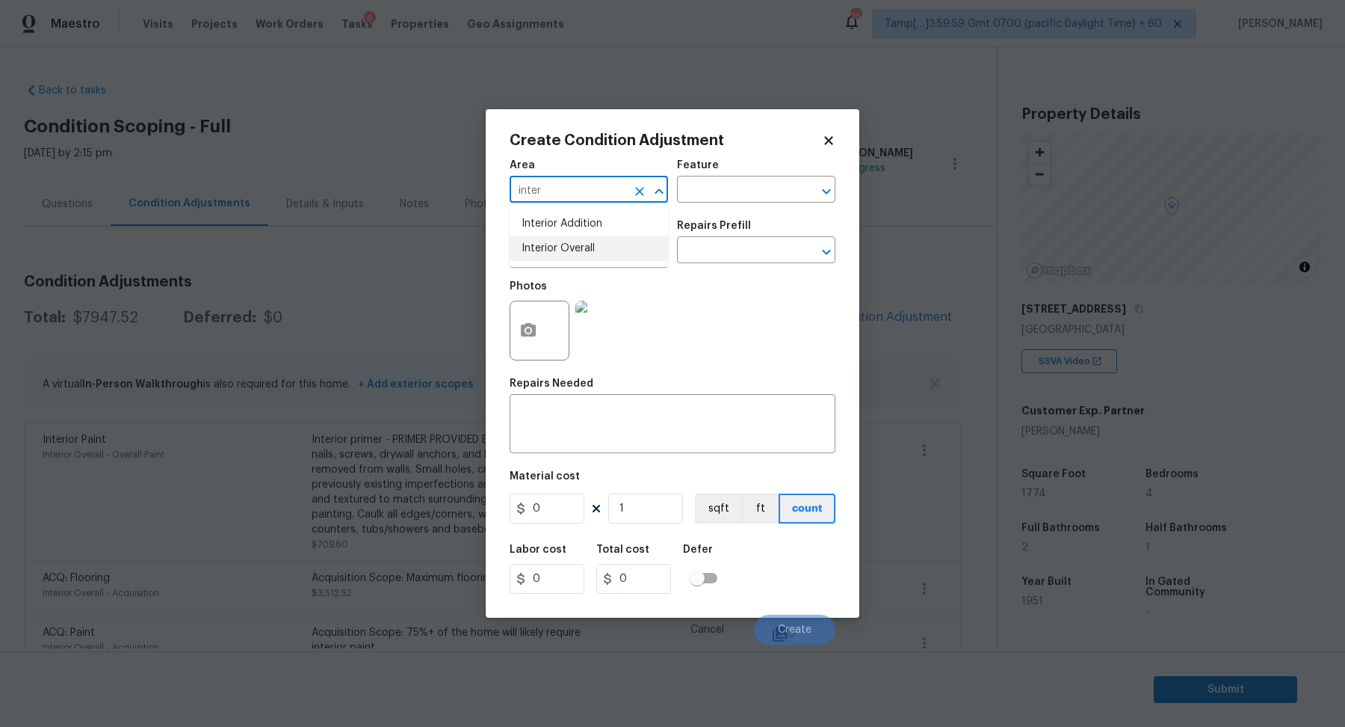
click at [611, 250] on li "Interior Overall" at bounding box center [589, 248] width 158 height 25
type input "Interior Overall"
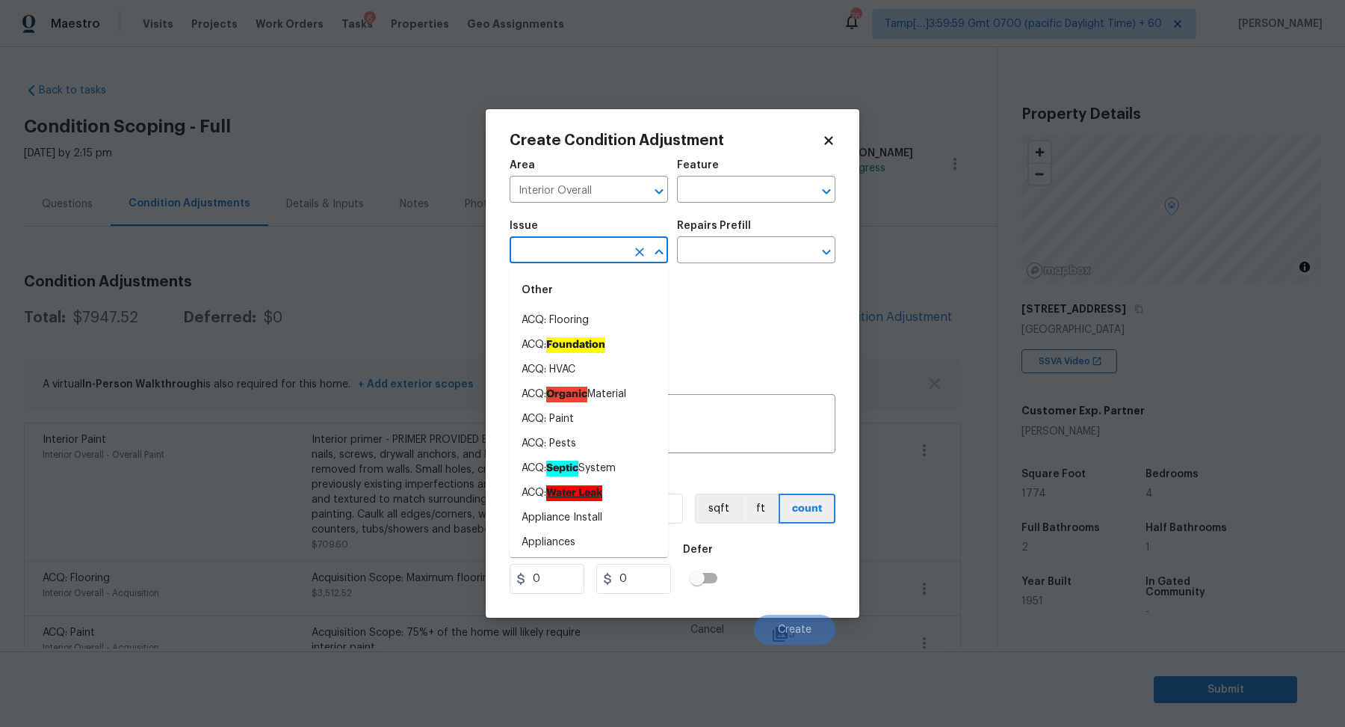
click at [611, 250] on input "text" at bounding box center [568, 251] width 117 height 23
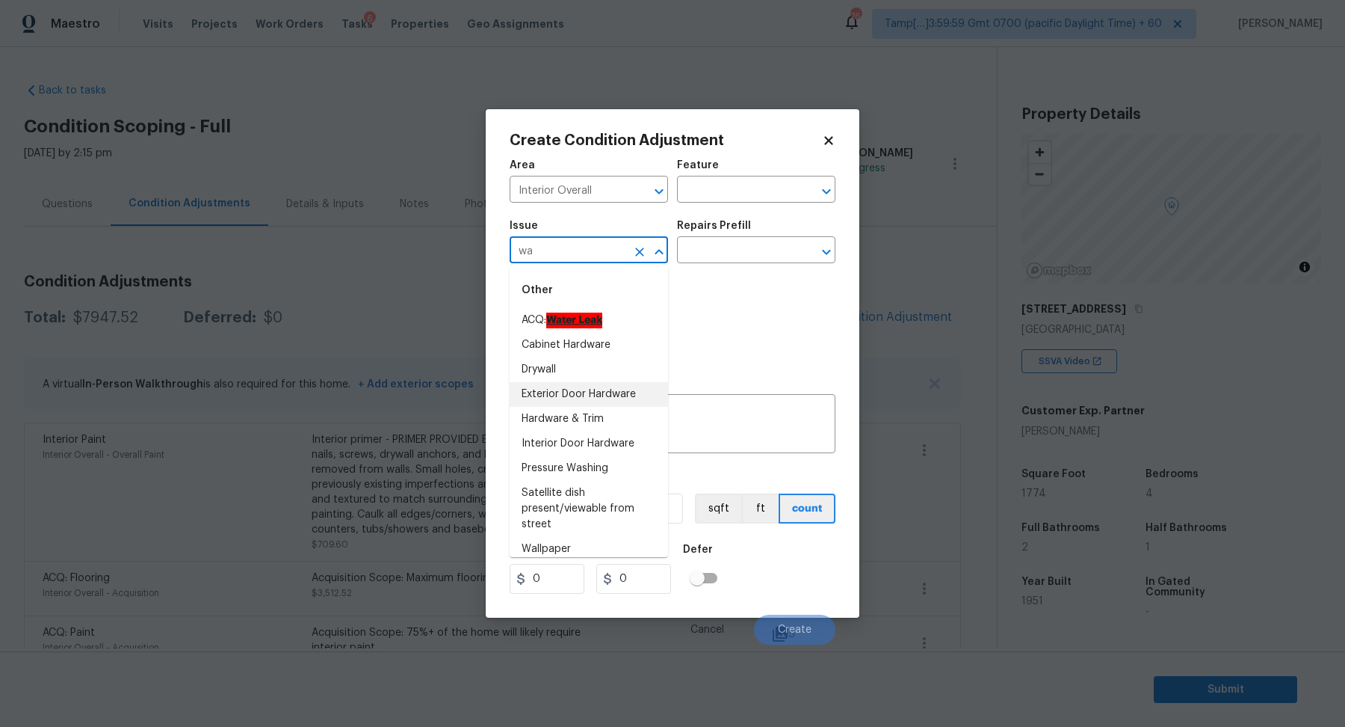
type input "w"
click at [597, 493] on li "Interior Closet Door" at bounding box center [589, 493] width 158 height 25
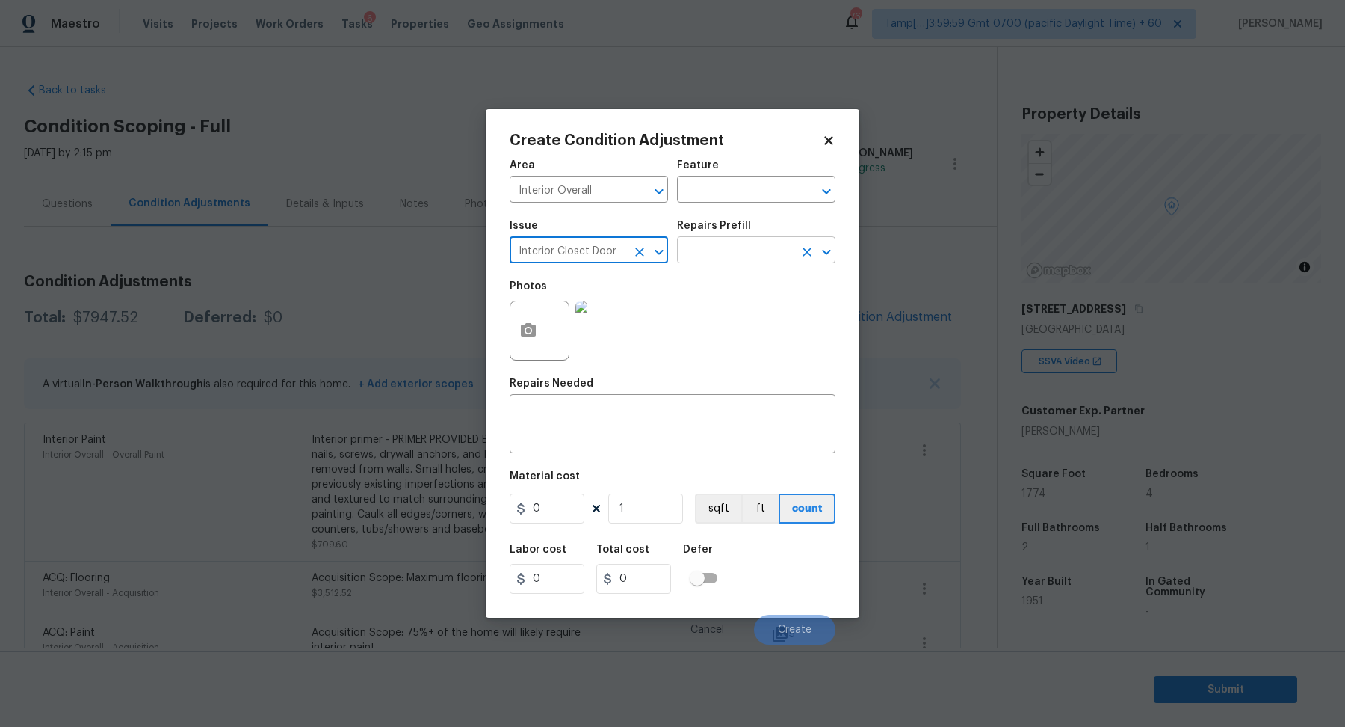
type input "Interior Closet Door"
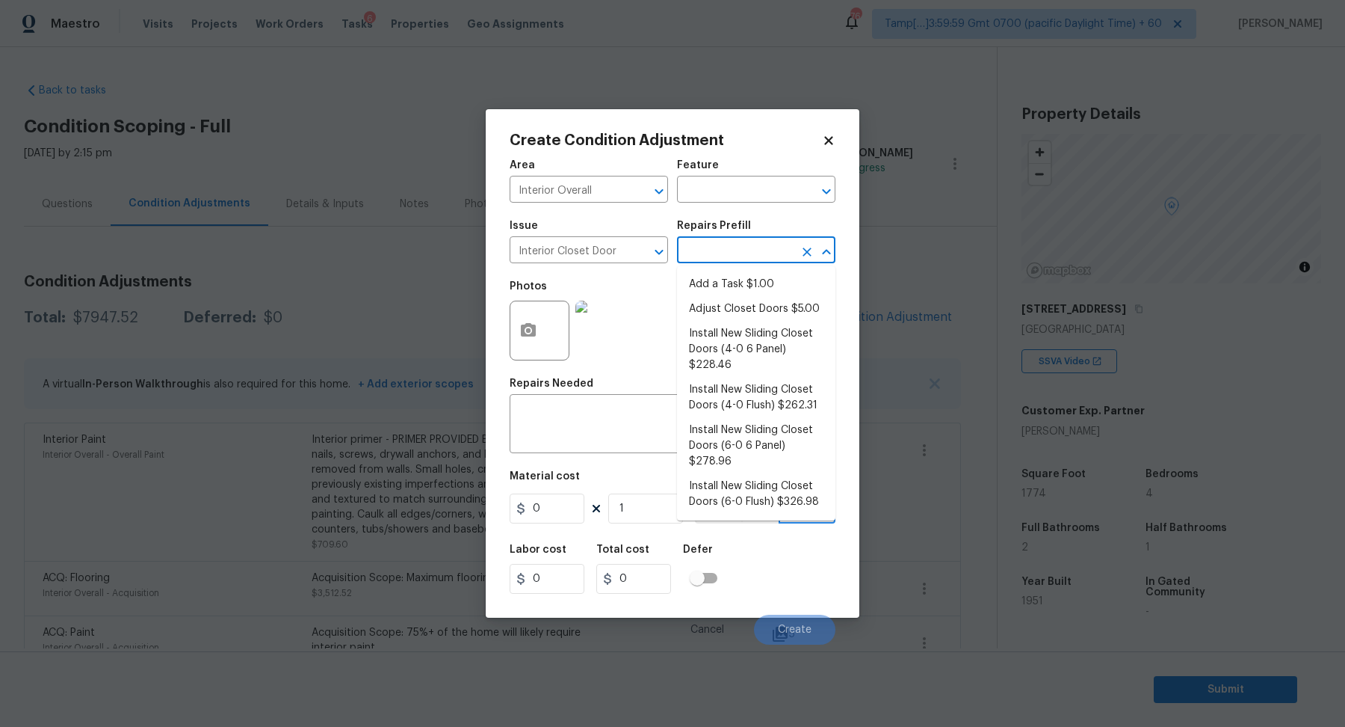
click at [735, 259] on input "text" at bounding box center [735, 251] width 117 height 23
click at [747, 327] on li "Install New Sliding Closet Doors (4-0 6 Panel) $228.46" at bounding box center [756, 349] width 158 height 56
type input "Interior Door"
type textarea "Remove the existing door (if present). Install a new 4-0 bi-fold 6 panel interi…"
type input "228.46"
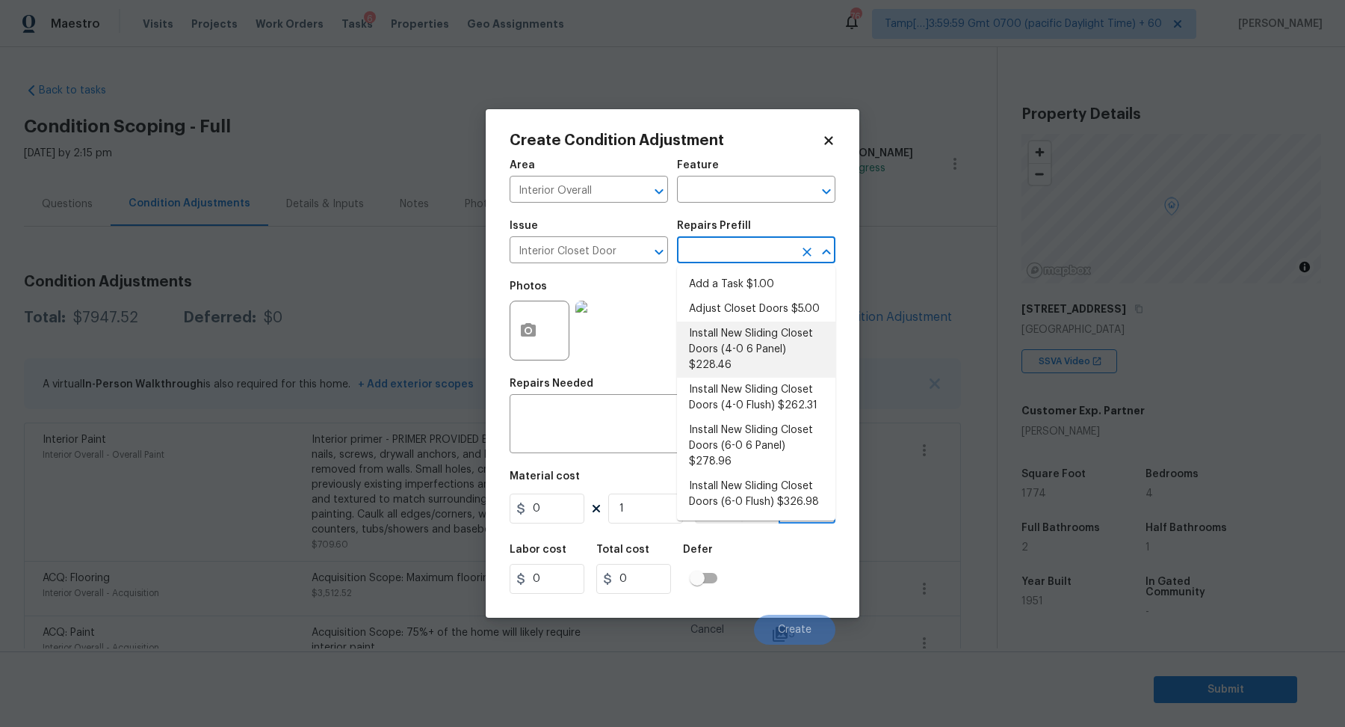
type input "228.46"
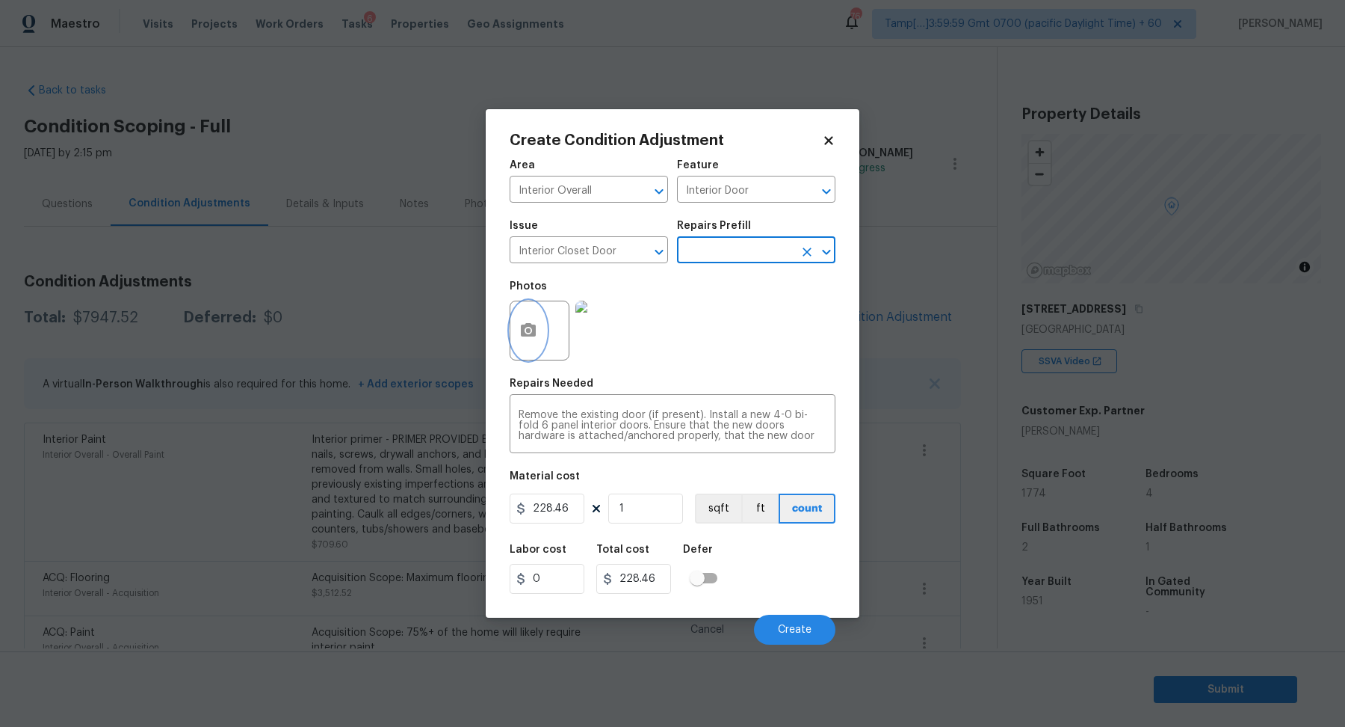
click at [522, 332] on icon "button" at bounding box center [528, 329] width 15 height 13
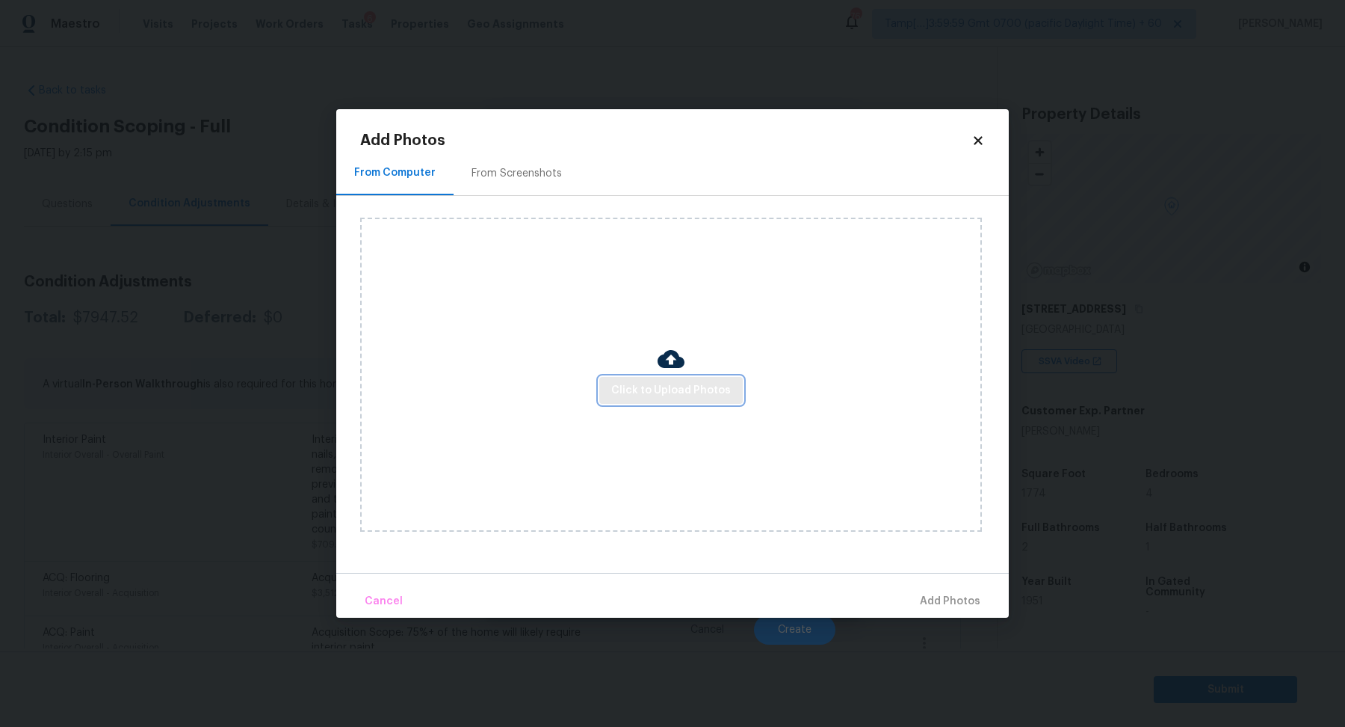
click at [676, 392] on span "Click to Upload Photos" at bounding box center [671, 390] width 120 height 19
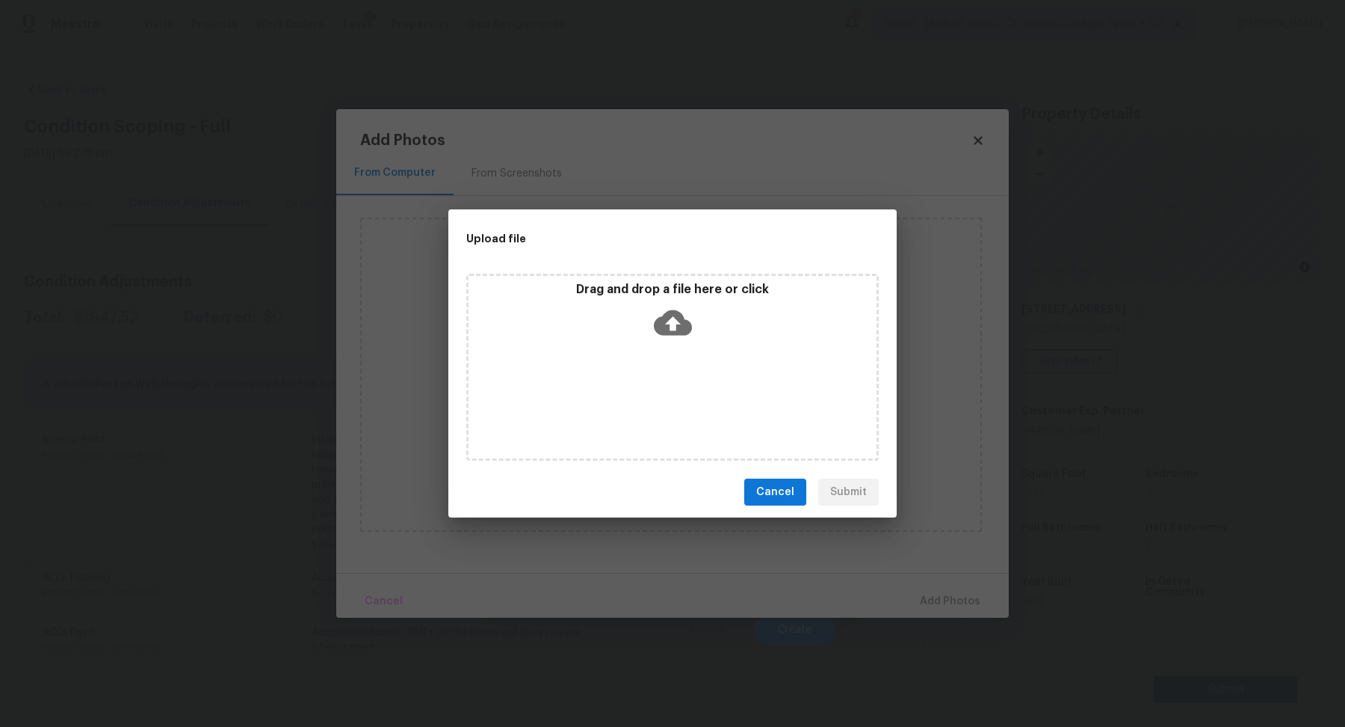
click at [697, 333] on div "Drag and drop a file here or click" at bounding box center [673, 314] width 408 height 64
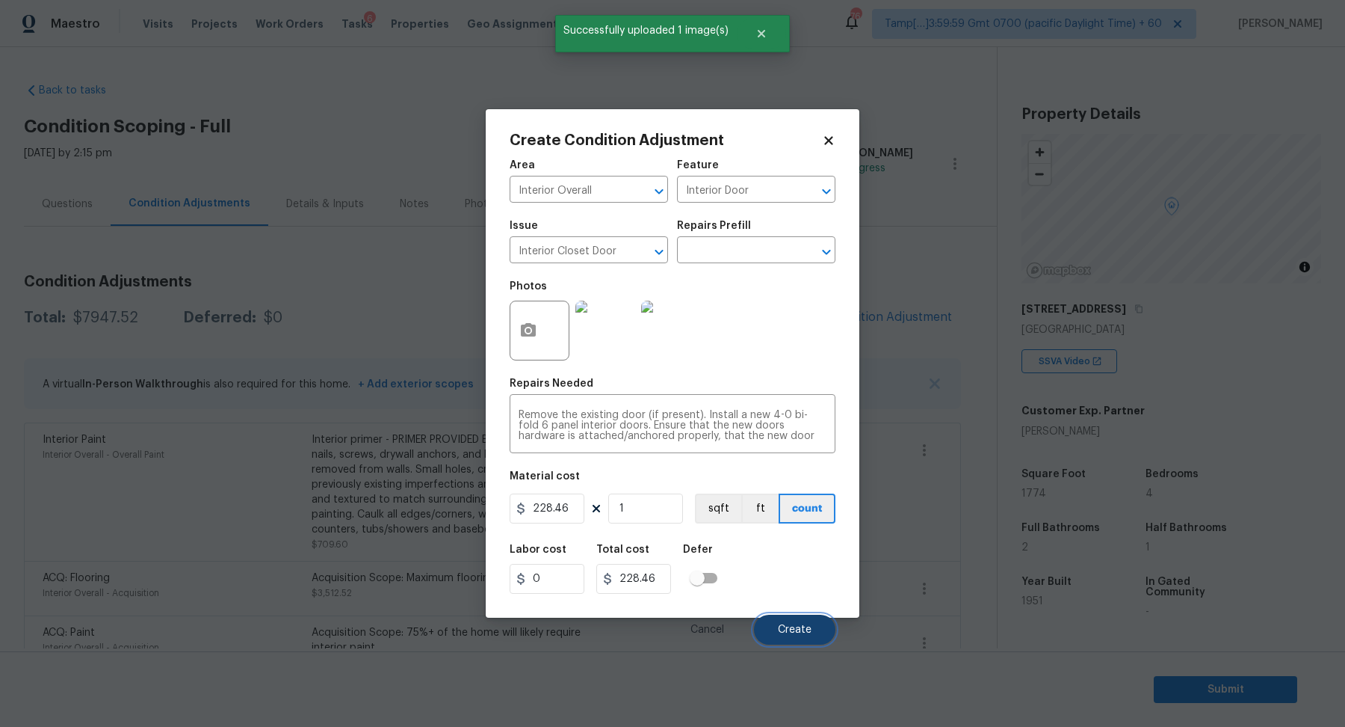
click at [800, 634] on span "Create" at bounding box center [795, 629] width 34 height 11
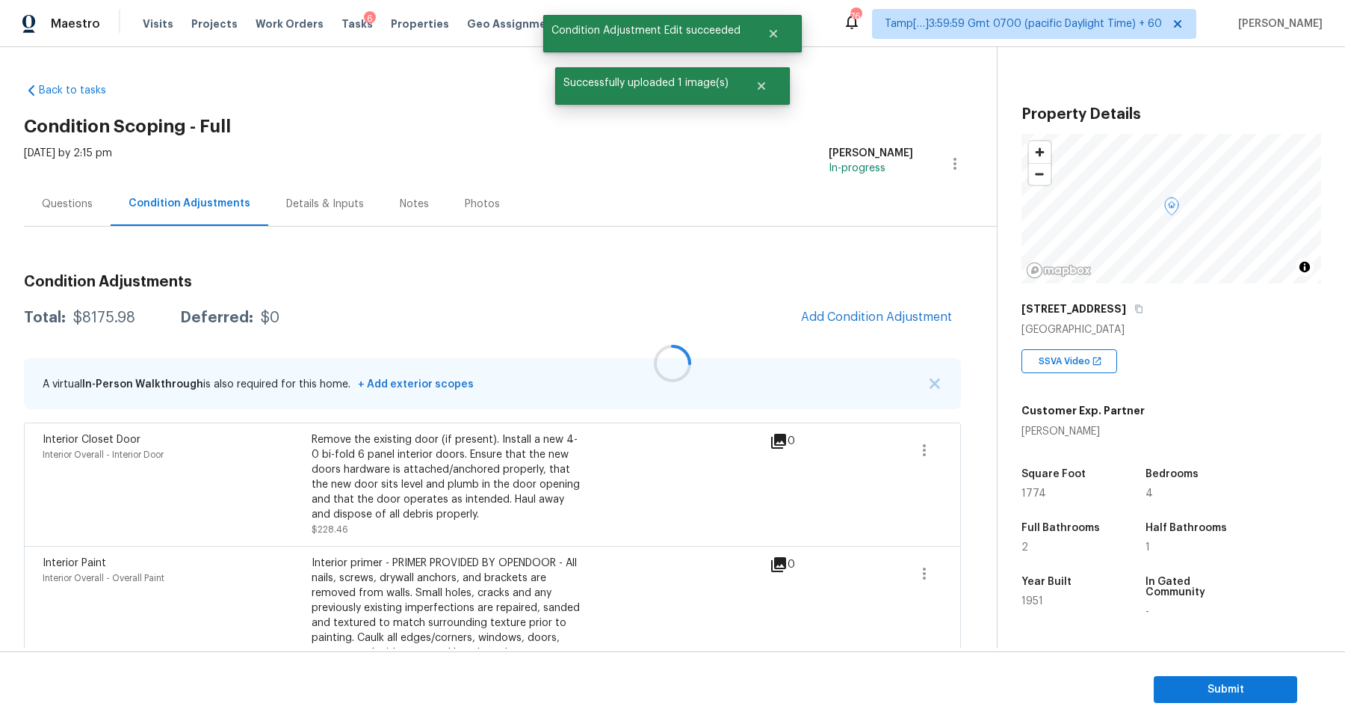
click at [892, 319] on div at bounding box center [672, 363] width 1345 height 727
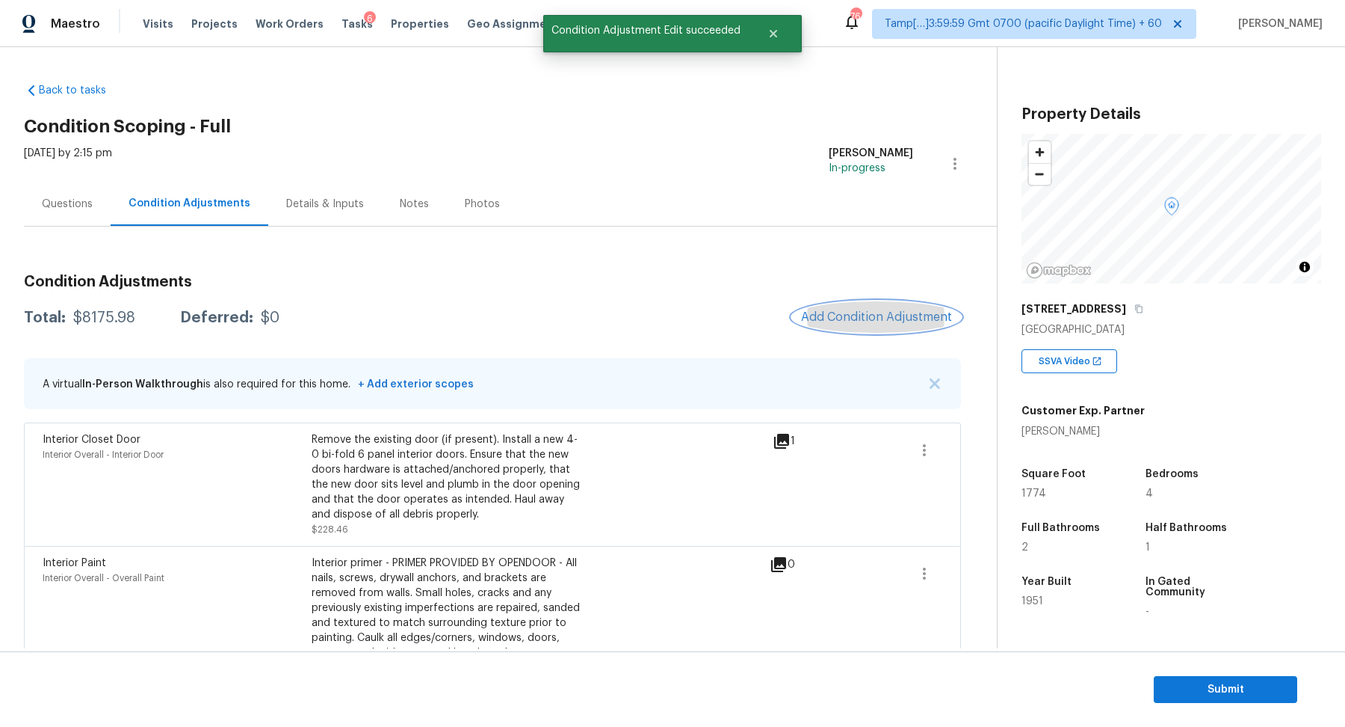
click at [845, 325] on button "Add Condition Adjustment" at bounding box center [876, 316] width 169 height 31
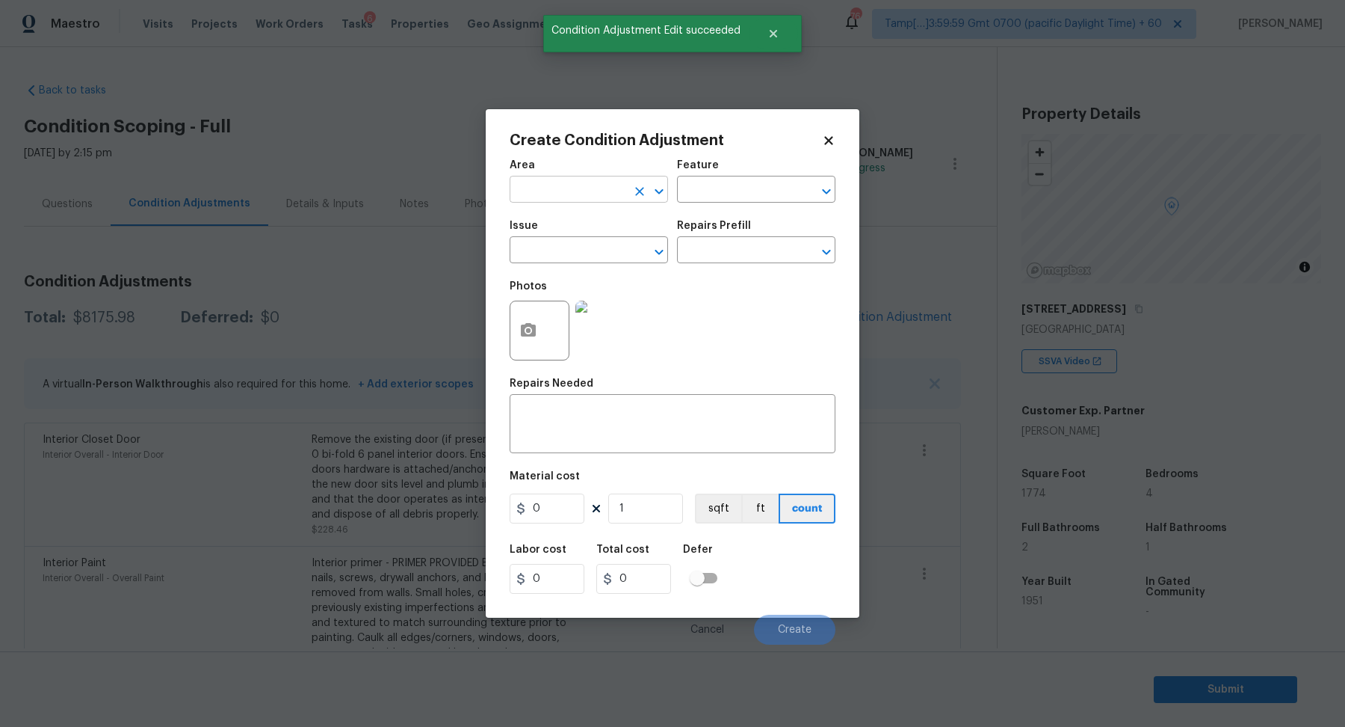
click at [562, 186] on input "text" at bounding box center [568, 190] width 117 height 23
click at [548, 214] on li "Kitchen" at bounding box center [589, 224] width 158 height 25
type input "Kitchen"
click at [522, 324] on icon "button" at bounding box center [528, 329] width 15 height 13
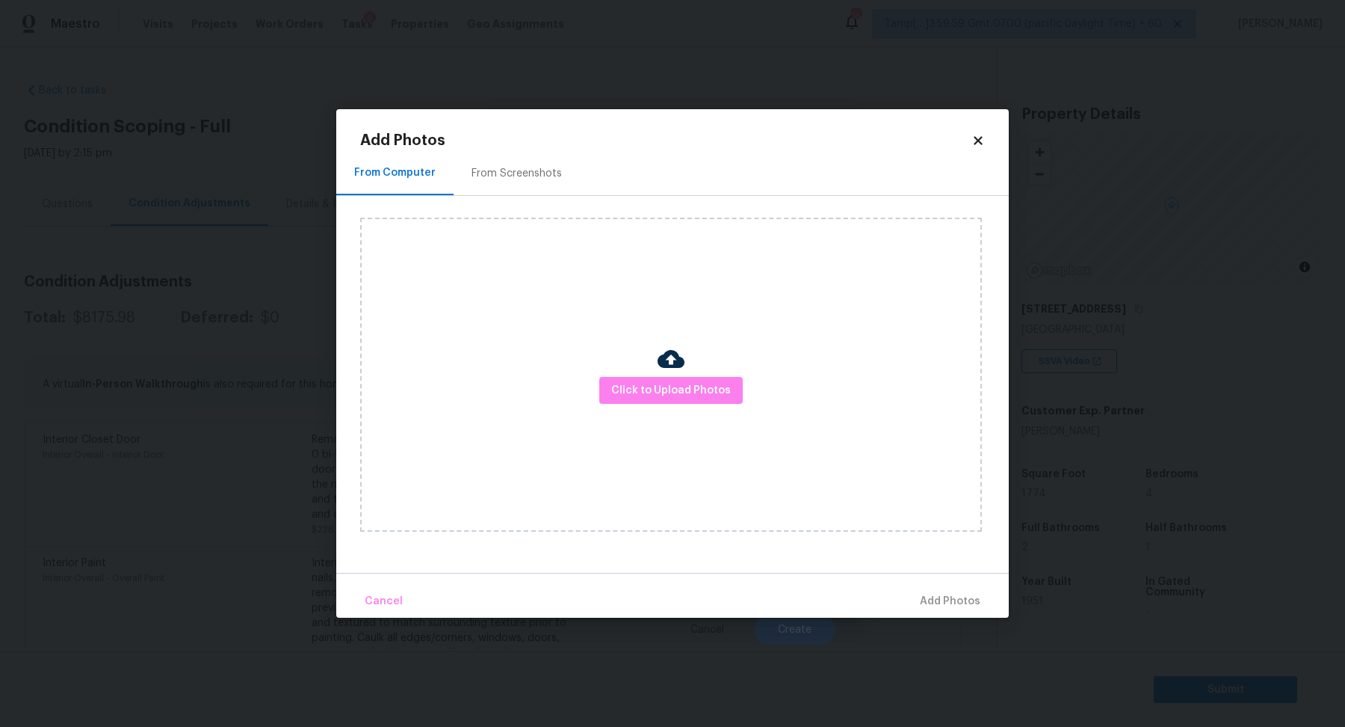
click at [658, 376] on div at bounding box center [671, 360] width 27 height 31
click at [657, 392] on span "Click to Upload Photos" at bounding box center [671, 390] width 120 height 19
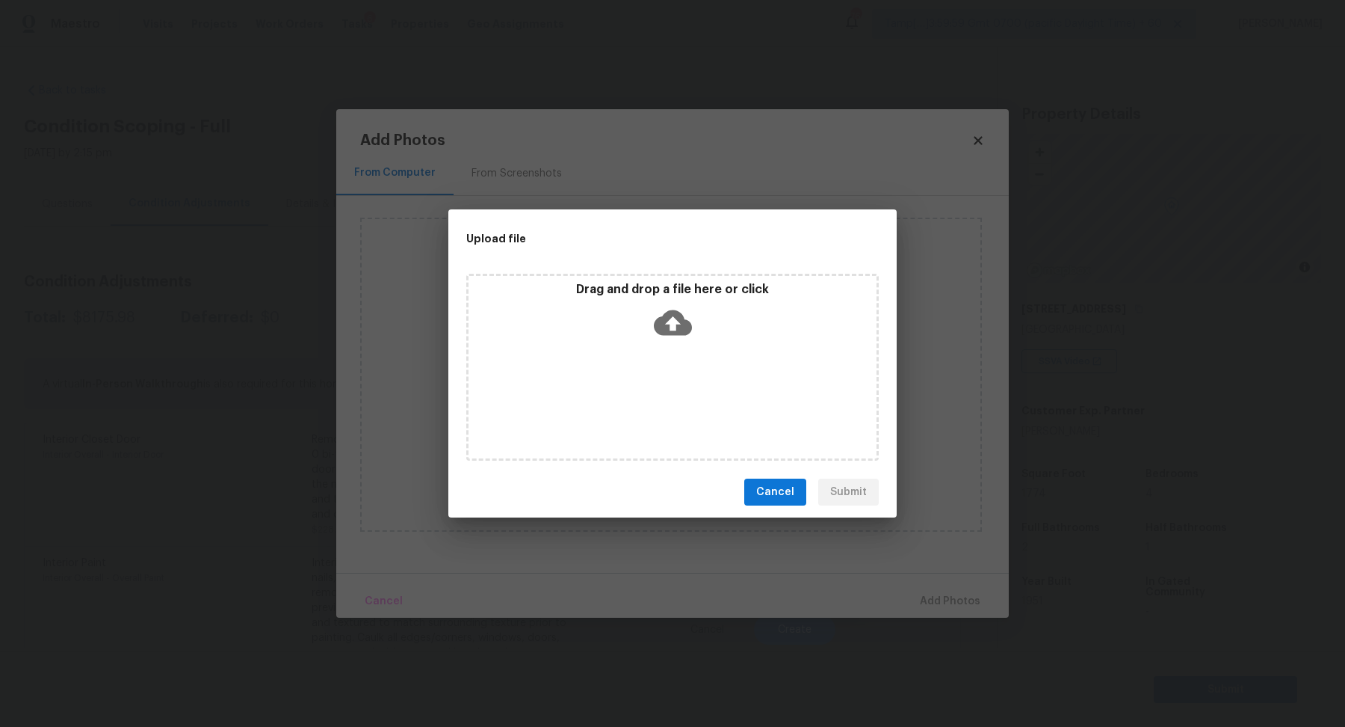
click at [676, 336] on icon at bounding box center [673, 322] width 38 height 38
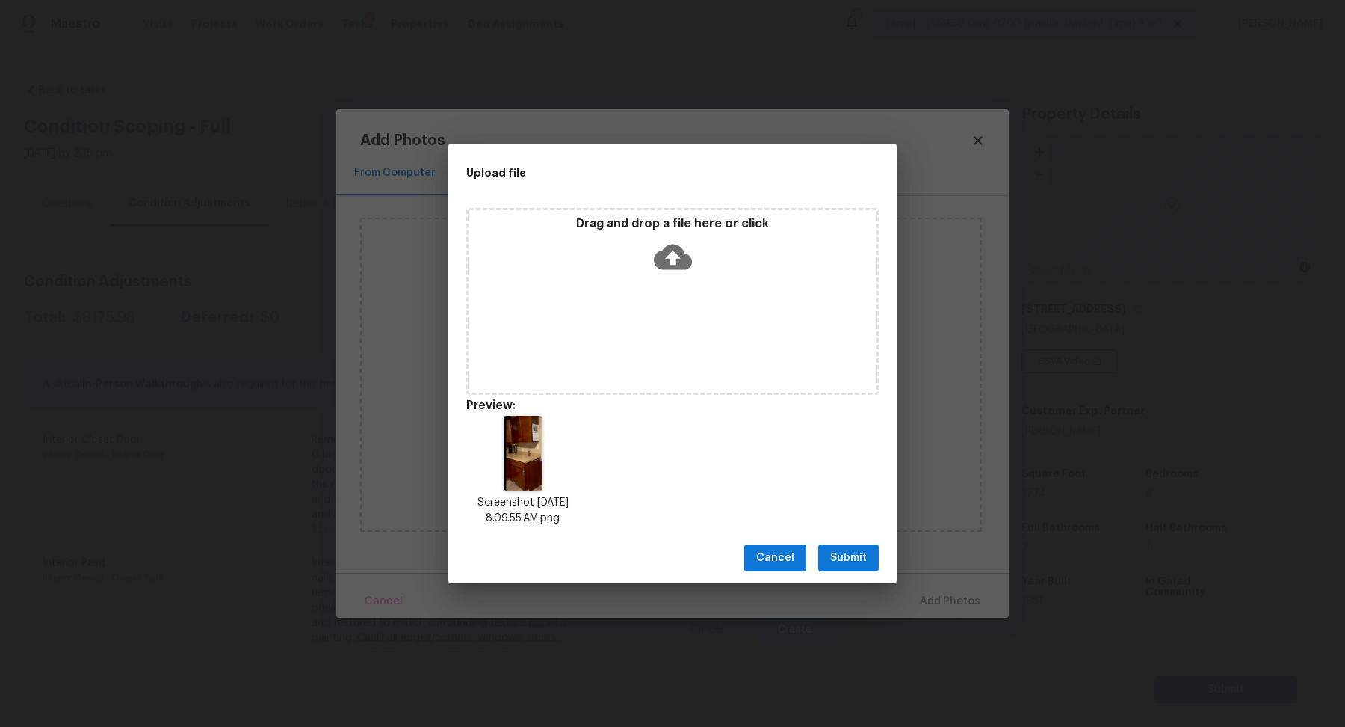
click at [856, 558] on span "Submit" at bounding box center [848, 558] width 37 height 19
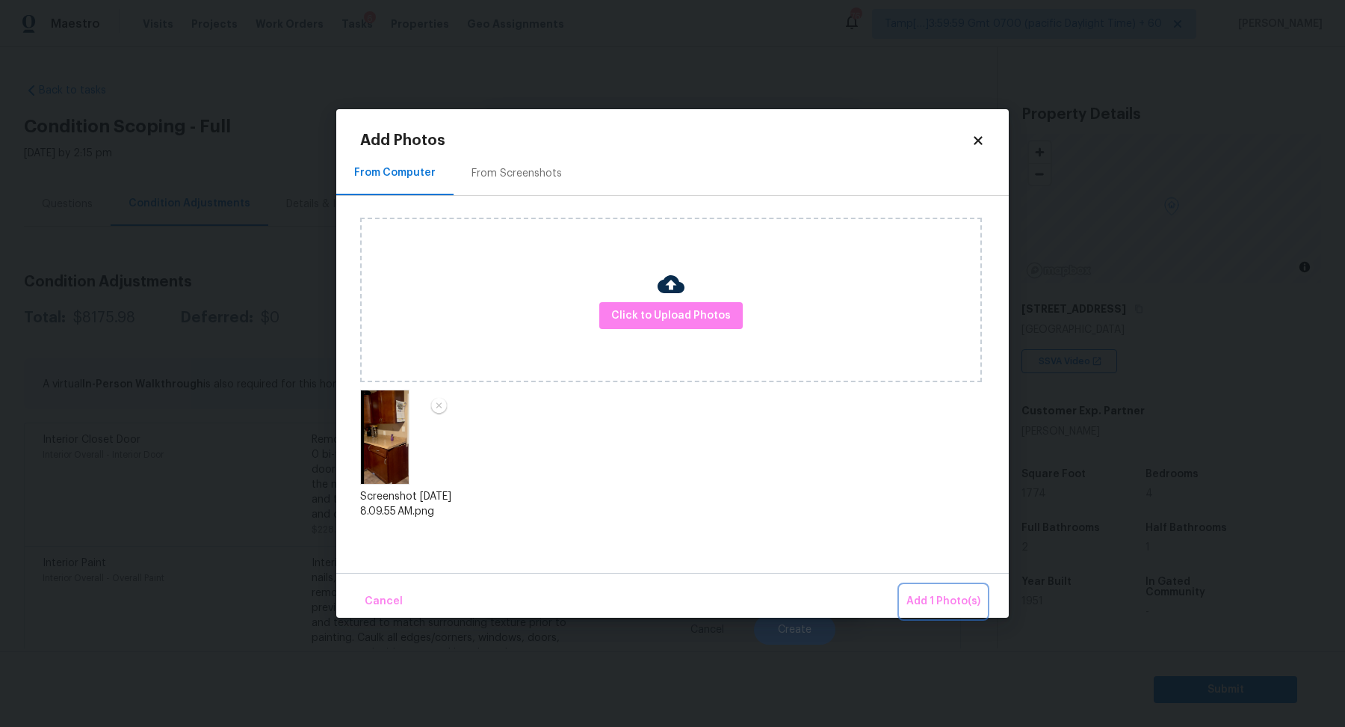
click at [935, 589] on button "Add 1 Photo(s)" at bounding box center [944, 601] width 86 height 32
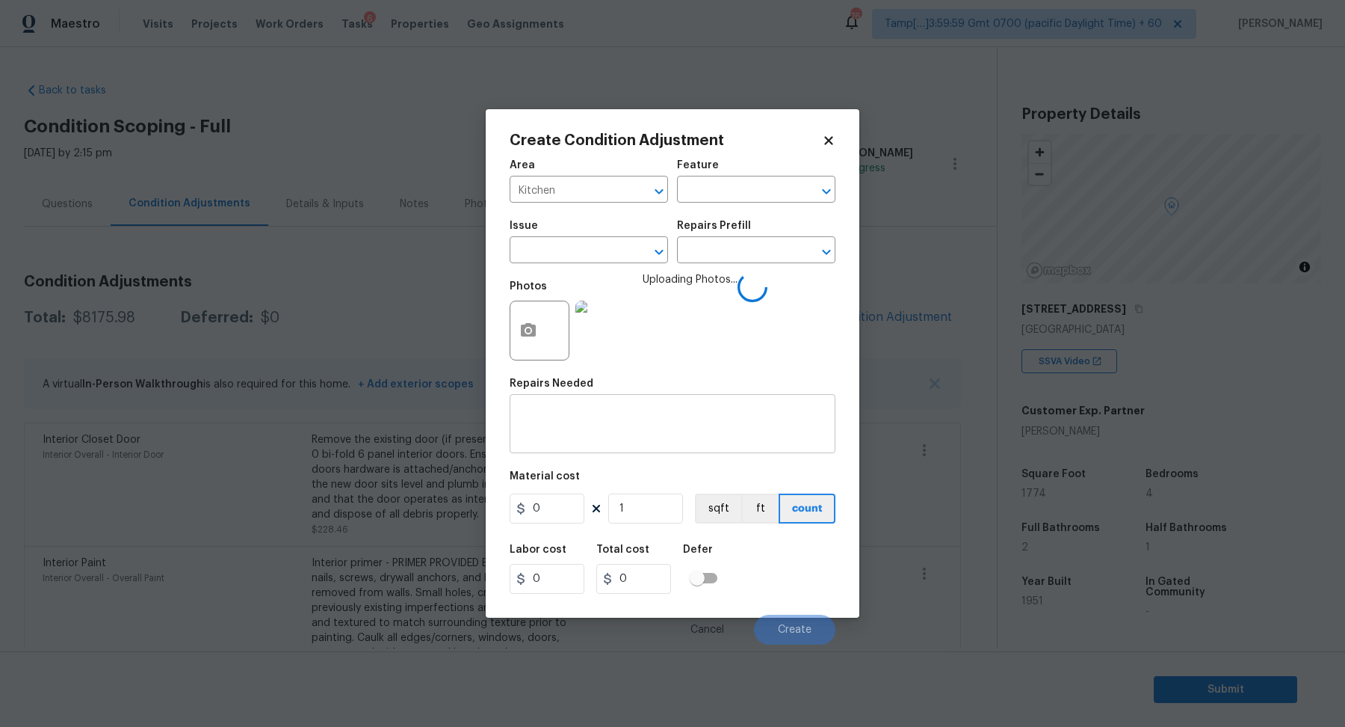
click at [665, 447] on div "x ​" at bounding box center [673, 425] width 326 height 55
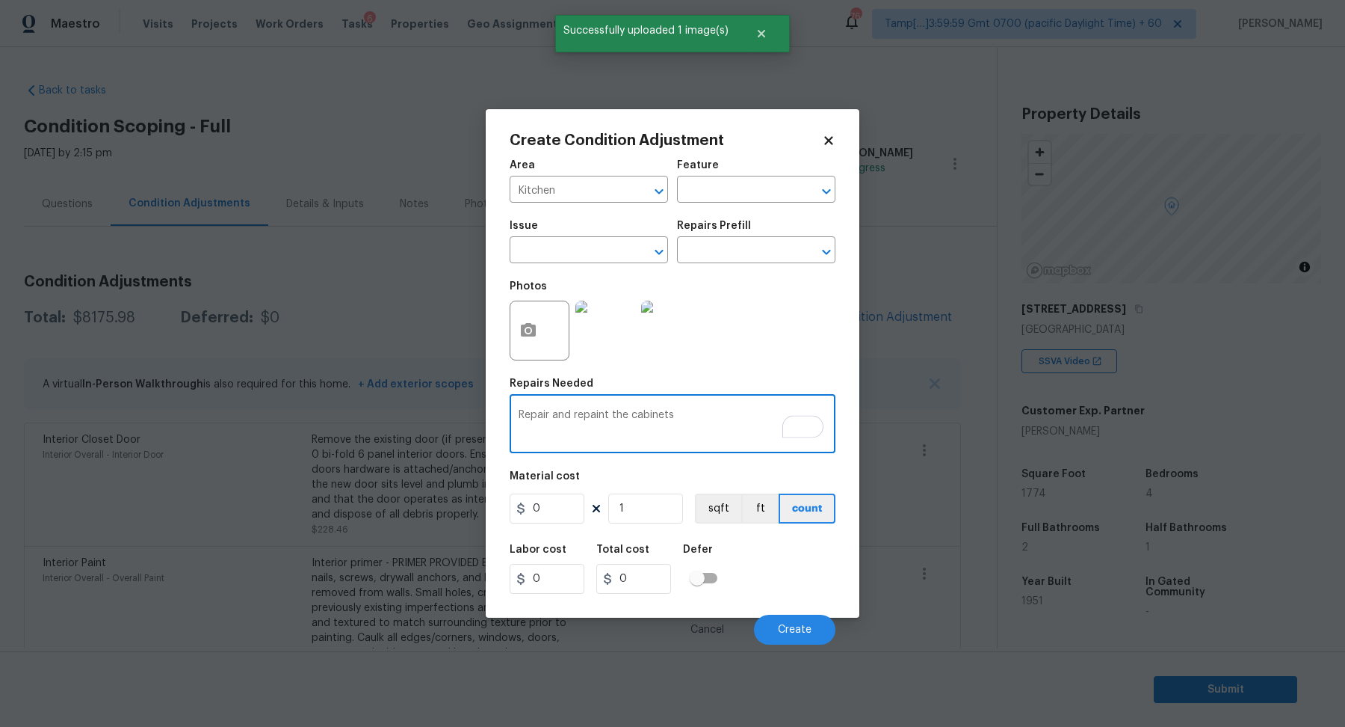
type textarea "Repair and repaint the cabinets"
click at [580, 516] on input "0" at bounding box center [547, 508] width 75 height 30
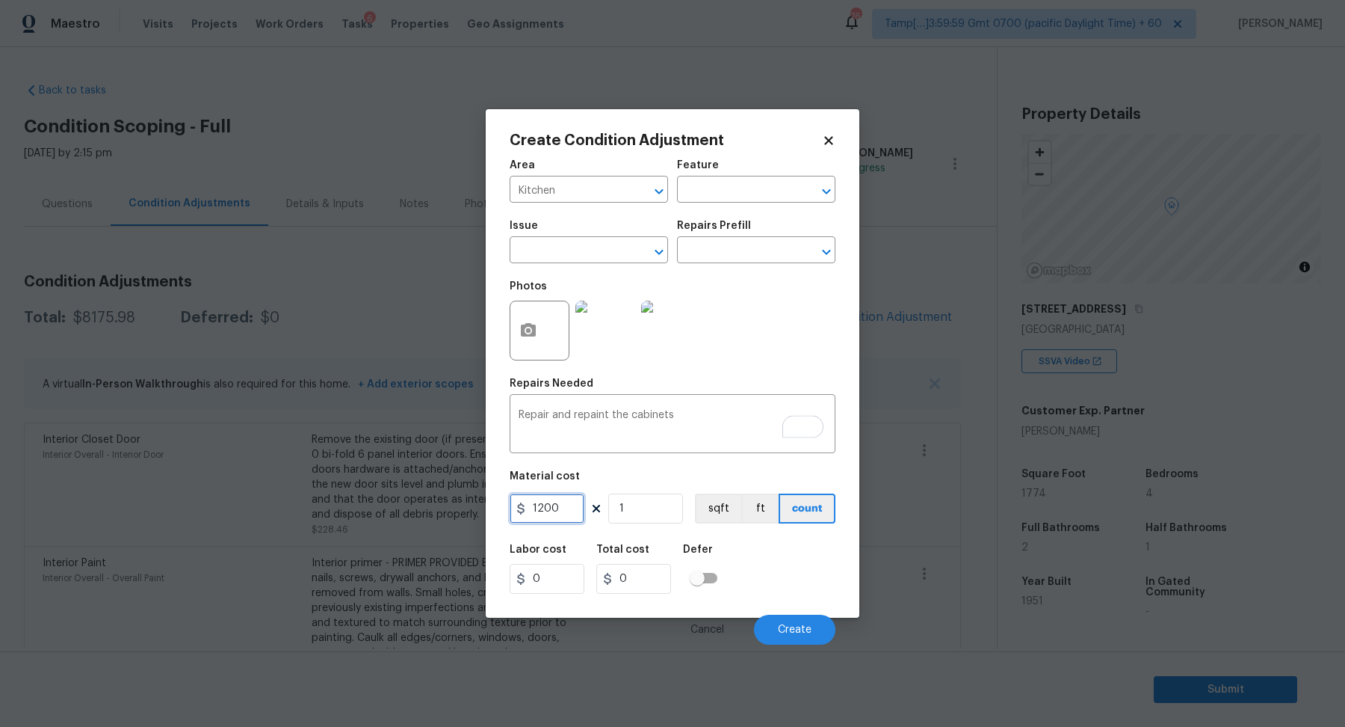
click at [537, 511] on input "1200" at bounding box center [547, 508] width 75 height 30
type input "1400"
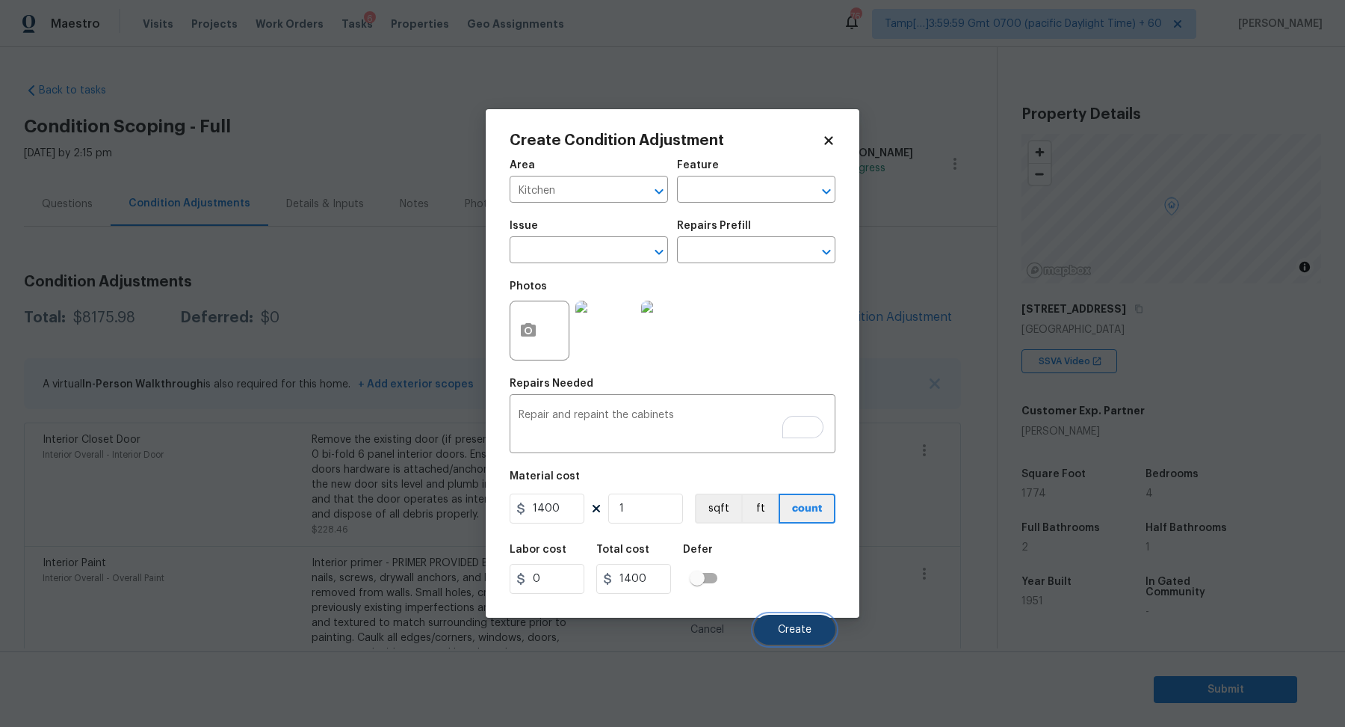
click at [793, 623] on button "Create" at bounding box center [794, 629] width 81 height 30
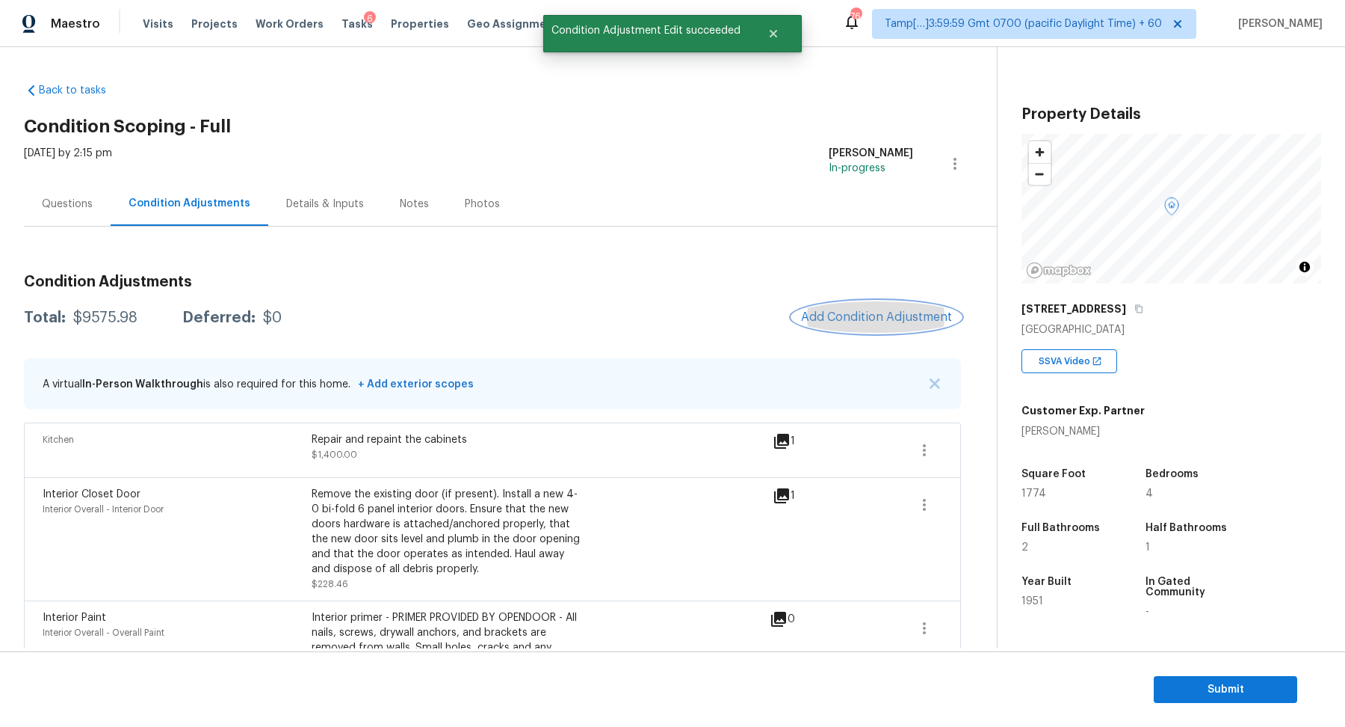
click at [876, 320] on span "Add Condition Adjustment" at bounding box center [876, 316] width 151 height 13
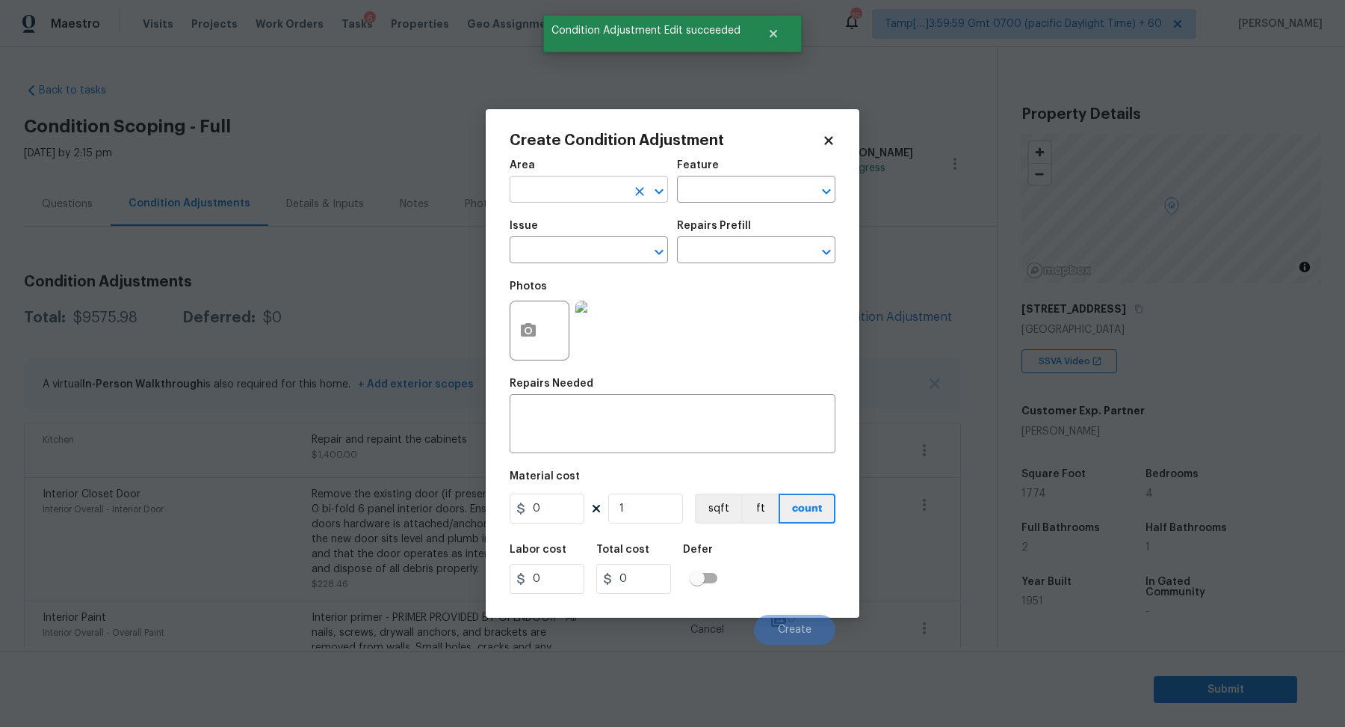
click at [609, 196] on input "text" at bounding box center [568, 190] width 117 height 23
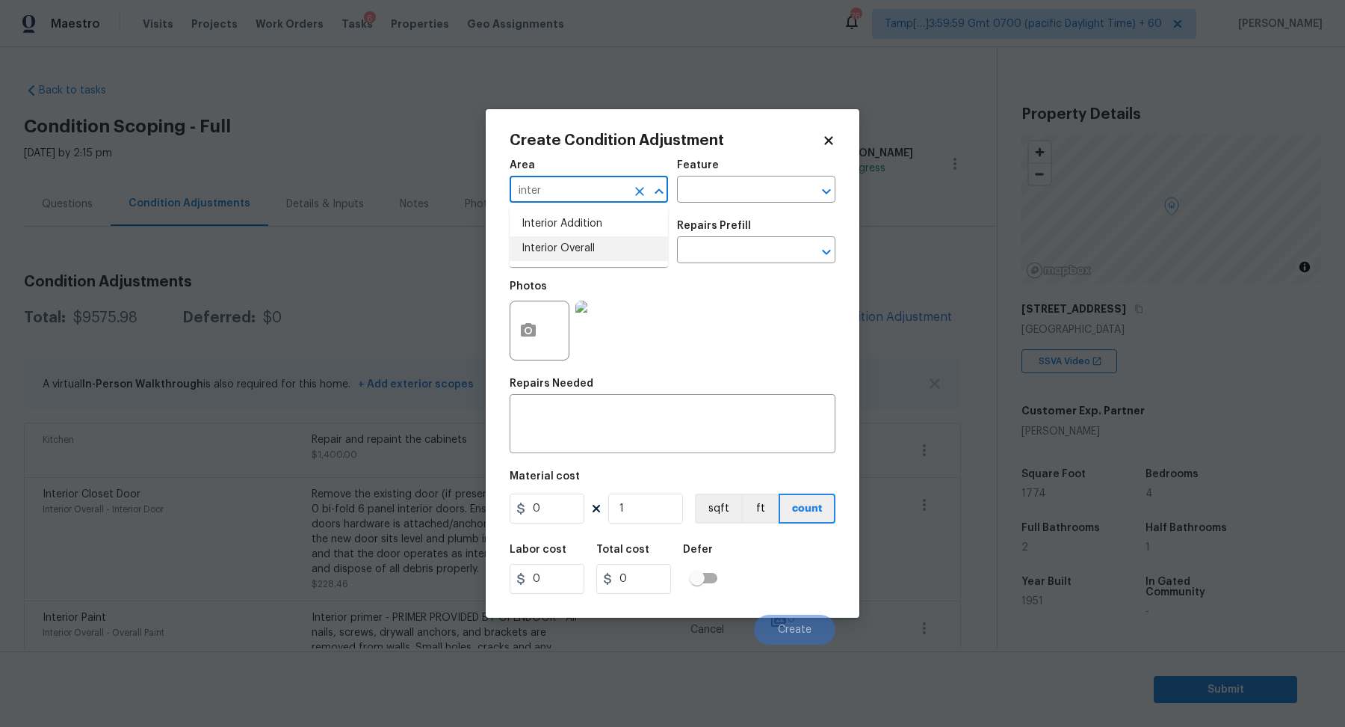
click at [585, 247] on li "Interior Overall" at bounding box center [589, 248] width 158 height 25
type input "Interior Overall"
click at [585, 247] on input "text" at bounding box center [568, 251] width 117 height 23
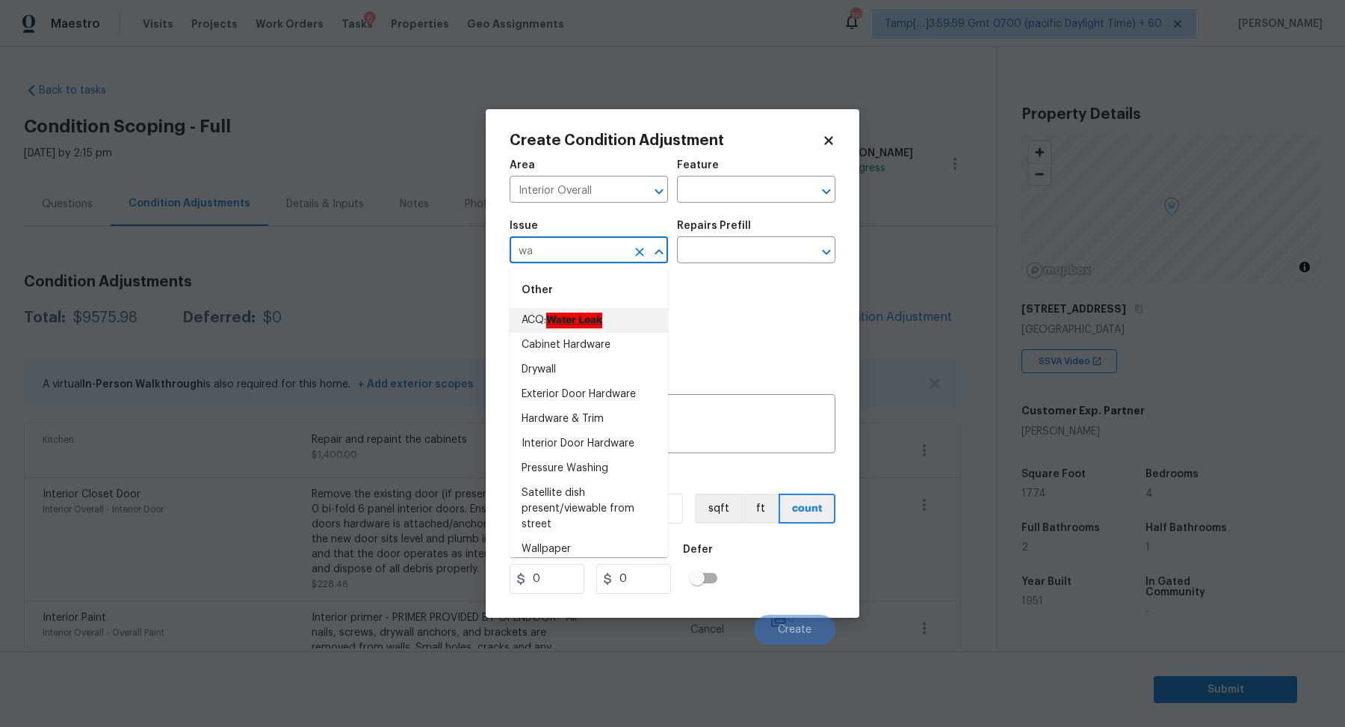
click at [596, 319] on ah_el_jm_1744356582284 "Water Leak" at bounding box center [574, 320] width 56 height 16
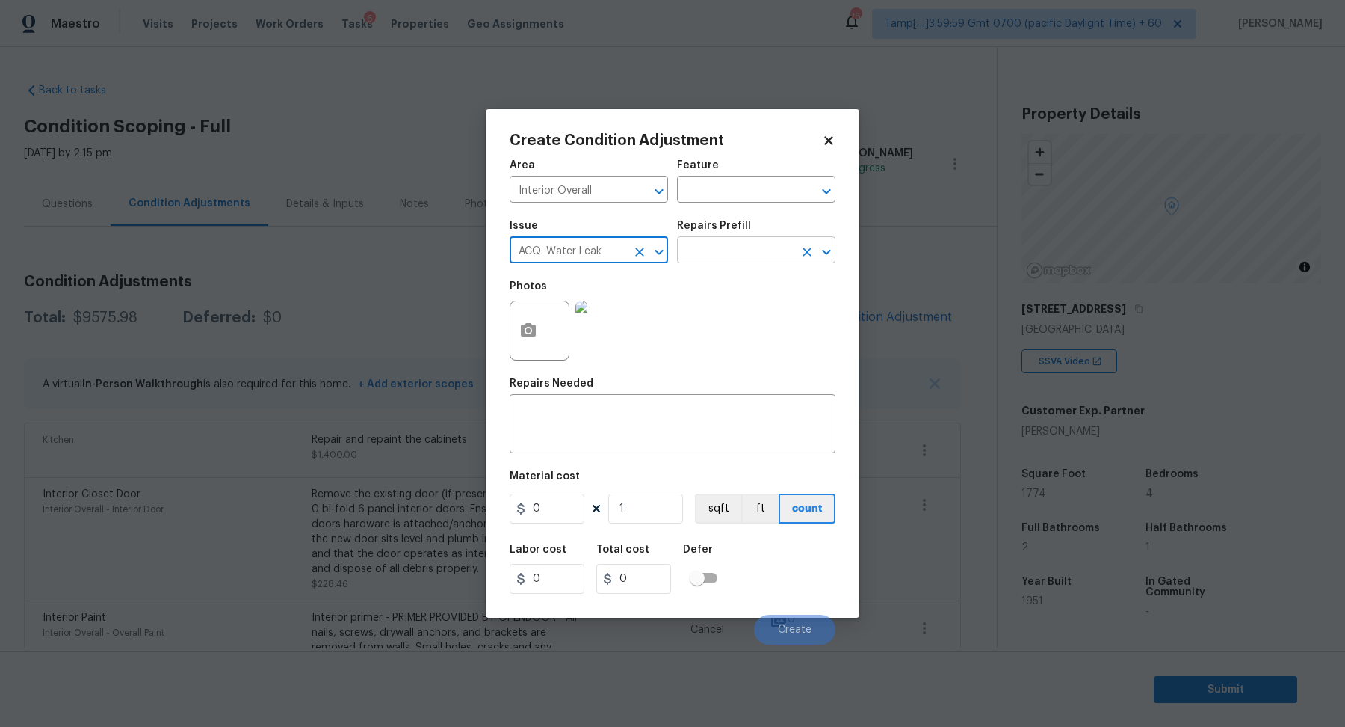
type input "ACQ: Water Leak"
click at [741, 251] on input "text" at bounding box center [735, 251] width 117 height 23
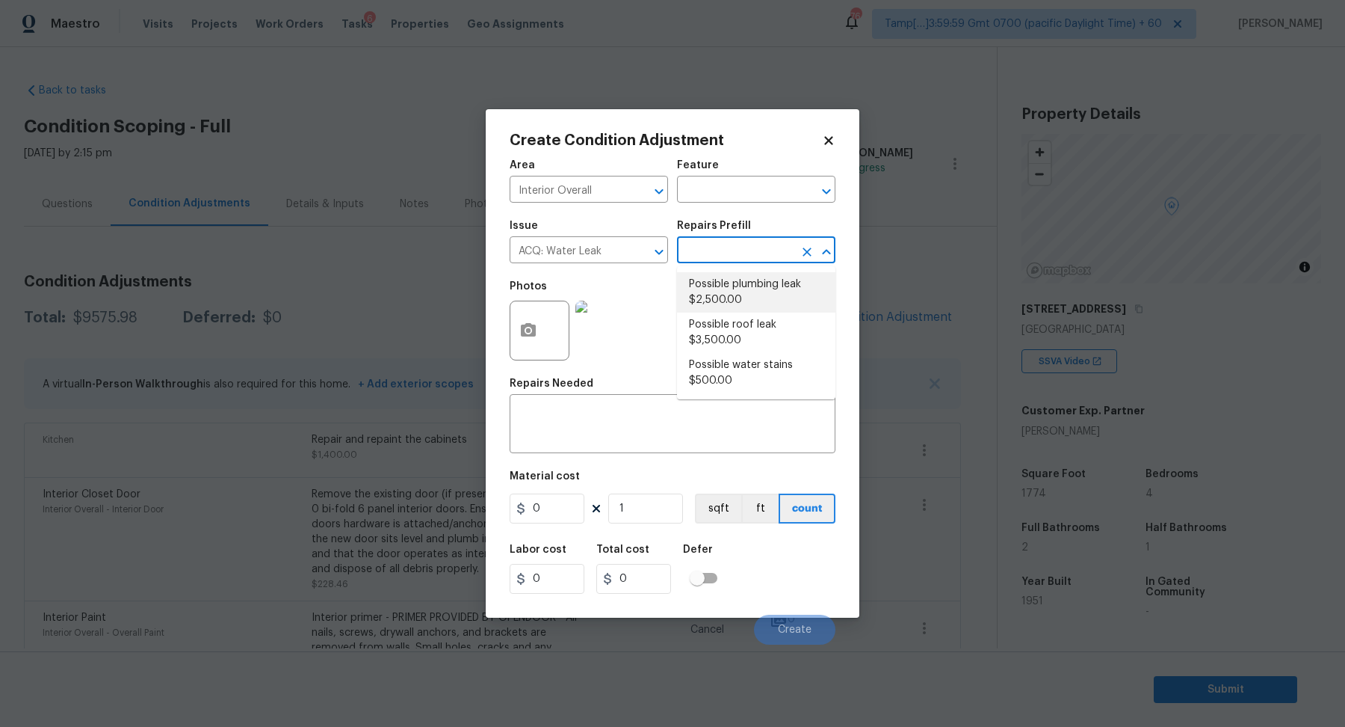
click at [741, 287] on li "Possible plumbing leak $2,500.00" at bounding box center [756, 292] width 158 height 40
type input "Acquisition"
type textarea "Acquisition Scope: Possible plumbing leak"
type input "2500"
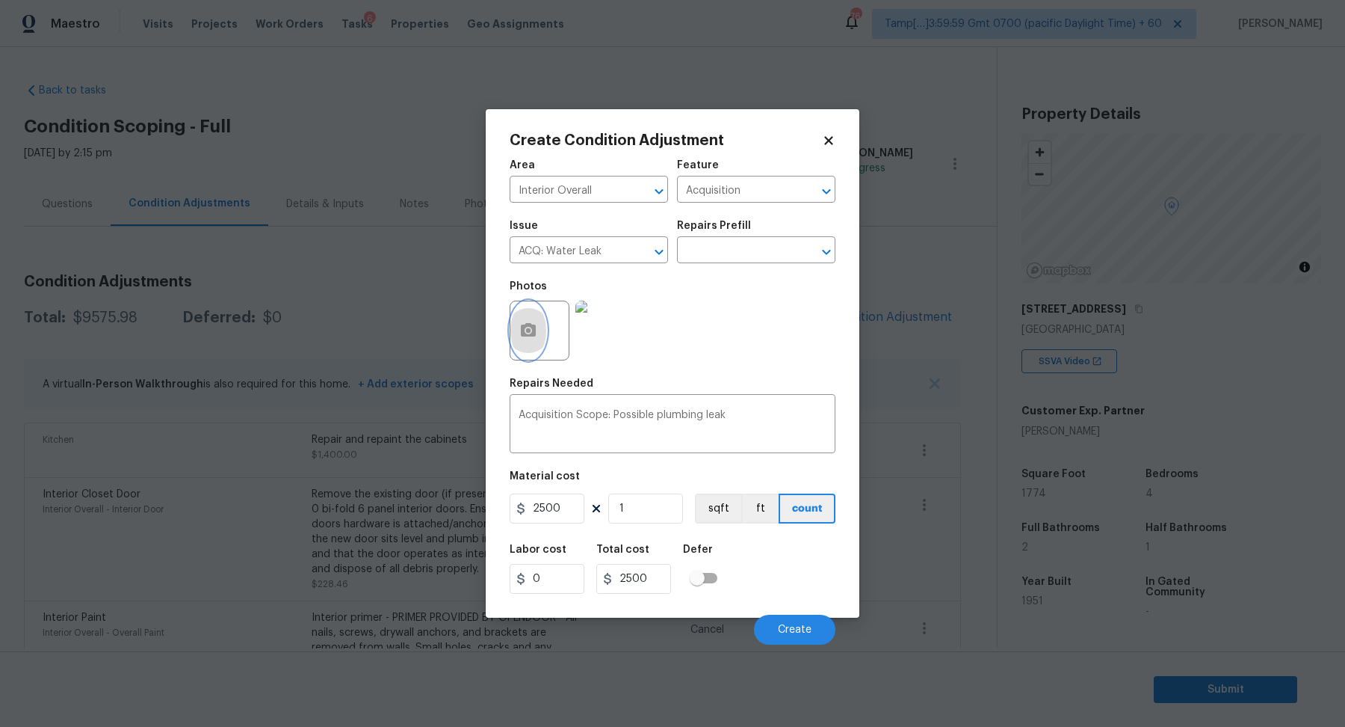
click at [528, 330] on circle "button" at bounding box center [528, 330] width 4 height 4
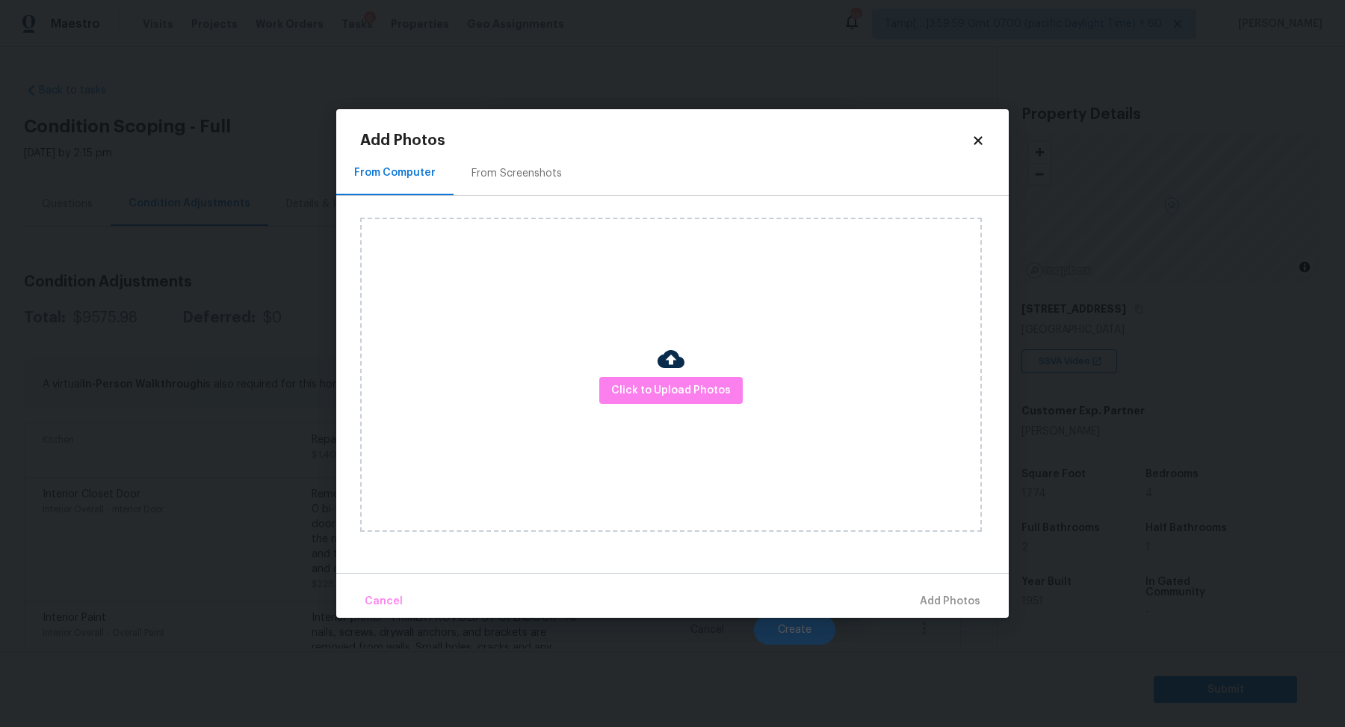
click at [647, 366] on div "Click to Upload Photos" at bounding box center [671, 375] width 622 height 314
click at [647, 394] on span "Click to Upload Photos" at bounding box center [671, 390] width 120 height 19
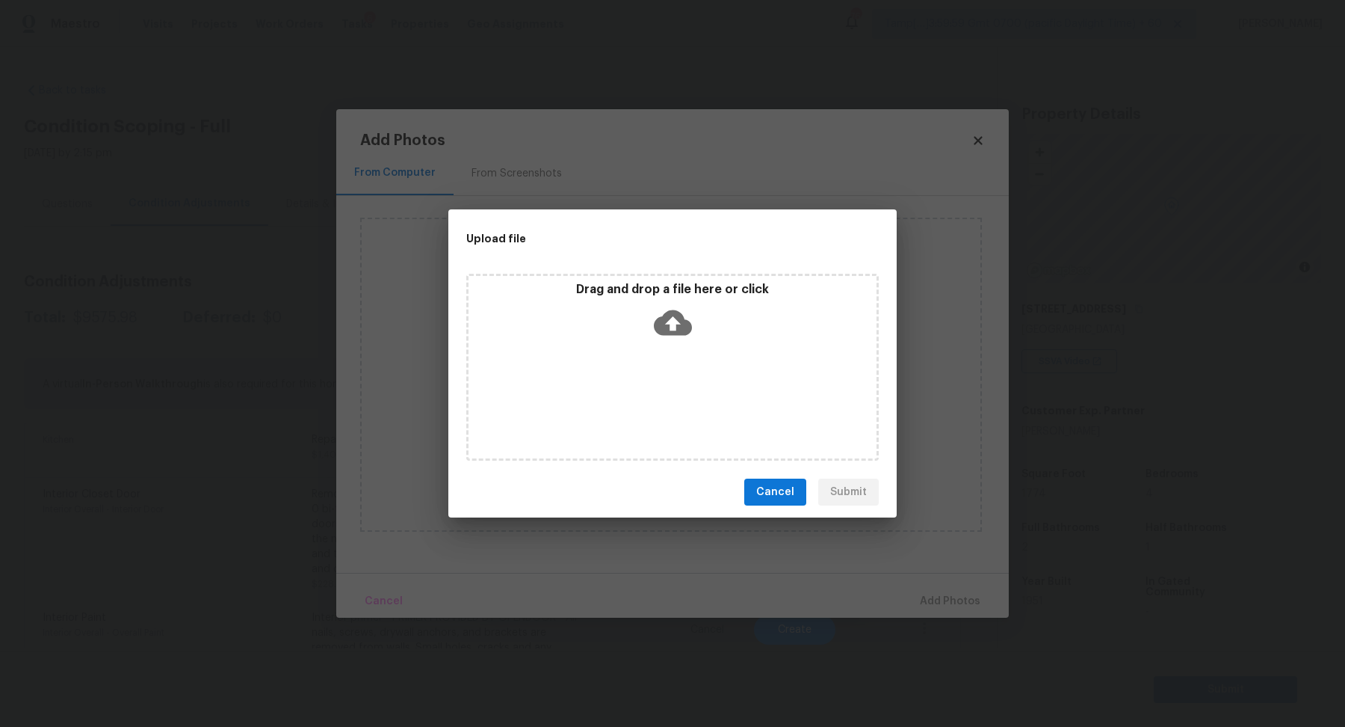
click at [670, 353] on div "Drag and drop a file here or click" at bounding box center [672, 367] width 413 height 187
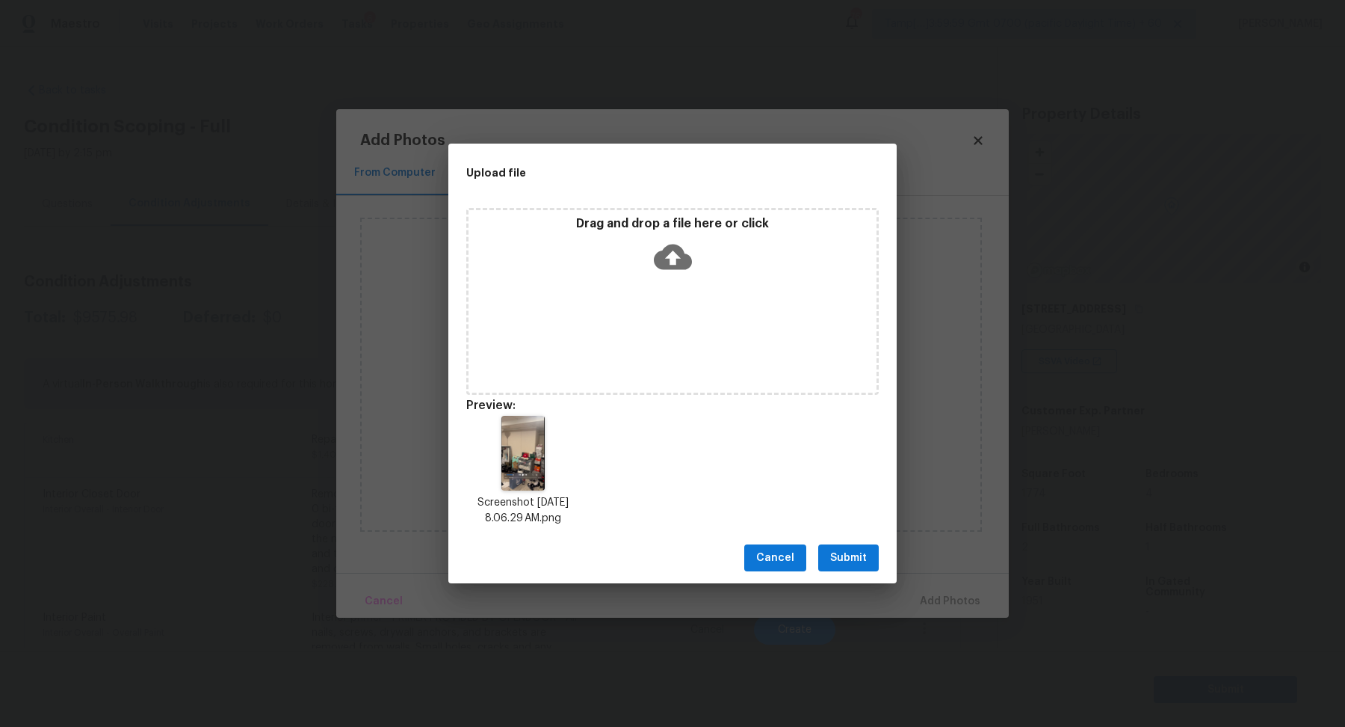
click at [863, 558] on span "Submit" at bounding box center [848, 558] width 37 height 19
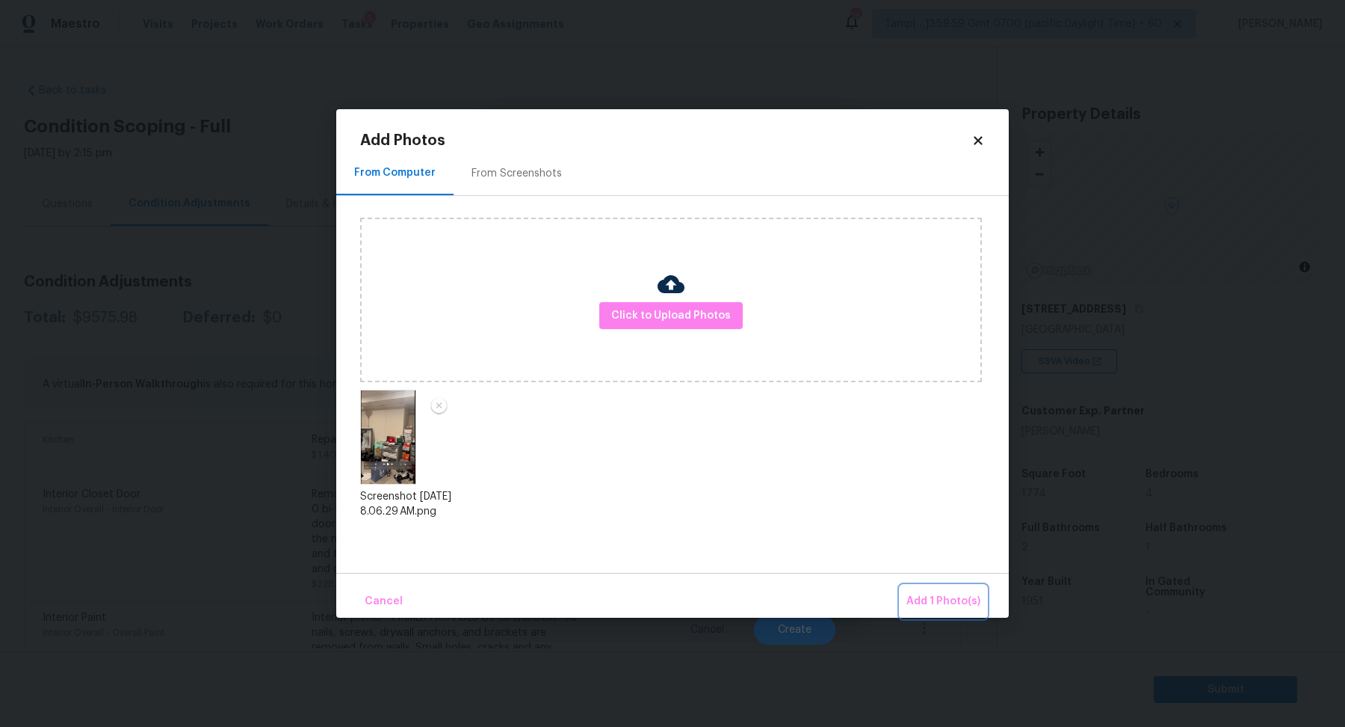
click at [925, 596] on span "Add 1 Photo(s)" at bounding box center [944, 601] width 74 height 19
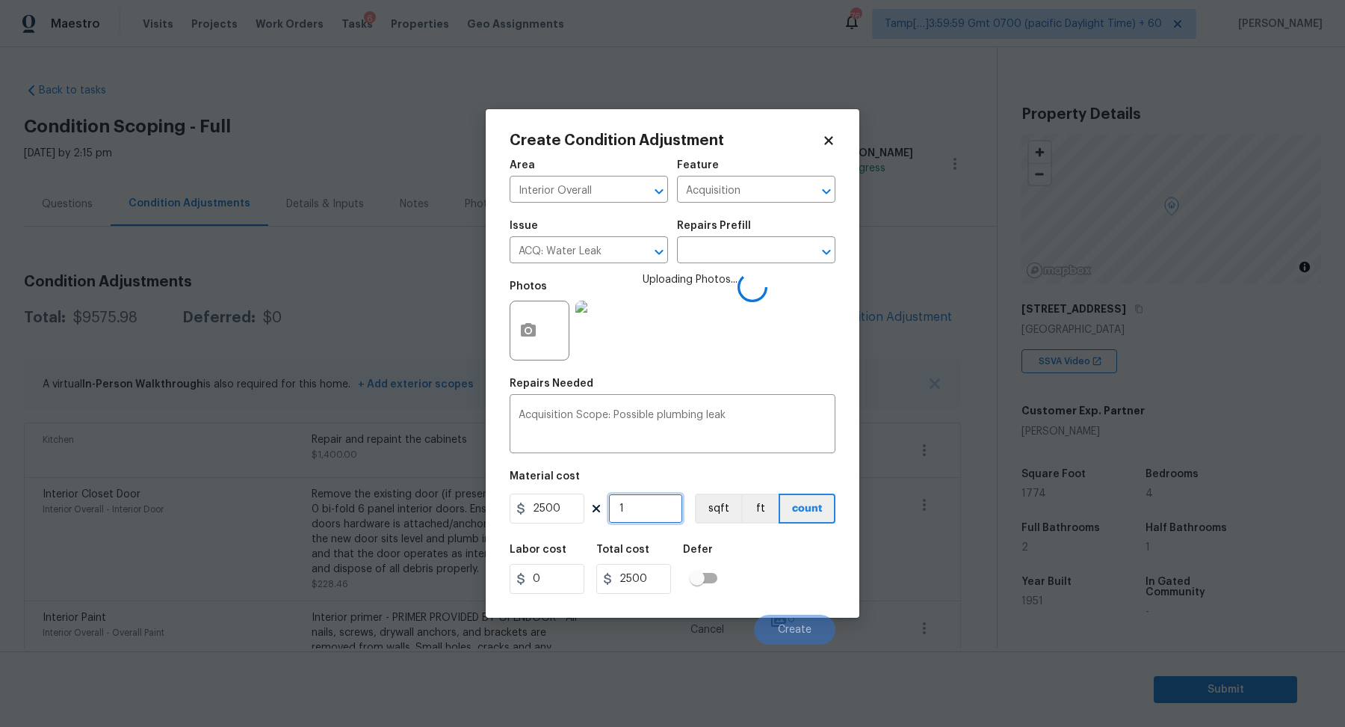
click at [657, 507] on input "1" at bounding box center [645, 508] width 75 height 30
click at [758, 557] on div "Labor cost 0 Total cost 2500 Defer" at bounding box center [673, 568] width 326 height 67
click at [782, 560] on div "Labor cost 0 Total cost 2500 Defer" at bounding box center [673, 568] width 326 height 67
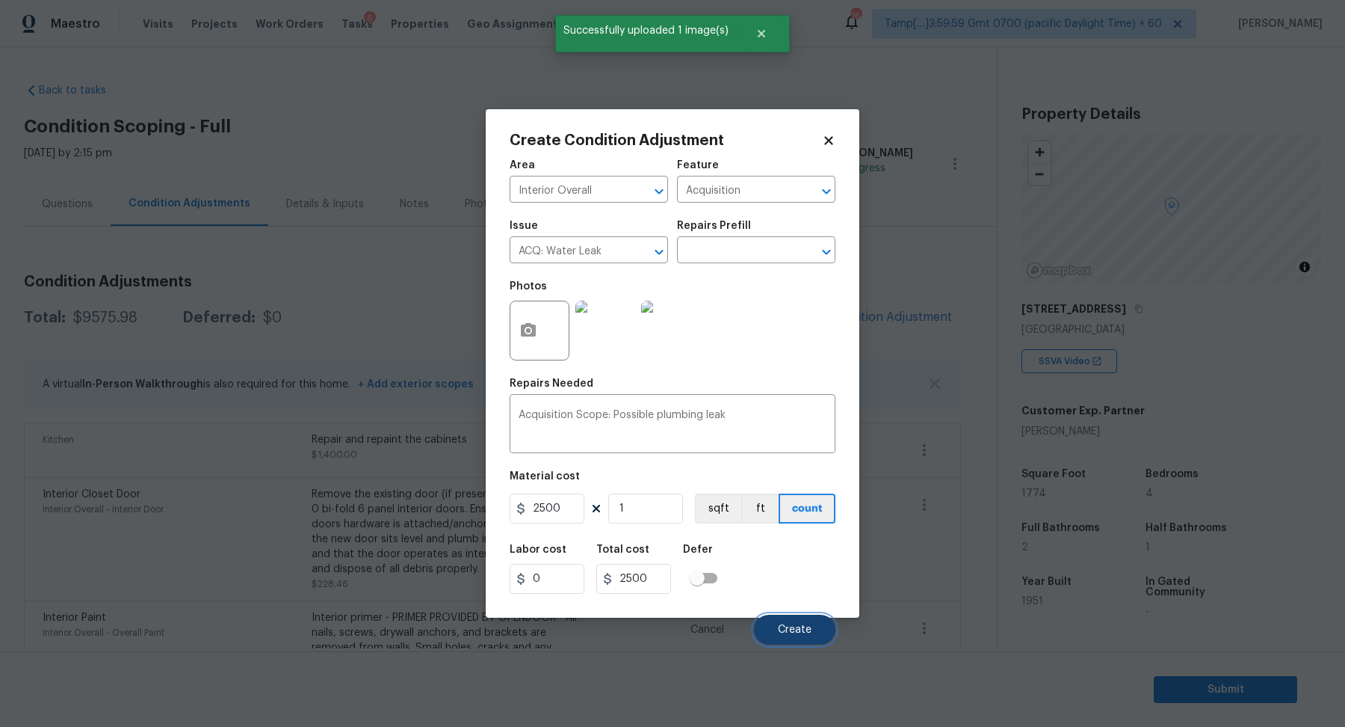
click at [801, 638] on button "Create" at bounding box center [794, 629] width 81 height 30
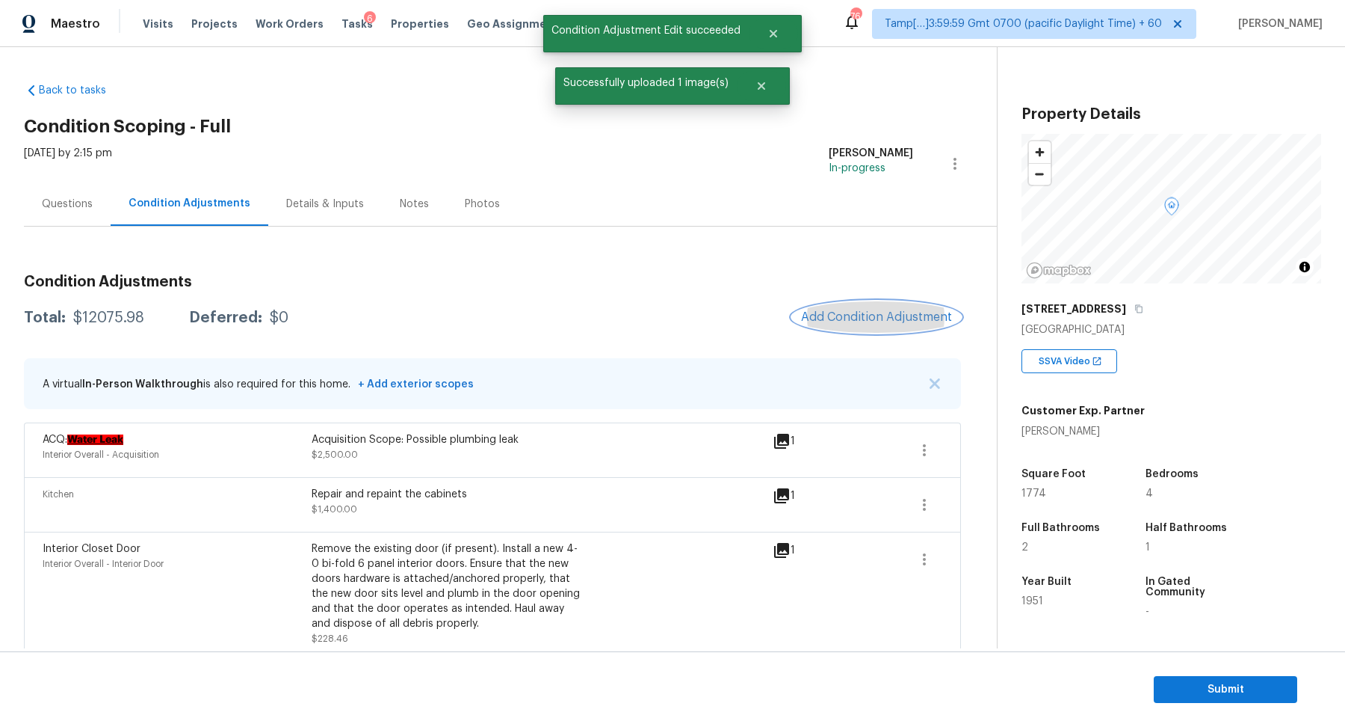
click at [870, 317] on span "Add Condition Adjustment" at bounding box center [876, 316] width 151 height 13
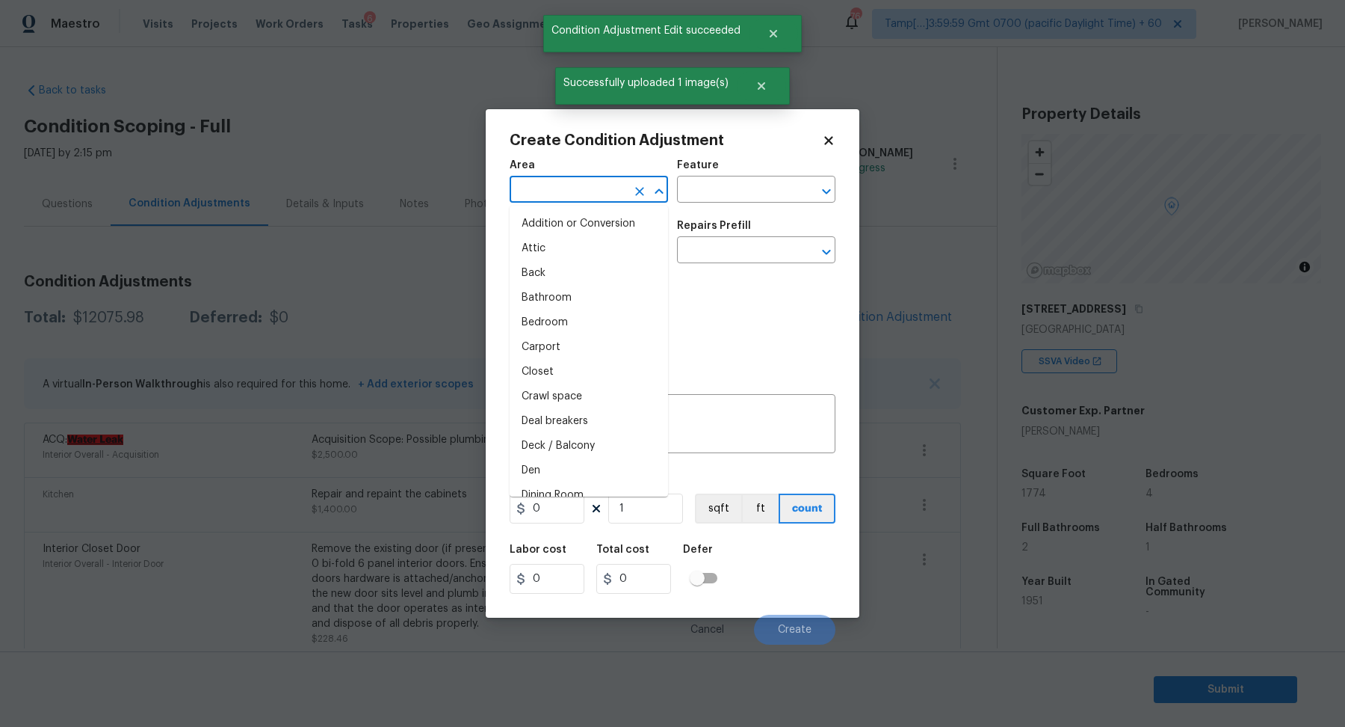
click at [604, 180] on input "text" at bounding box center [568, 190] width 117 height 23
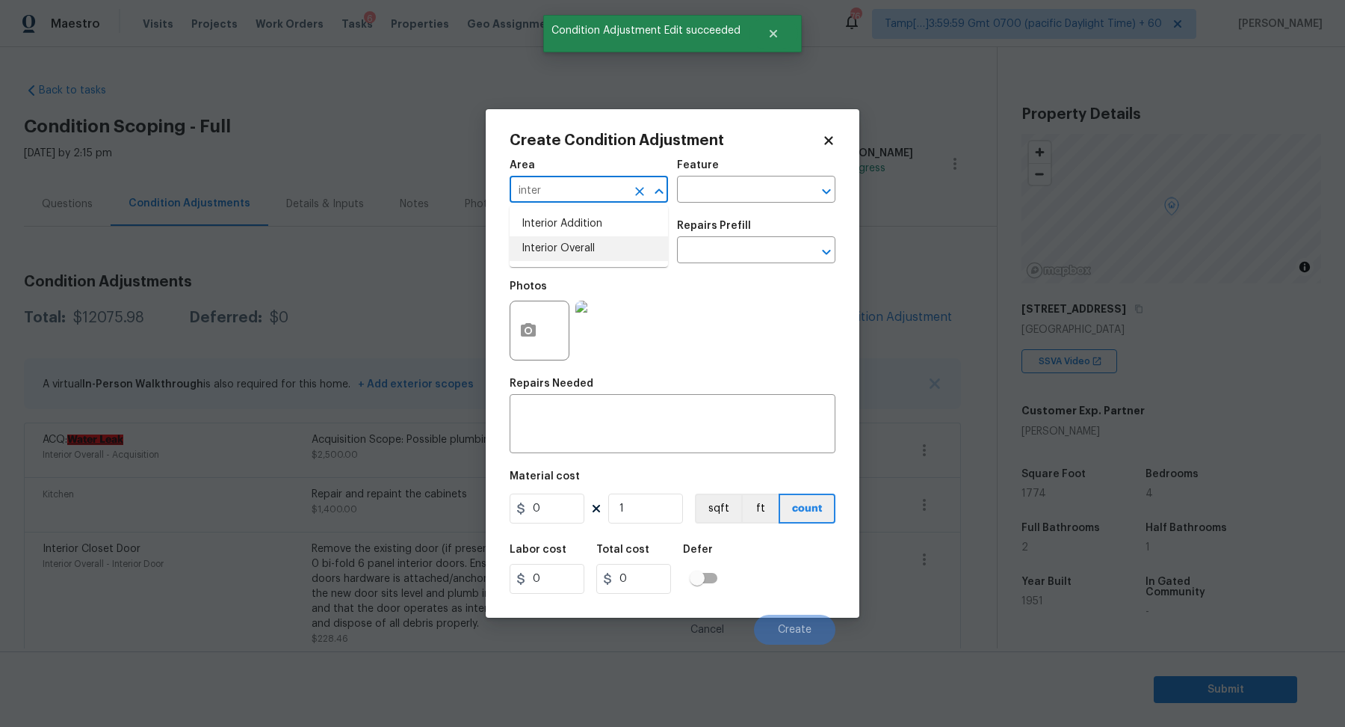
click at [561, 253] on li "Interior Overall" at bounding box center [589, 248] width 158 height 25
type input "Interior Overall"
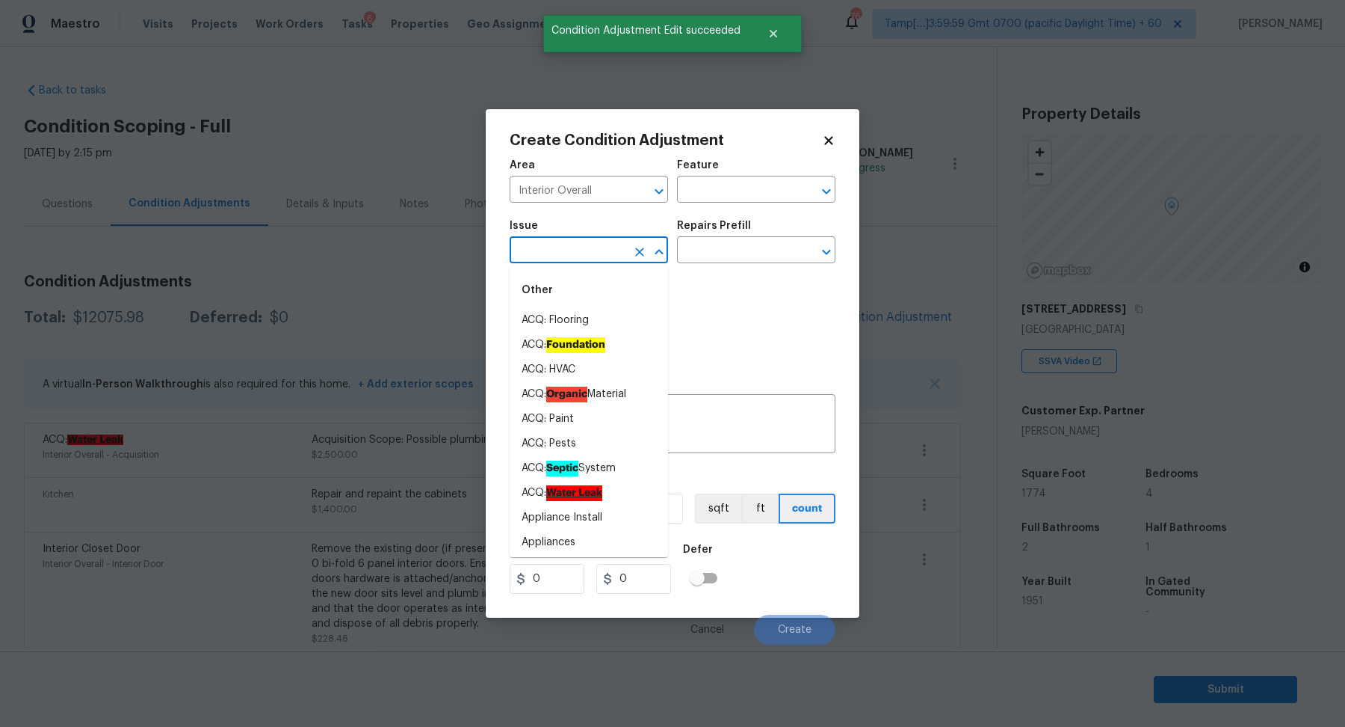
click at [561, 253] on input "text" at bounding box center [568, 251] width 117 height 23
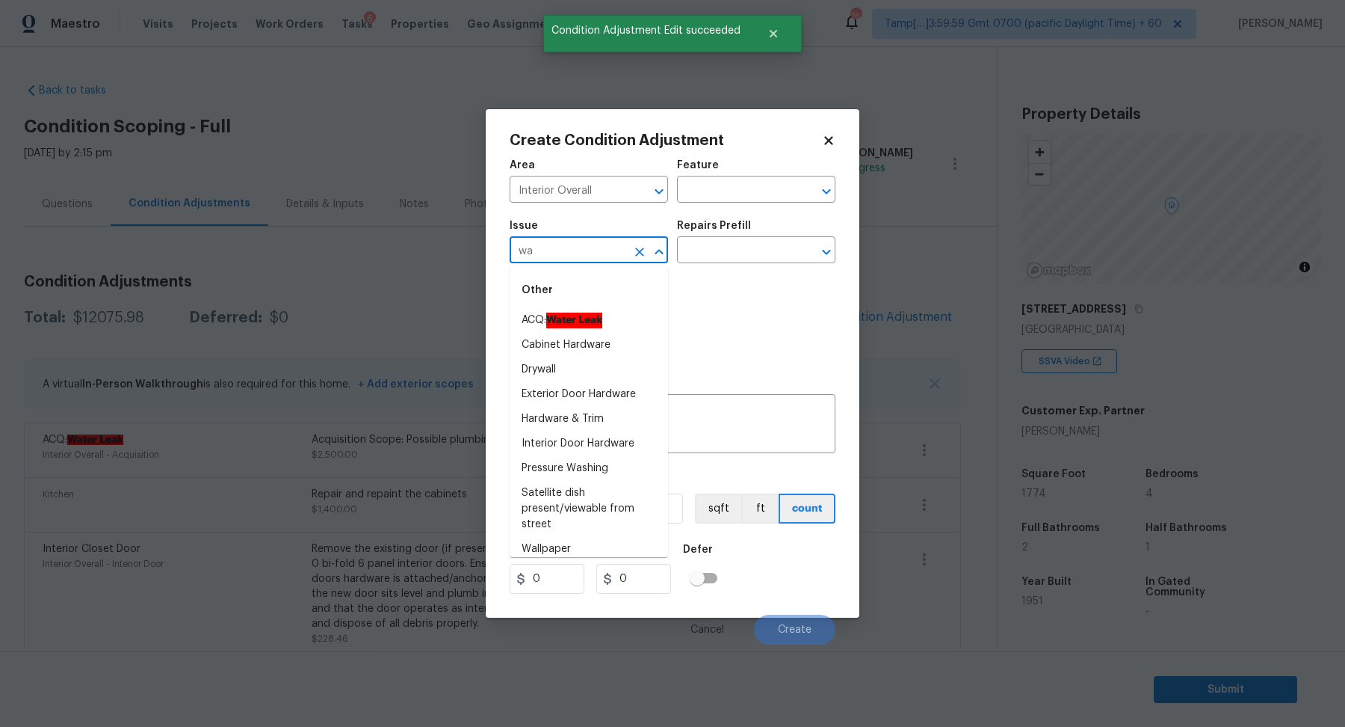
click at [630, 323] on li "ACQ: Water Leak" at bounding box center [589, 320] width 158 height 25
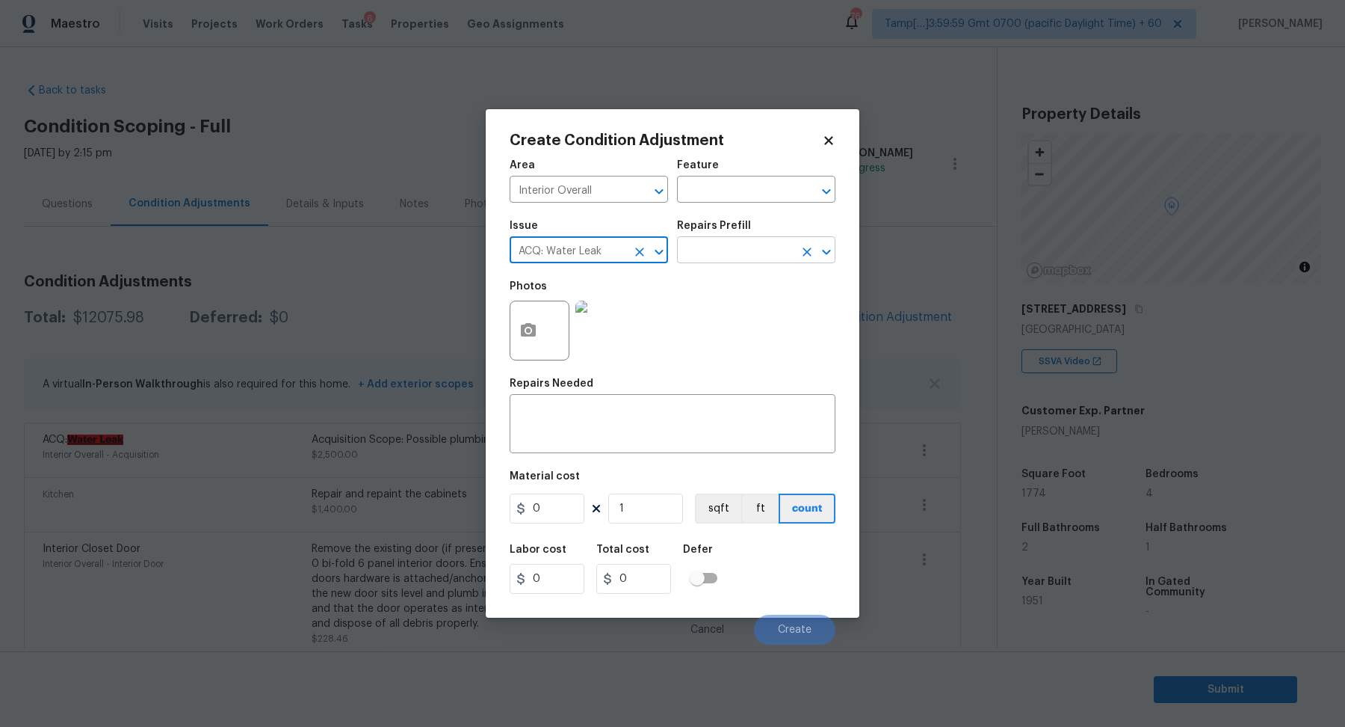
type input "ACQ: Water Leak"
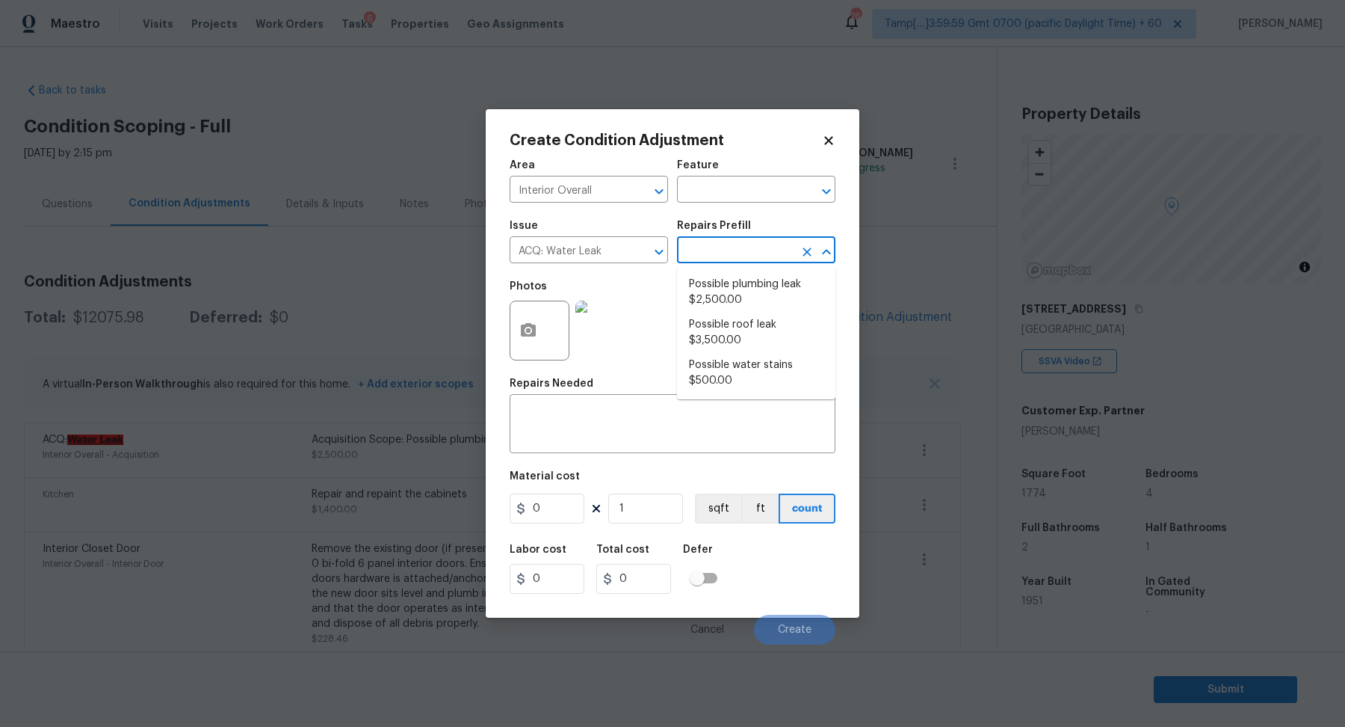
click at [752, 256] on input "text" at bounding box center [735, 251] width 117 height 23
click at [750, 340] on li "Possible roof leak $3,500.00" at bounding box center [756, 332] width 158 height 40
type input "Acquisition"
type textarea "Acquisition Scope: Possible roof leak"
type input "3500"
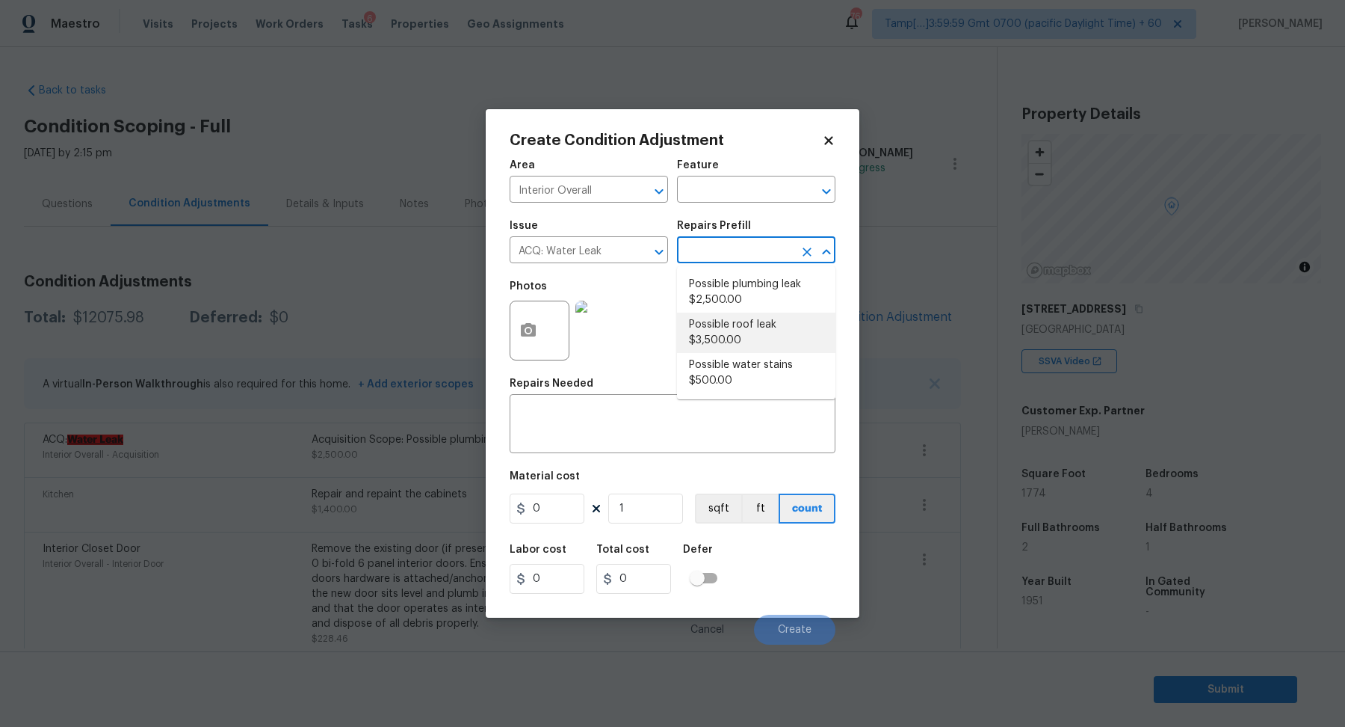
type input "3500"
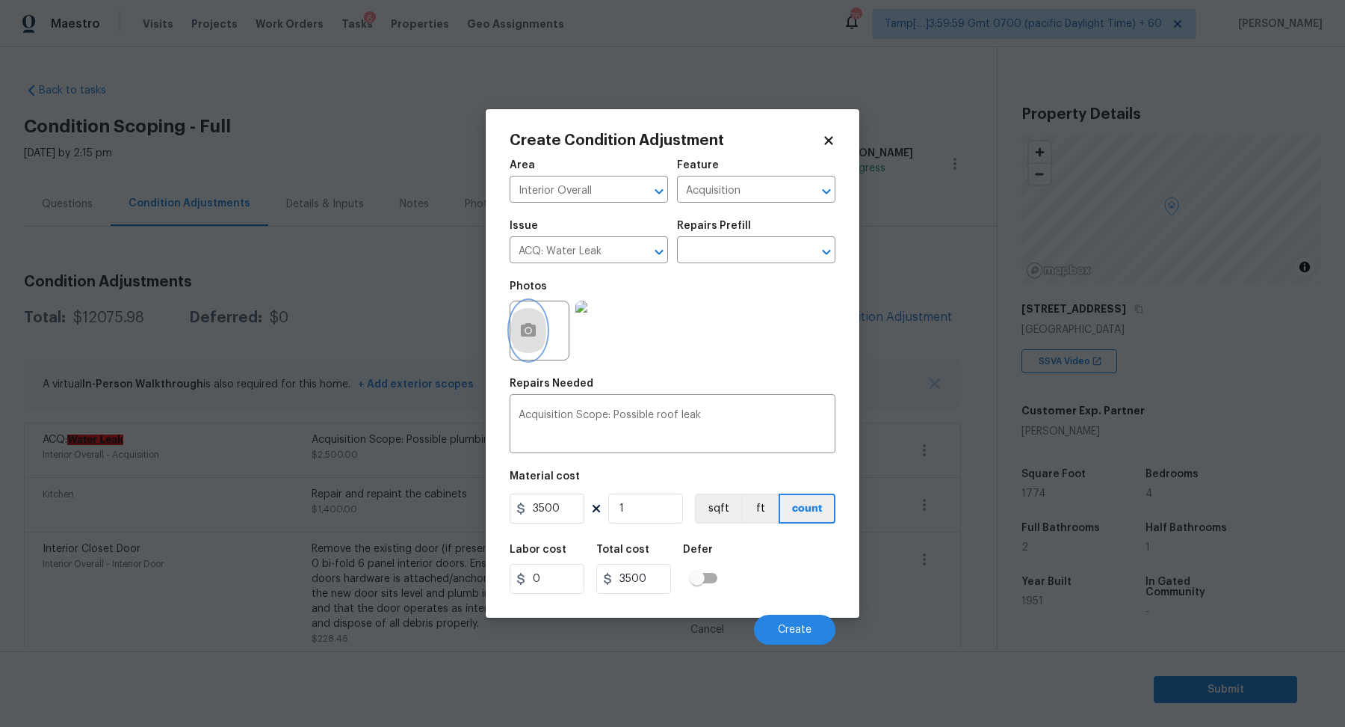
click at [527, 320] on button "button" at bounding box center [529, 330] width 36 height 58
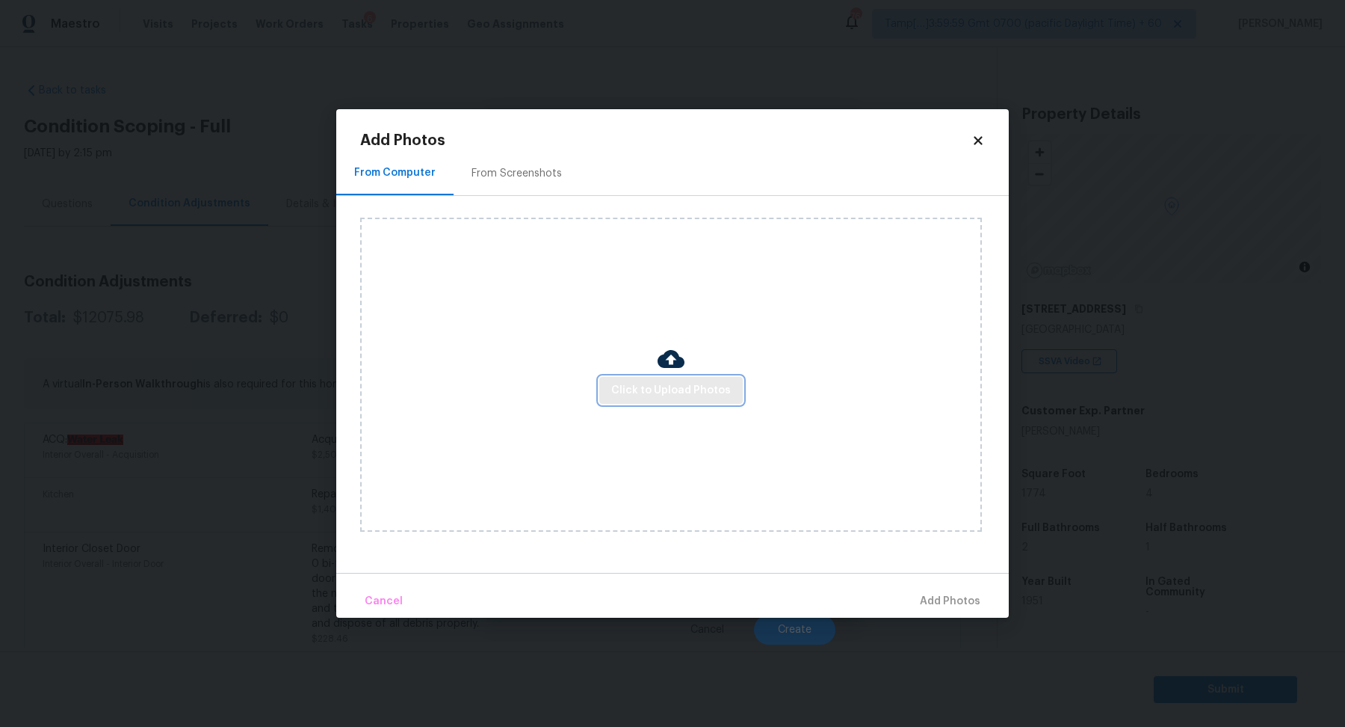
click at [644, 395] on span "Click to Upload Photos" at bounding box center [671, 390] width 120 height 19
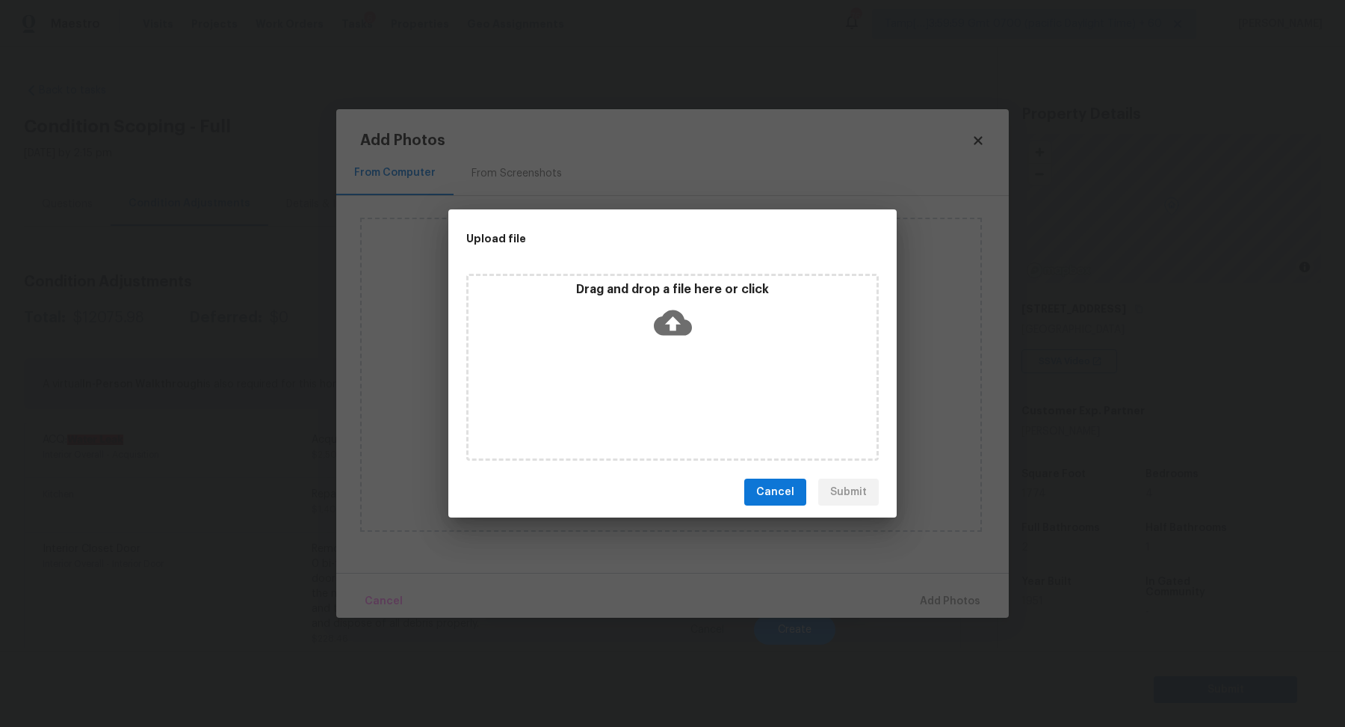
click at [685, 327] on icon at bounding box center [673, 322] width 38 height 25
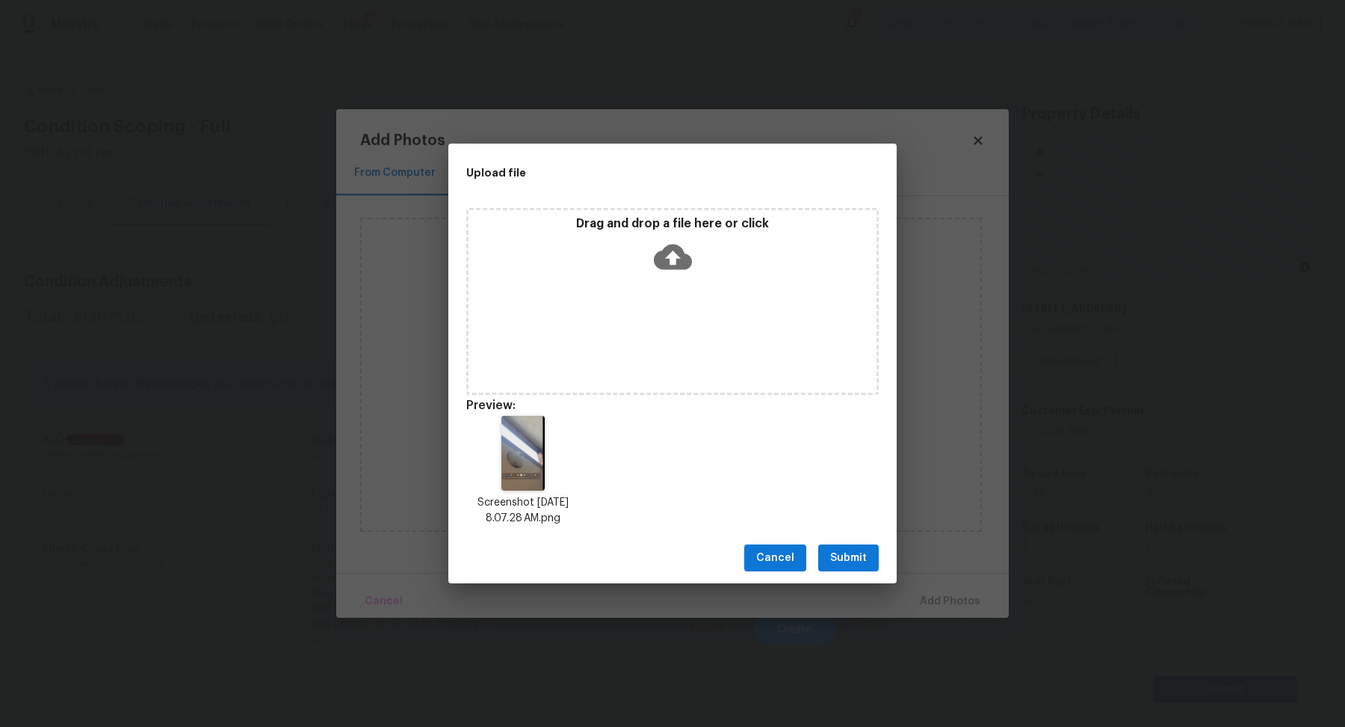
click at [833, 546] on button "Submit" at bounding box center [848, 558] width 61 height 28
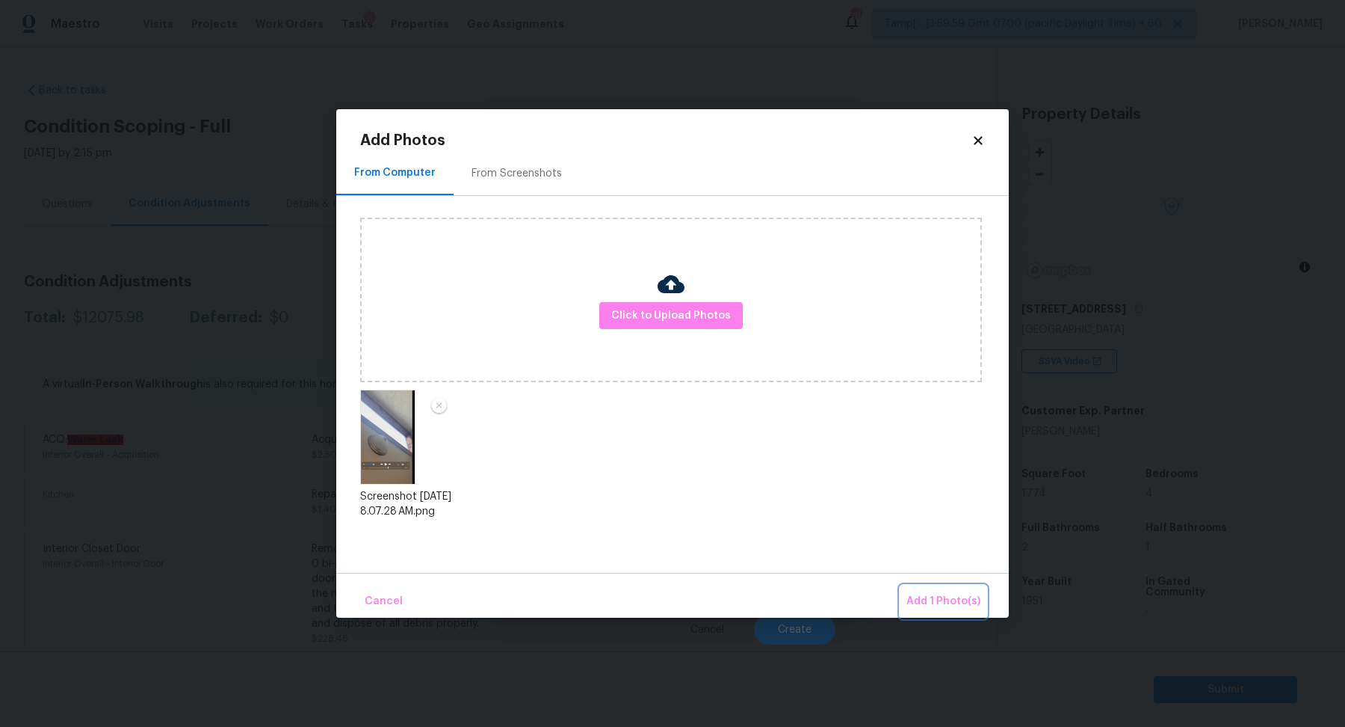
click at [939, 595] on span "Add 1 Photo(s)" at bounding box center [944, 601] width 74 height 19
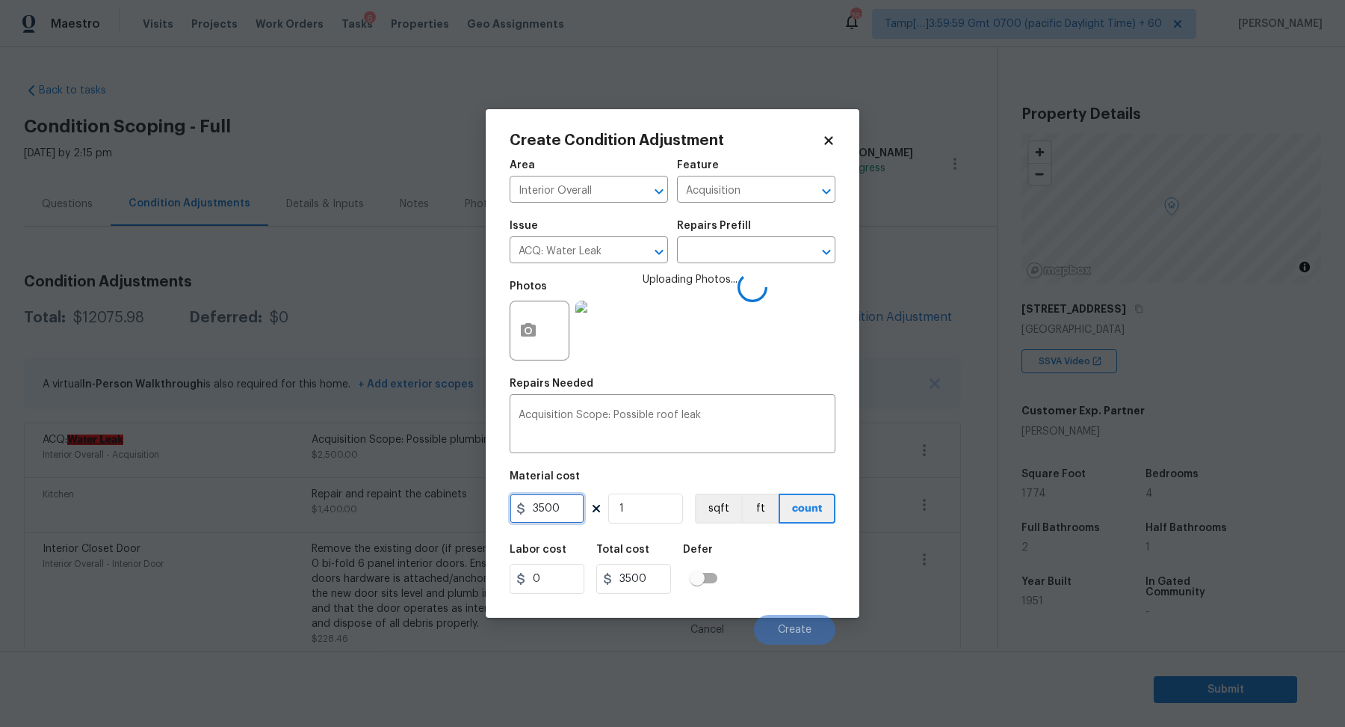
click at [539, 505] on input "3500" at bounding box center [547, 508] width 75 height 30
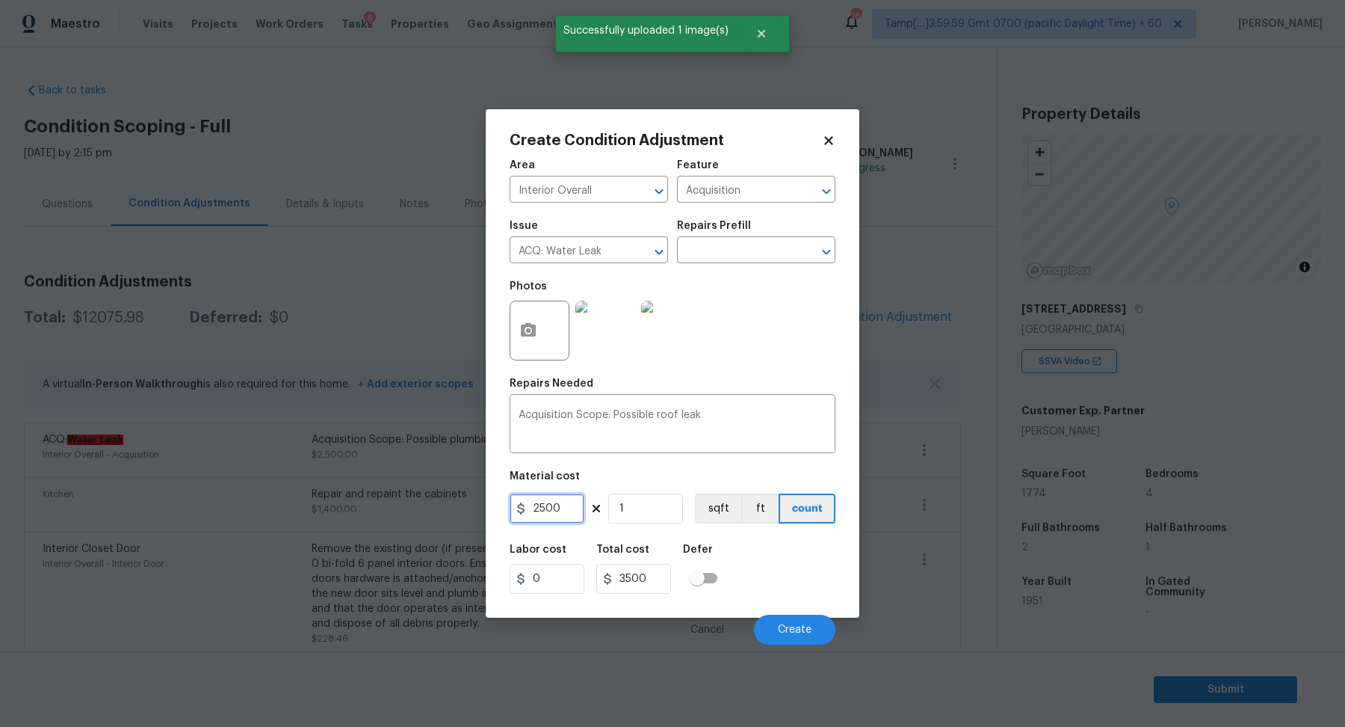
type input "2500"
click at [762, 562] on div "Labor cost 0 Total cost 2500 Defer" at bounding box center [673, 568] width 326 height 67
click at [786, 614] on div "Cancel Create" at bounding box center [673, 623] width 326 height 42
click at [787, 624] on span "Create" at bounding box center [795, 629] width 34 height 11
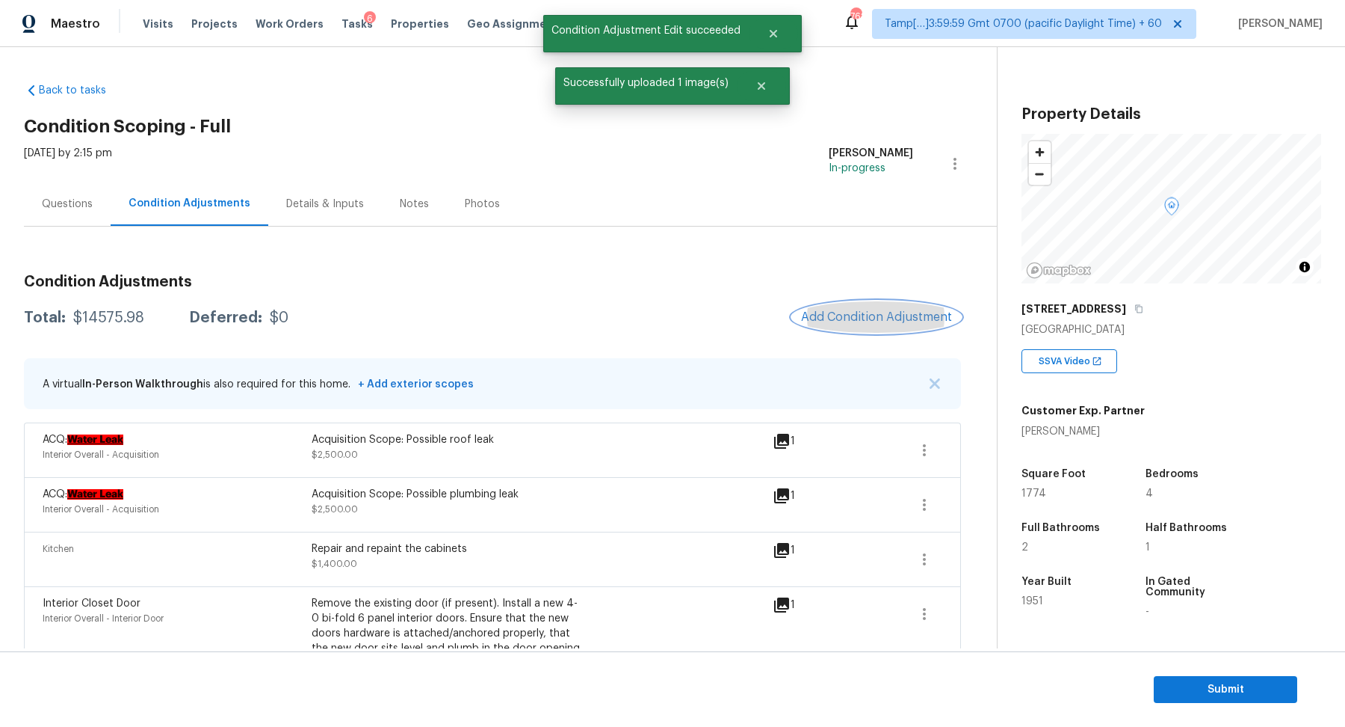
click at [878, 318] on span "Add Condition Adjustment" at bounding box center [876, 316] width 151 height 13
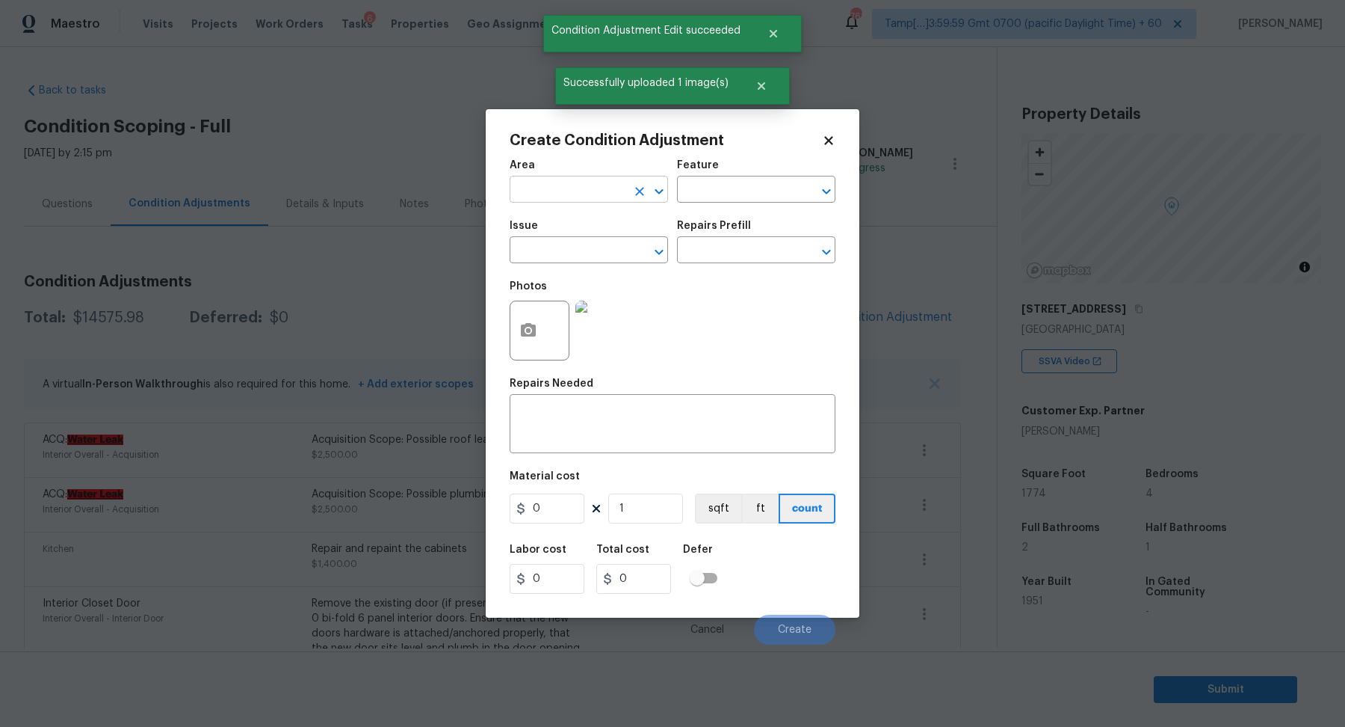
click at [576, 185] on input "text" at bounding box center [568, 190] width 117 height 23
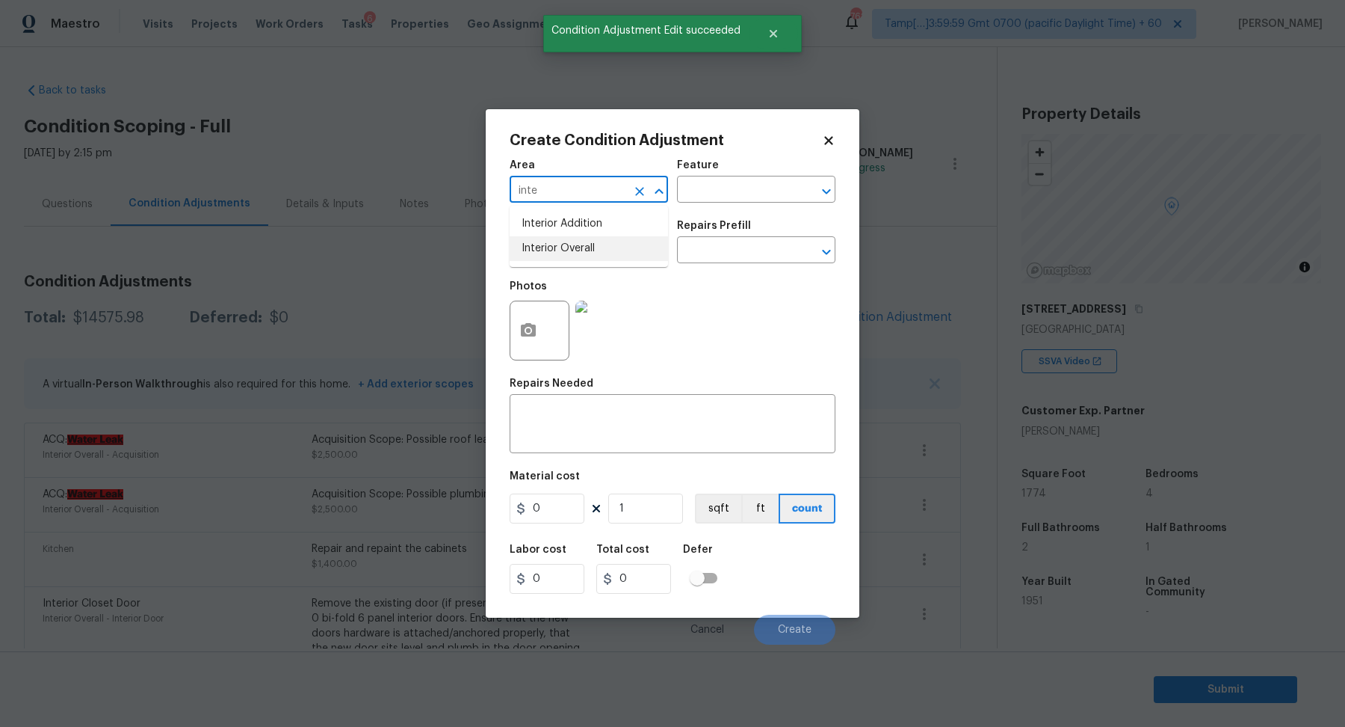
click at [572, 242] on li "Interior Overall" at bounding box center [589, 248] width 158 height 25
click at [572, 242] on input "text" at bounding box center [568, 251] width 117 height 23
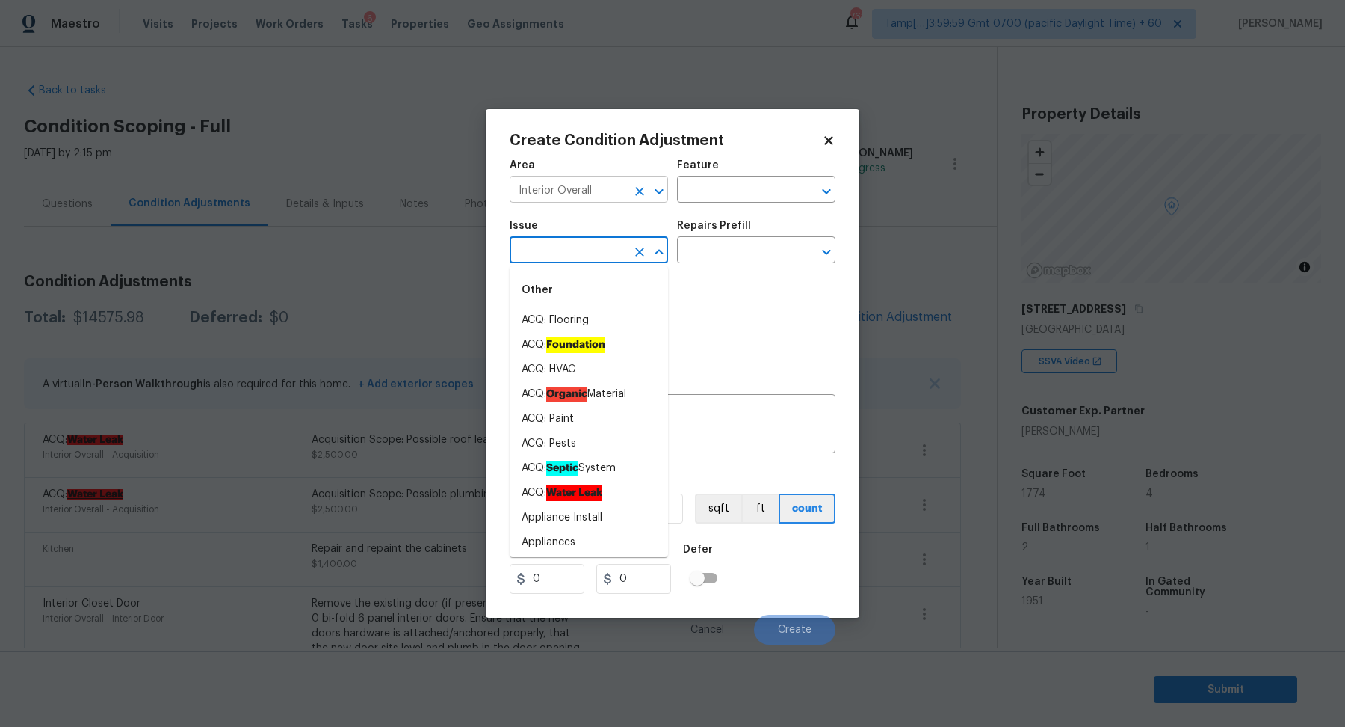
click at [615, 194] on input "Interior Overall" at bounding box center [568, 190] width 117 height 23
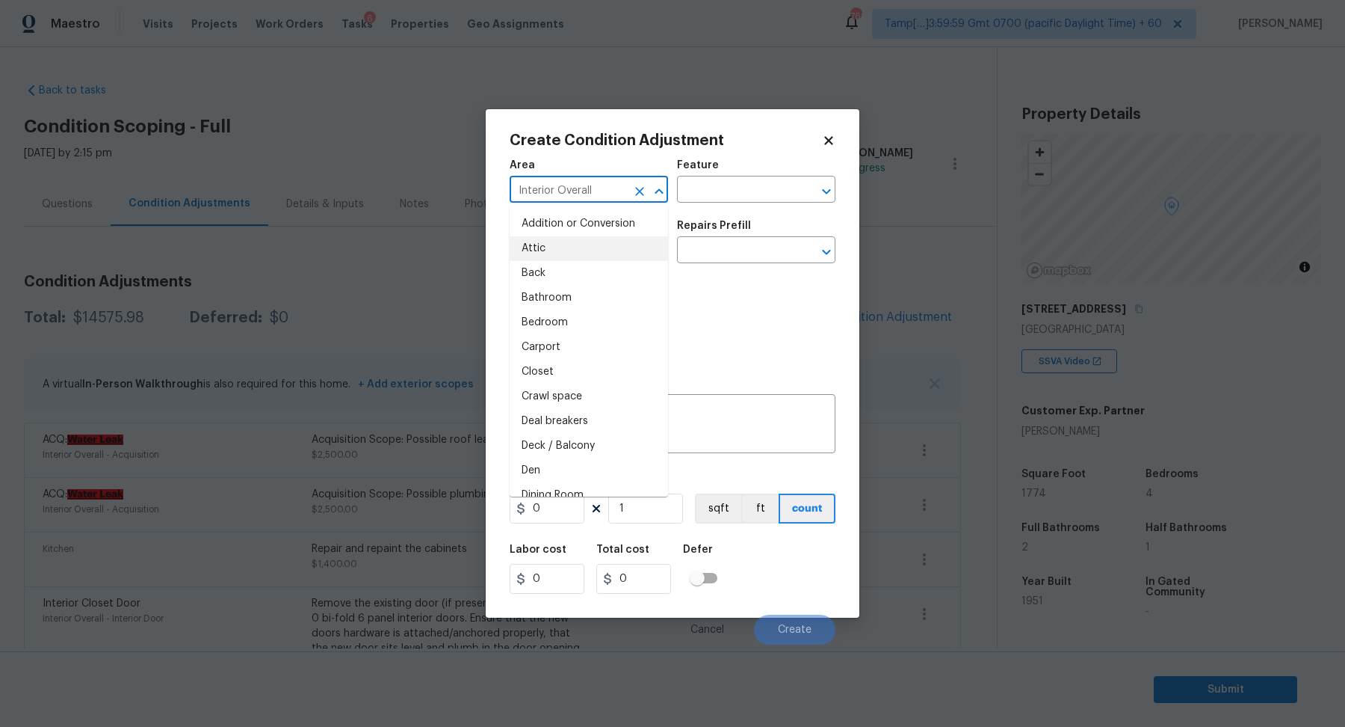
click at [615, 194] on input "Interior Overall" at bounding box center [568, 190] width 117 height 23
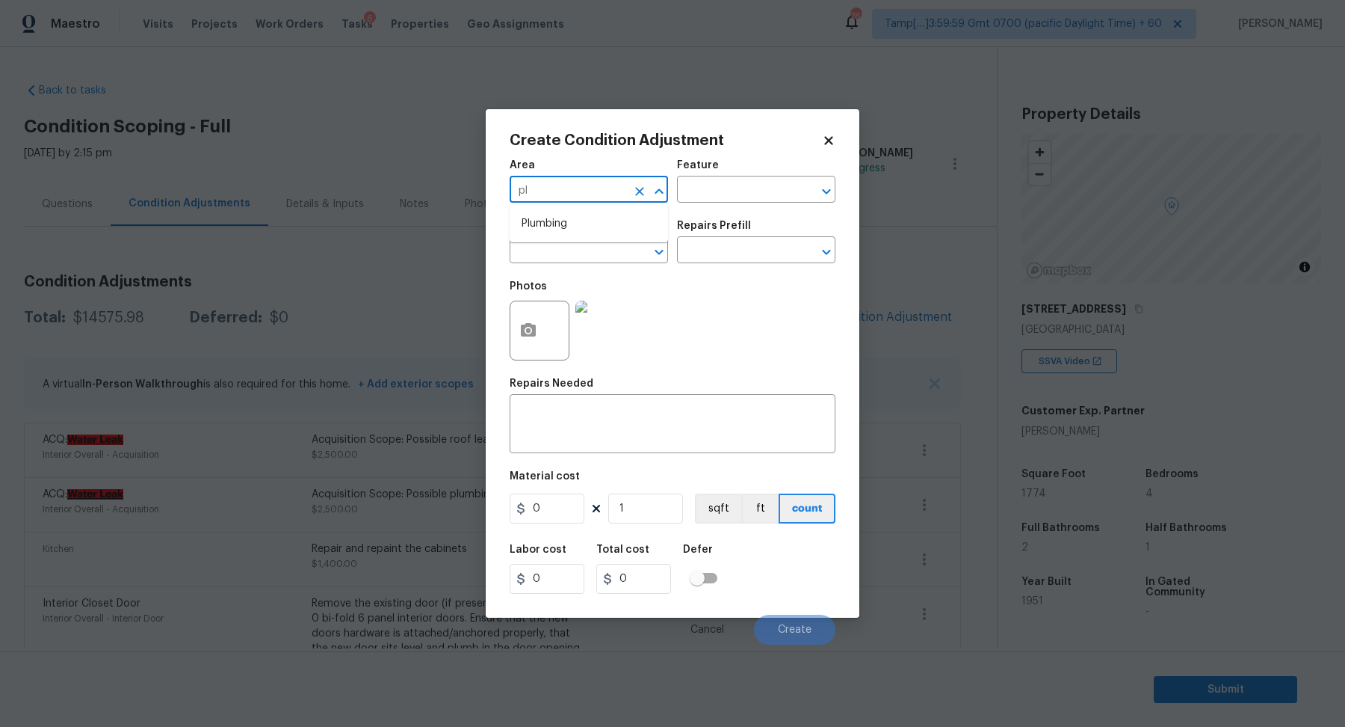
click at [573, 217] on li "Plumbing" at bounding box center [589, 224] width 158 height 25
type input "Plumbing"
click at [566, 245] on input "text" at bounding box center [568, 251] width 117 height 23
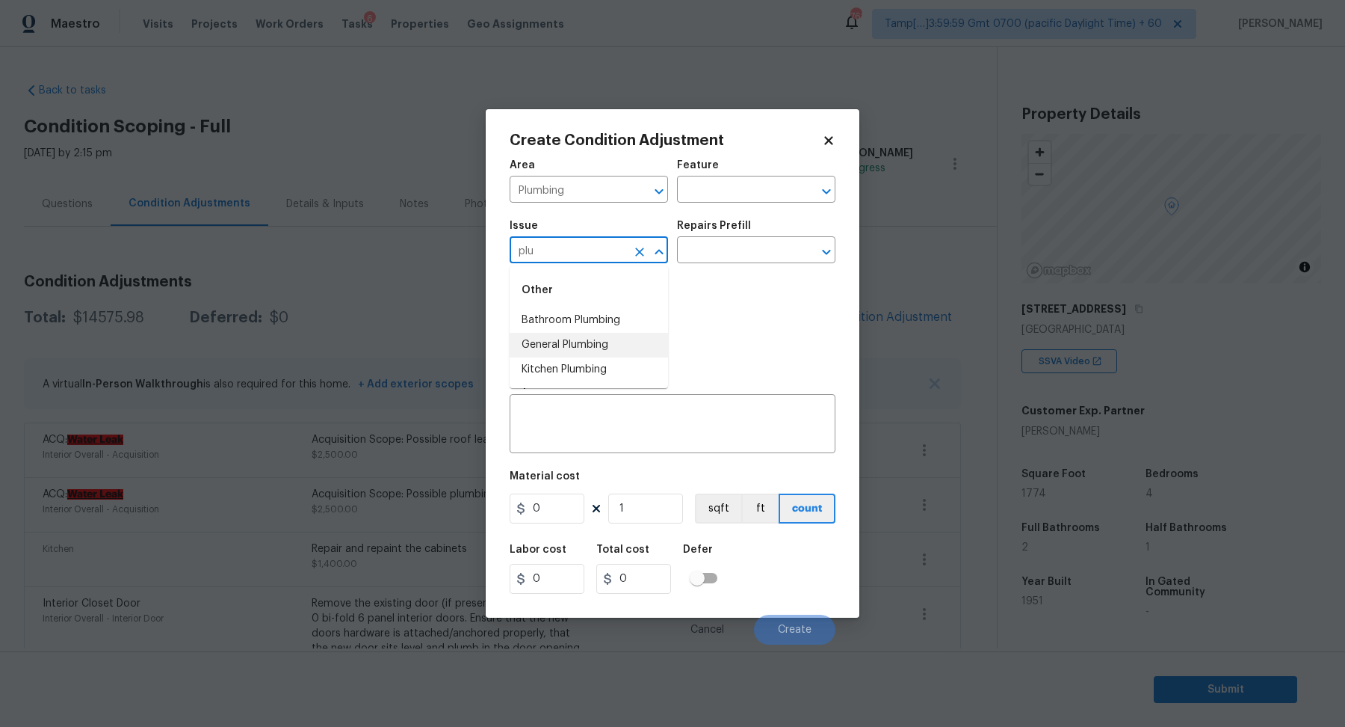
click at [567, 348] on li "General Plumbing" at bounding box center [589, 345] width 158 height 25
type input "General Plumbing"
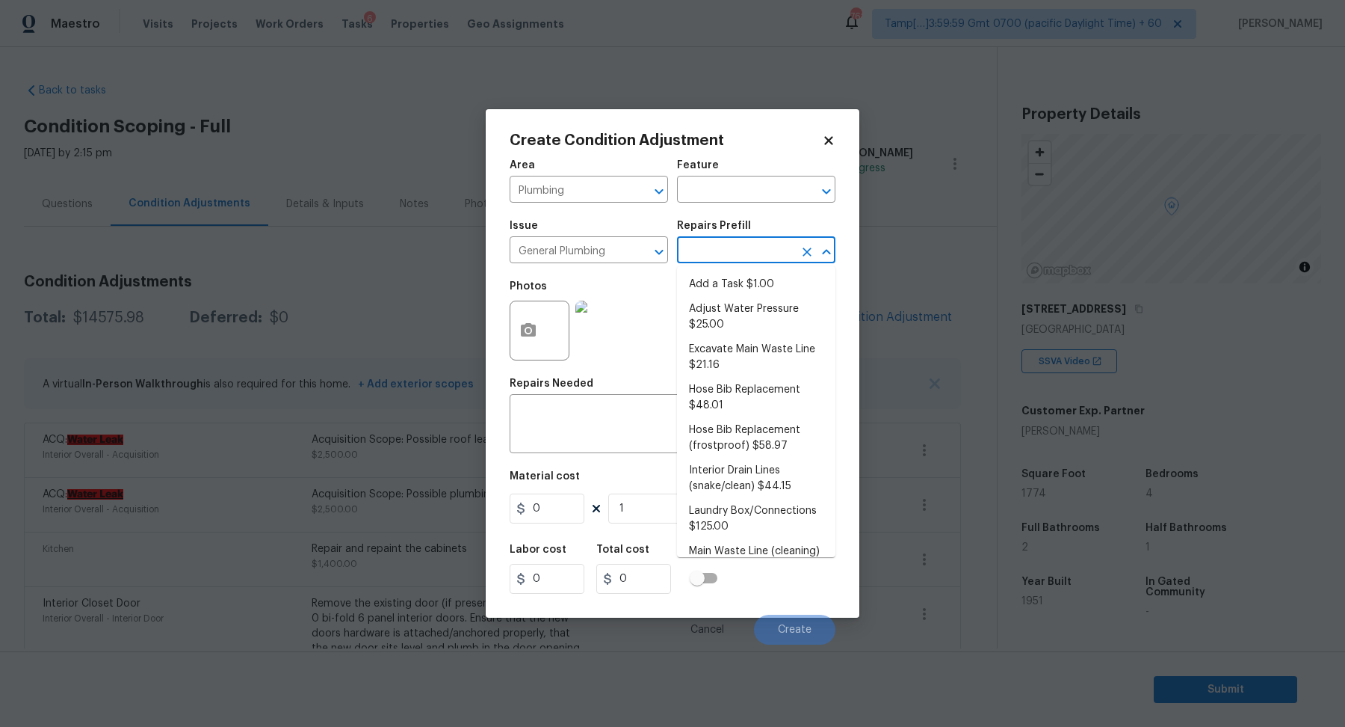
click at [775, 241] on input "text" at bounding box center [735, 251] width 117 height 23
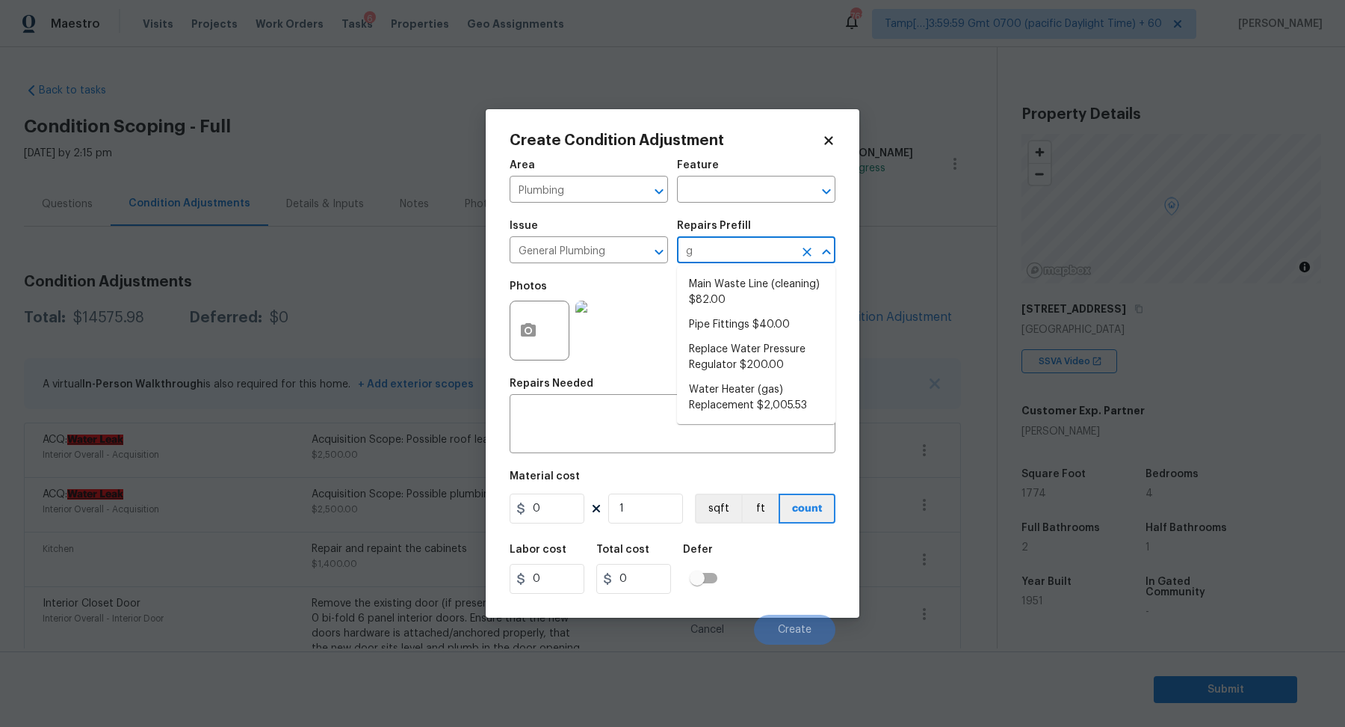
type input "ga"
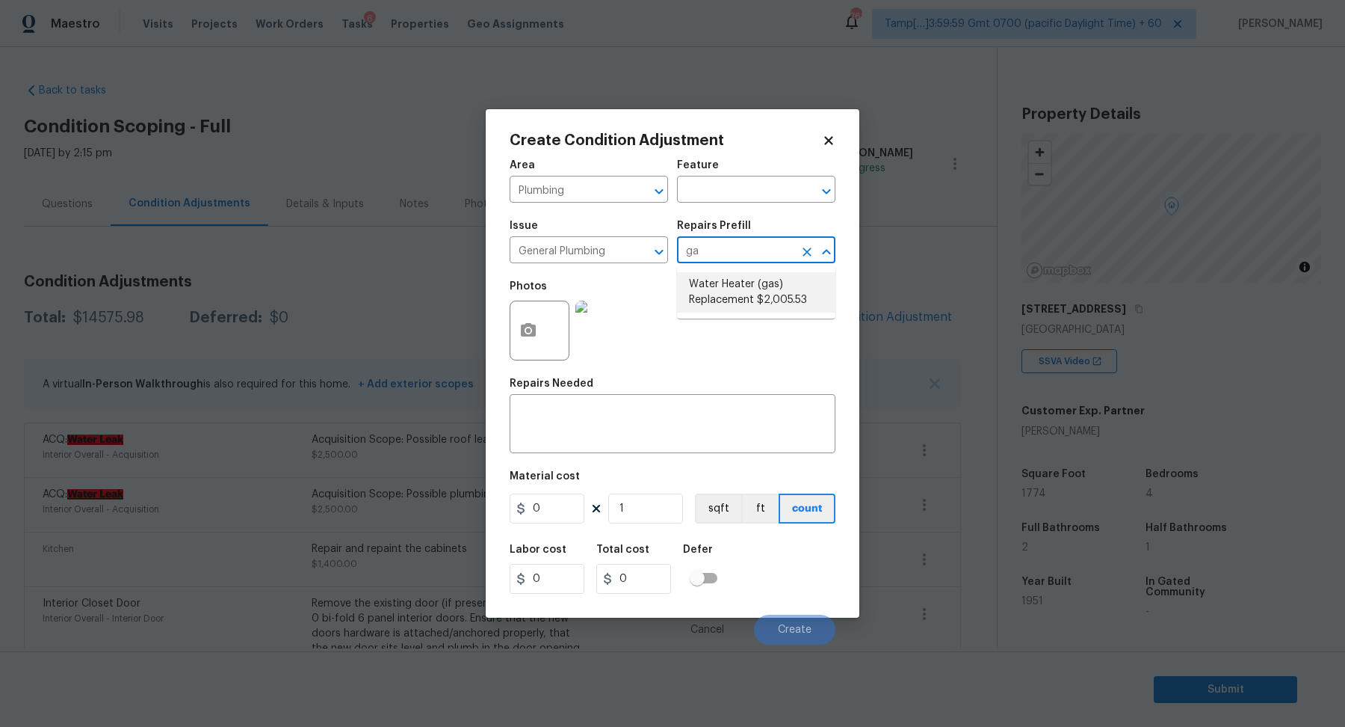
click at [753, 291] on li "Water Heater (gas) Replacement $2,005.53" at bounding box center [756, 292] width 158 height 40
type input "Plumbing"
type textarea "Remove the existing gas water heater and install a new 40 gallon gas water heat…"
type input "2005.53"
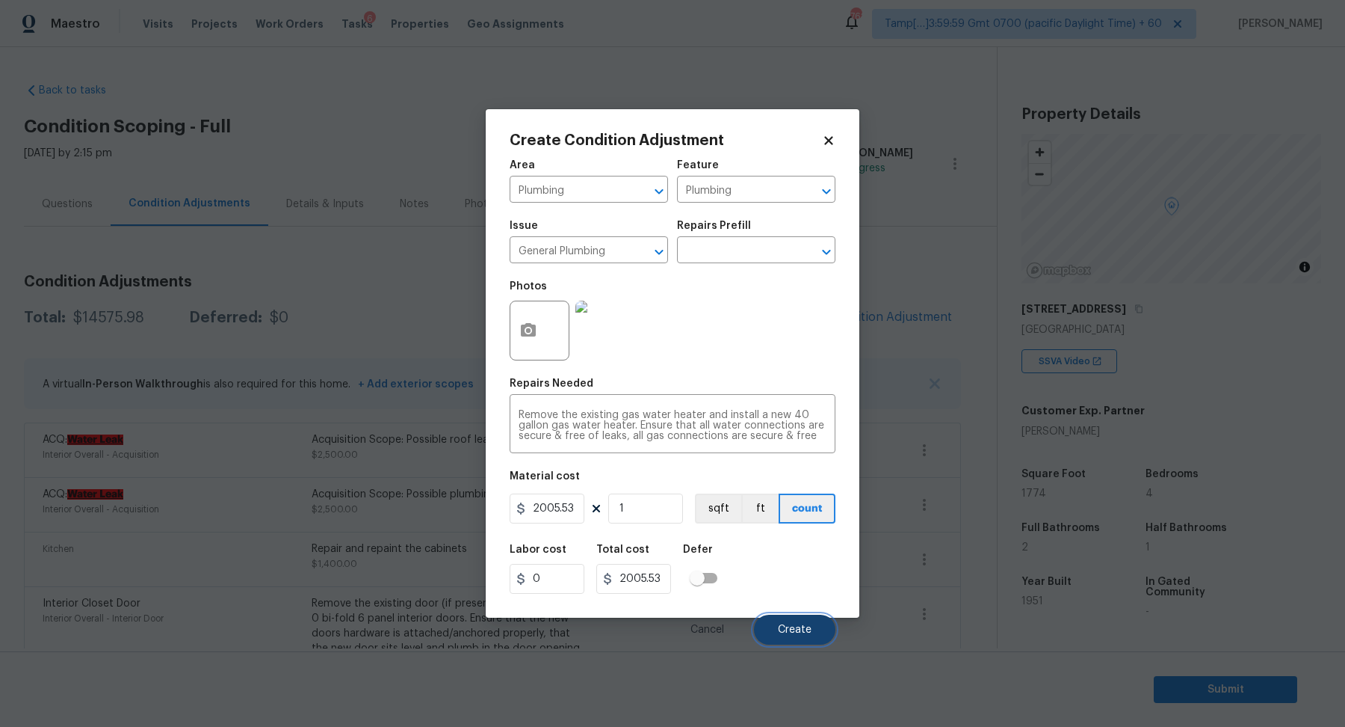
click at [785, 617] on button "Create" at bounding box center [794, 629] width 81 height 30
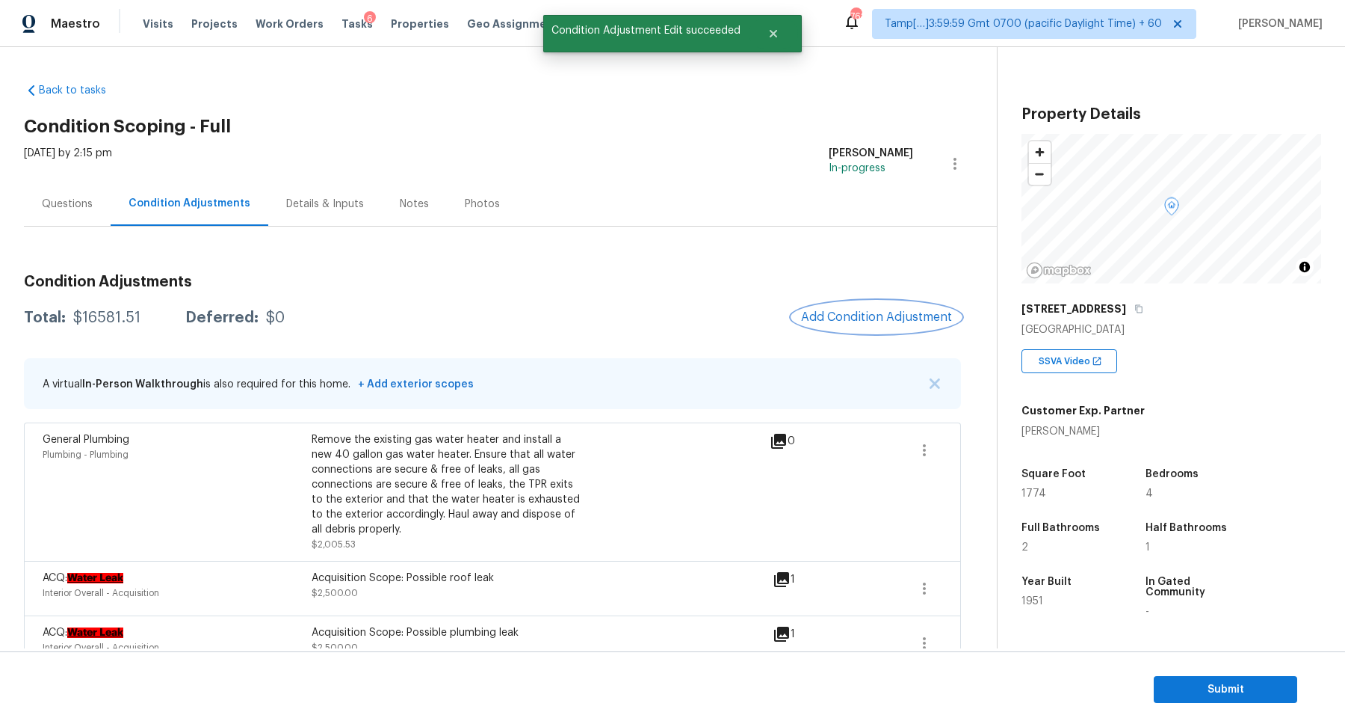
click at [871, 314] on span "Add Condition Adjustment" at bounding box center [876, 316] width 151 height 13
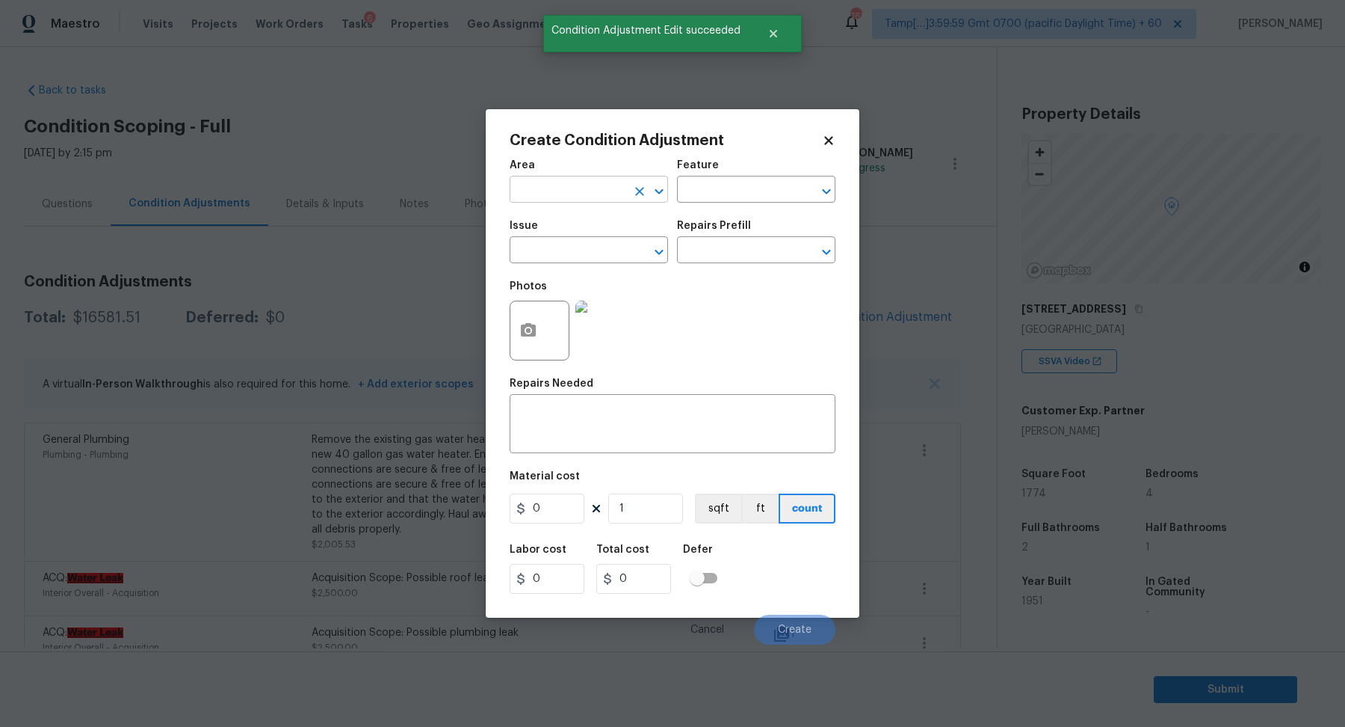
click at [587, 183] on input "text" at bounding box center [568, 190] width 117 height 23
click at [580, 246] on li "Exterior Overall" at bounding box center [589, 248] width 158 height 25
type input "Exterior Overall"
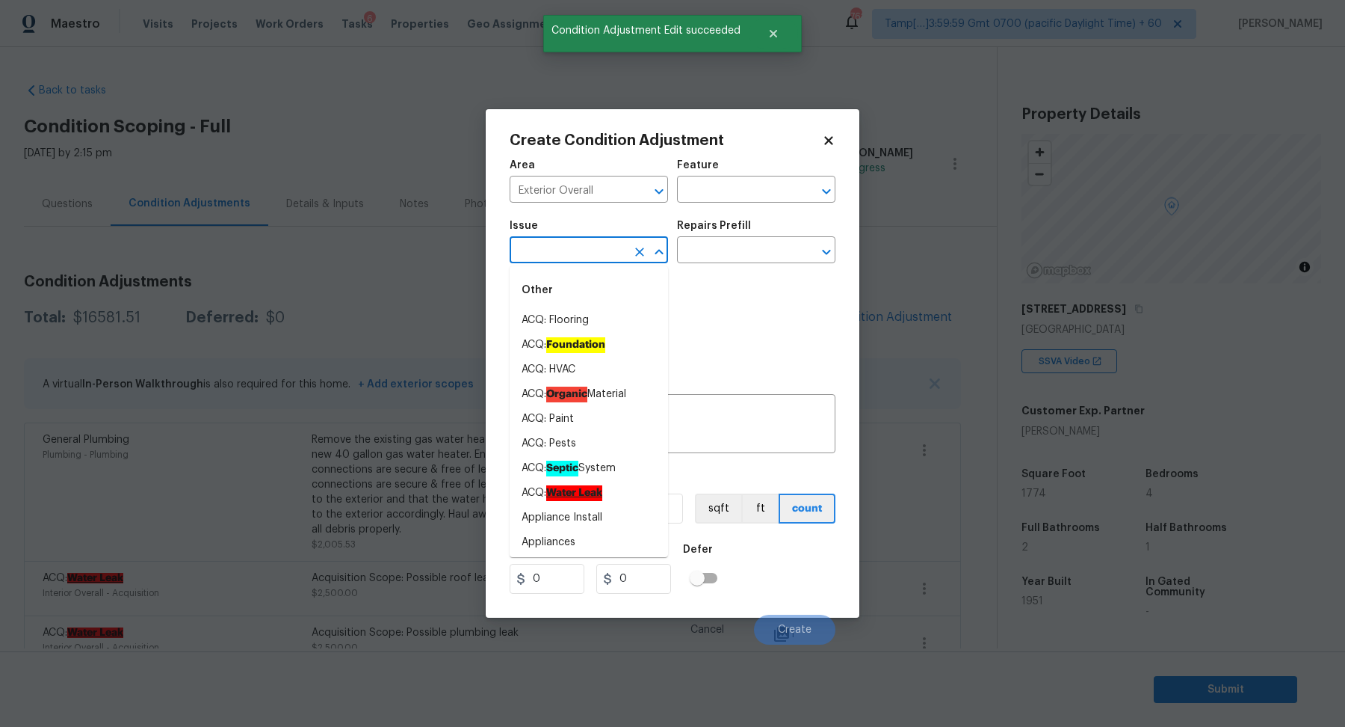
click at [580, 246] on input "text" at bounding box center [568, 251] width 117 height 23
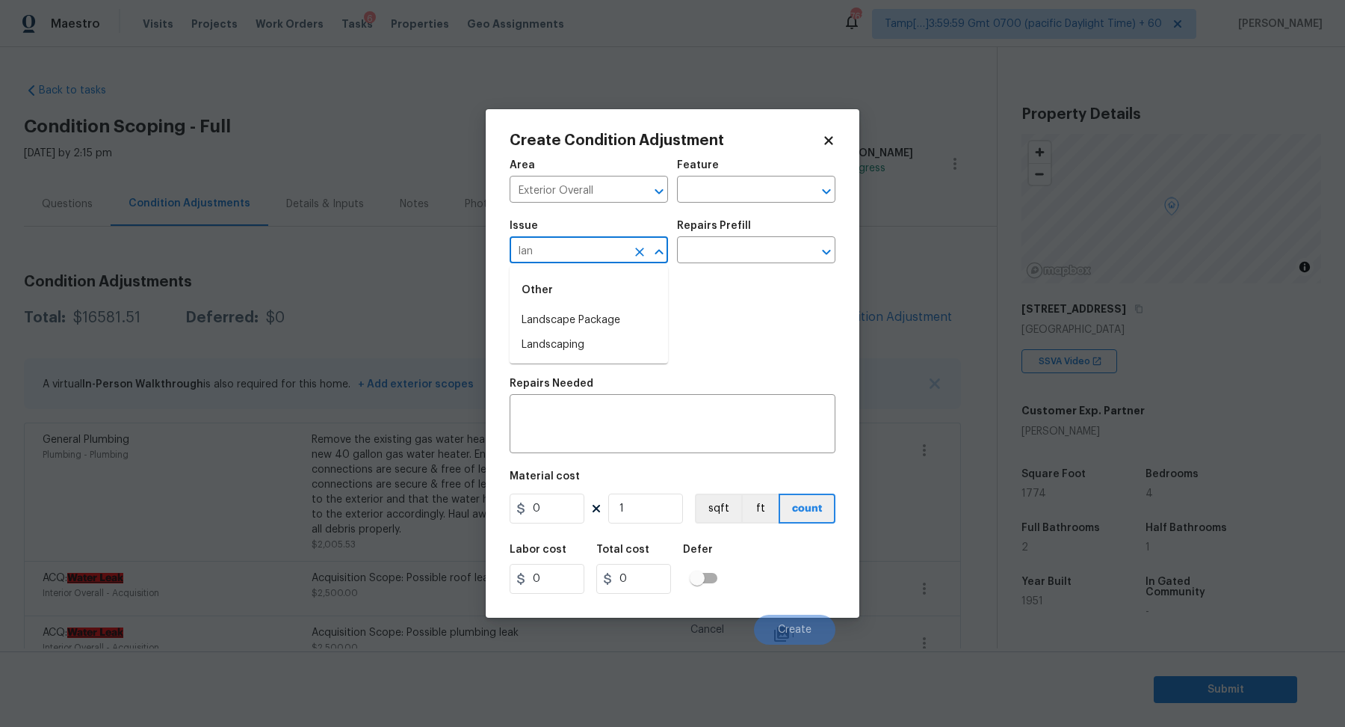
click at [630, 324] on li "Landscape Package" at bounding box center [589, 320] width 158 height 25
type input "Landscape Package"
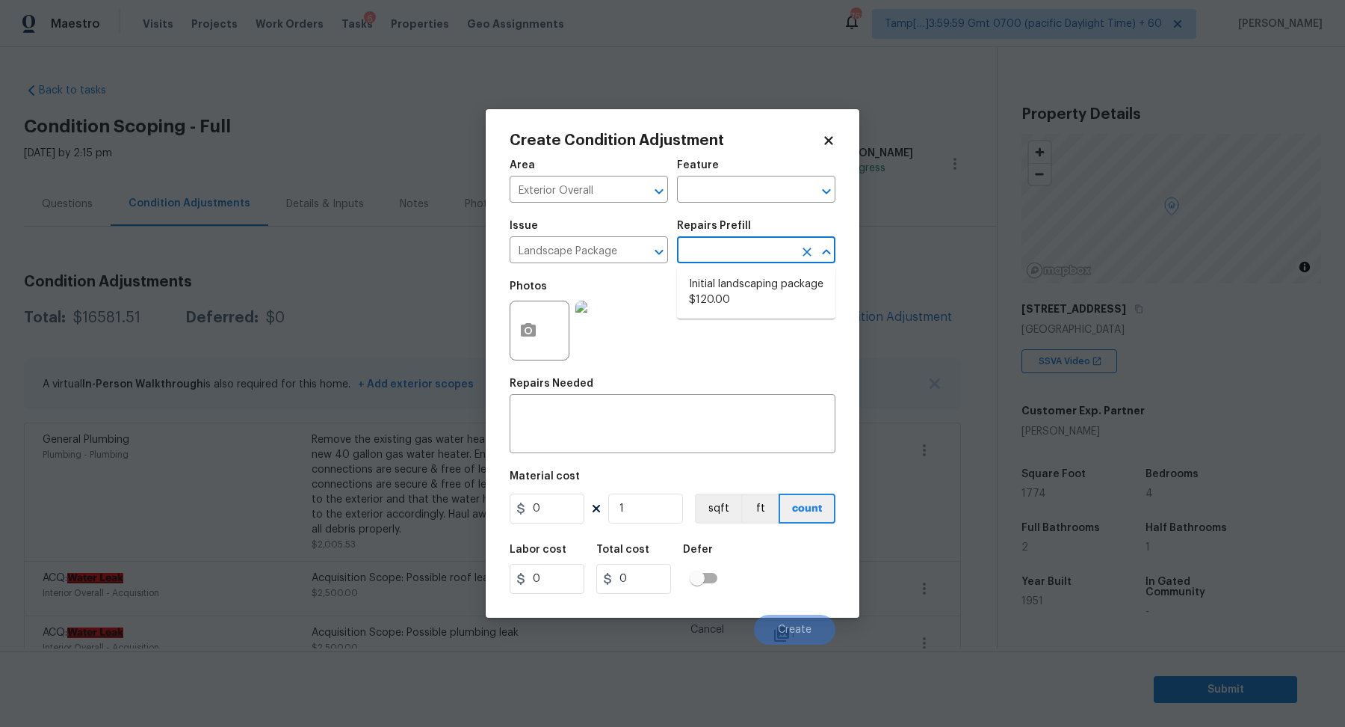
click at [748, 244] on input "text" at bounding box center [735, 251] width 117 height 23
click at [747, 272] on li "Initial landscaping package $120.00" at bounding box center [756, 292] width 158 height 40
type input "Home Readiness Packages"
type textarea "Mowing of grass up to 6" in height. Mow, edge along driveways & sidewalks, trim…"
type input "120"
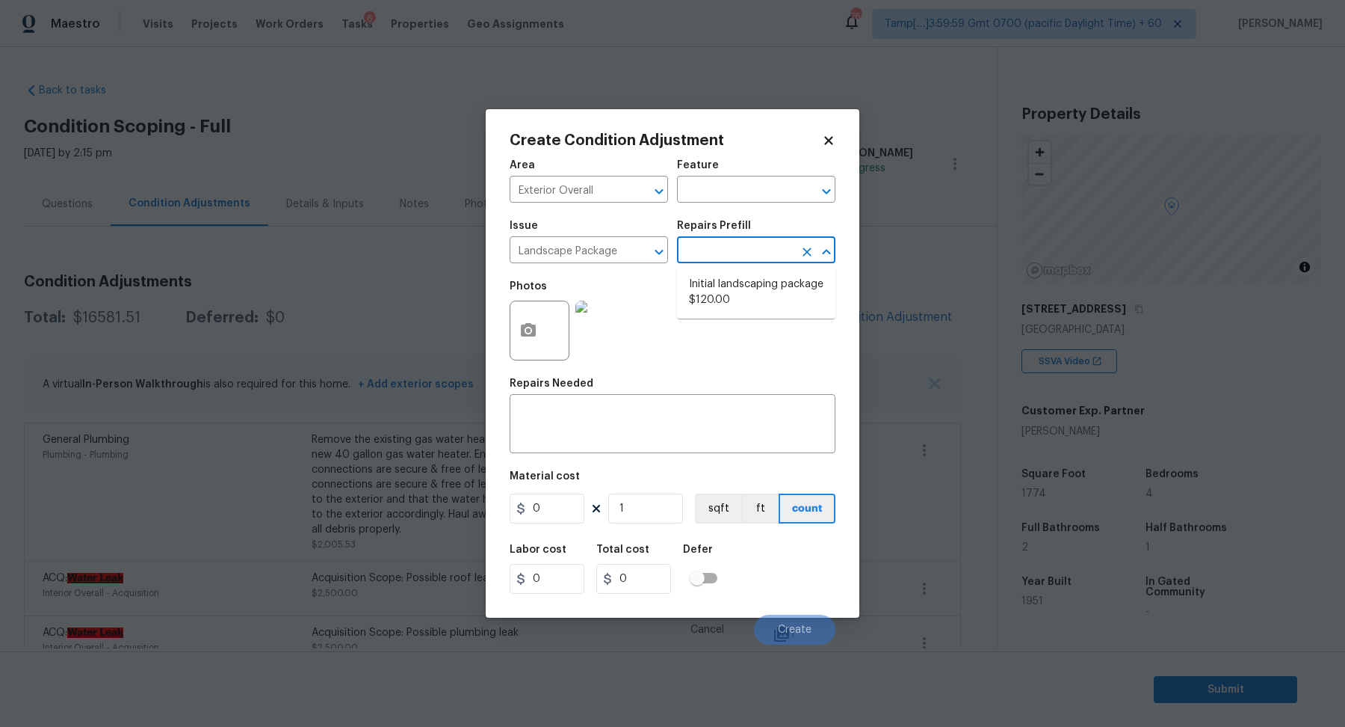
type input "120"
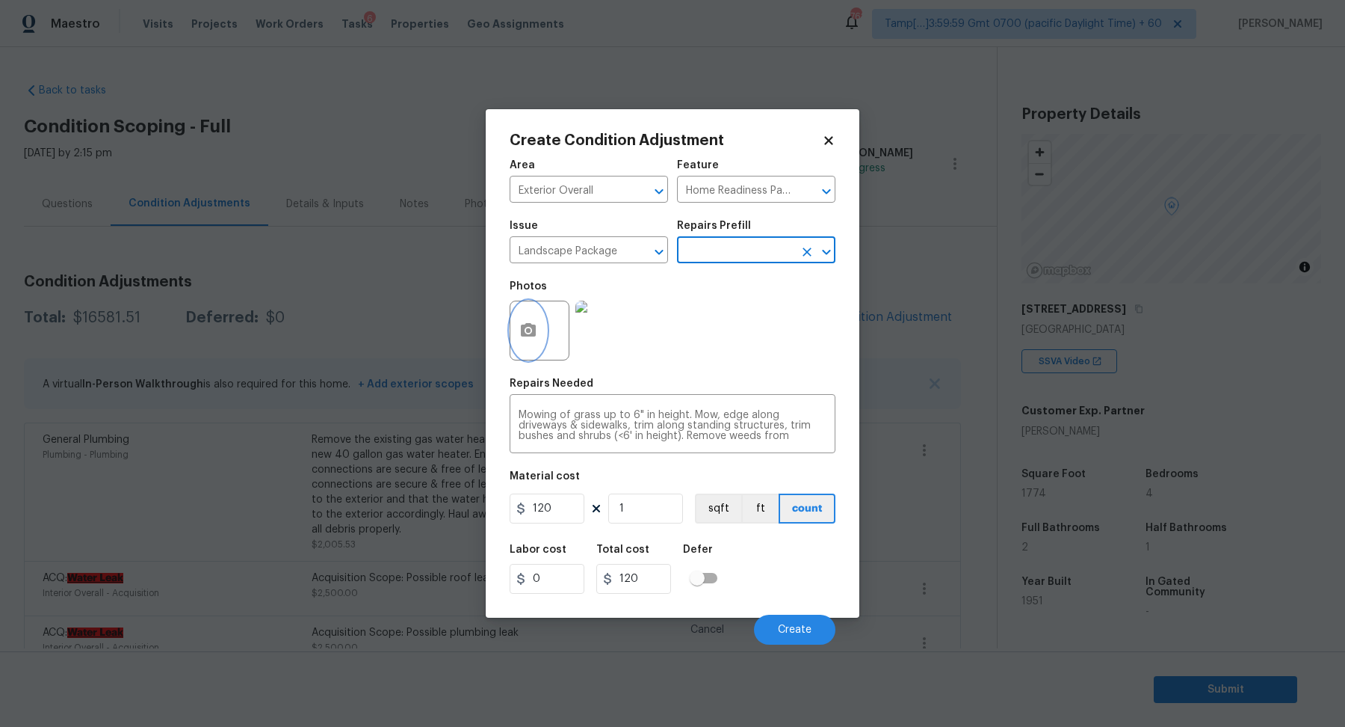
click at [522, 325] on icon "button" at bounding box center [528, 329] width 15 height 13
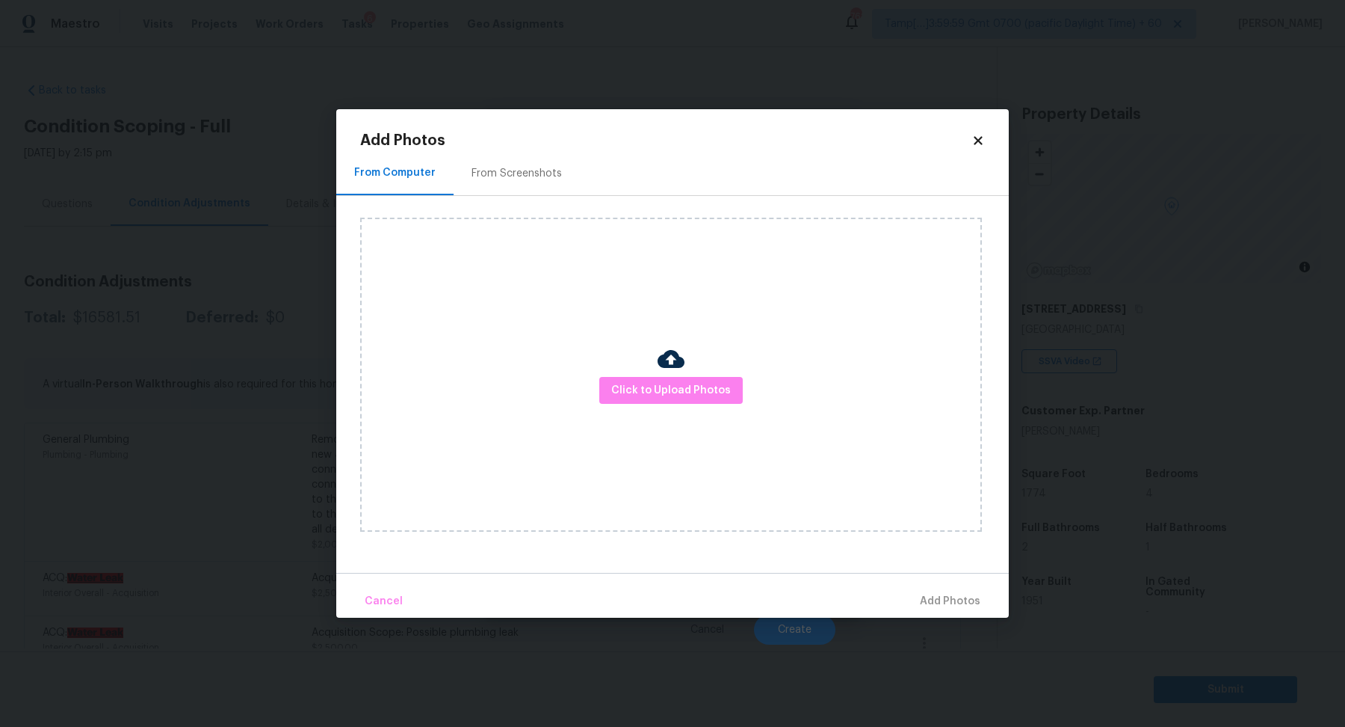
click at [647, 374] on div "Click to Upload Photos" at bounding box center [671, 375] width 622 height 314
click at [650, 389] on span "Click to Upload Photos" at bounding box center [671, 390] width 120 height 19
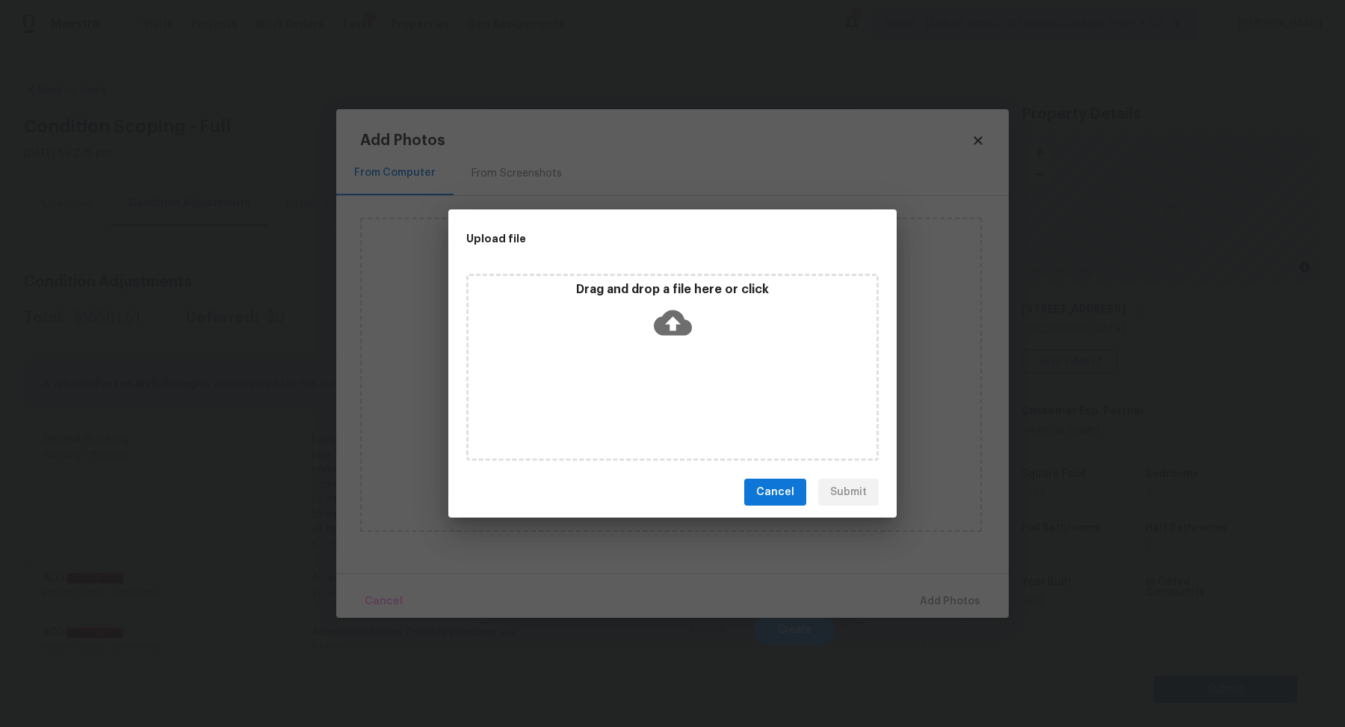
click at [682, 324] on icon at bounding box center [673, 322] width 38 height 25
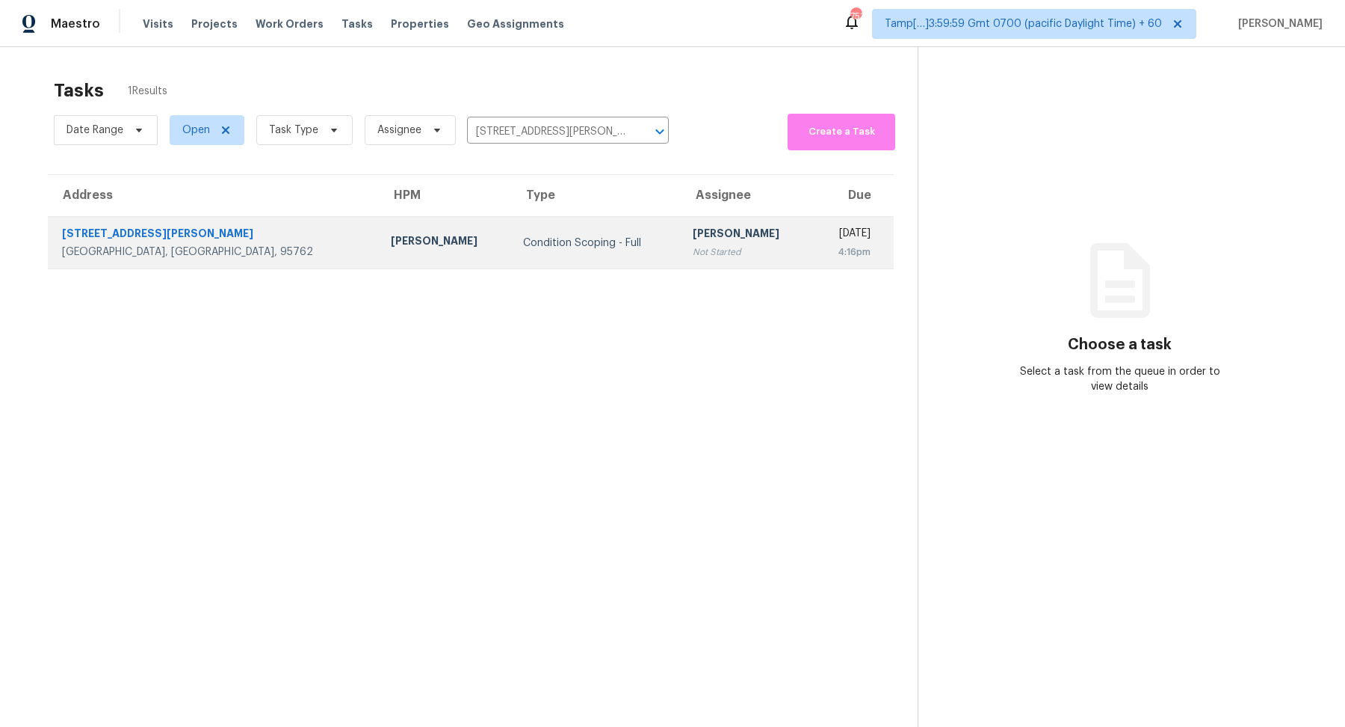
click at [511, 257] on td "Condition Scoping - Full" at bounding box center [596, 243] width 170 height 52
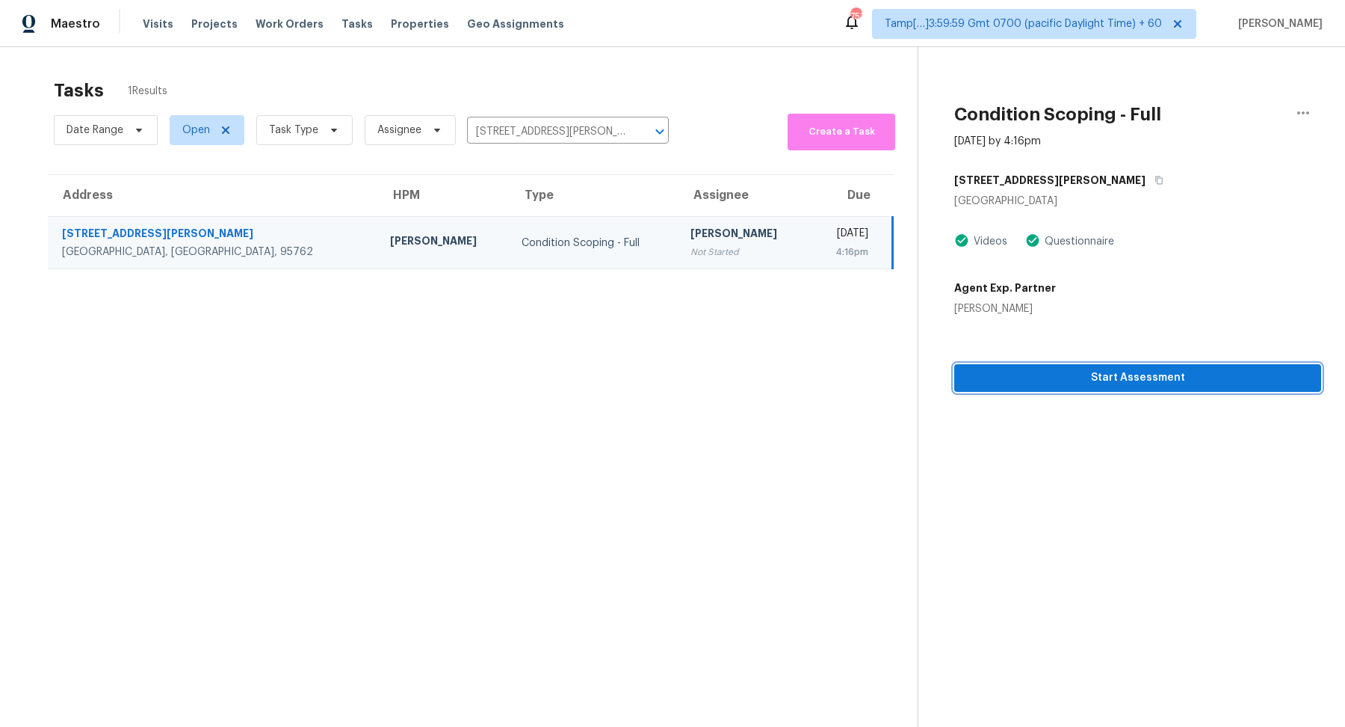
click at [1055, 376] on span "Start Assessment" at bounding box center [1137, 377] width 343 height 19
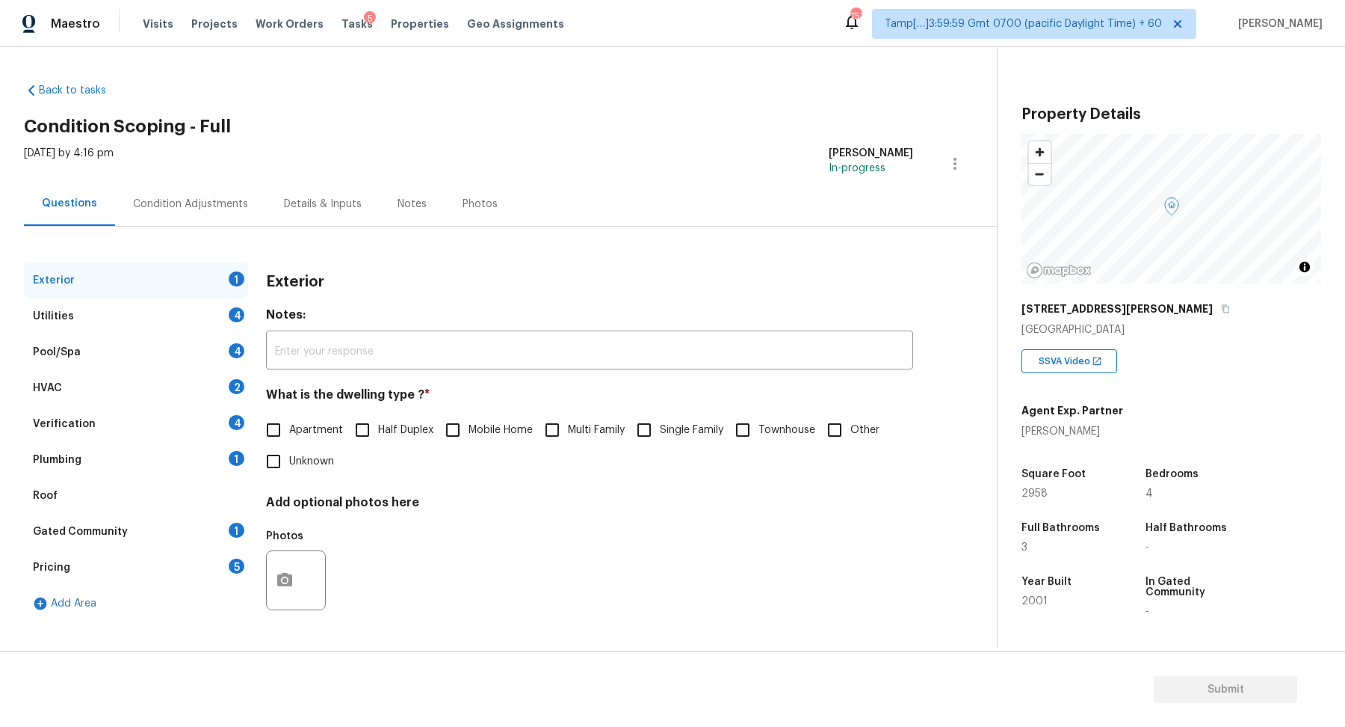
click at [1107, 306] on div "[STREET_ADDRESS][PERSON_NAME]" at bounding box center [1172, 308] width 300 height 27
click at [1219, 306] on button "button" at bounding box center [1225, 308] width 13 height 13
click at [674, 420] on label "Single Family" at bounding box center [676, 429] width 95 height 31
click at [660, 420] on input "Single Family" at bounding box center [644, 429] width 31 height 31
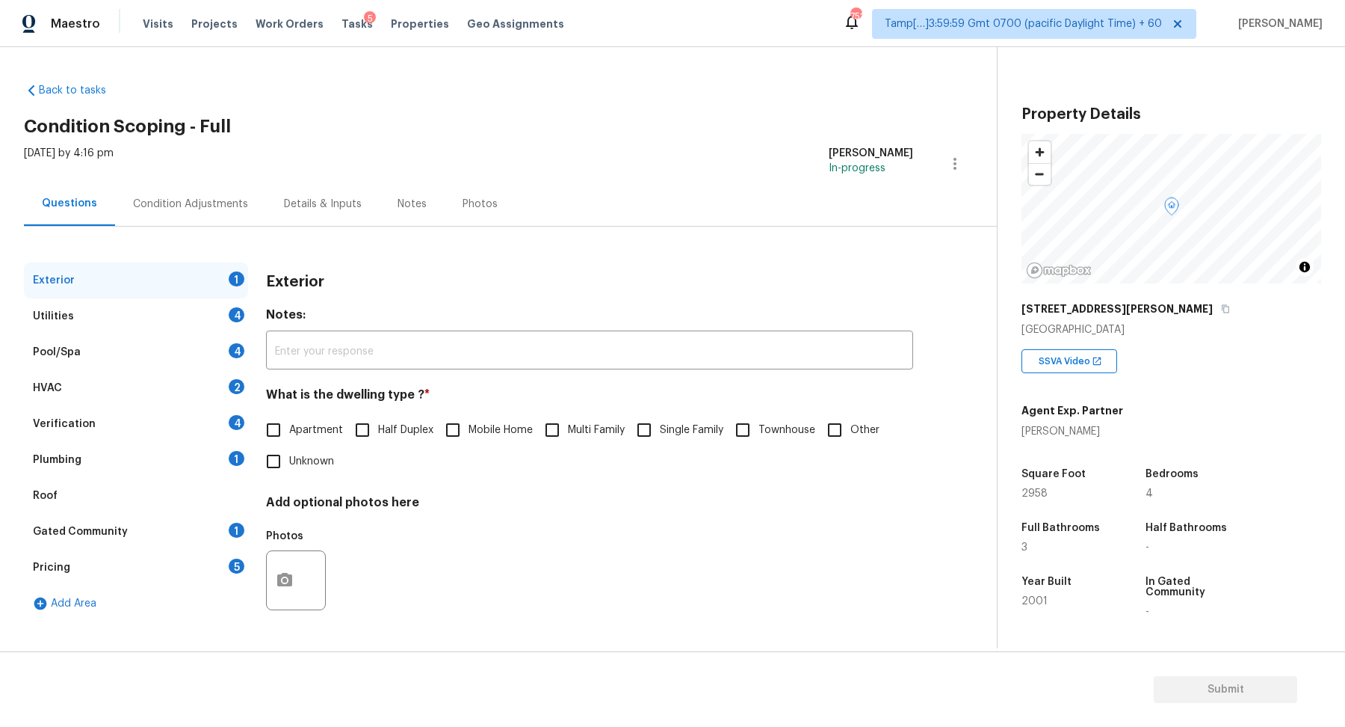
checkbox input "true"
click at [1222, 307] on icon "button" at bounding box center [1225, 309] width 7 height 8
click at [1219, 304] on button "button" at bounding box center [1225, 308] width 13 height 13
click at [1222, 307] on icon "button" at bounding box center [1225, 309] width 7 height 8
click at [347, 28] on div "Tasks 5" at bounding box center [357, 24] width 31 height 16
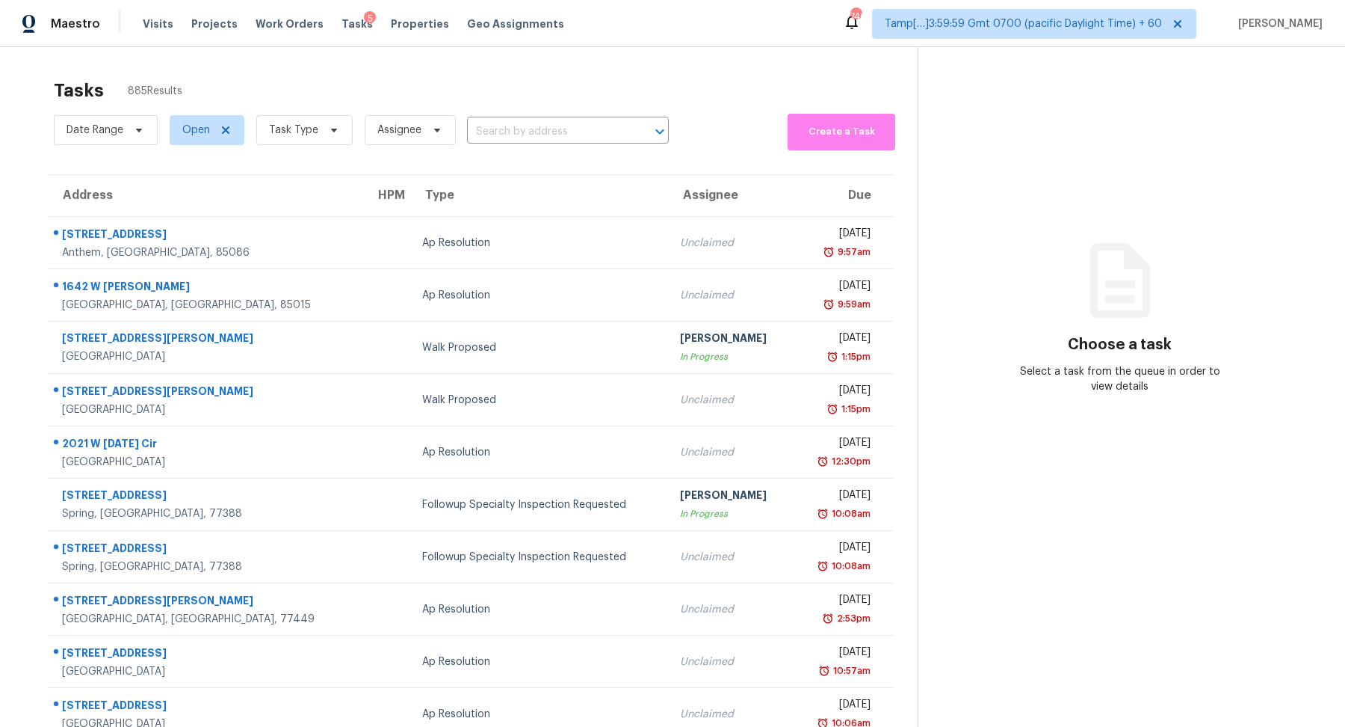
click at [490, 118] on div "Date Range Open Task Type Assignee ​" at bounding box center [361, 130] width 615 height 40
click at [499, 132] on input "text" at bounding box center [547, 131] width 160 height 23
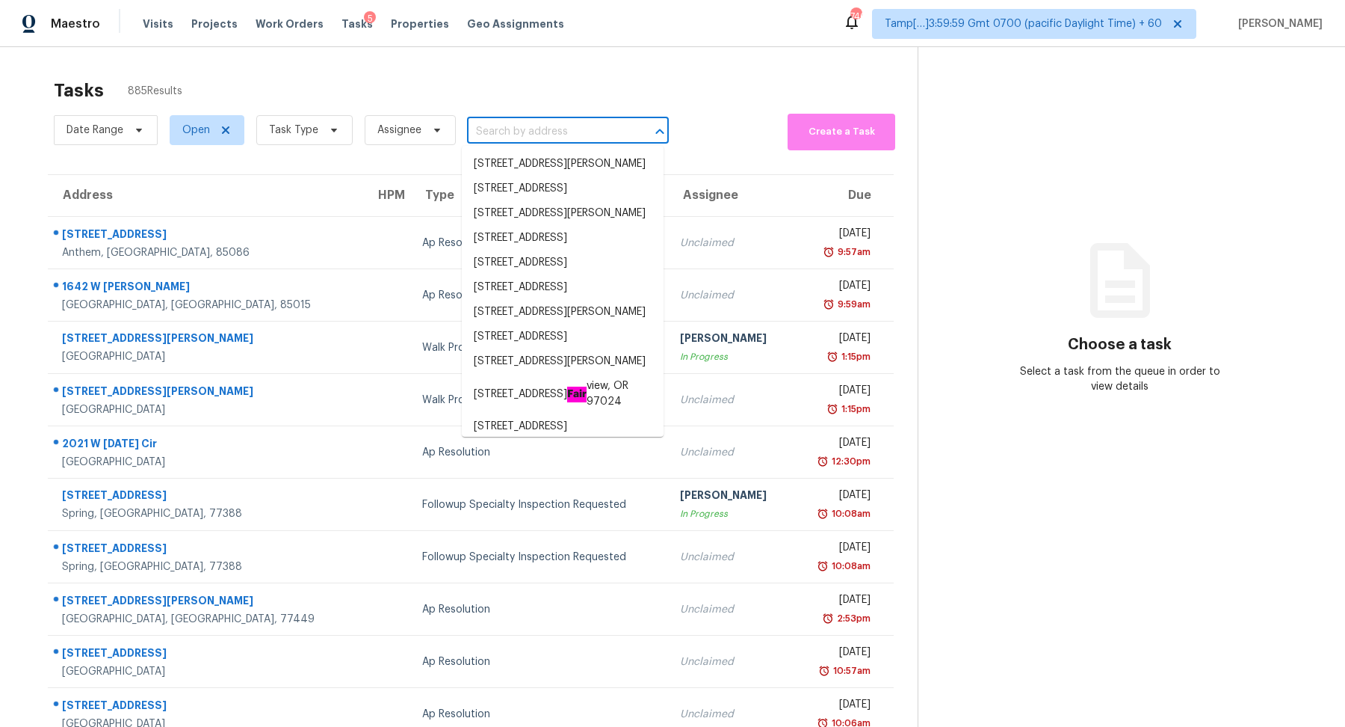
paste input "[STREET_ADDRESS]"
type input "[STREET_ADDRESS]"
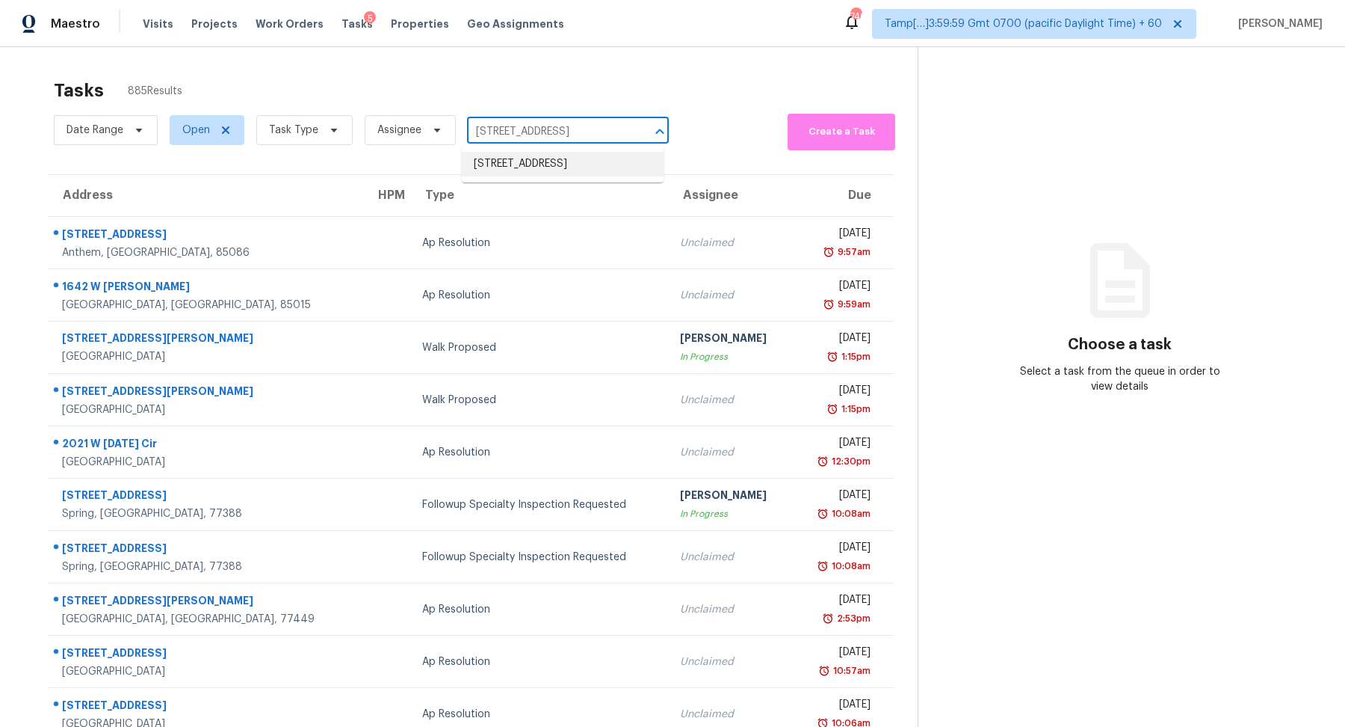
click at [563, 169] on li "[STREET_ADDRESS]" at bounding box center [563, 164] width 202 height 25
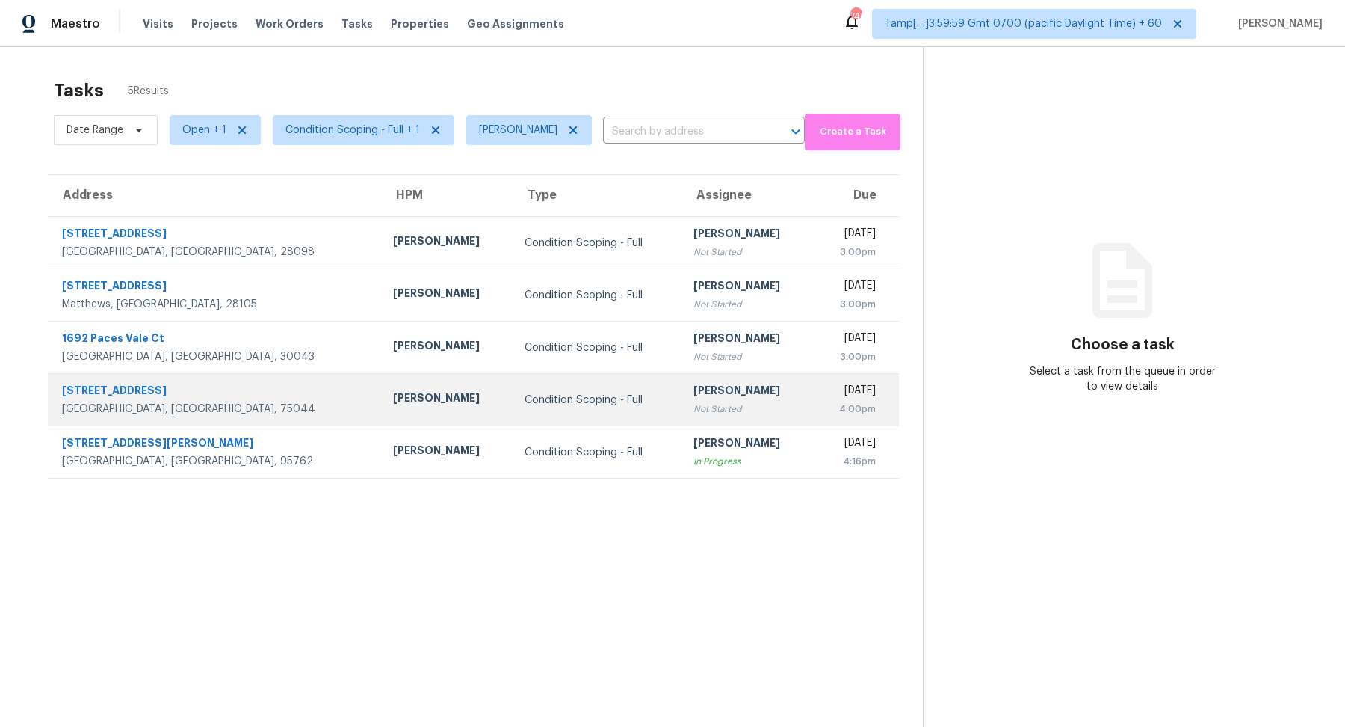
click at [513, 420] on td "Condition Scoping - Full" at bounding box center [597, 400] width 169 height 52
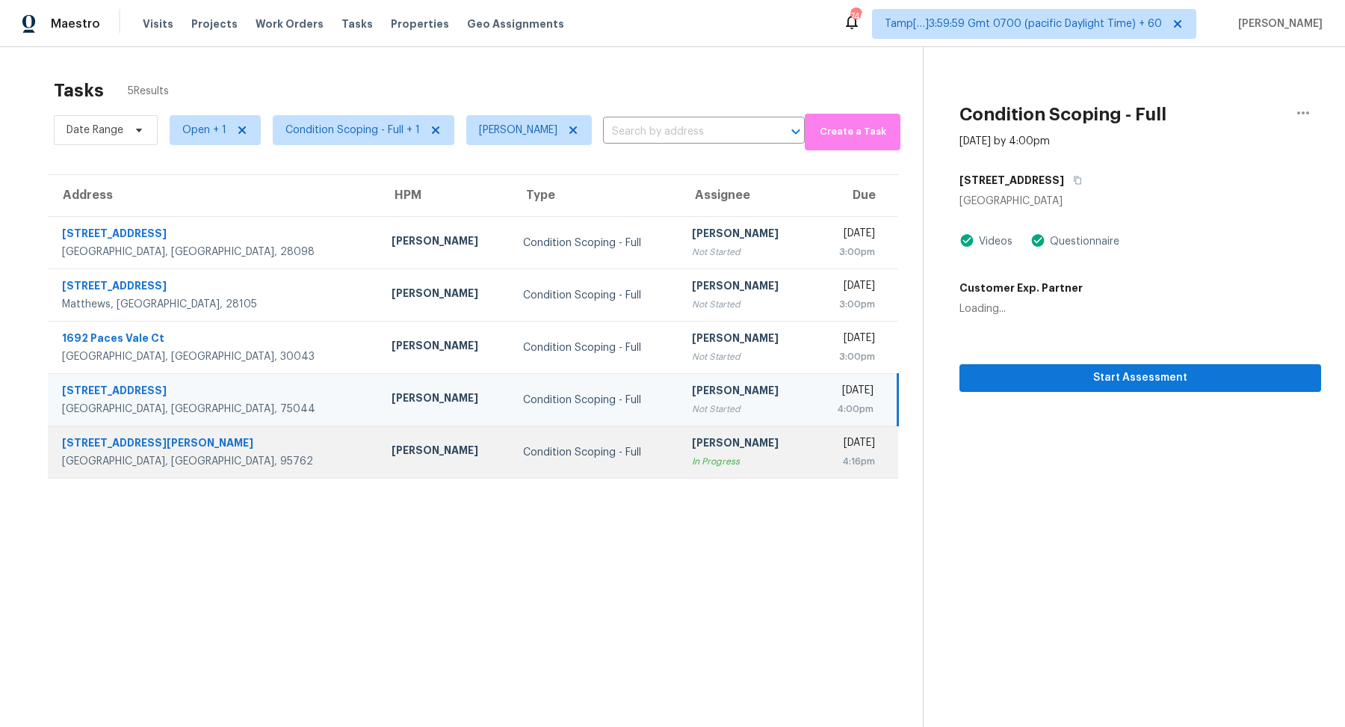
click at [523, 456] on div "Condition Scoping - Full" at bounding box center [595, 452] width 145 height 15
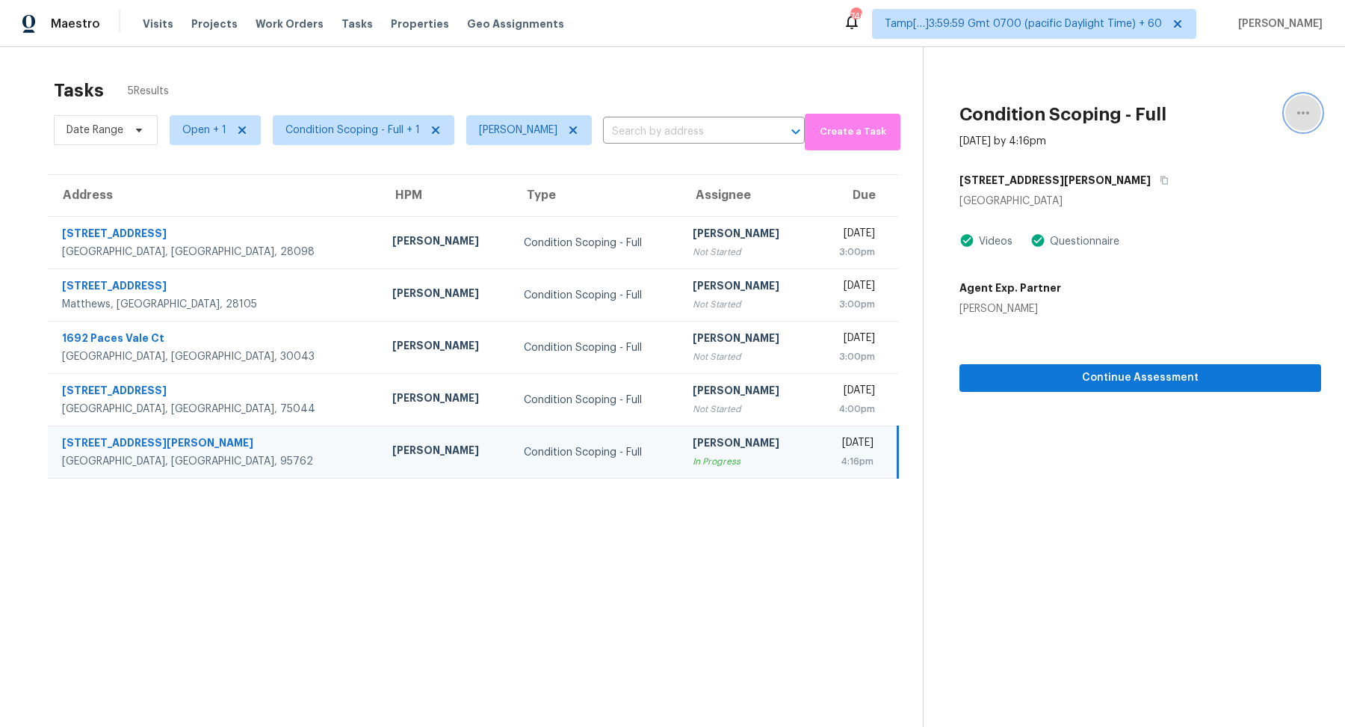
click at [1299, 114] on icon "button" at bounding box center [1304, 113] width 18 height 18
click at [1161, 113] on div "Mark as Blocked" at bounding box center [1218, 115] width 117 height 15
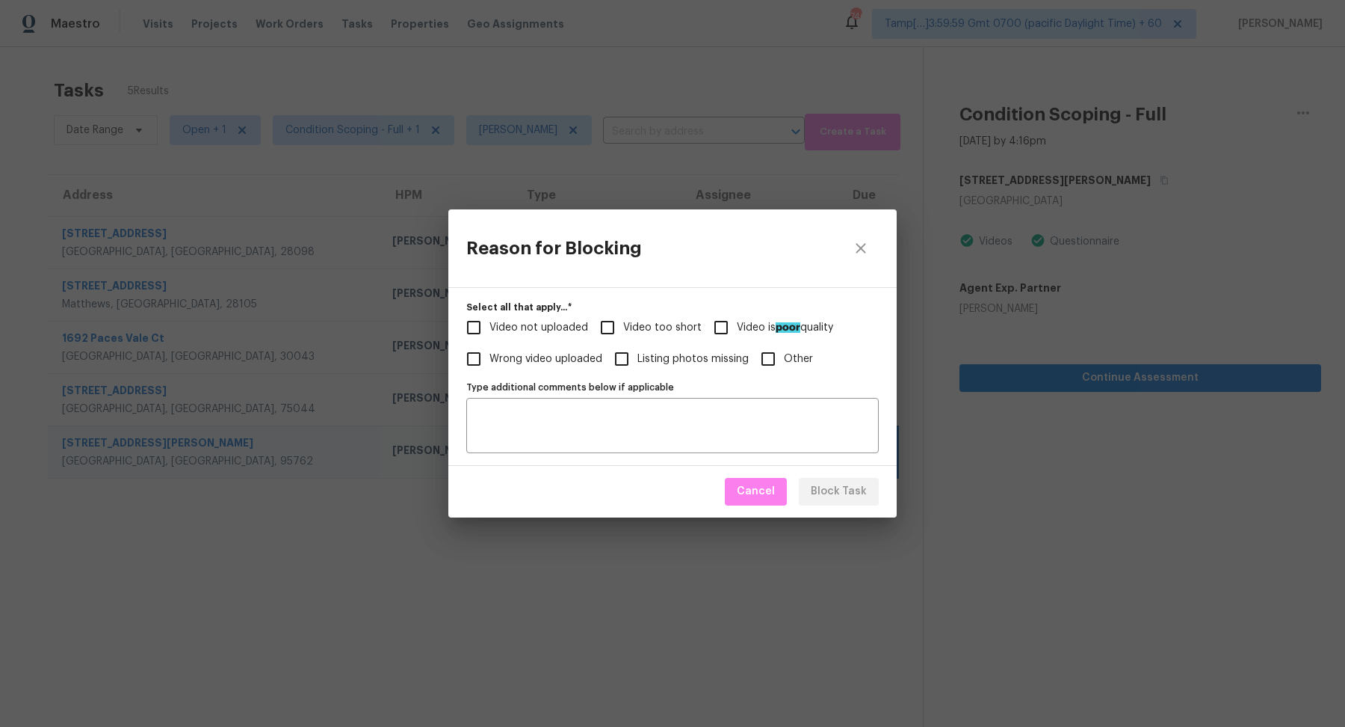
click at [487, 332] on input "Video not uploaded" at bounding box center [473, 327] width 31 height 31
checkbox input "true"
click at [626, 332] on span "Video too short" at bounding box center [662, 328] width 78 height 16
click at [623, 332] on input "Video too short" at bounding box center [607, 327] width 31 height 31
checkbox input "true"
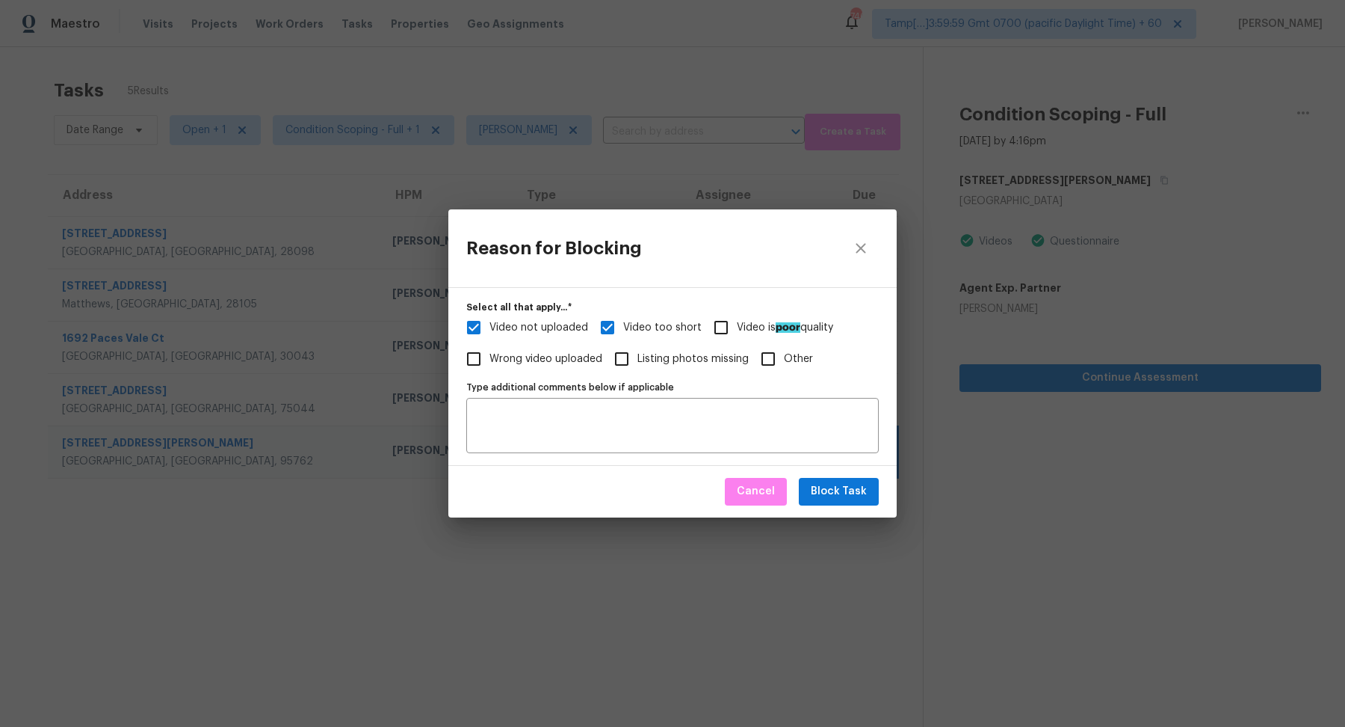
click at [506, 332] on span "Video not uploaded" at bounding box center [539, 328] width 99 height 16
click at [490, 332] on input "Video not uploaded" at bounding box center [473, 327] width 31 height 31
checkbox input "false"
click at [612, 437] on textarea "Type additional comments below if applicable" at bounding box center [672, 425] width 395 height 31
paste textarea "[URL][DOMAIN_NAME]"
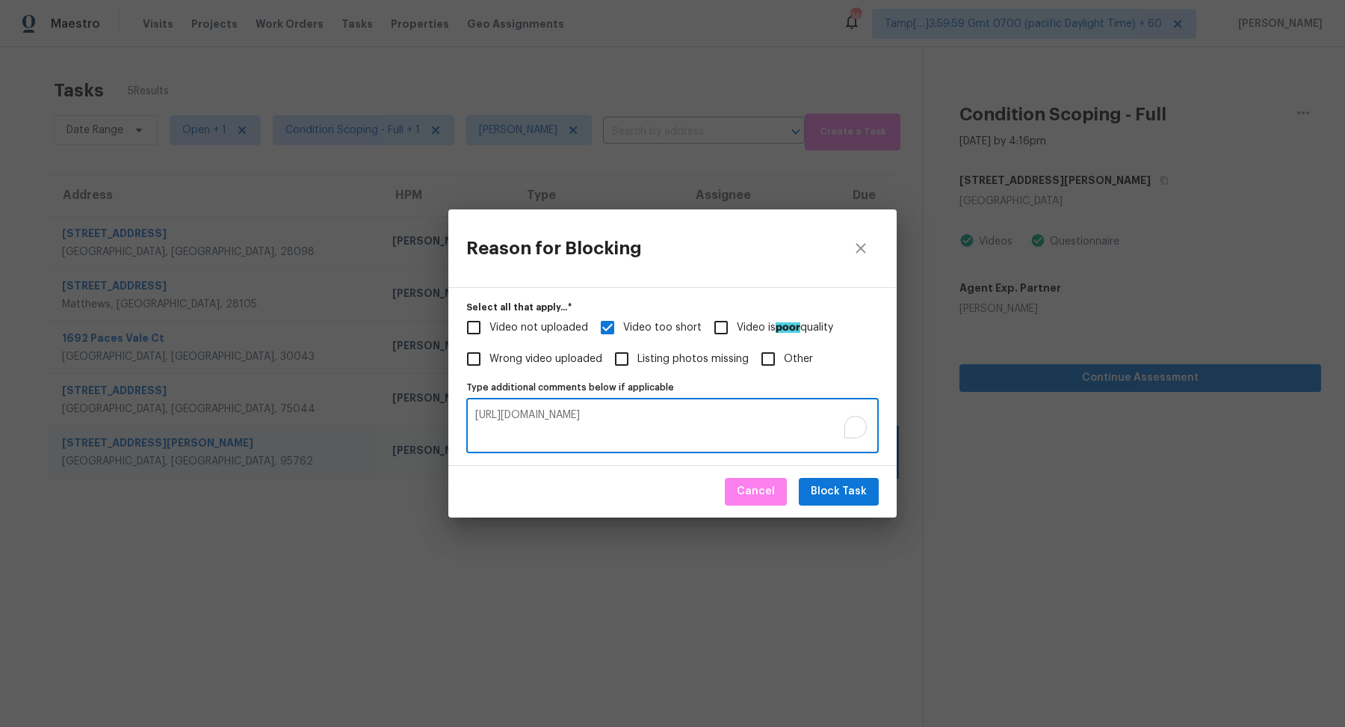
type textarea "[URL][DOMAIN_NAME]"
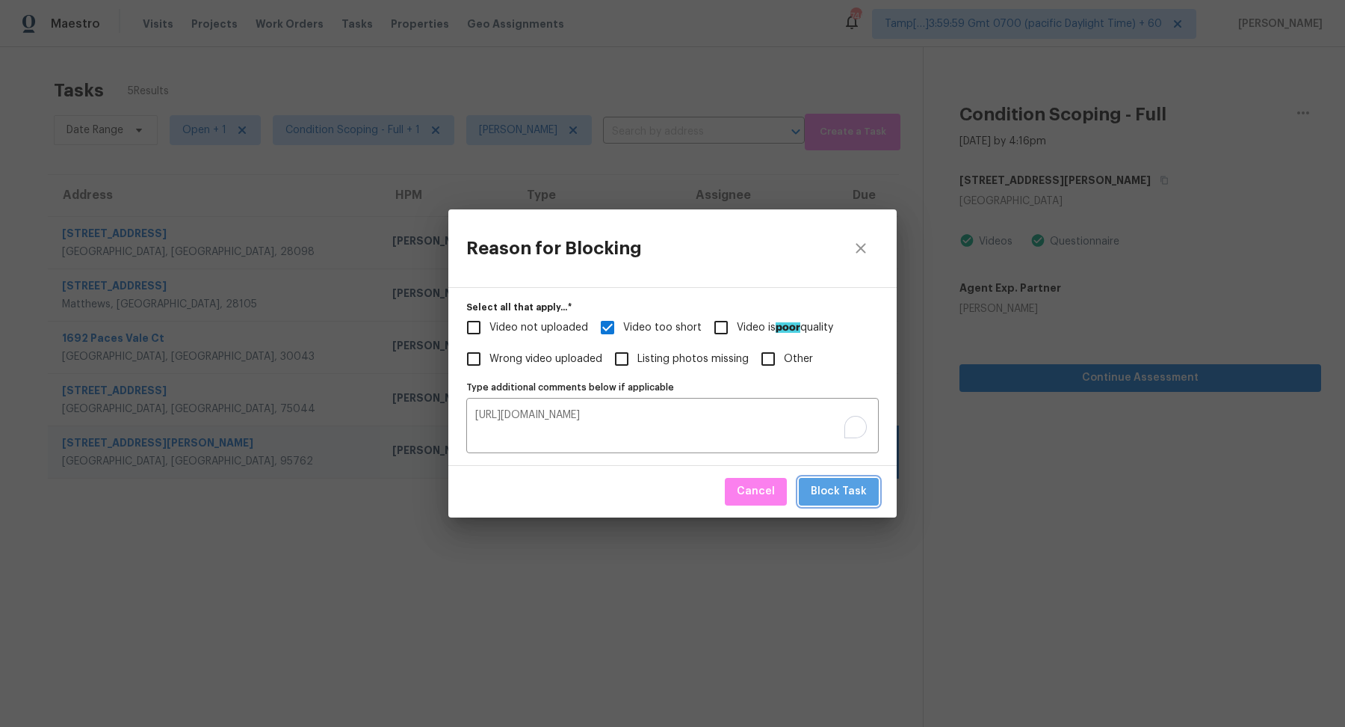
click at [854, 491] on span "Block Task" at bounding box center [839, 491] width 56 height 19
